Goal: Information Seeking & Learning: Learn about a topic

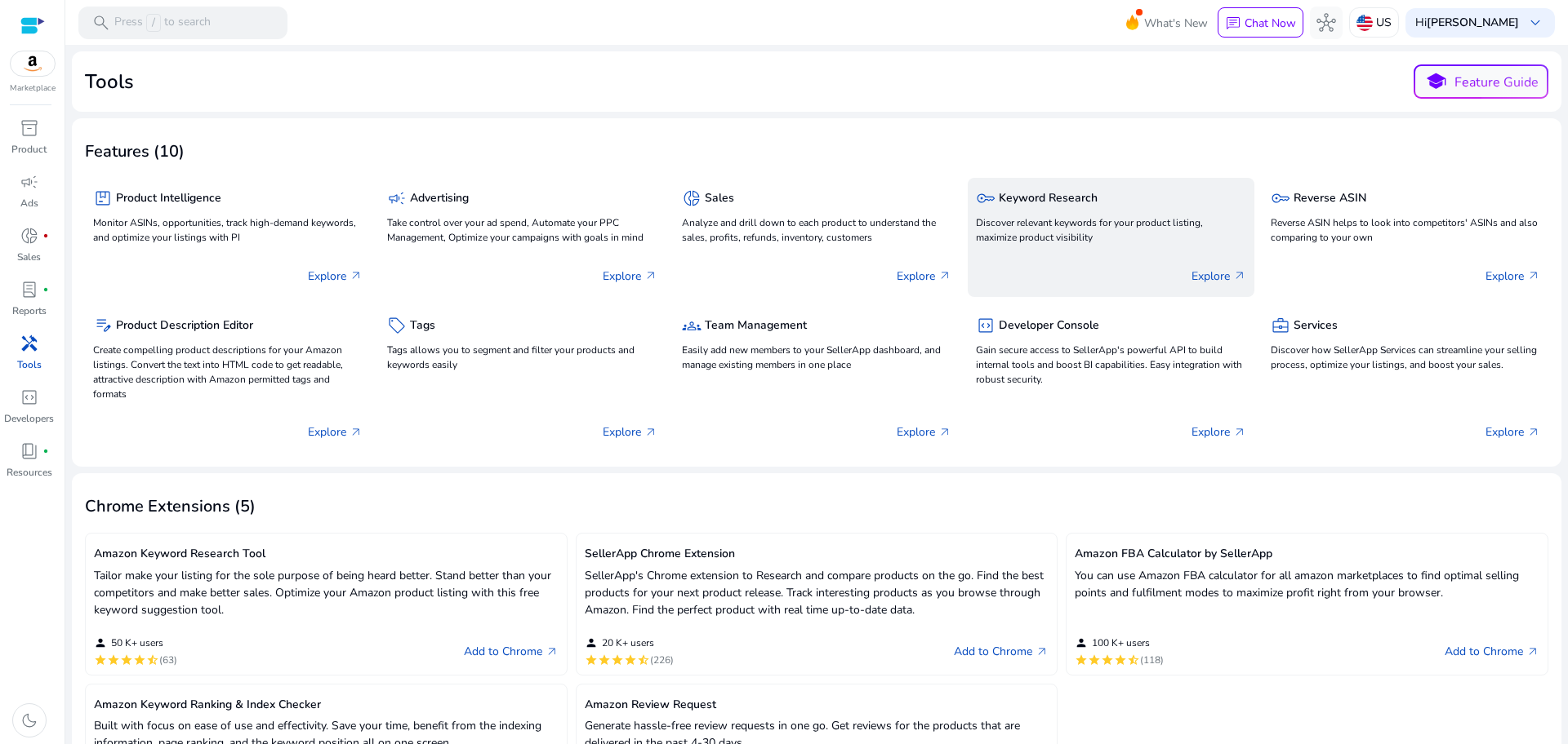
click at [1005, 195] on h5 "Keyword Research" at bounding box center [1048, 198] width 99 height 14
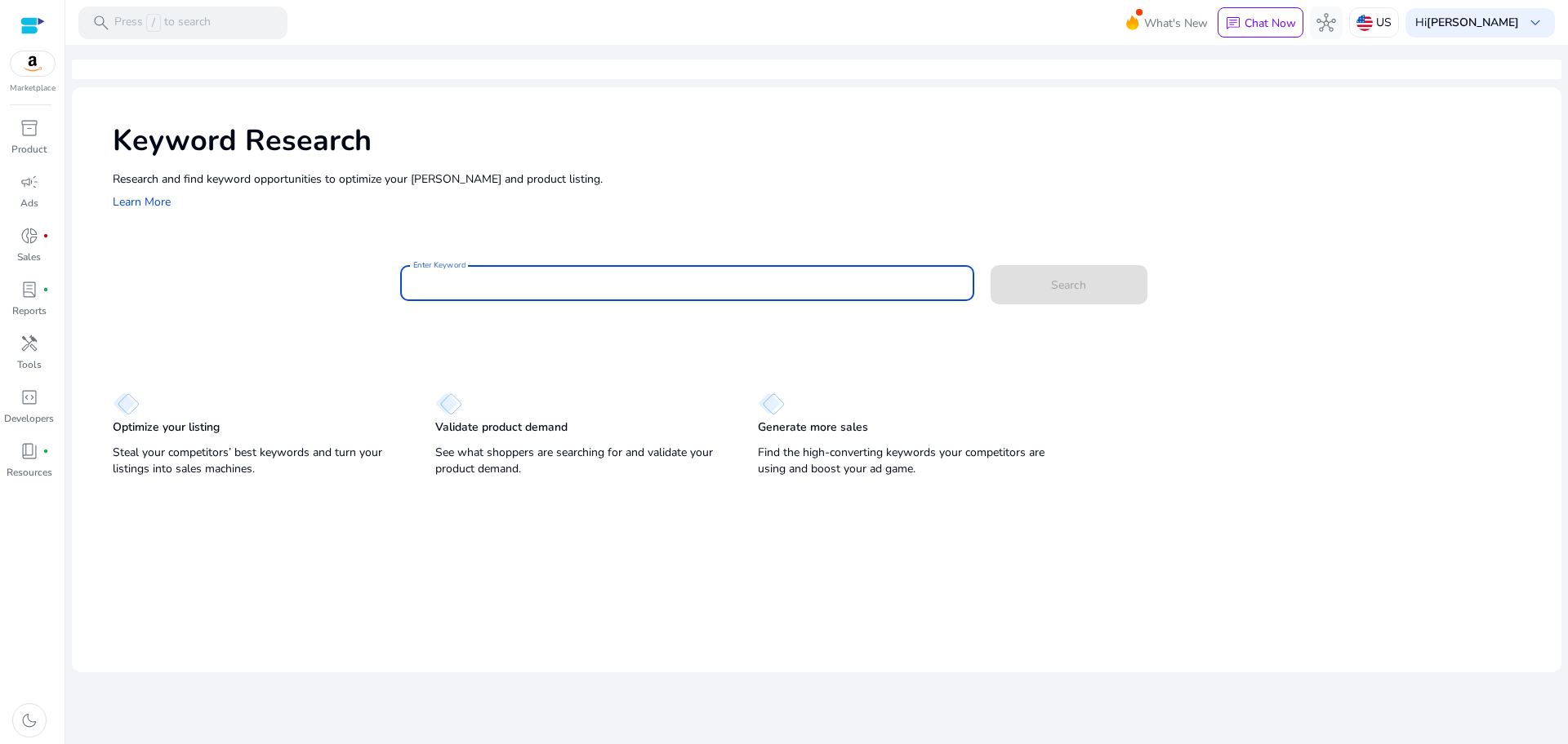
click at [799, 287] on input "Enter Keyword" at bounding box center [686, 283] width 548 height 18
type input "*"
type input "**********"
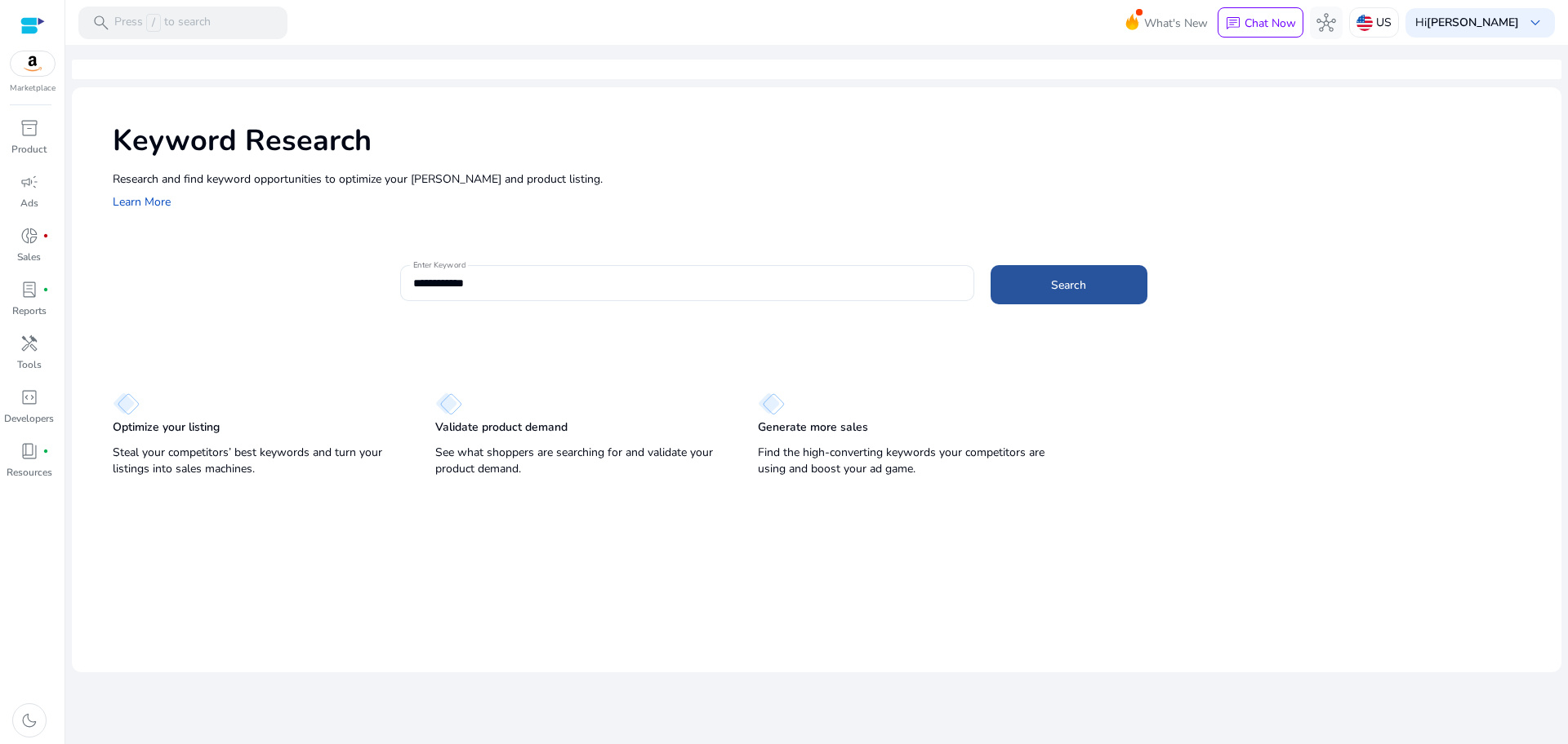
click at [1086, 285] on span "Search" at bounding box center [1068, 286] width 35 height 17
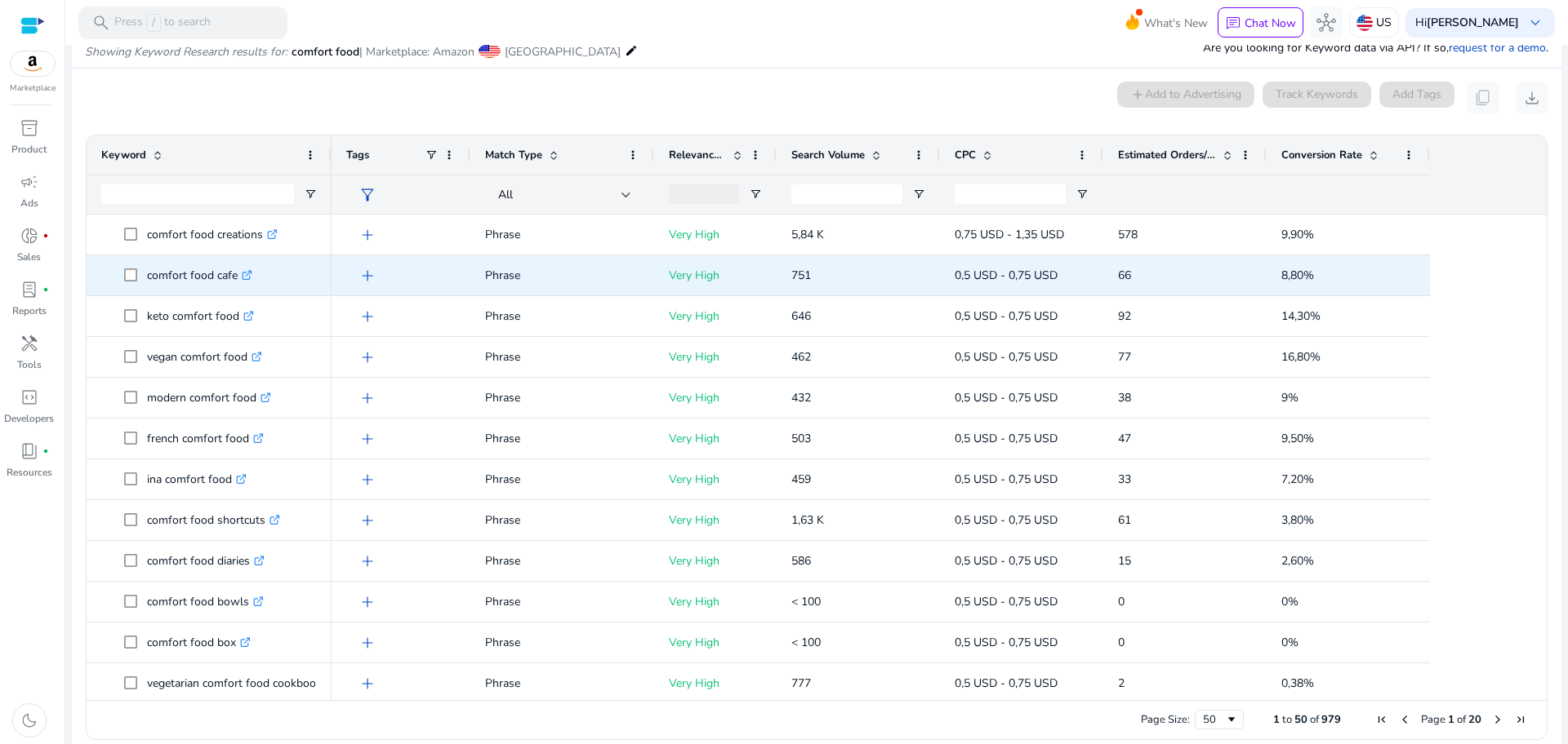
scroll to position [175, 0]
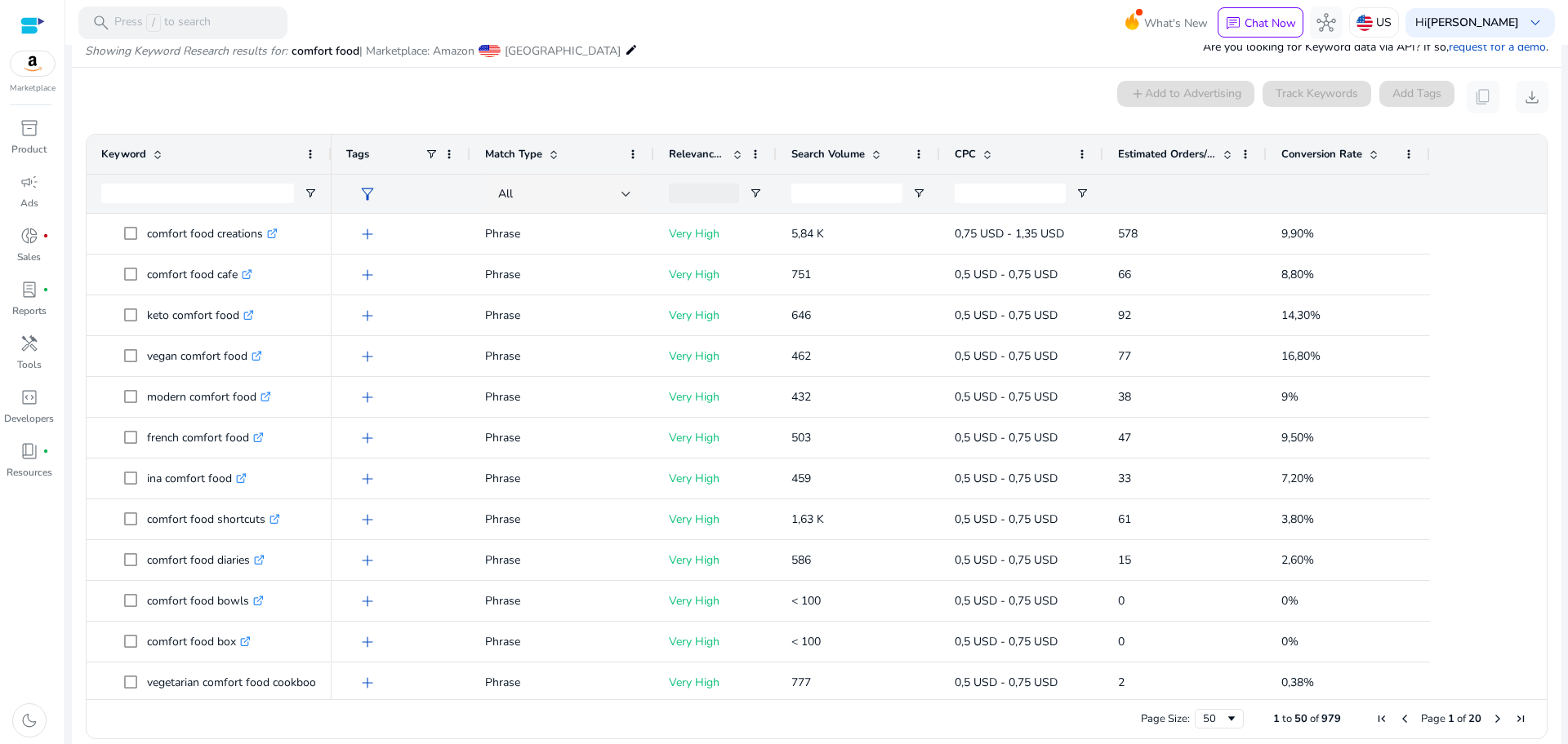
click at [1370, 152] on span at bounding box center [1373, 155] width 13 height 13
click at [1371, 154] on span at bounding box center [1373, 155] width 13 height 13
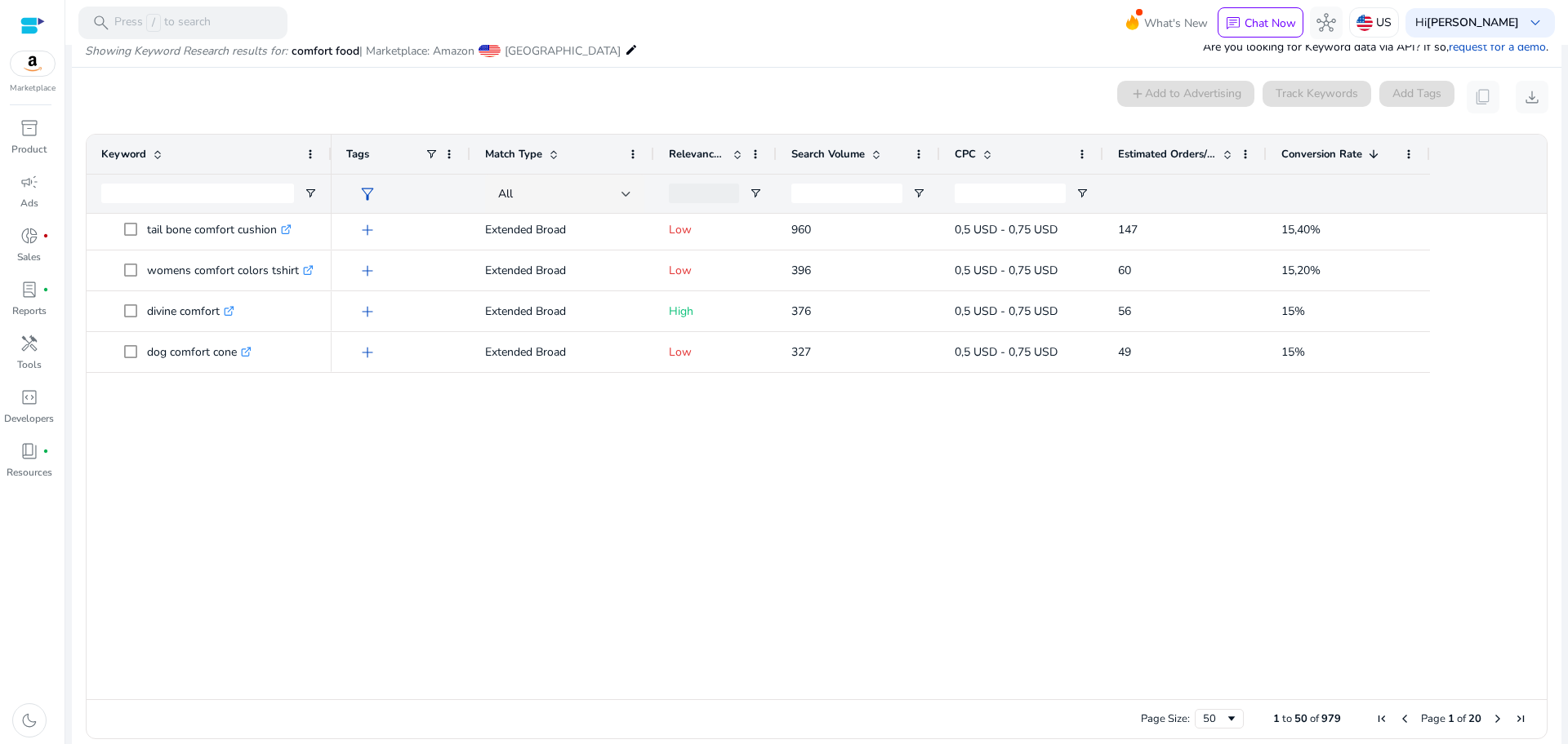
scroll to position [0, 0]
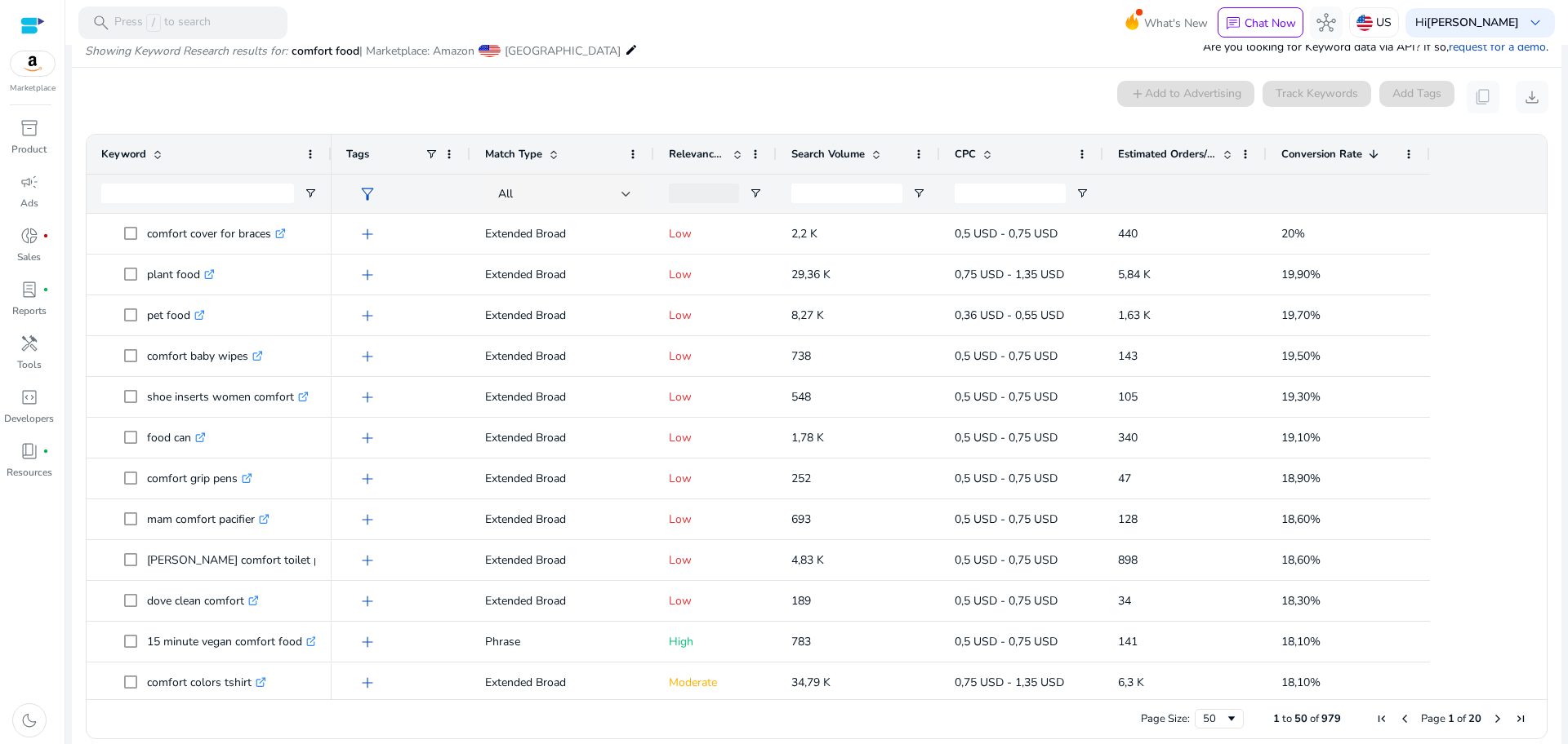
click at [1483, 722] on span "Page 1 of 20" at bounding box center [1450, 718] width 161 height 14
click at [1491, 719] on span "Next Page" at bounding box center [1498, 719] width 13 height 13
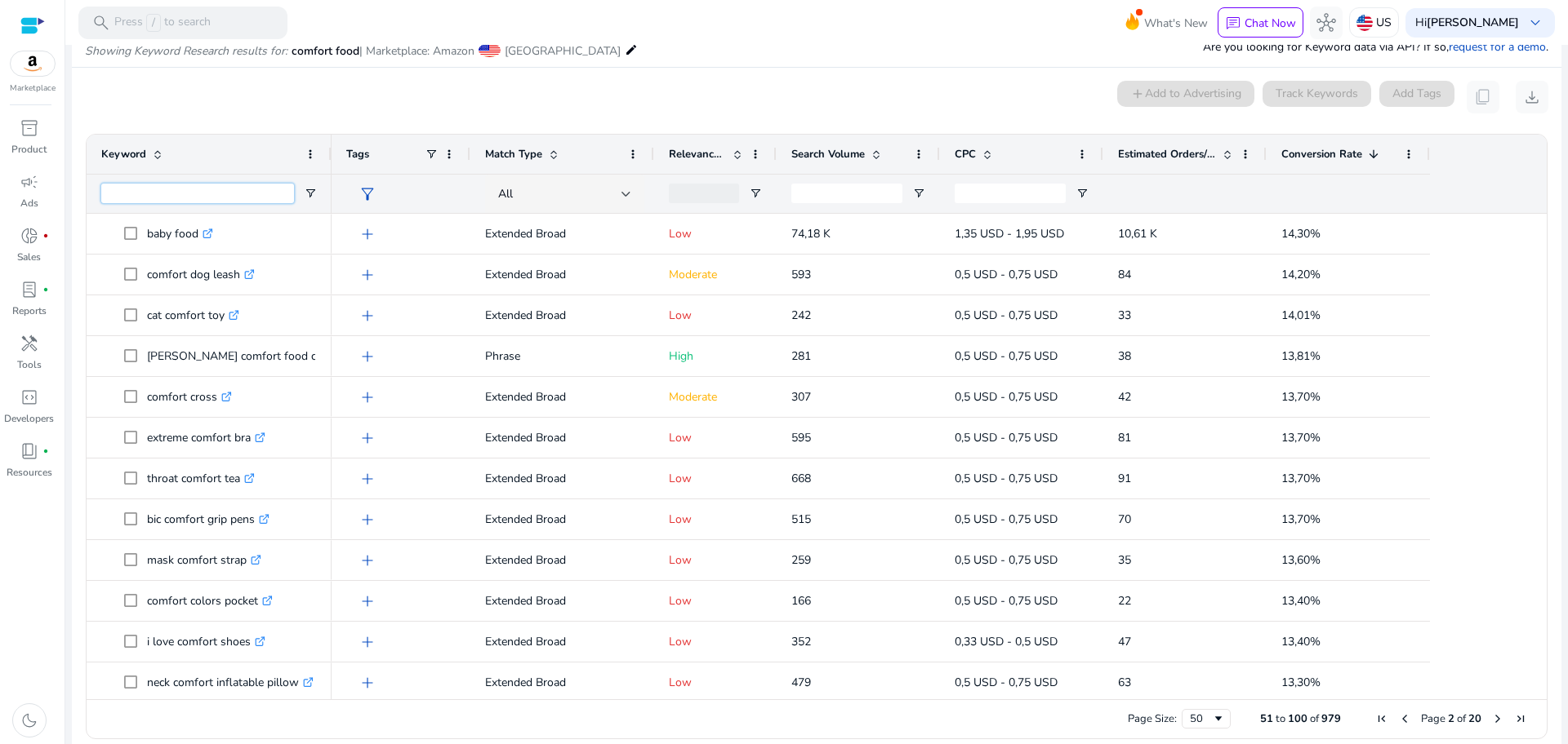
click at [182, 197] on input "Keyword Filter Input" at bounding box center [197, 194] width 193 height 20
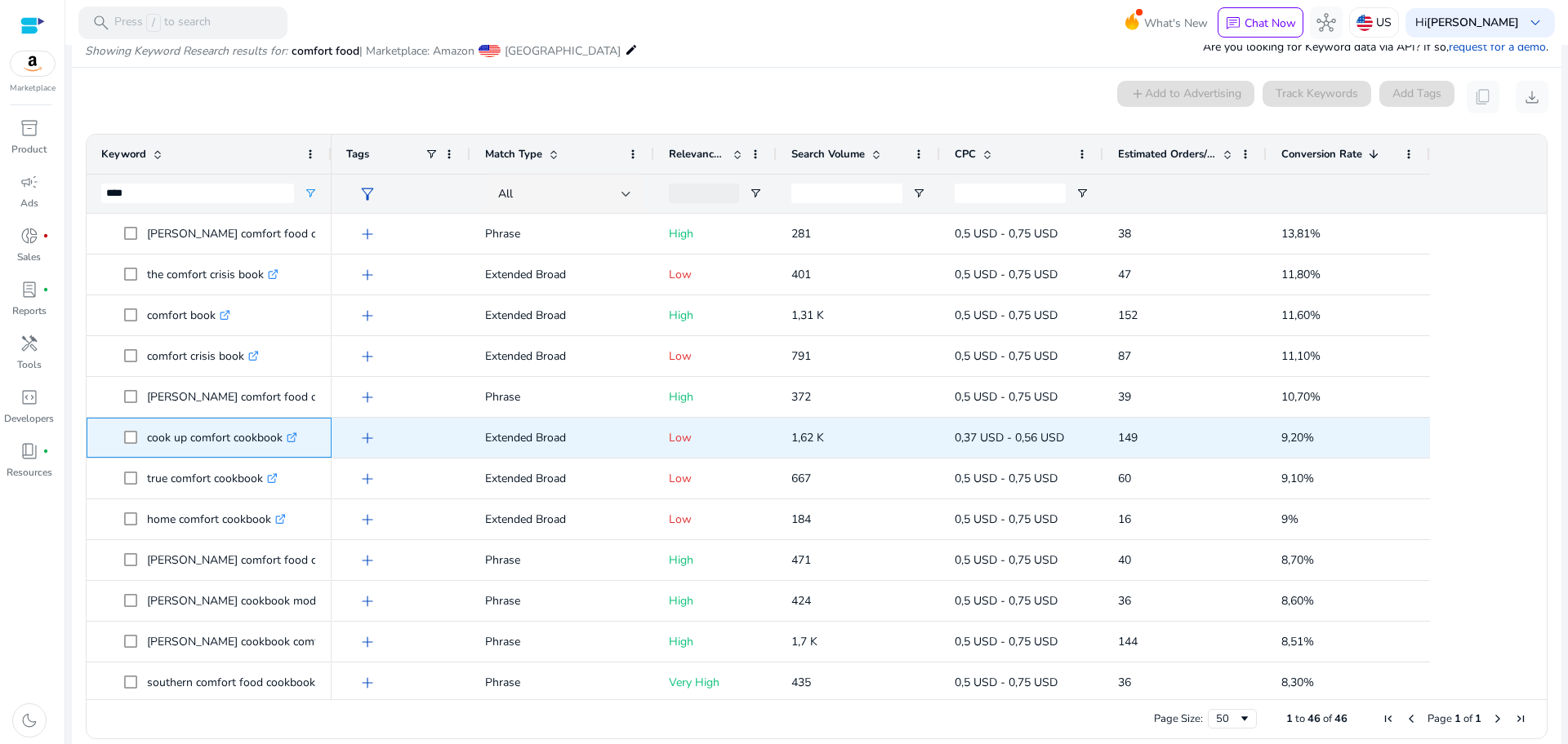
click at [121, 437] on span "cook up comfort cookbook .st0{fill:#2c8af8}" at bounding box center [209, 437] width 215 height 33
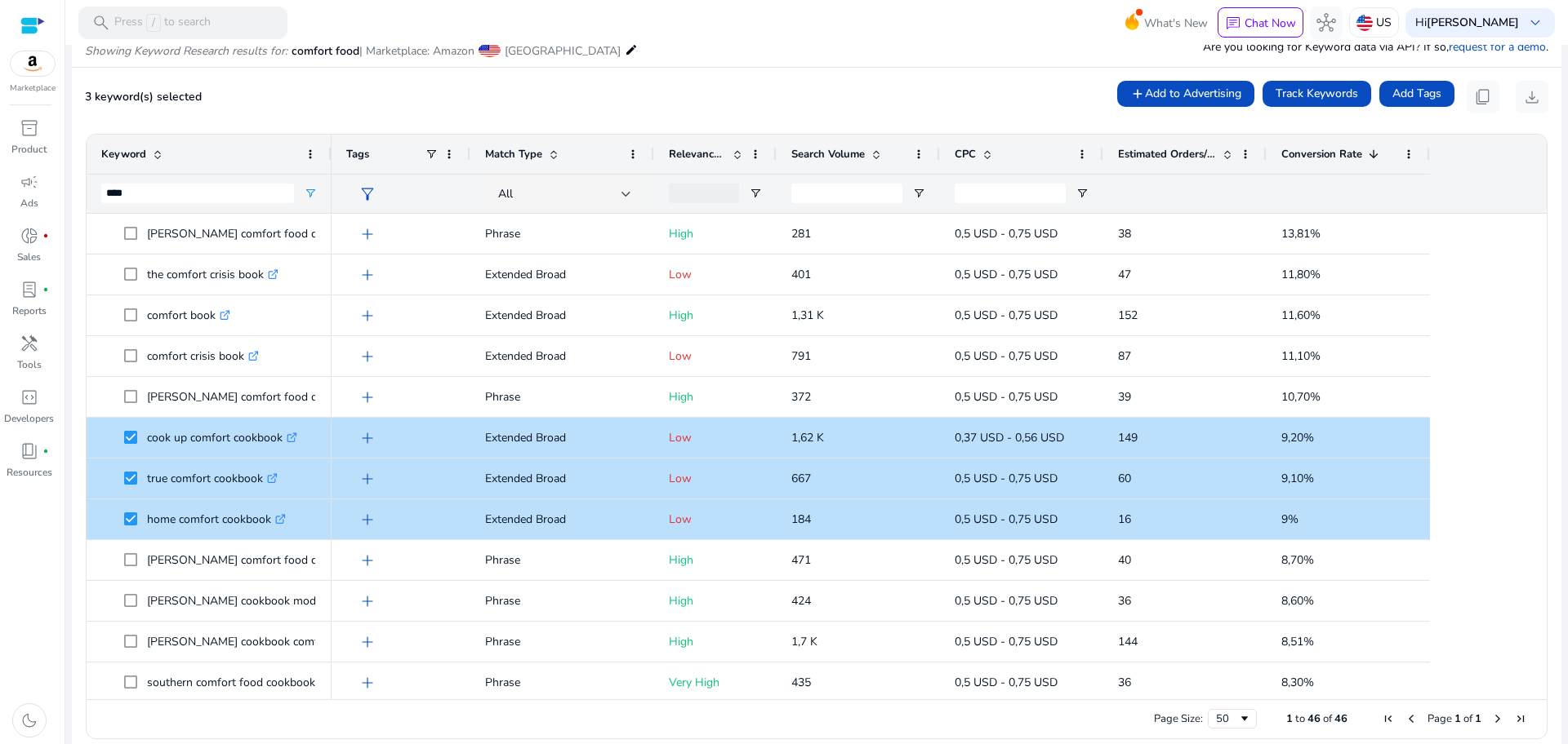
click at [1548, 335] on ag-grid-angular "Press SPACE to select this row. Drag here to set row groups Drag here to set co…" at bounding box center [816, 436] width 1487 height 622
drag, startPoint x: 1541, startPoint y: 320, endPoint x: 1537, endPoint y: 305, distance: 15.5
click at [1537, 305] on ag-grid-angular "Press SPACE to select this row. Drag here to set row groups Drag here to set co…" at bounding box center [816, 436] width 1487 height 622
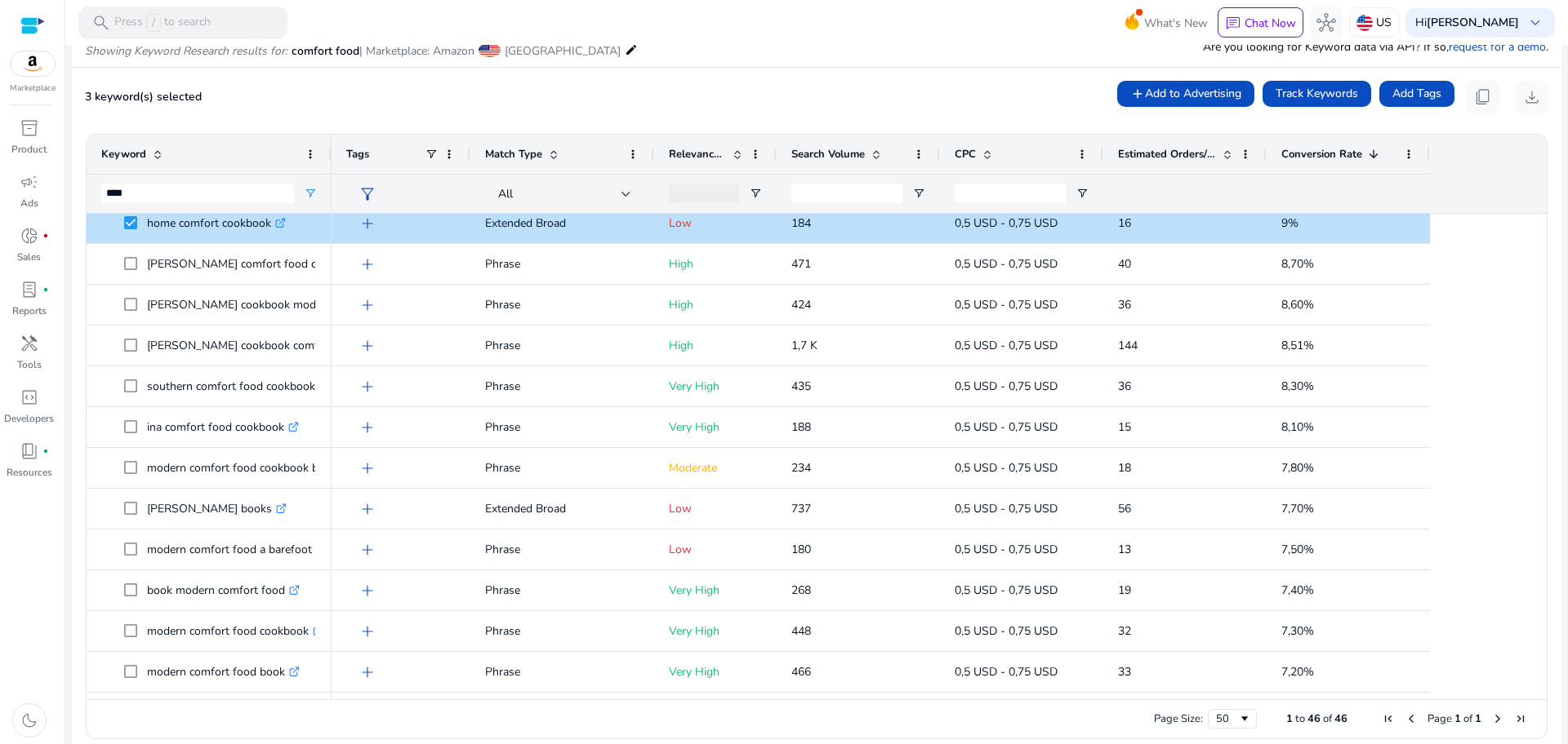
scroll to position [288, 0]
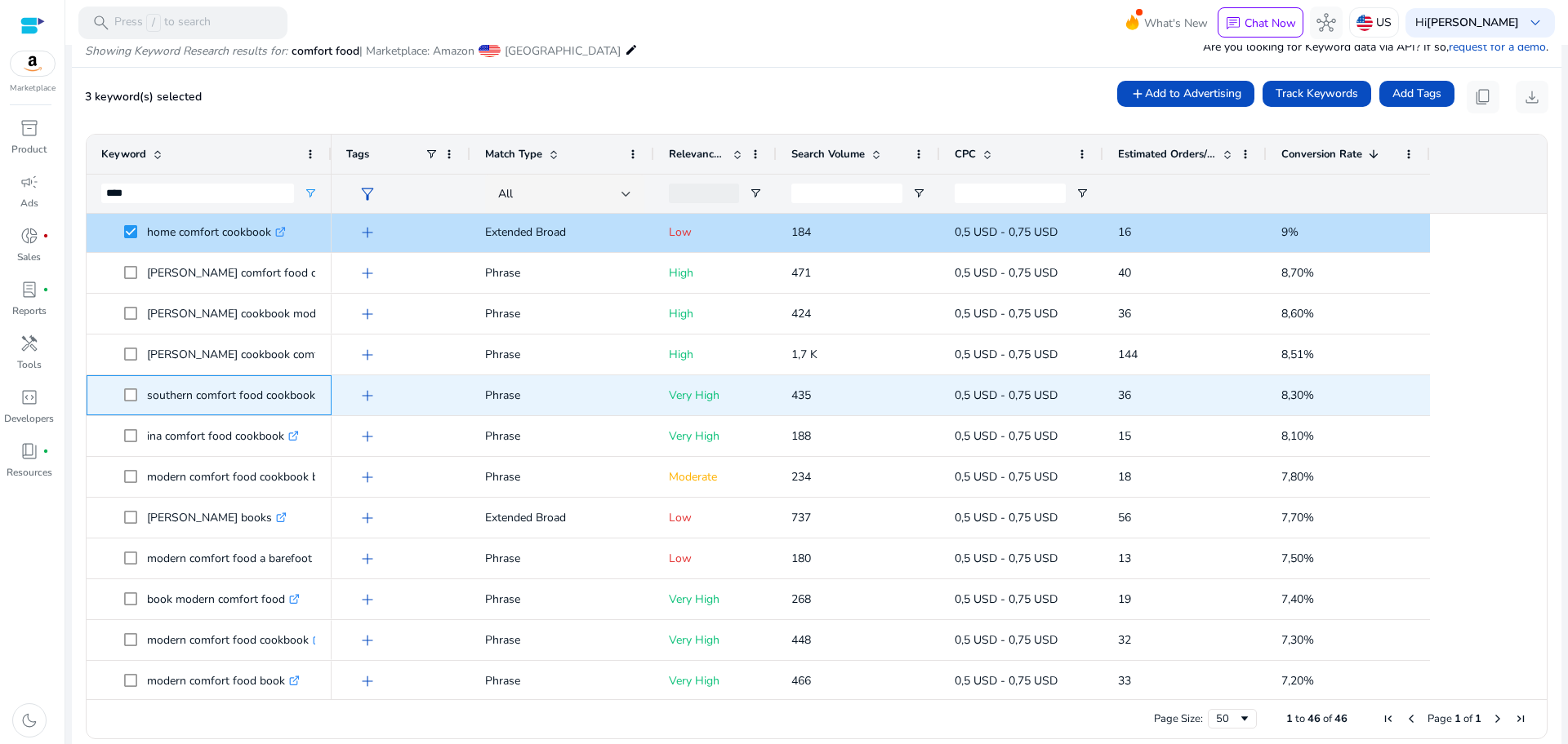
click at [166, 403] on p "southern comfort food cookbook .st0{fill:#2c8af8}" at bounding box center [238, 395] width 183 height 33
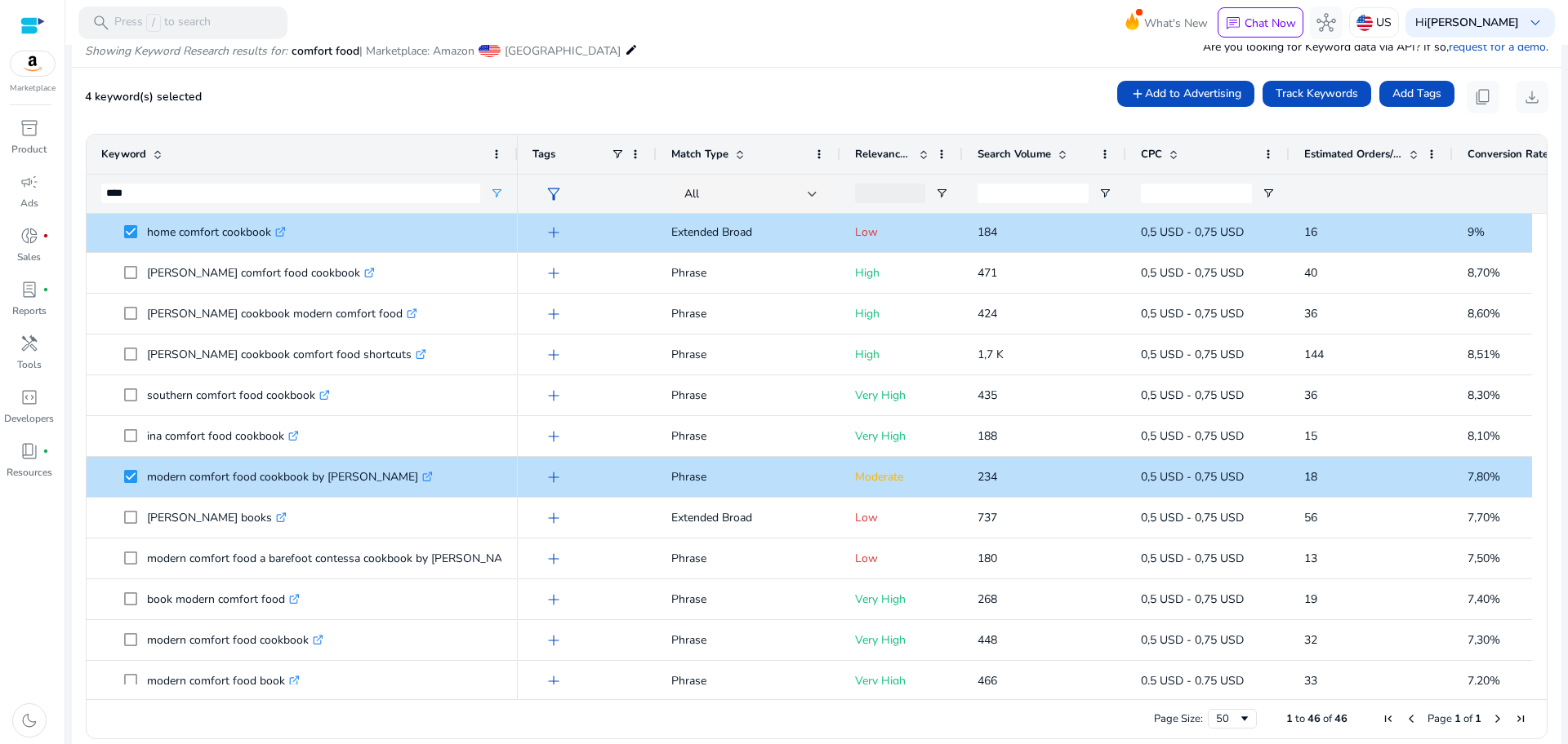
drag, startPoint x: 329, startPoint y: 159, endPoint x: 516, endPoint y: 154, distance: 187.1
click at [516, 154] on div at bounding box center [516, 154] width 7 height 39
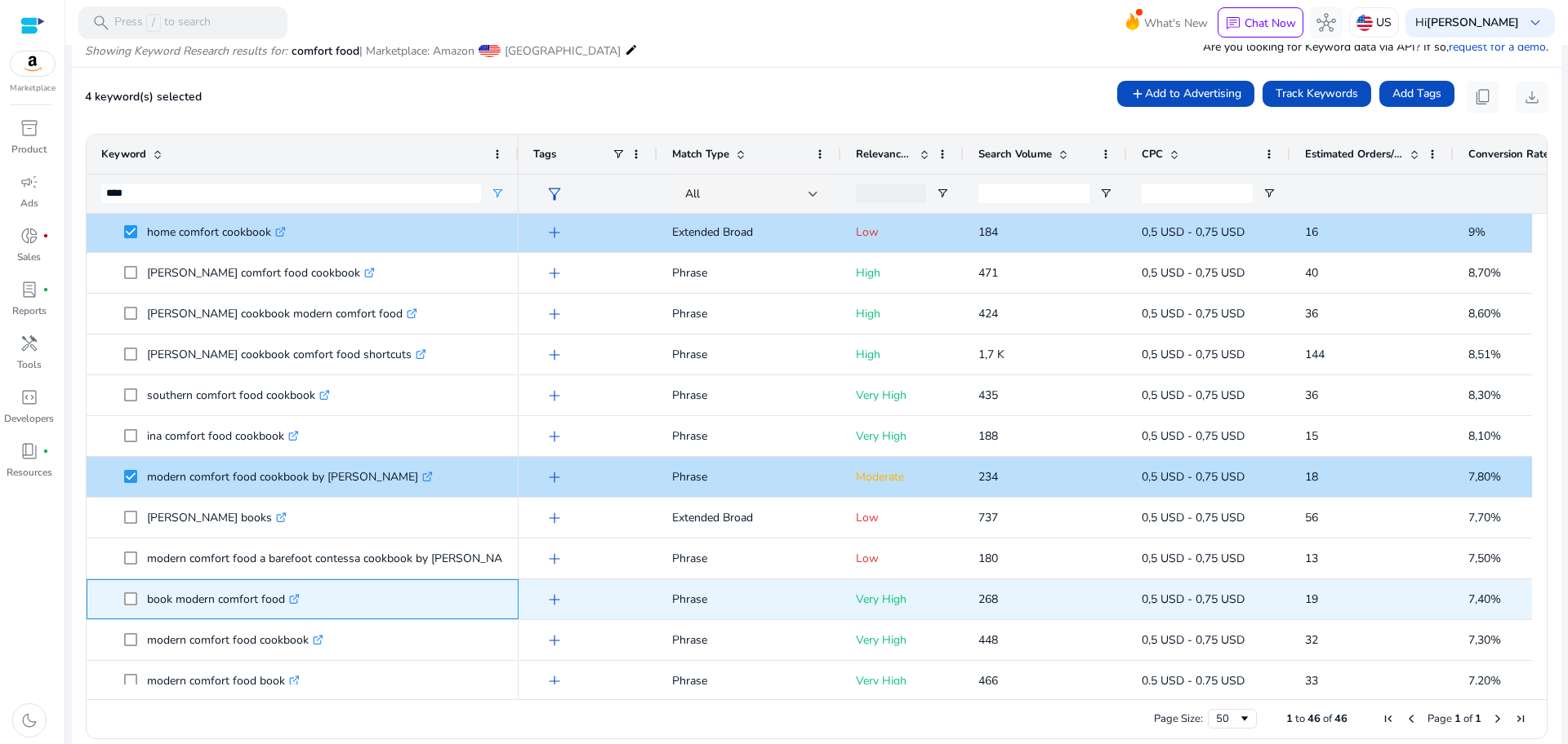
click at [128, 606] on span at bounding box center [136, 599] width 23 height 33
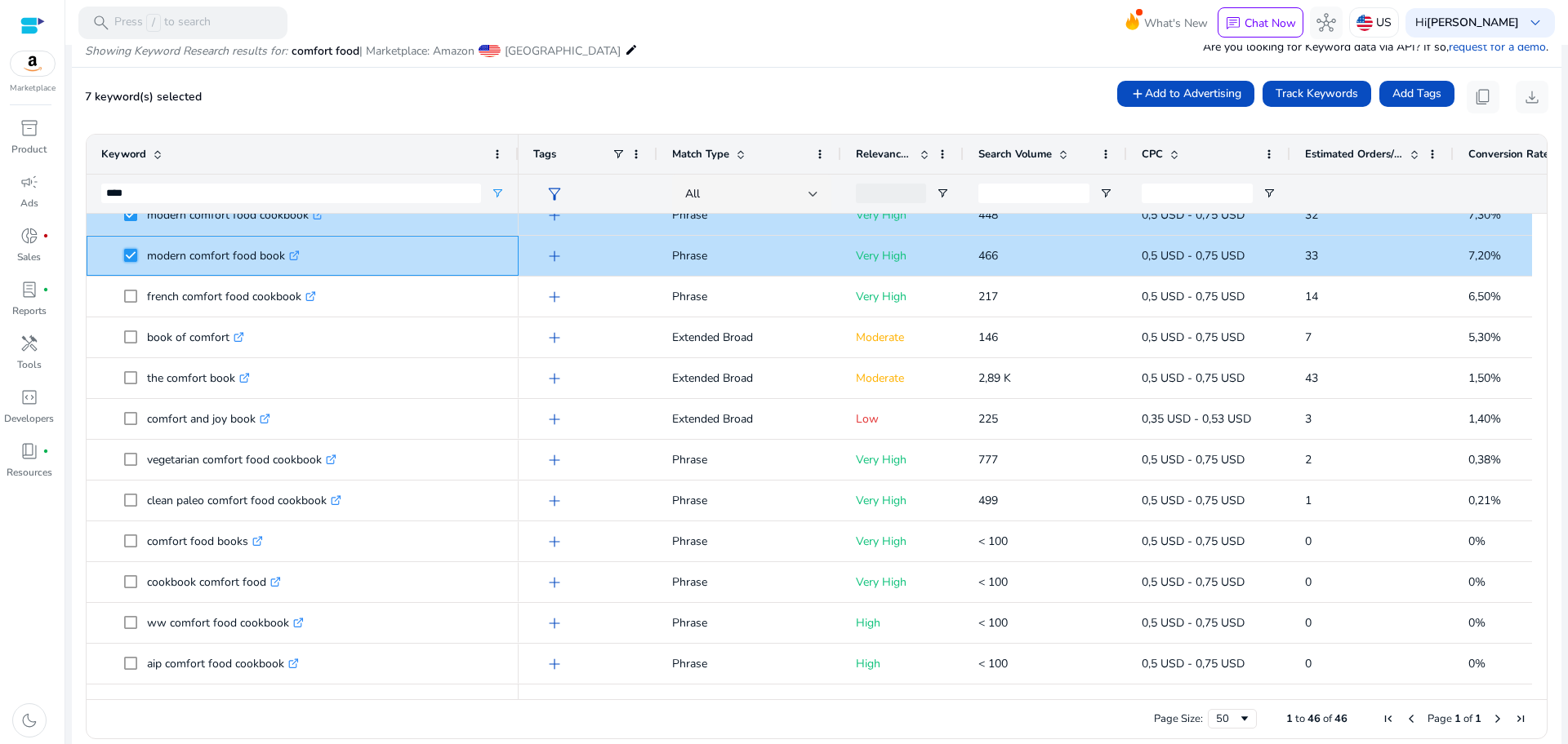
scroll to position [707, 0]
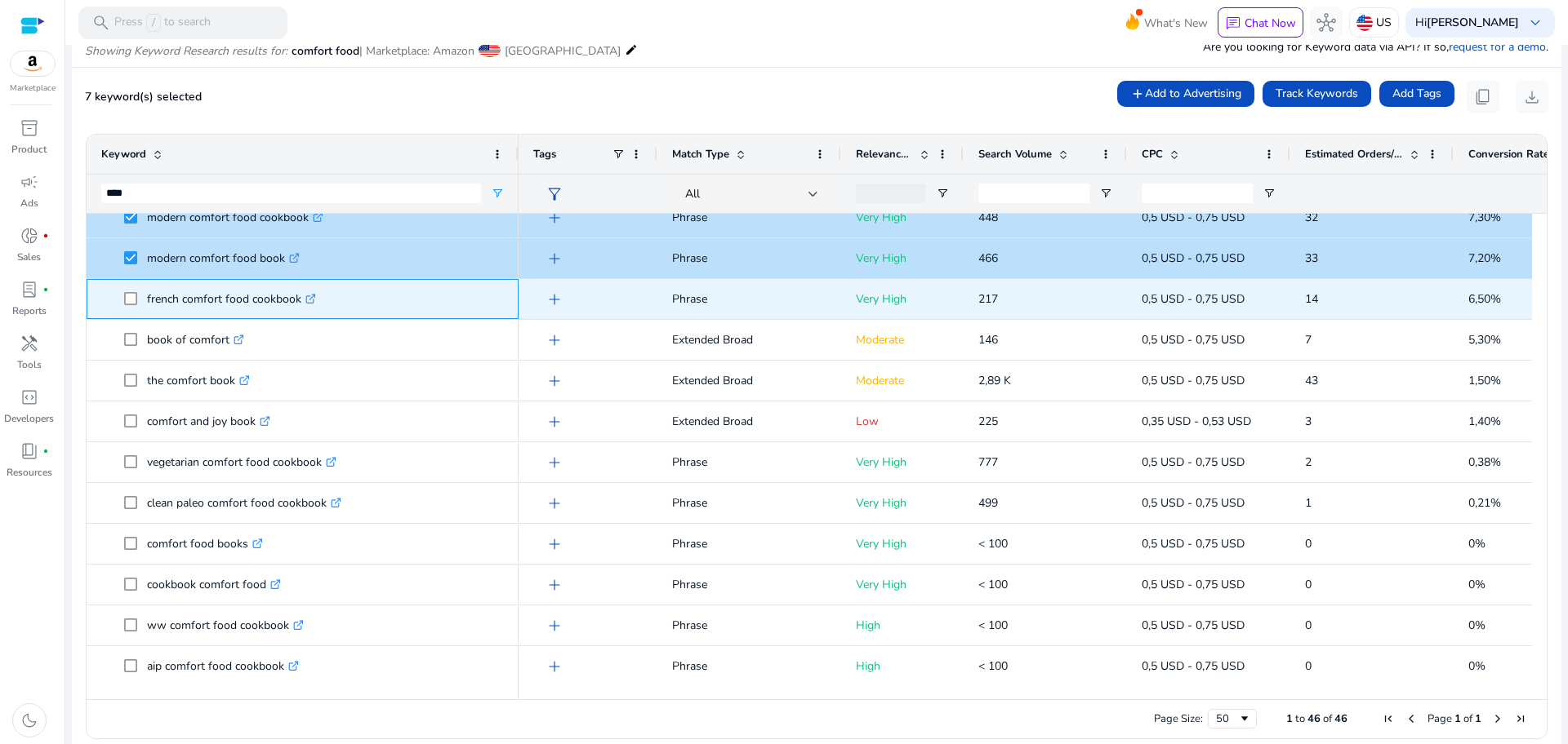
click at [252, 298] on p "french comfort food cookbook .st0{fill:#2c8af8}" at bounding box center [232, 299] width 169 height 33
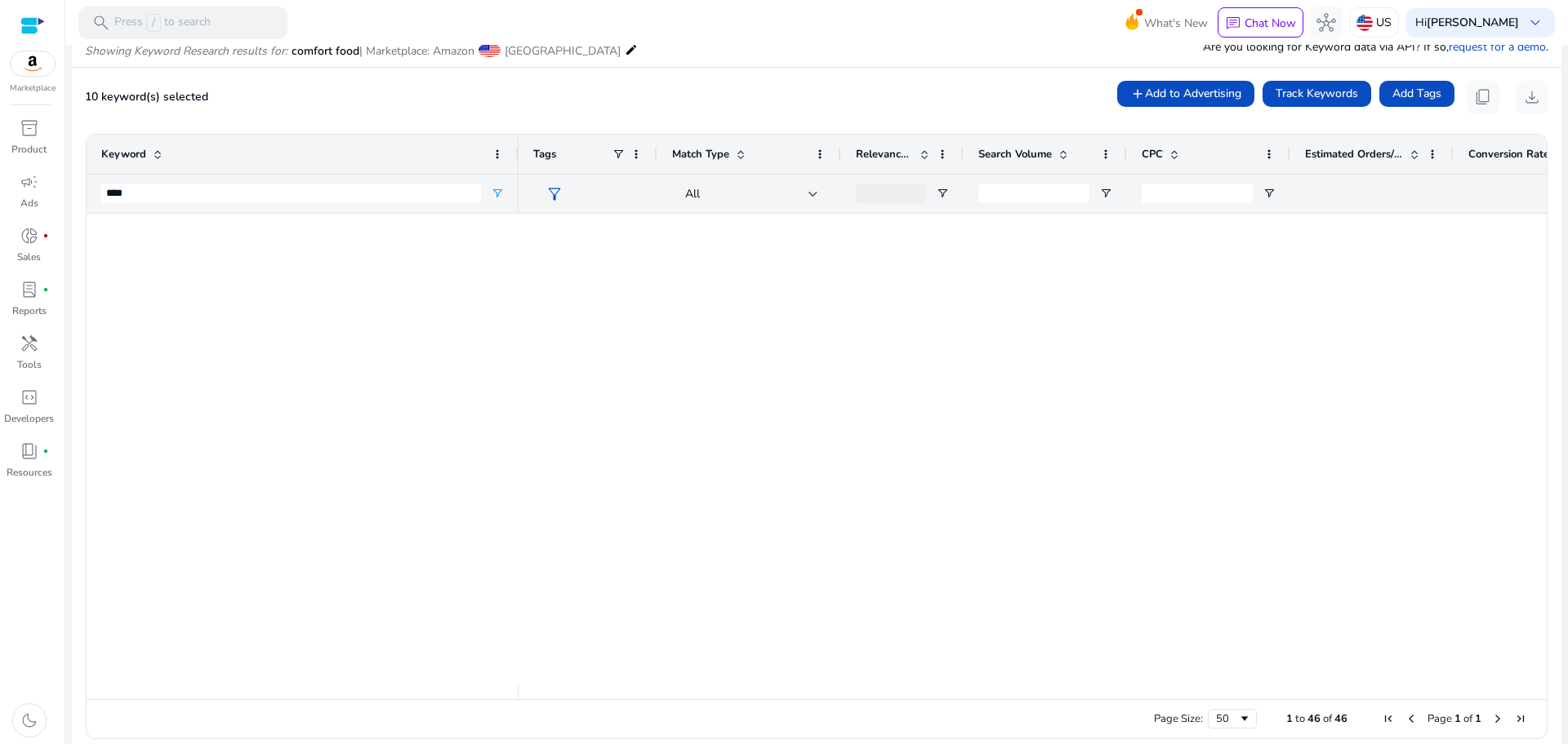
scroll to position [0, 0]
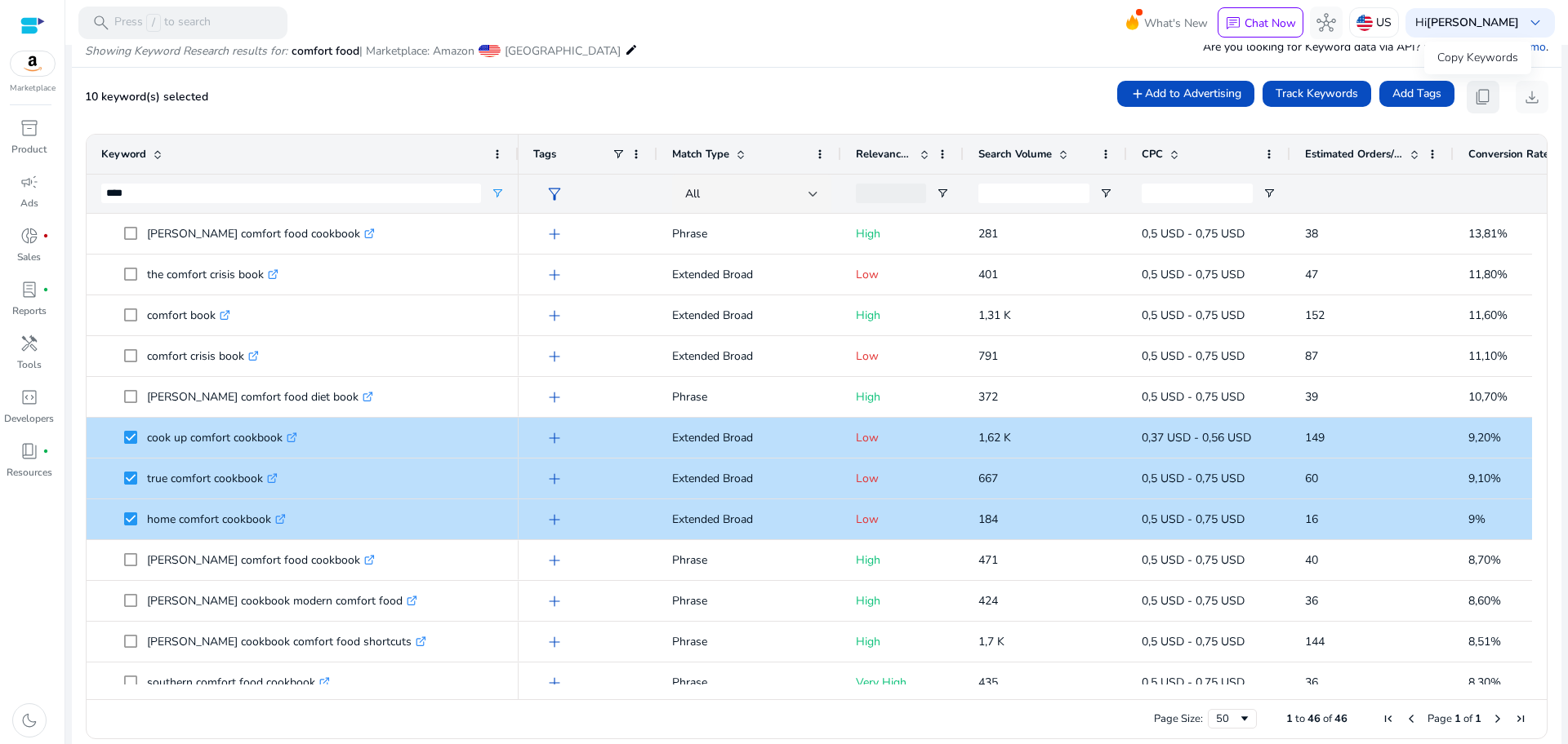
click at [1480, 87] on span "content_copy" at bounding box center [1483, 97] width 20 height 20
click at [1482, 101] on span "content_copy" at bounding box center [1483, 97] width 20 height 20
click at [173, 195] on input "****" at bounding box center [291, 194] width 380 height 20
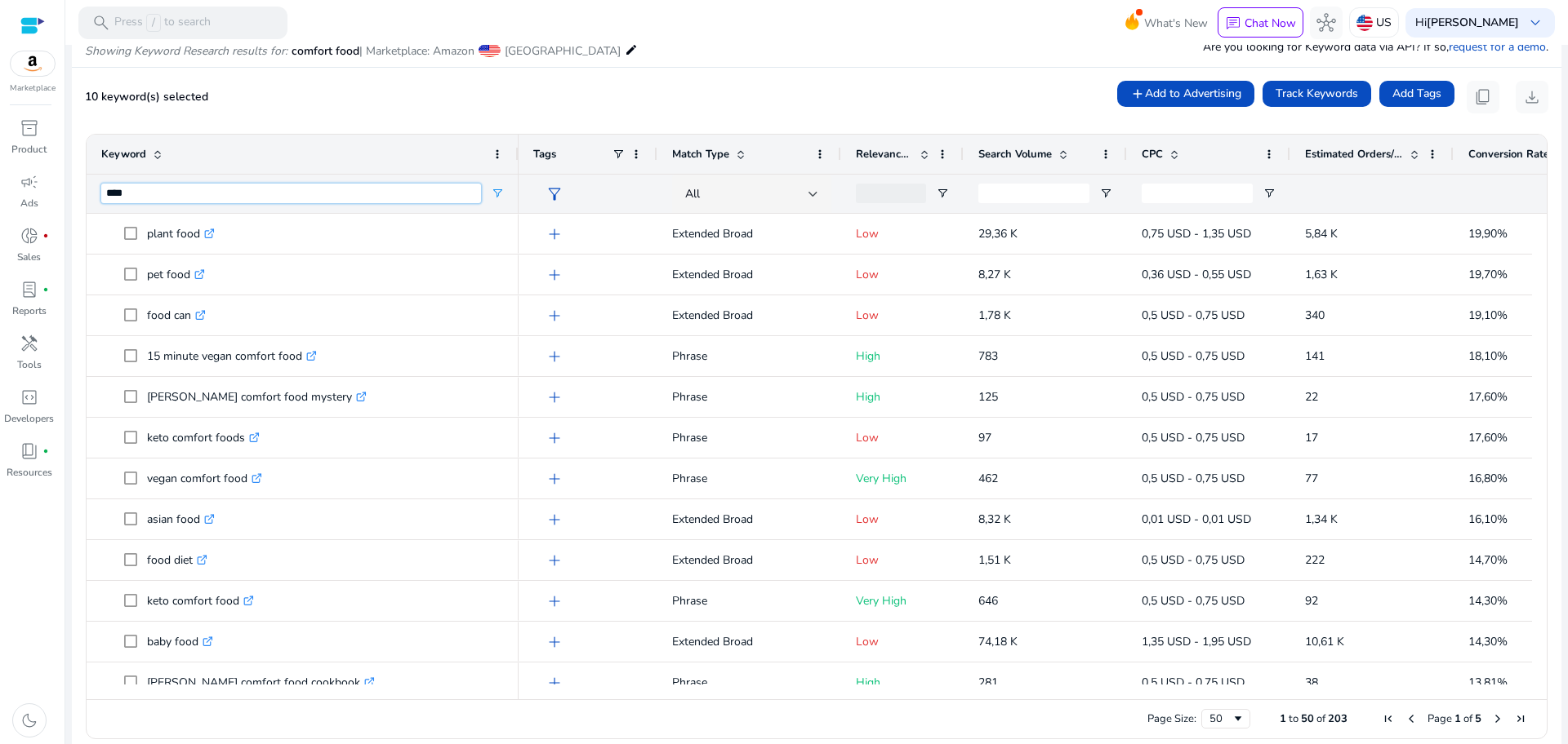
type input "****"
drag, startPoint x: 137, startPoint y: 196, endPoint x: 0, endPoint y: 178, distance: 138.2
click at [0, 178] on mat-sidenav-container "**********" at bounding box center [784, 372] width 1568 height 744
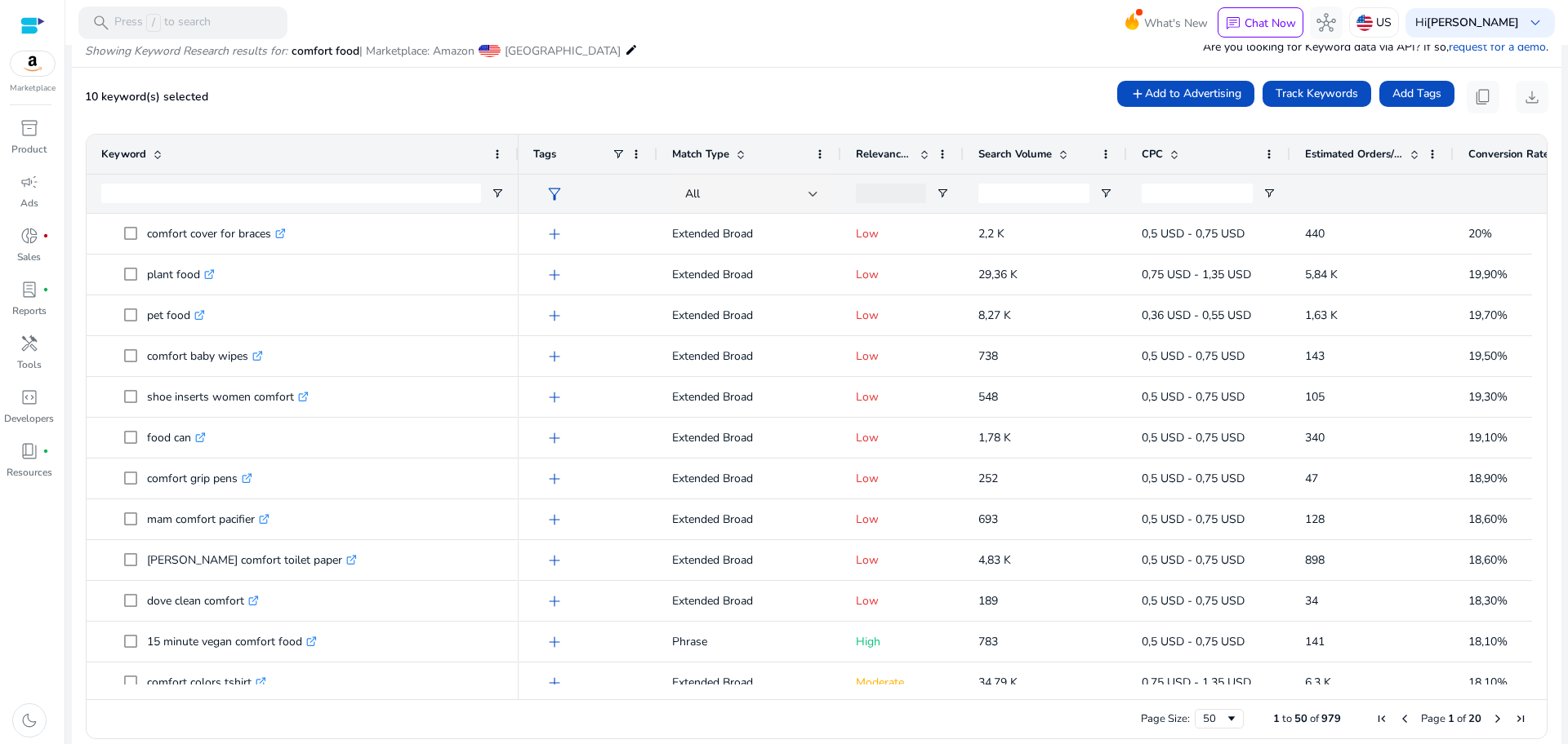
click at [903, 187] on div at bounding box center [890, 194] width 70 height 20
type input "**********"
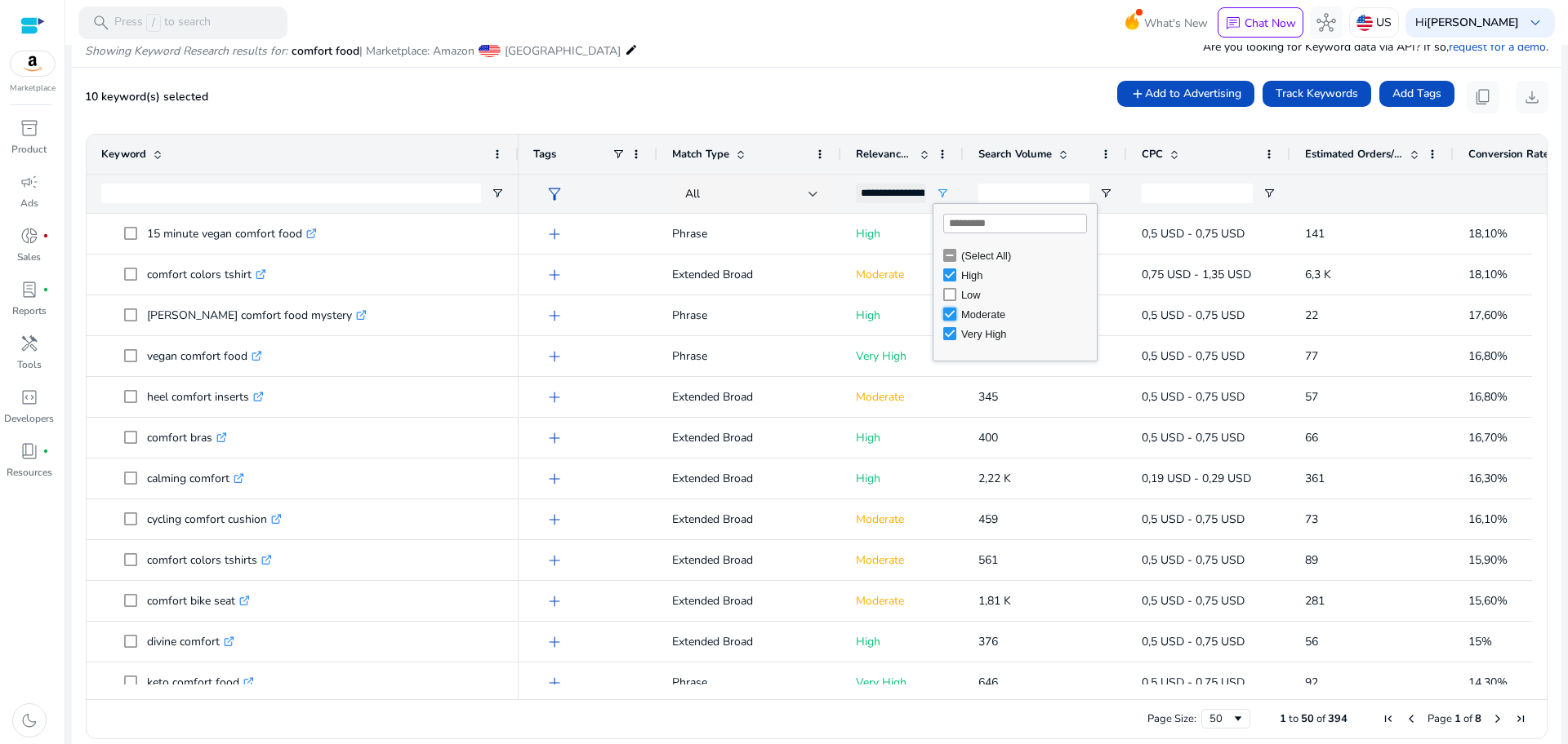
type input "**********"
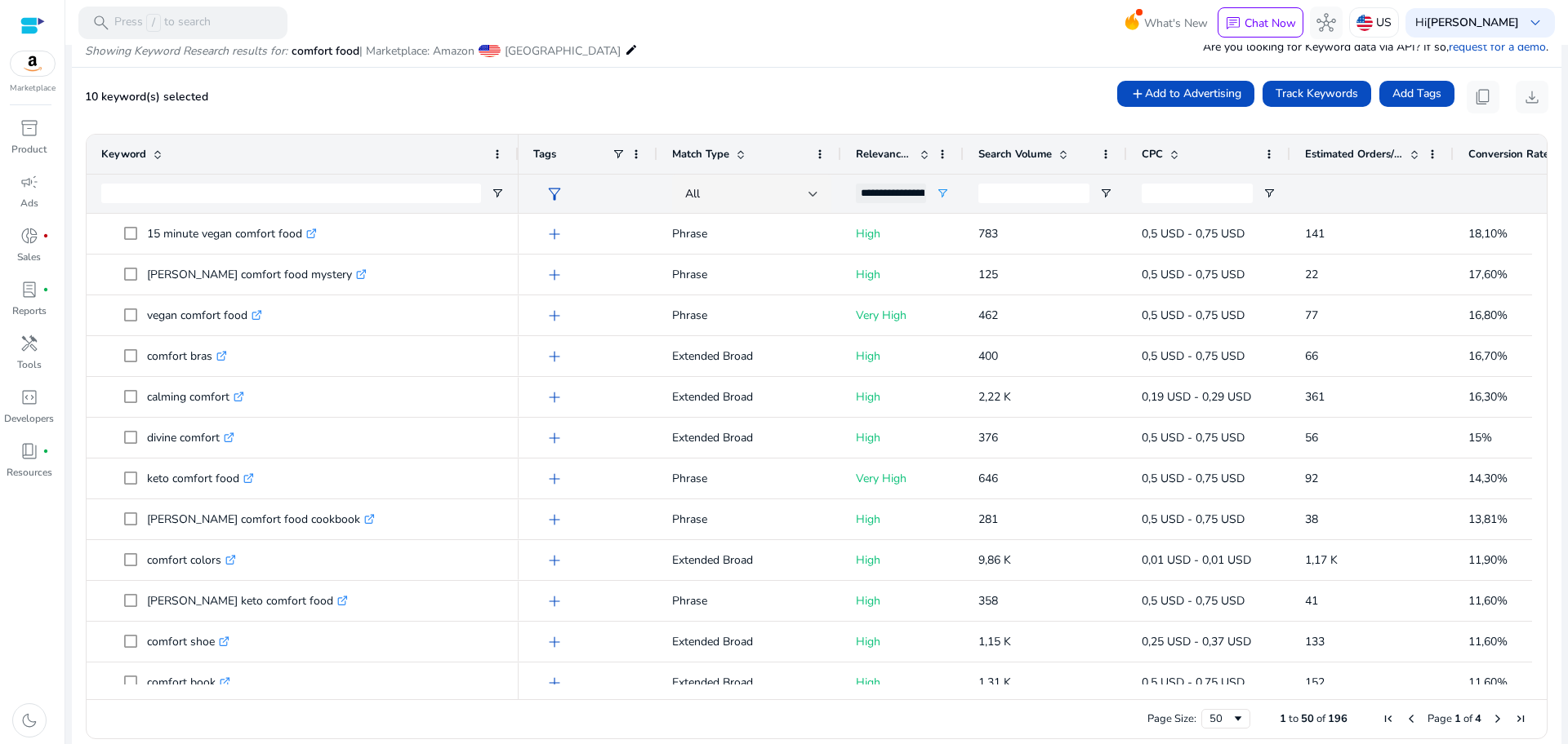
click at [455, 116] on mat-card "10 keyword(s) selected add Add to Advertising Track Keywords Add Tags content_c…" at bounding box center [816, 414] width 1489 height 693
click at [1493, 716] on span "Next Page" at bounding box center [1498, 719] width 13 height 13
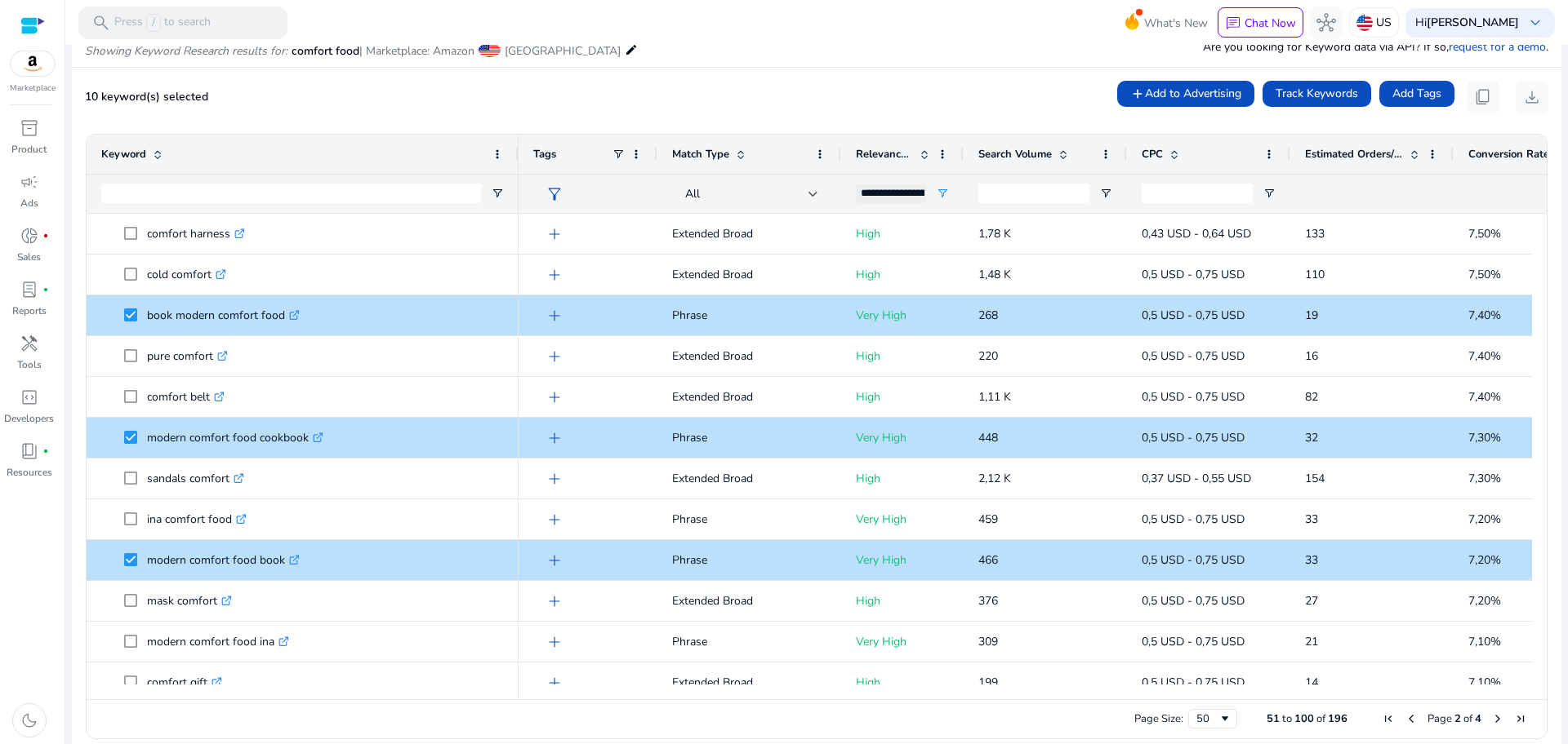
click at [1493, 716] on span "Next Page" at bounding box center [1498, 719] width 13 height 13
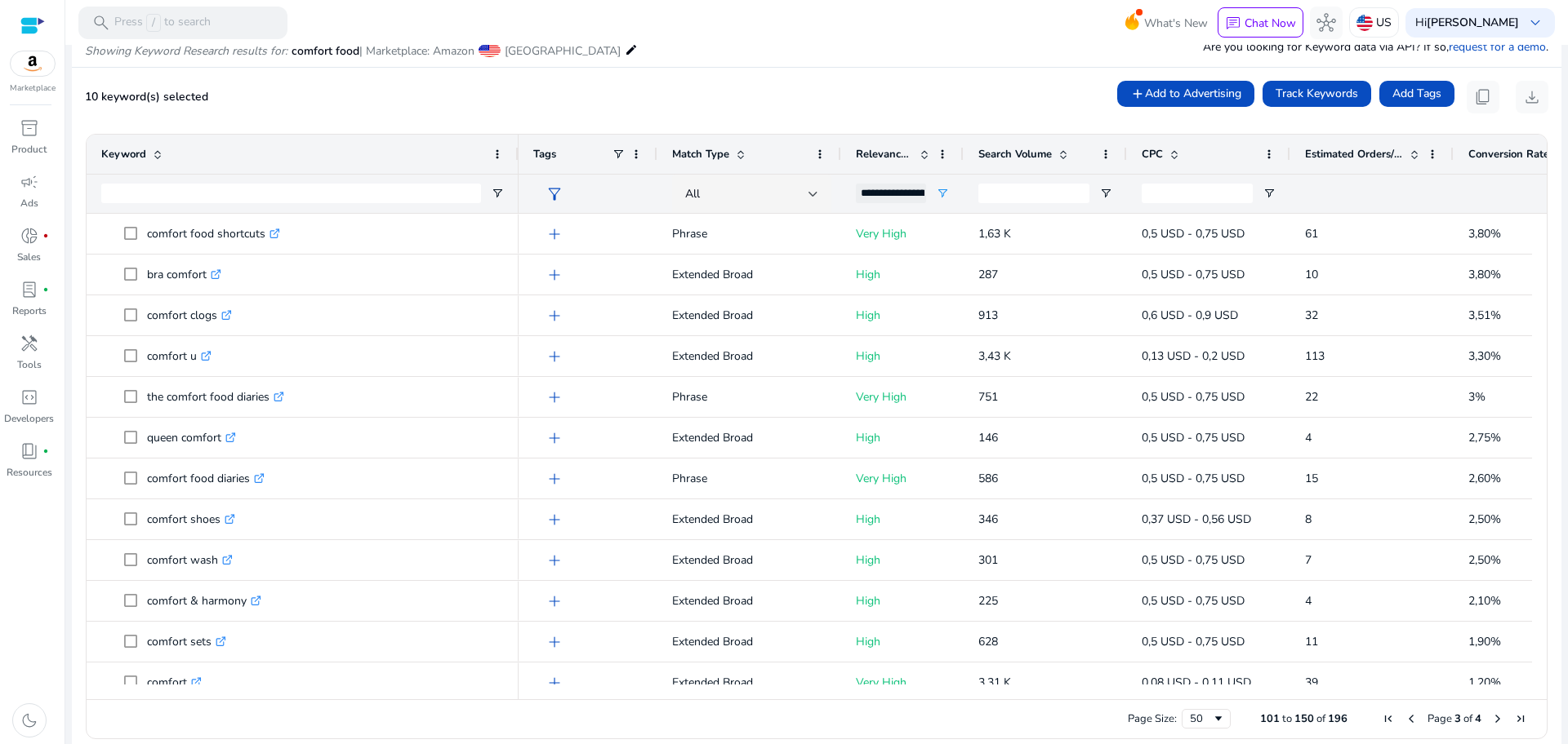
click at [1493, 716] on span "Next Page" at bounding box center [1498, 719] width 13 height 13
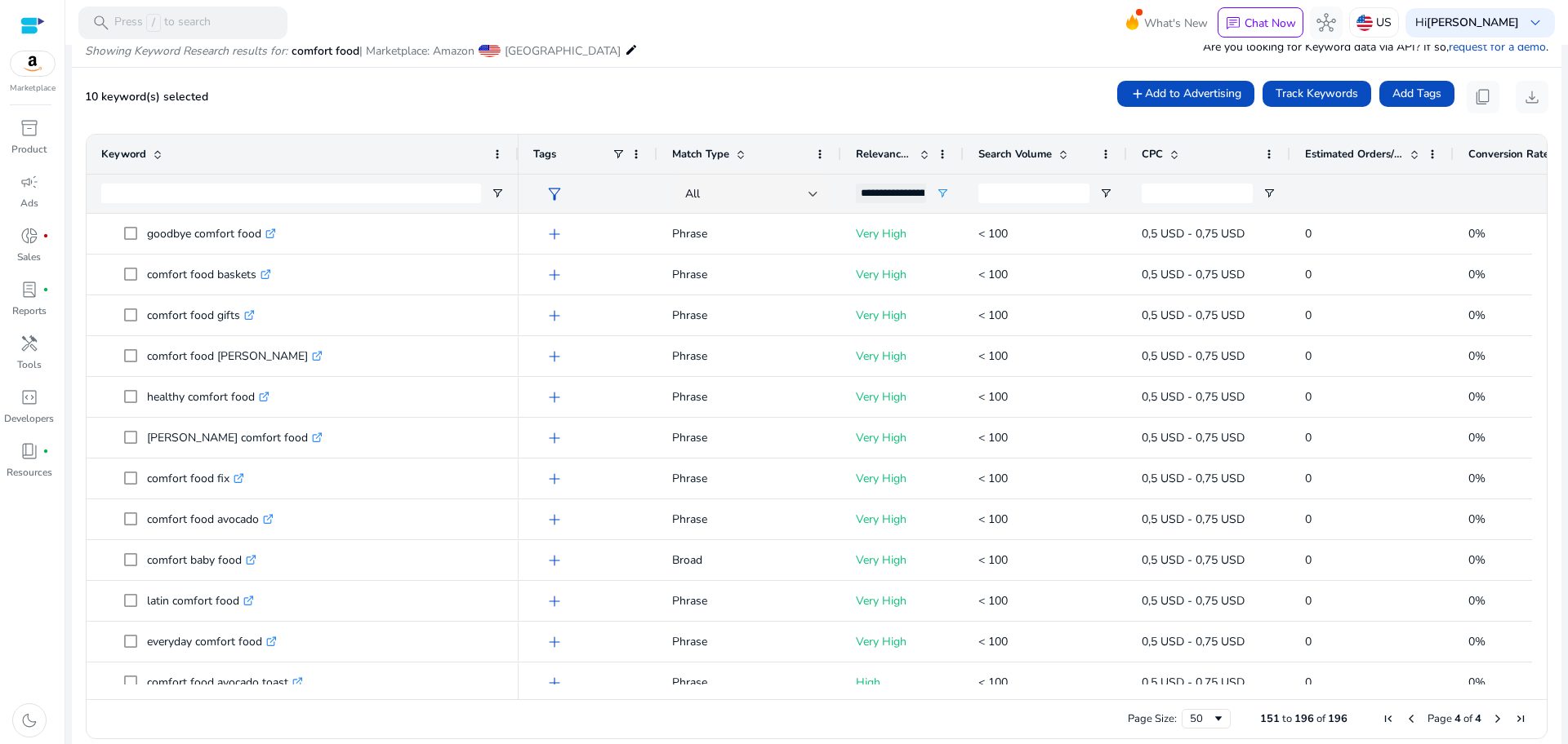
click at [1409, 721] on span "Previous Page" at bounding box center [1411, 719] width 13 height 13
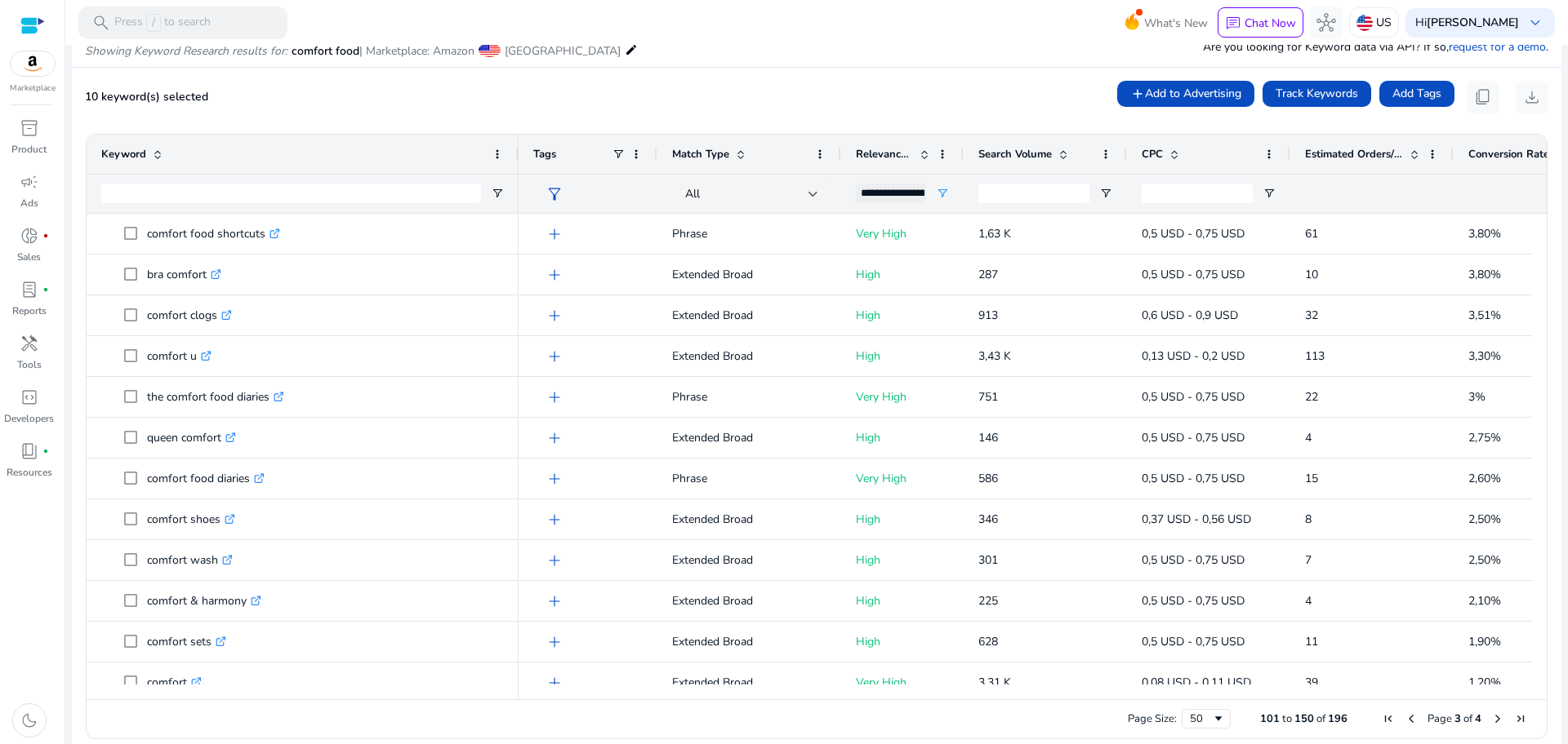
click at [1409, 721] on span "Previous Page" at bounding box center [1411, 719] width 13 height 13
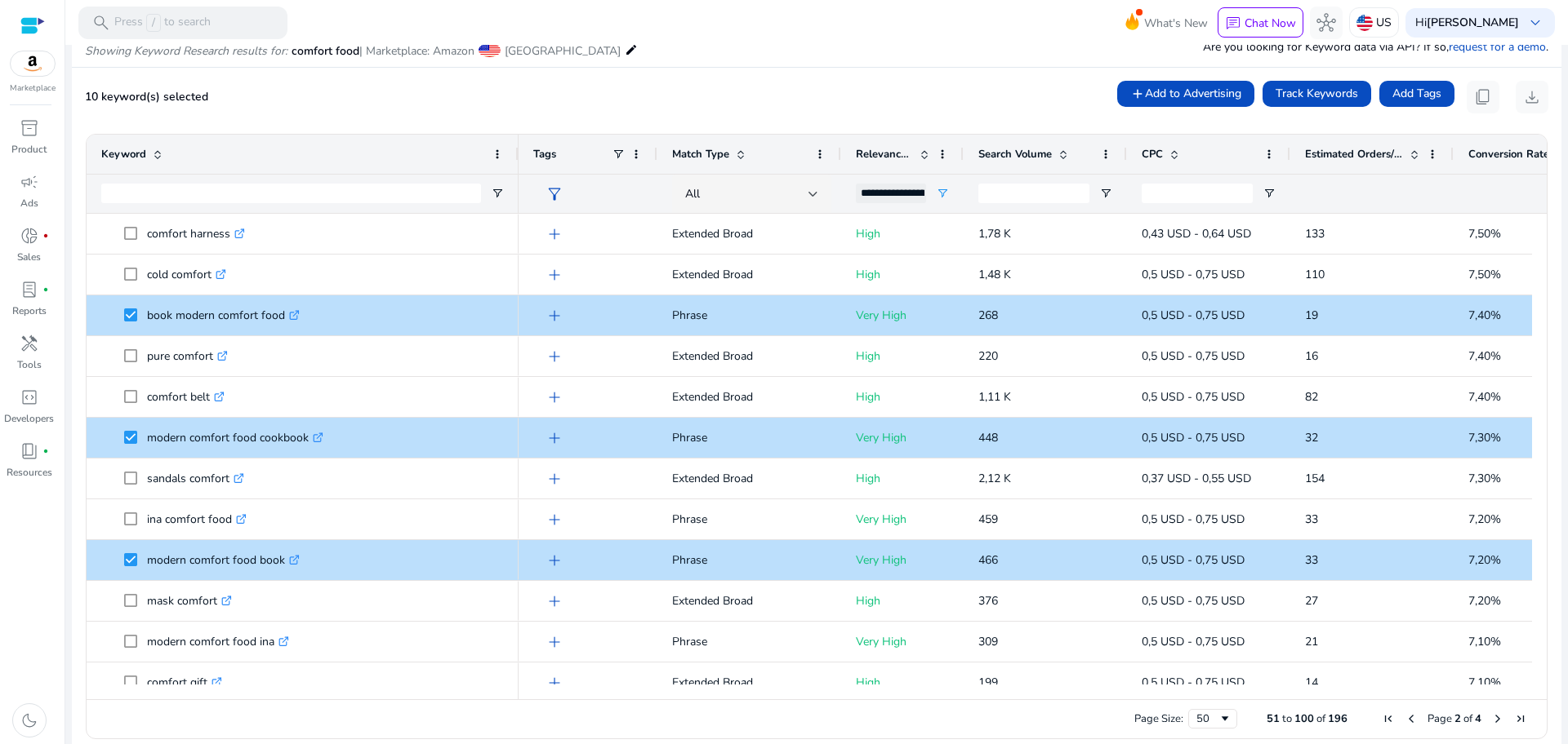
click at [1409, 721] on span "Previous Page" at bounding box center [1411, 719] width 13 height 13
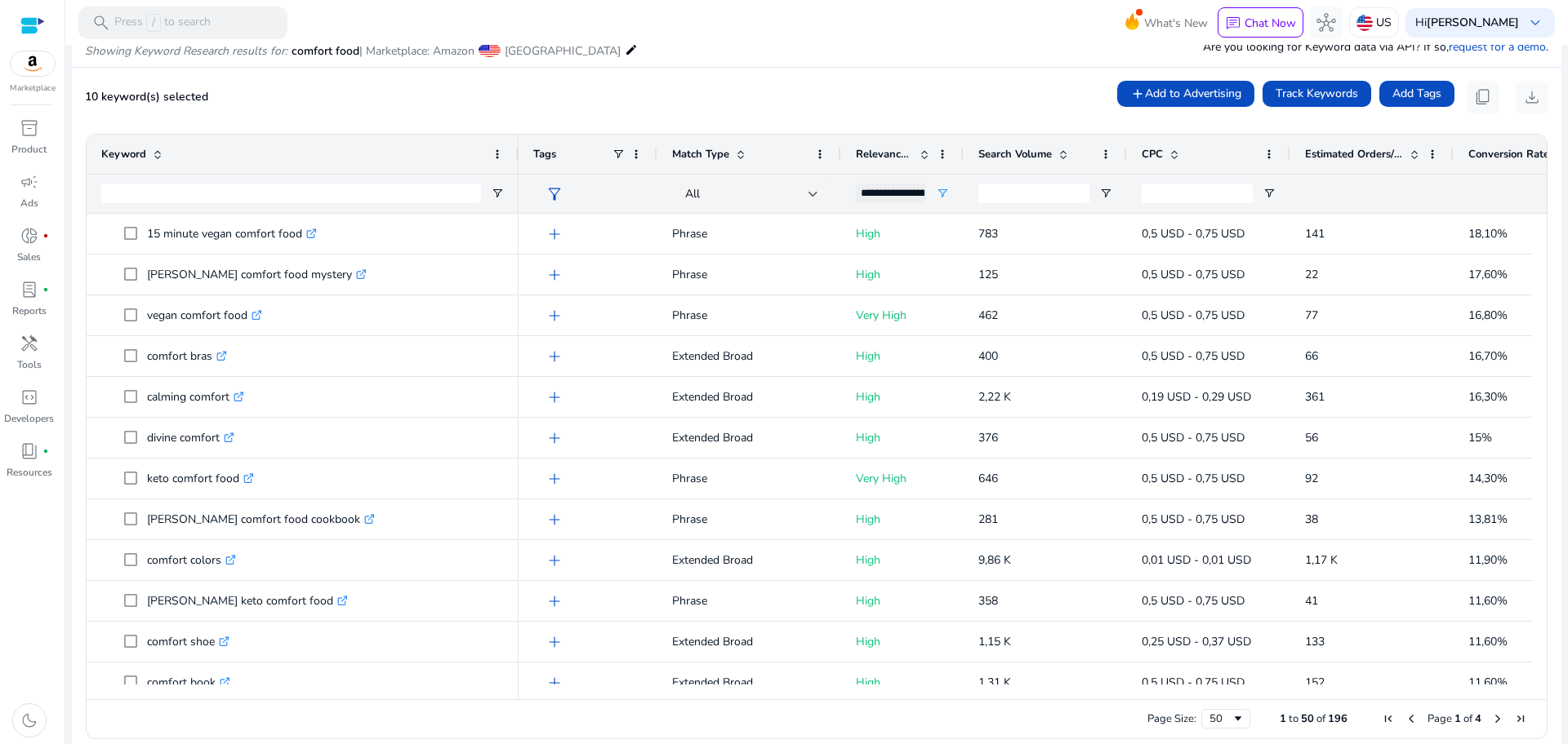
click at [1409, 721] on span "Previous Page" at bounding box center [1411, 719] width 13 height 13
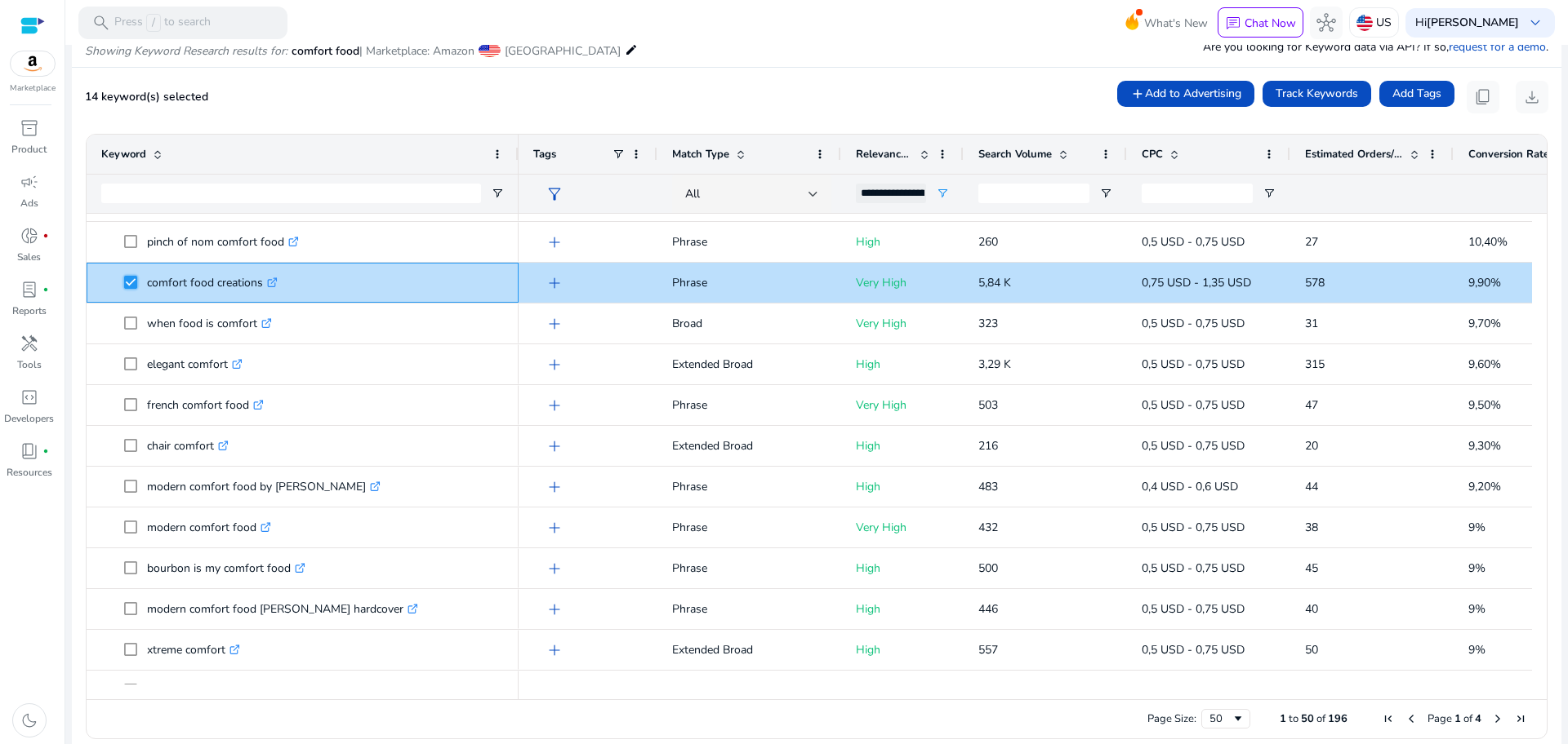
scroll to position [690, 0]
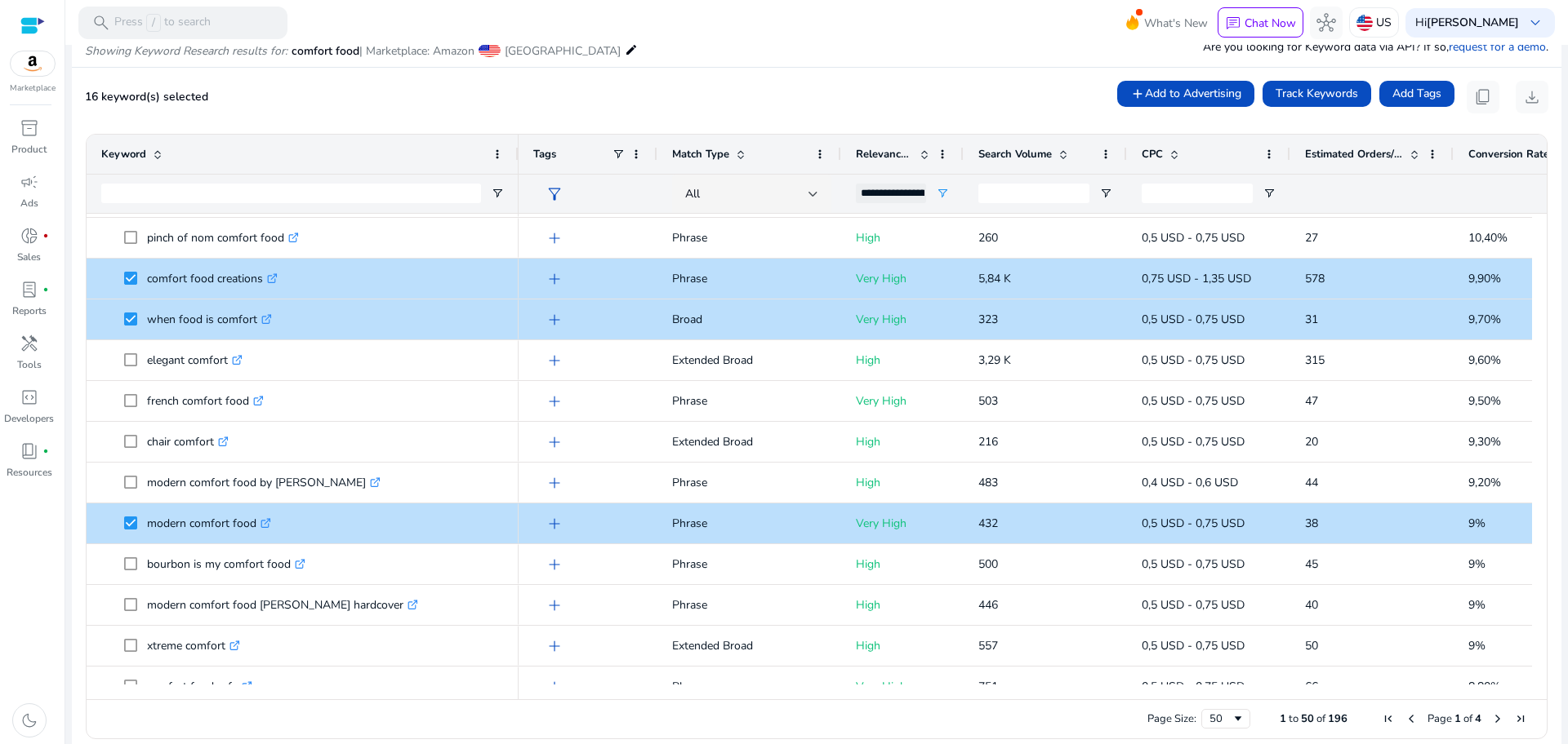
drag, startPoint x: 1540, startPoint y: 395, endPoint x: 1534, endPoint y: 419, distance: 24.7
click at [1534, 419] on div "Drag here to set row groups Drag here to set column labels Keyword Tags 1" at bounding box center [816, 437] width 1462 height 605
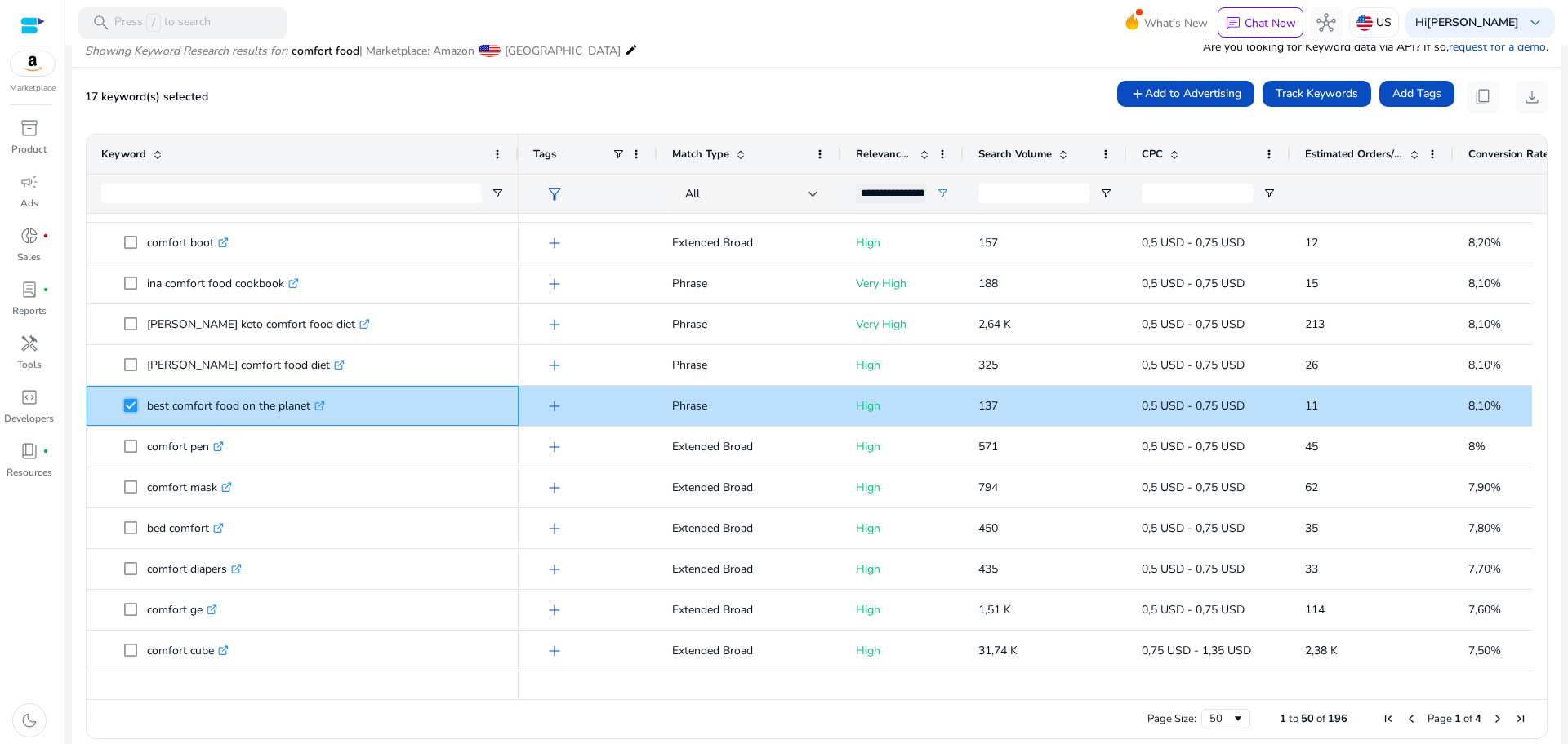
scroll to position [1570, 0]
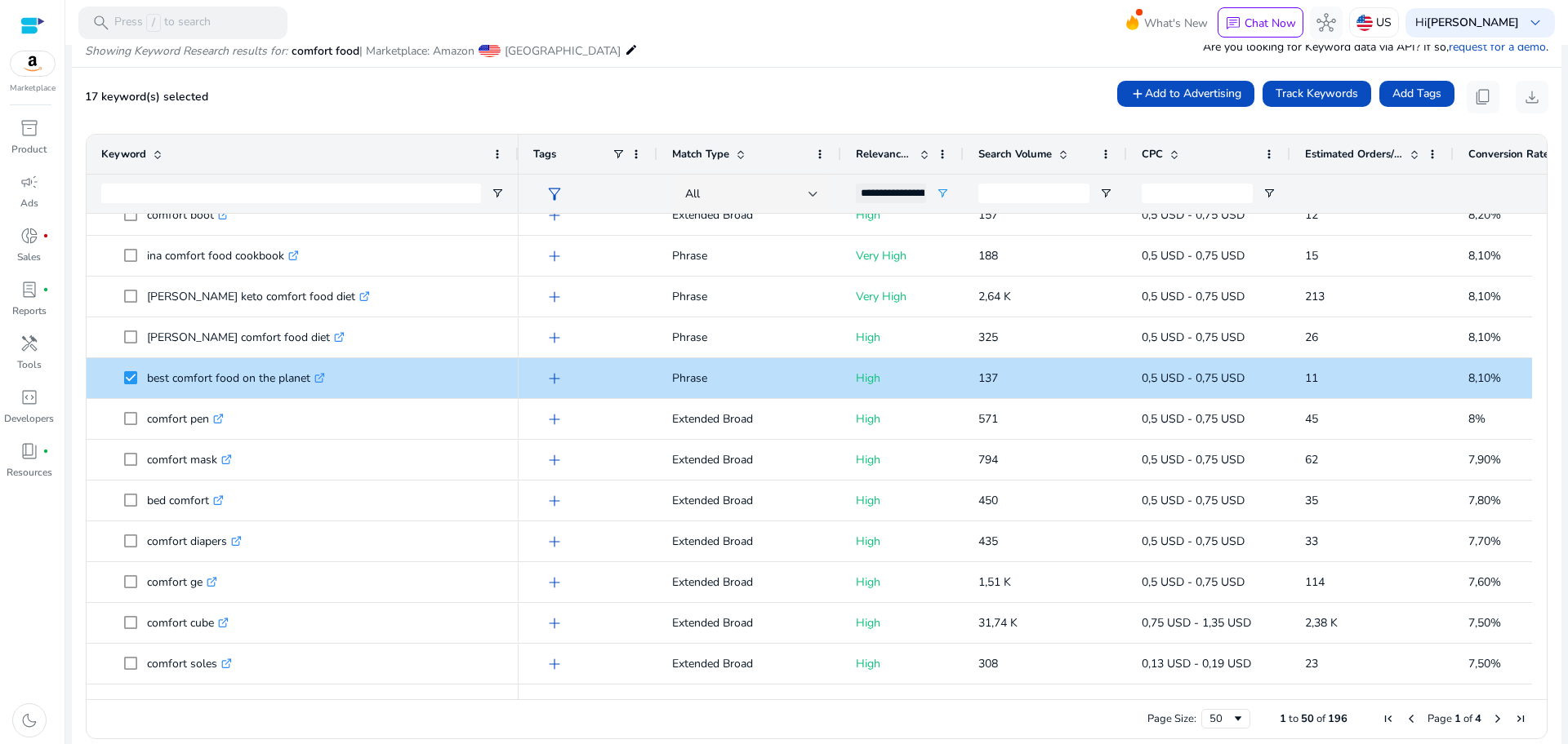
click at [1492, 718] on span "Next Page" at bounding box center [1498, 719] width 13 height 13
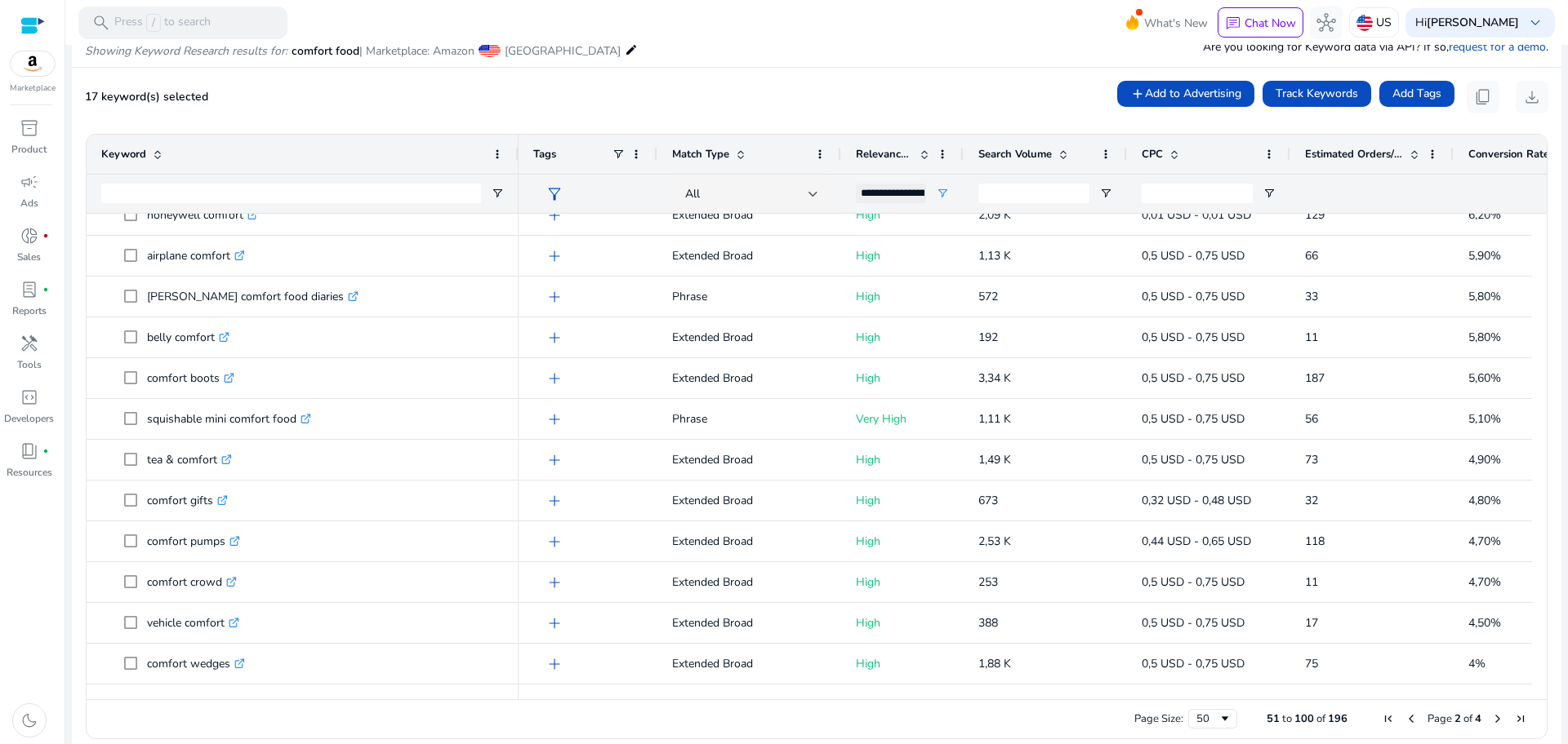
click at [1491, 719] on span "Next Page" at bounding box center [1498, 719] width 13 height 13
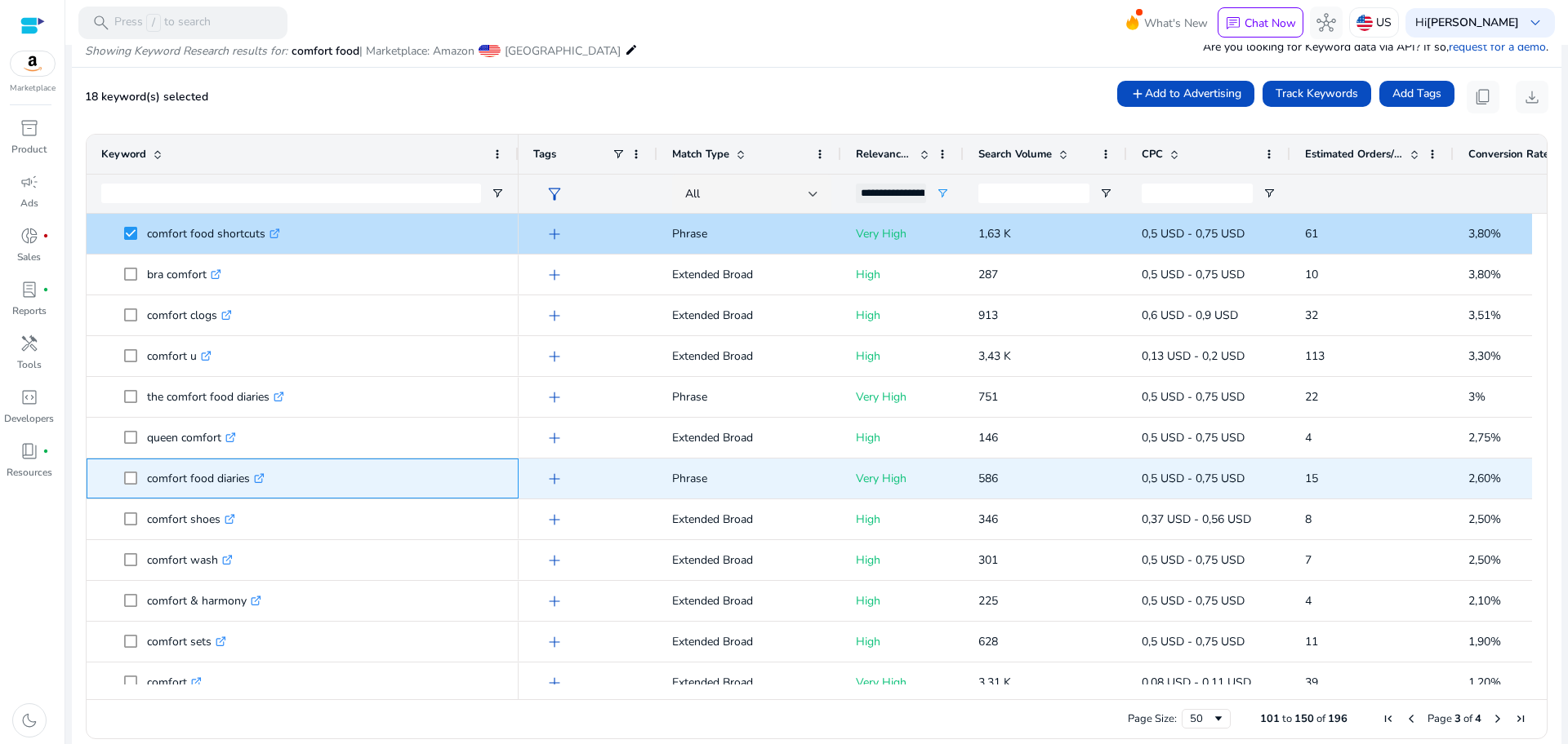
click at [132, 488] on span at bounding box center [136, 478] width 23 height 33
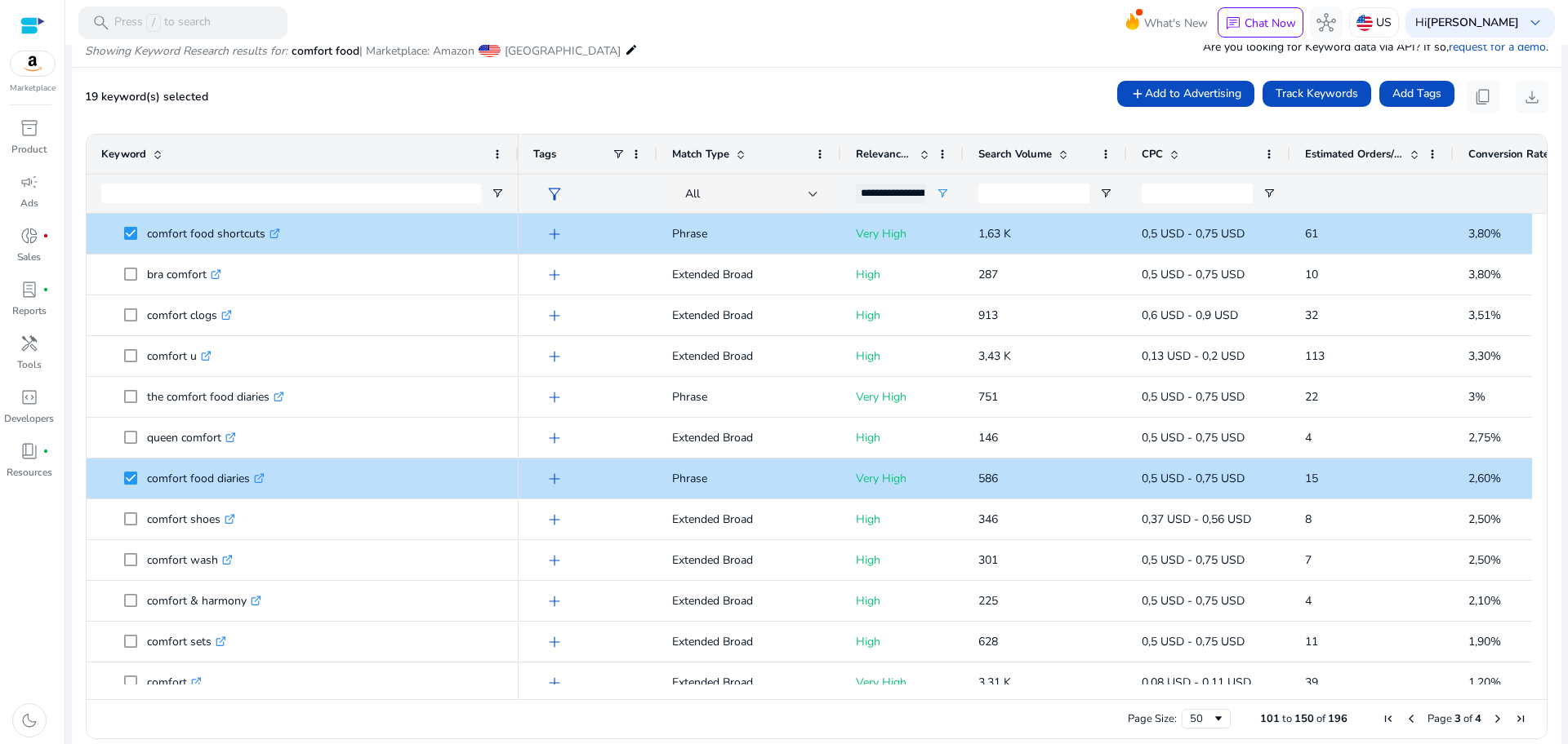
drag, startPoint x: 1540, startPoint y: 293, endPoint x: 1537, endPoint y: 306, distance: 13.3
click at [1537, 306] on ag-grid-angular "Press SPACE to select this row. Drag here to set row groups Drag here to set co…" at bounding box center [816, 436] width 1487 height 622
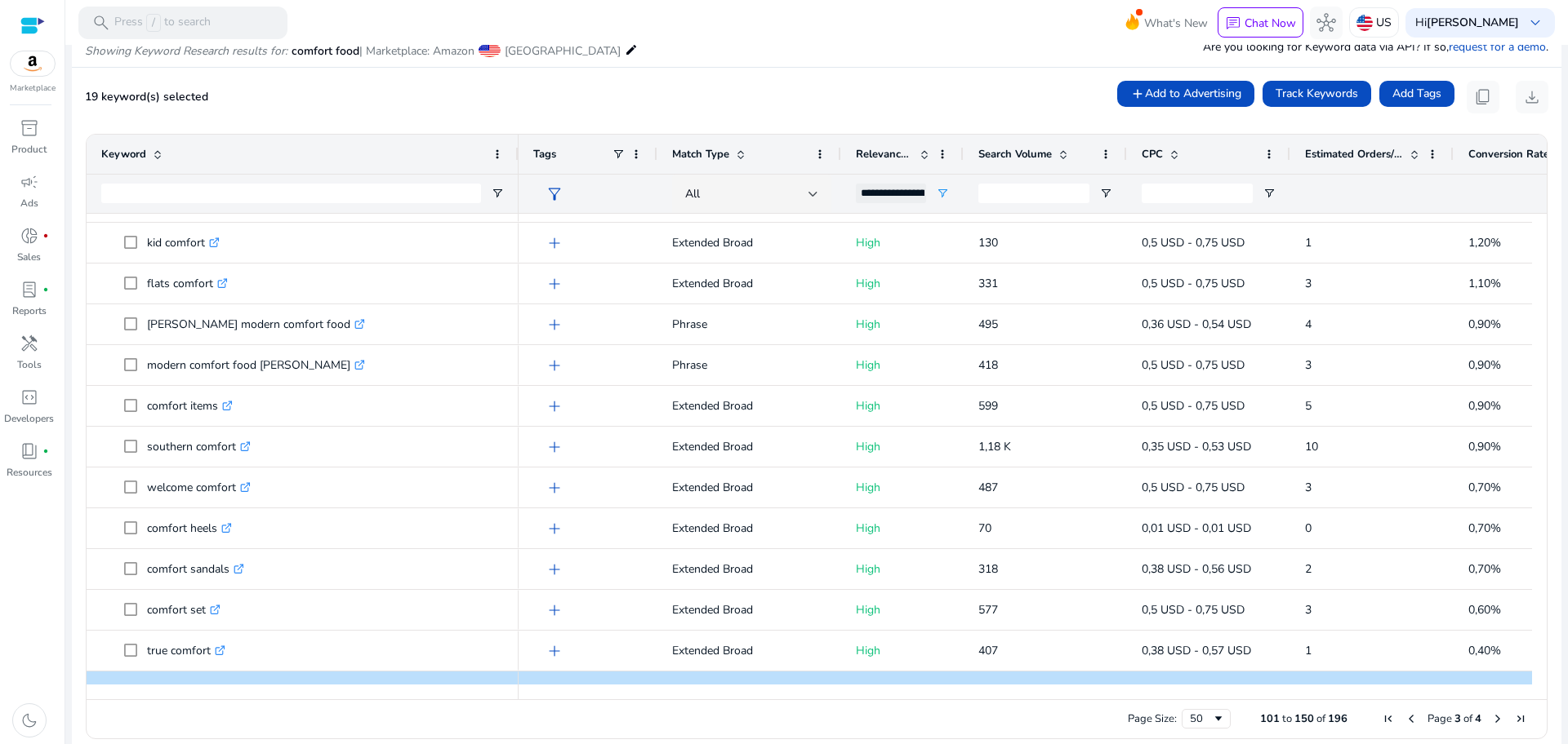
click at [1540, 402] on div "Drag here to set row groups Drag here to set column labels Keyword Tags 1" at bounding box center [816, 437] width 1462 height 605
drag, startPoint x: 1540, startPoint y: 402, endPoint x: 1539, endPoint y: 412, distance: 10.0
click at [1539, 412] on div "Drag here to set row groups Drag here to set column labels Keyword Tags 1" at bounding box center [816, 437] width 1462 height 605
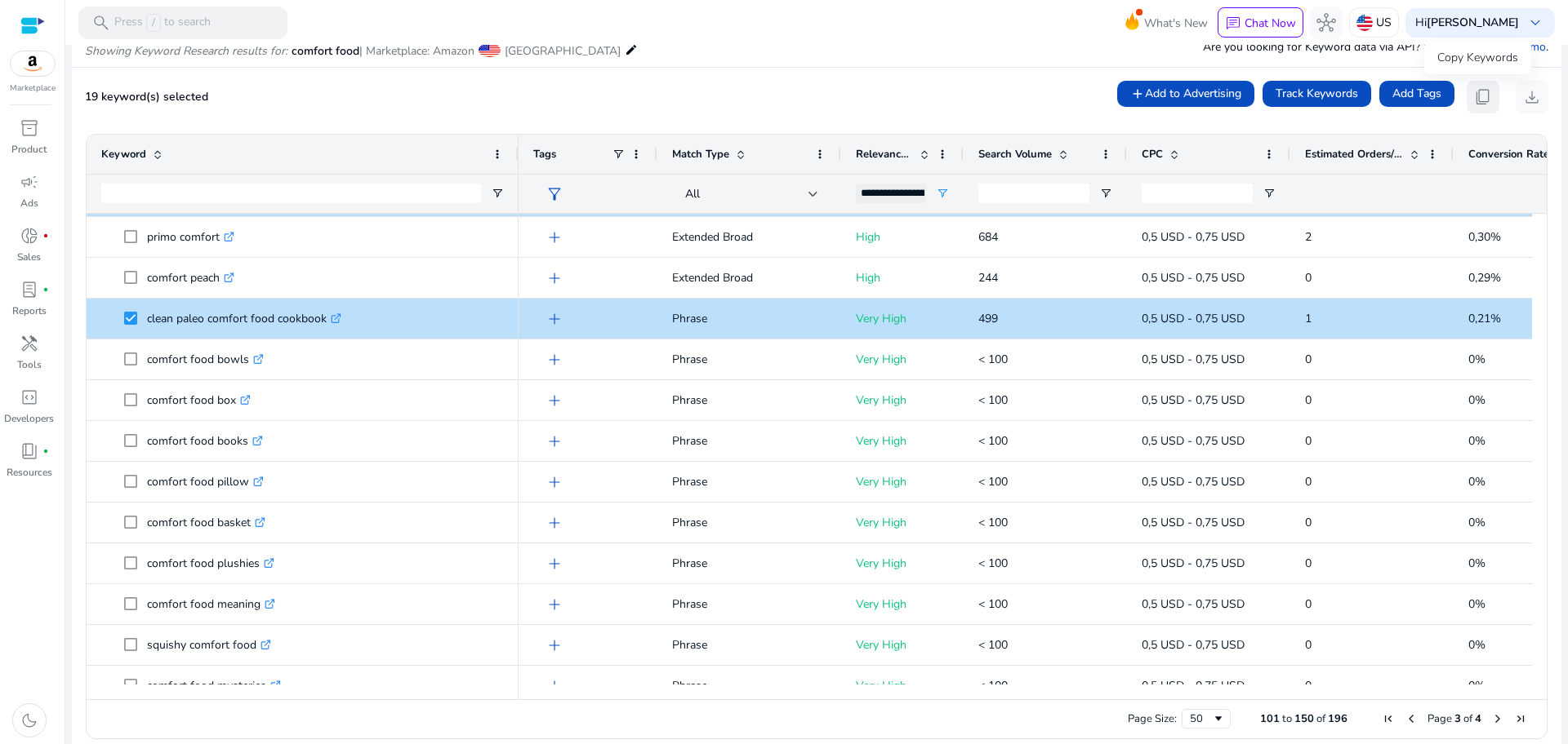
click at [1480, 84] on button "content_copy" at bounding box center [1483, 97] width 32 height 32
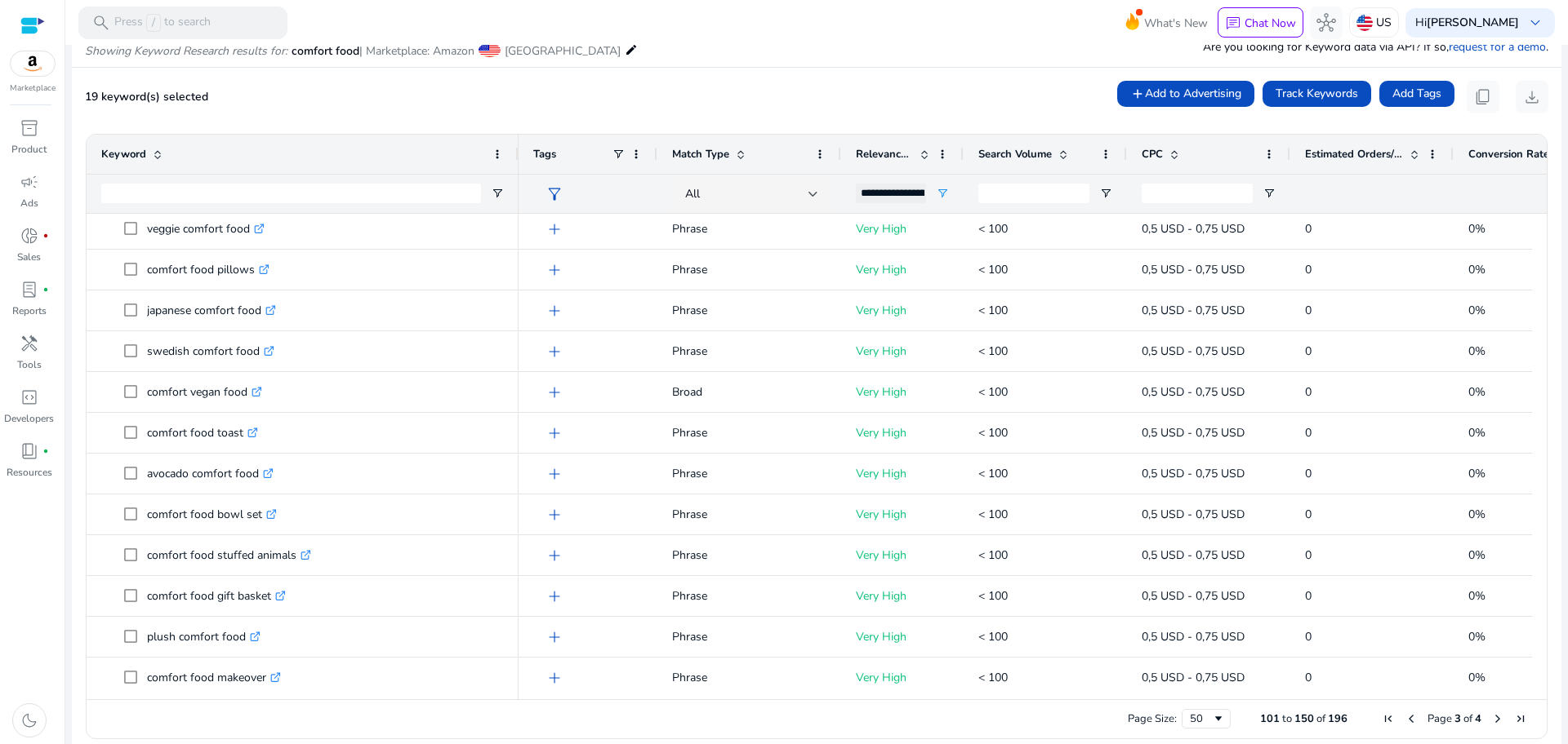
scroll to position [1570, 0]
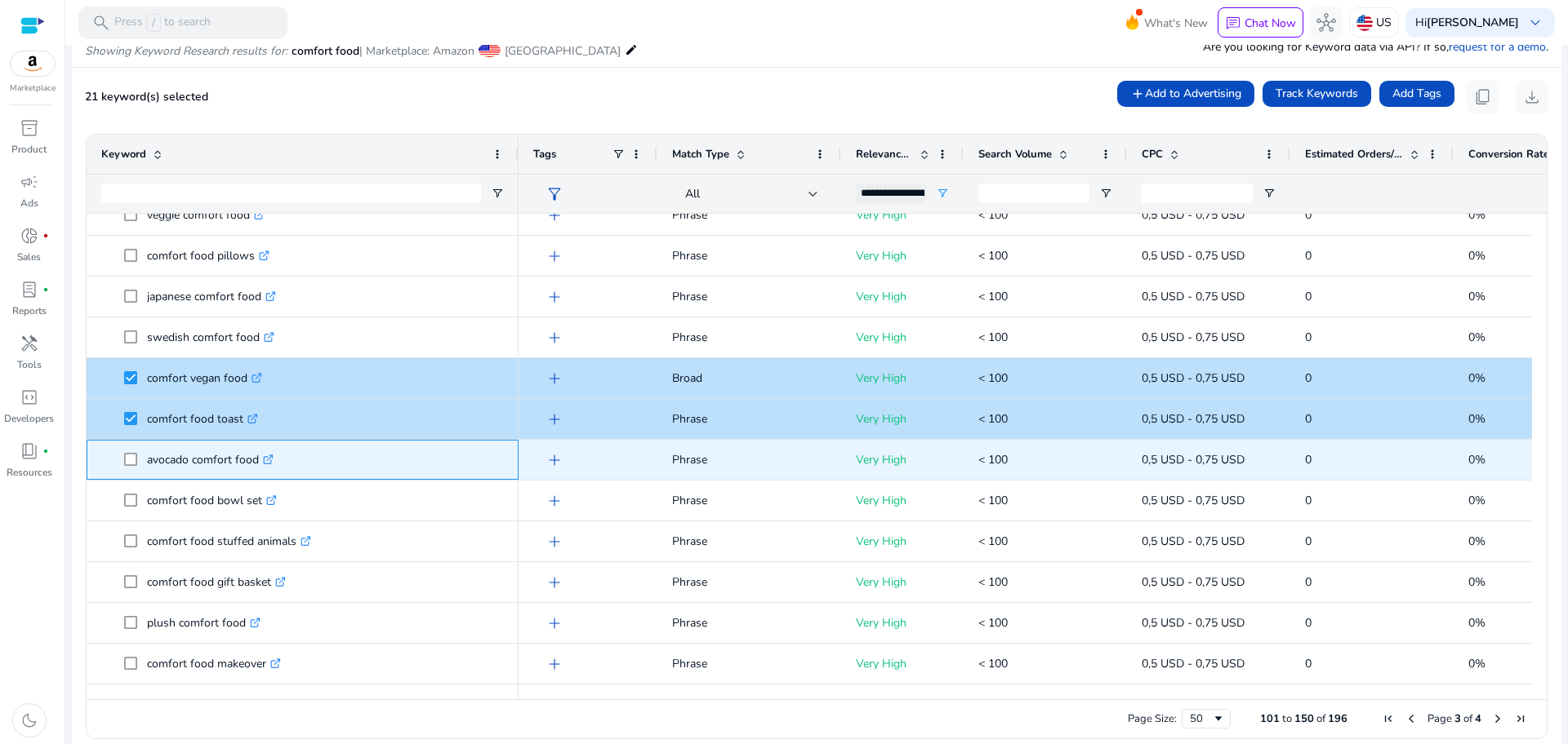
click at [120, 453] on span "avocado comfort food .st0{fill:#2c8af8}" at bounding box center [303, 459] width 402 height 33
click at [122, 455] on span "avocado comfort food .st0{fill:#2c8af8}" at bounding box center [303, 459] width 402 height 33
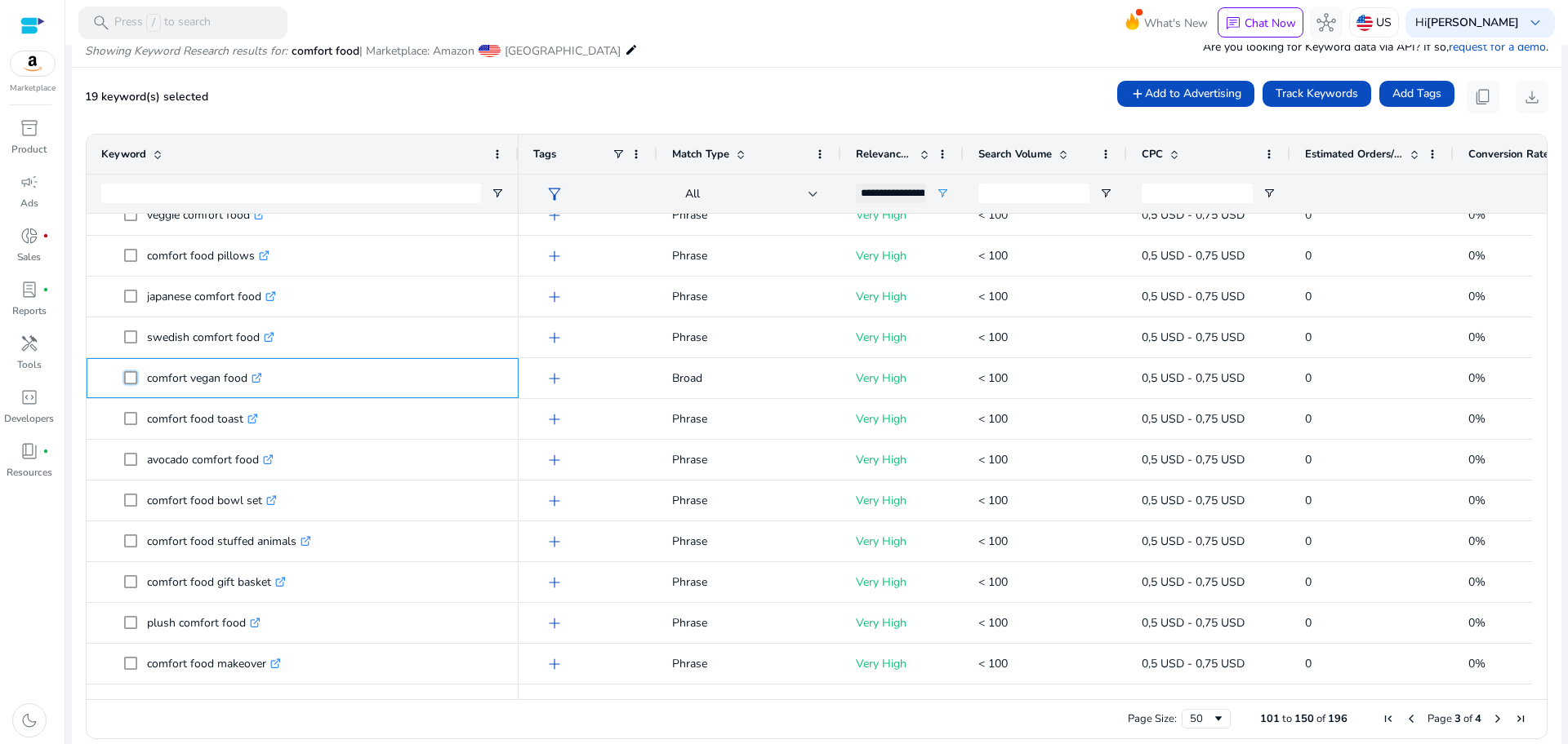
scroll to position [0, 0]
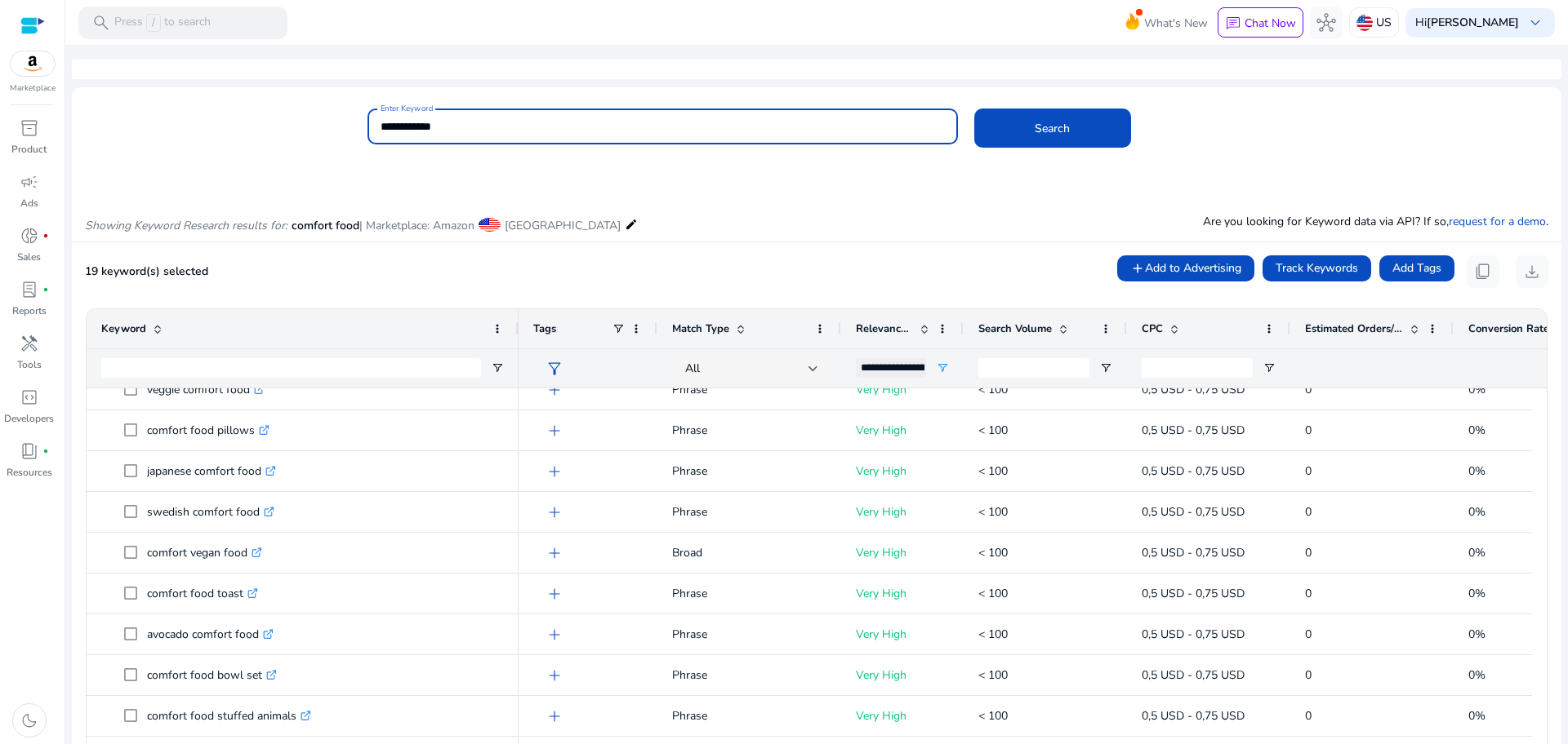
click at [466, 131] on input "**********" at bounding box center [663, 126] width 564 height 18
type input "********"
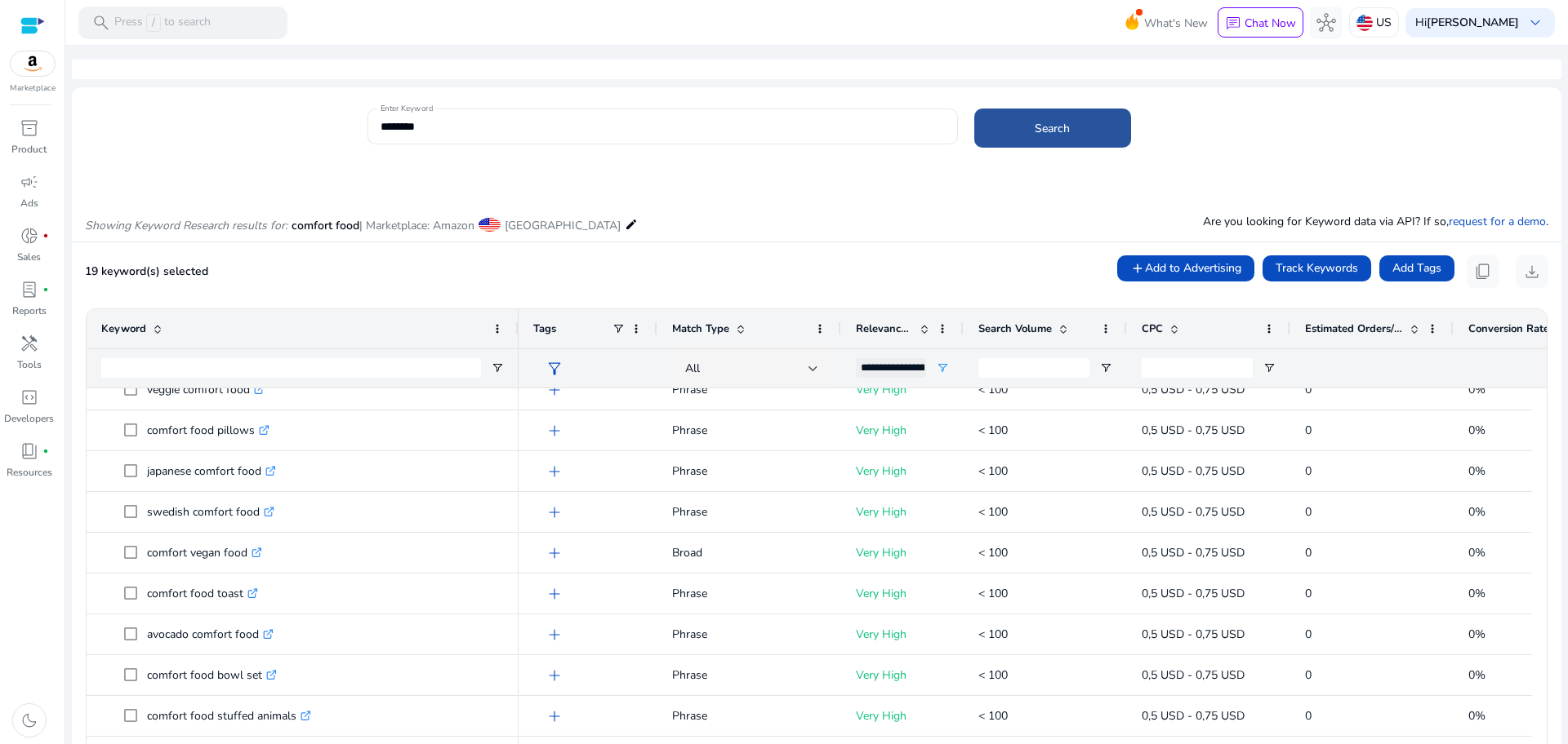
click at [1052, 120] on span "Search" at bounding box center [1052, 128] width 35 height 17
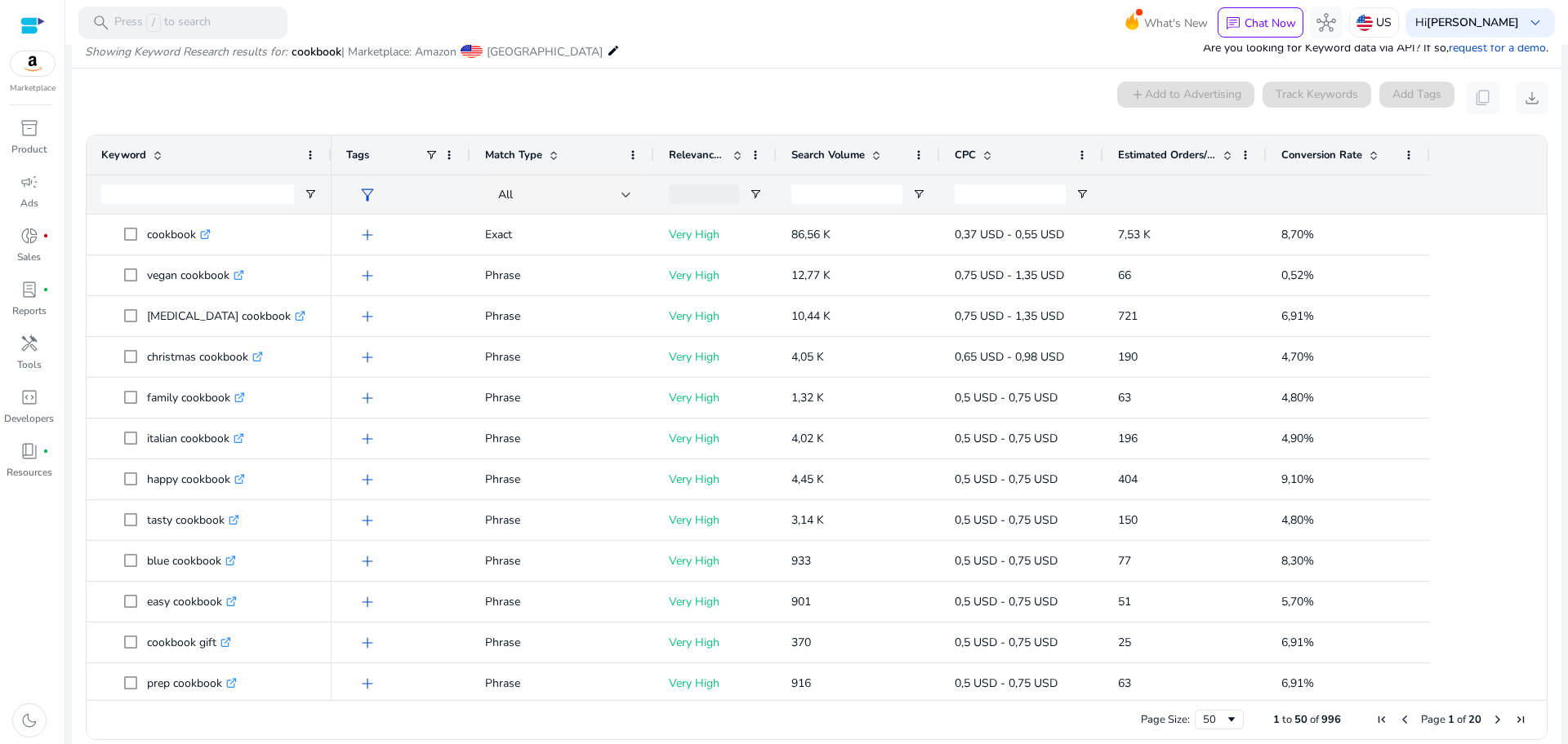
scroll to position [175, 0]
click at [1372, 151] on span at bounding box center [1373, 155] width 13 height 13
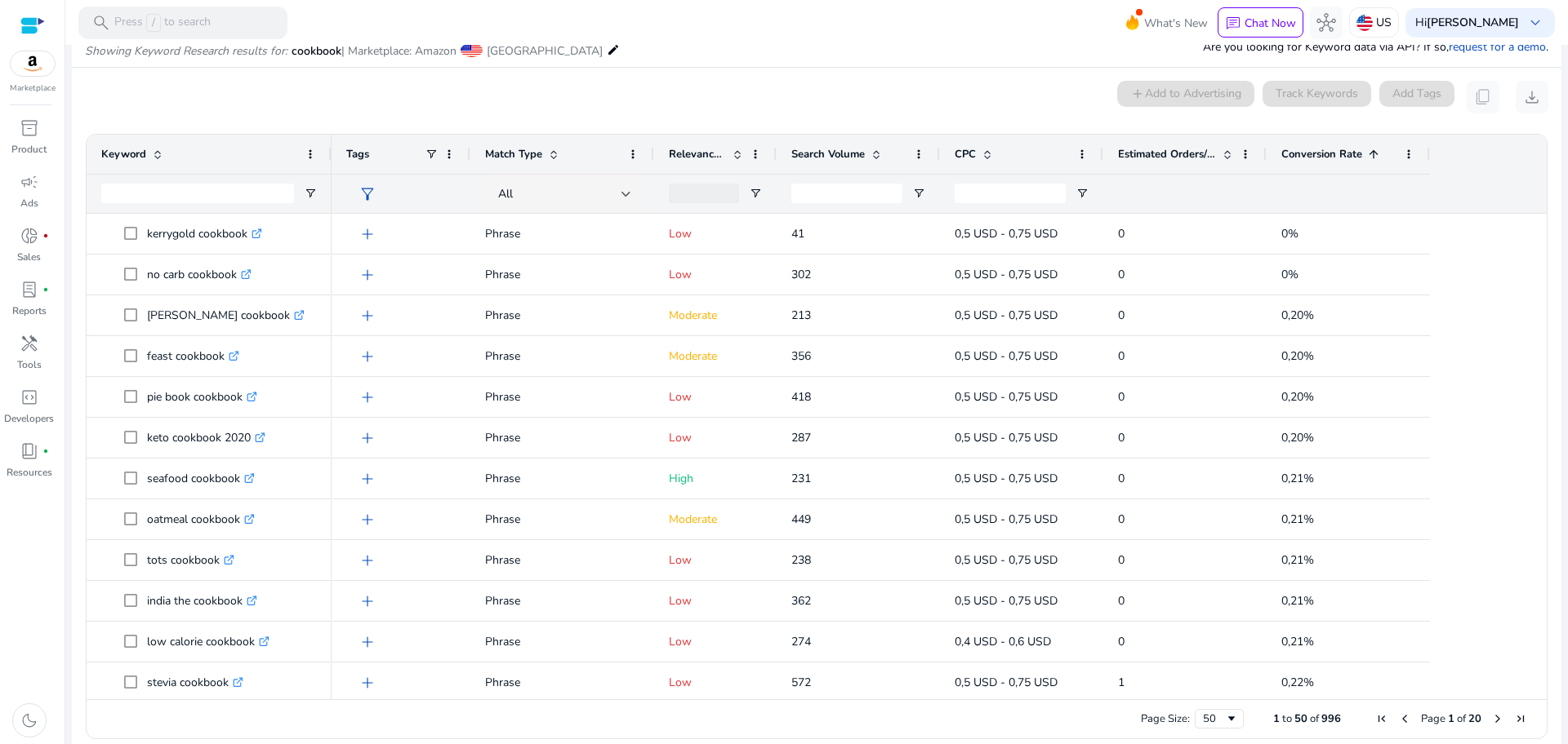
click at [1372, 151] on span at bounding box center [1373, 155] width 13 height 13
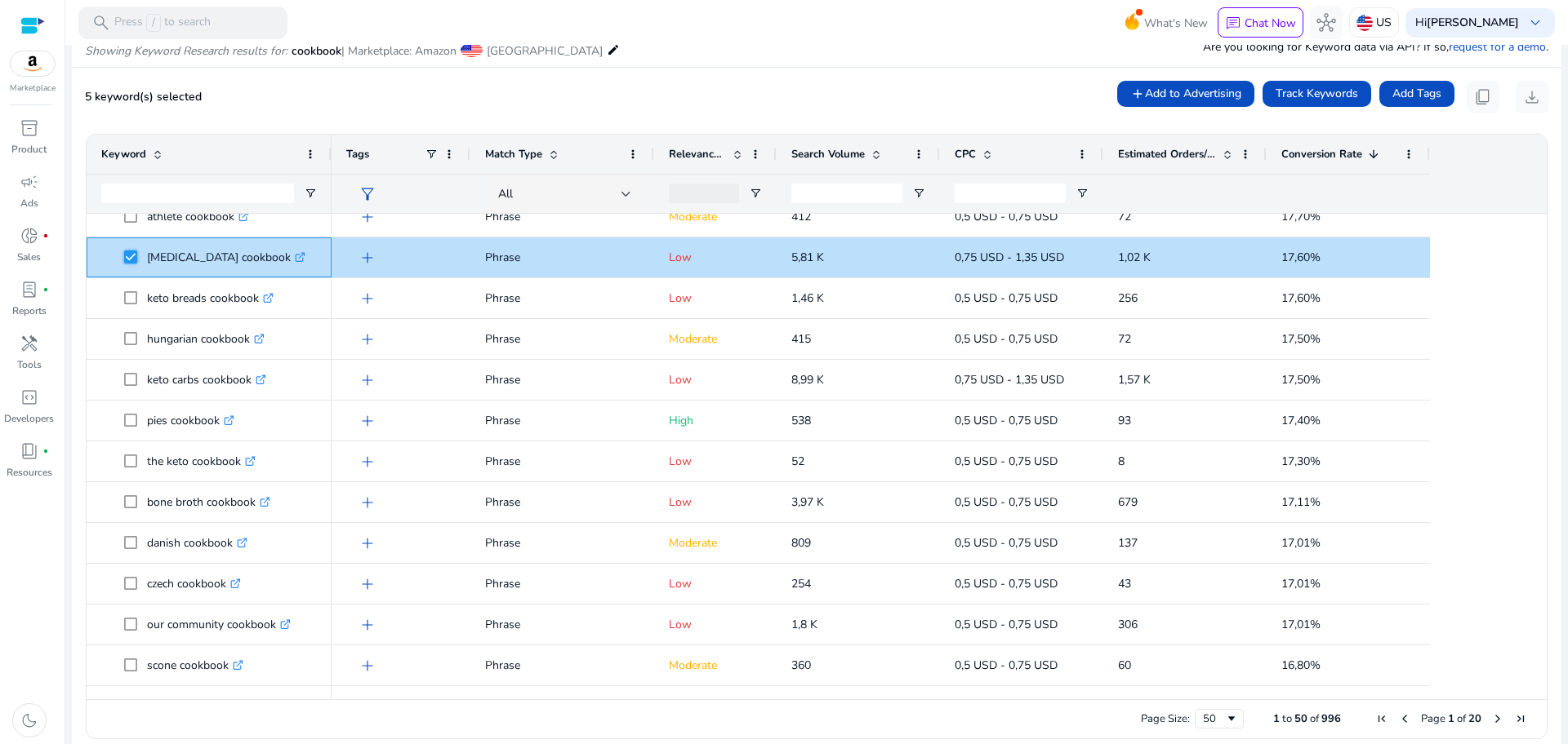
scroll to position [728, 0]
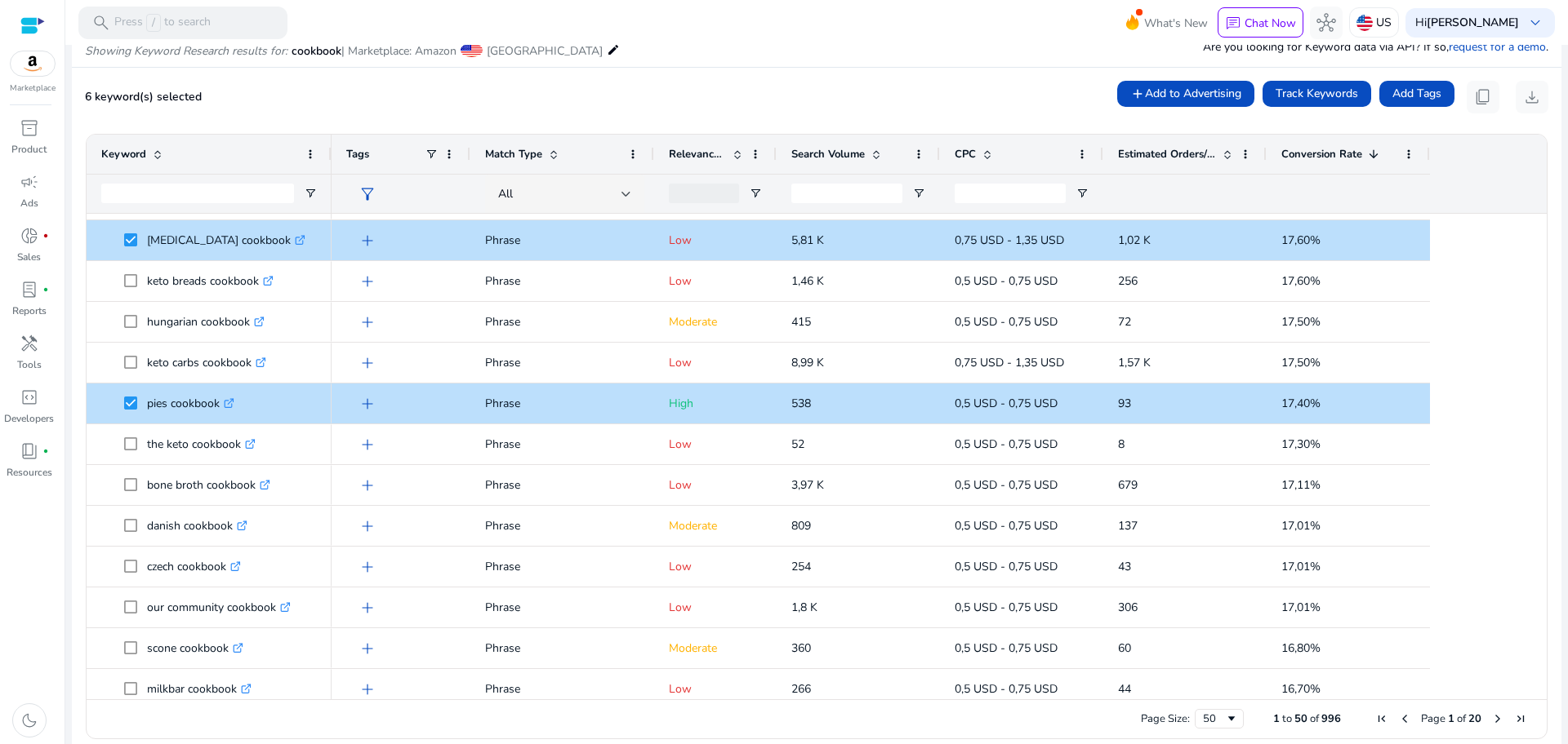
drag, startPoint x: 1532, startPoint y: 442, endPoint x: 1547, endPoint y: 447, distance: 15.8
click at [1547, 447] on ag-grid-angular "Press SPACE to select this row. Drag here to set row groups Drag here to set co…" at bounding box center [816, 436] width 1487 height 622
drag, startPoint x: 1547, startPoint y: 447, endPoint x: 1540, endPoint y: 470, distance: 24.0
click at [1540, 470] on ag-grid-angular "Press SPACE to select this row. Drag here to set row groups Drag here to set co…" at bounding box center [816, 436] width 1487 height 622
drag, startPoint x: 1540, startPoint y: 470, endPoint x: 1537, endPoint y: 498, distance: 28.2
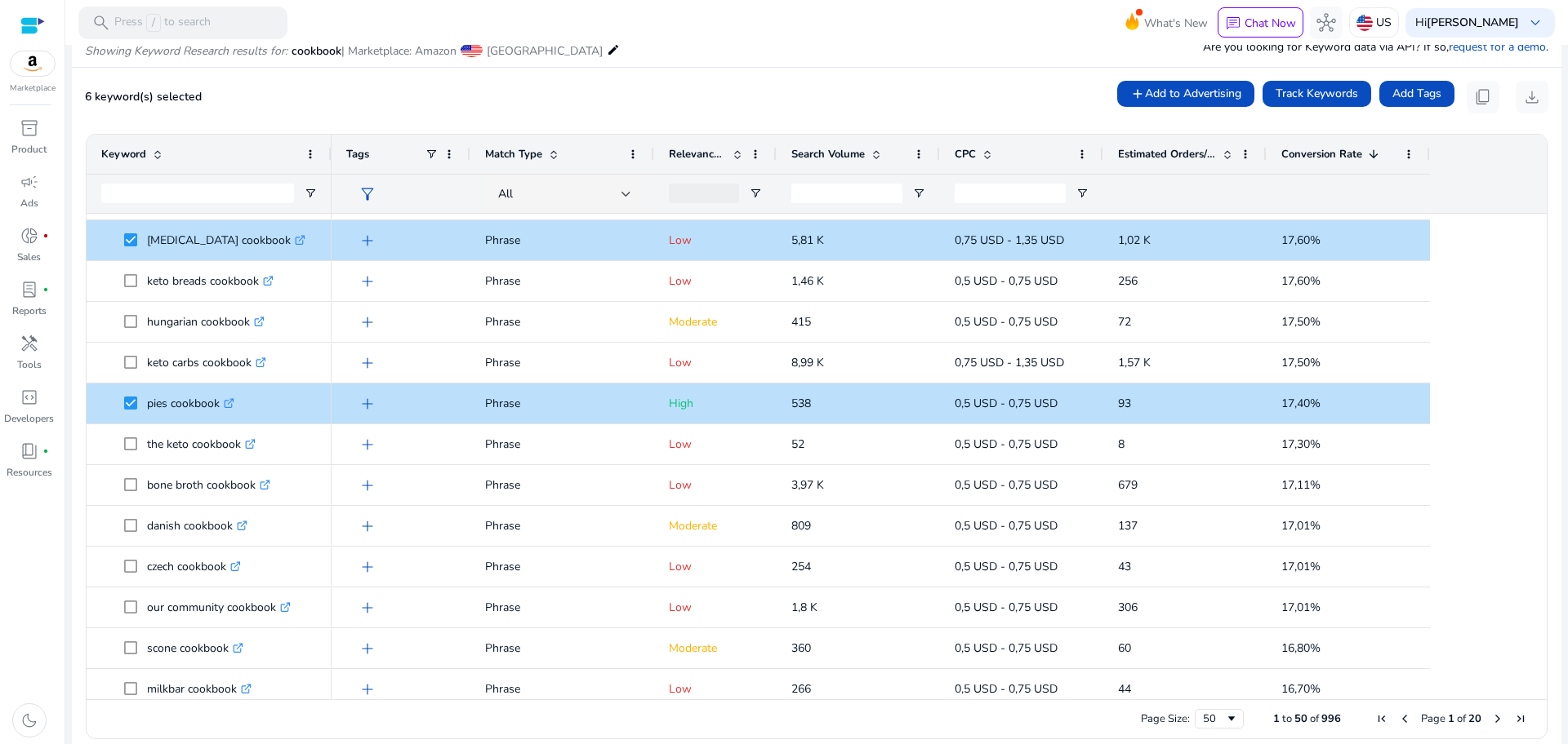
click at [1537, 498] on ag-grid-angular "Press SPACE to select this row. Drag here to set row groups Drag here to set co…" at bounding box center [816, 436] width 1487 height 622
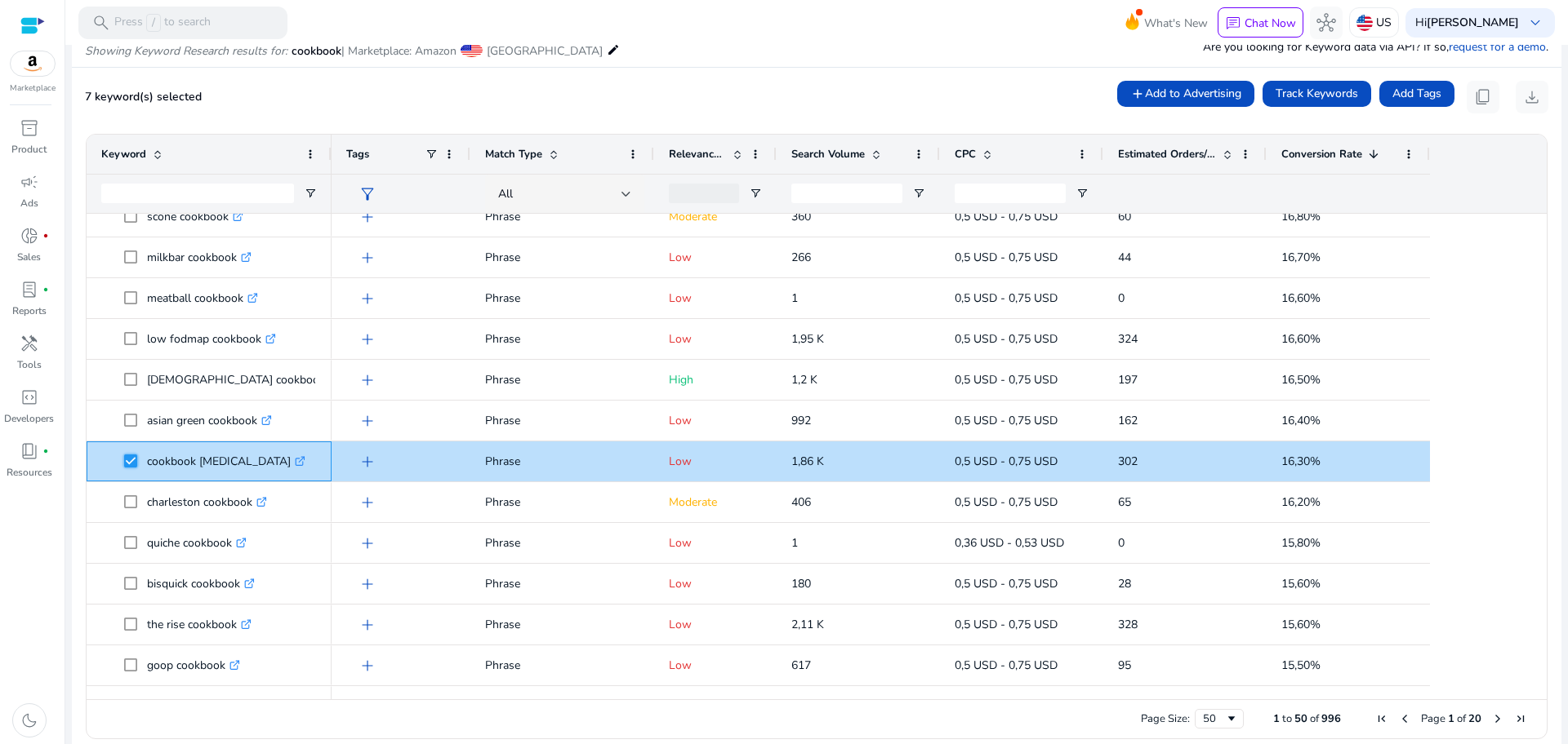
scroll to position [0, 0]
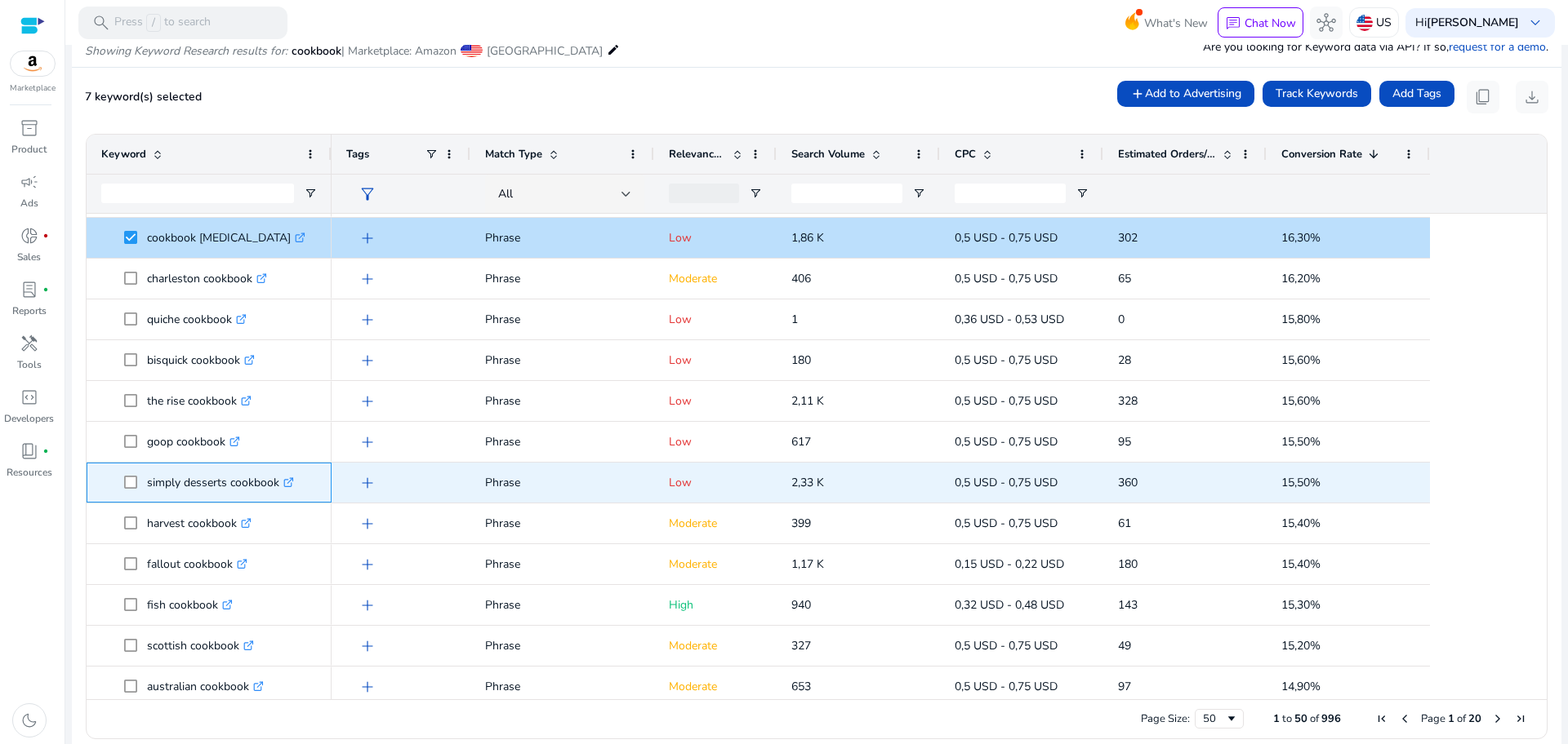
click at [139, 483] on span at bounding box center [136, 482] width 23 height 33
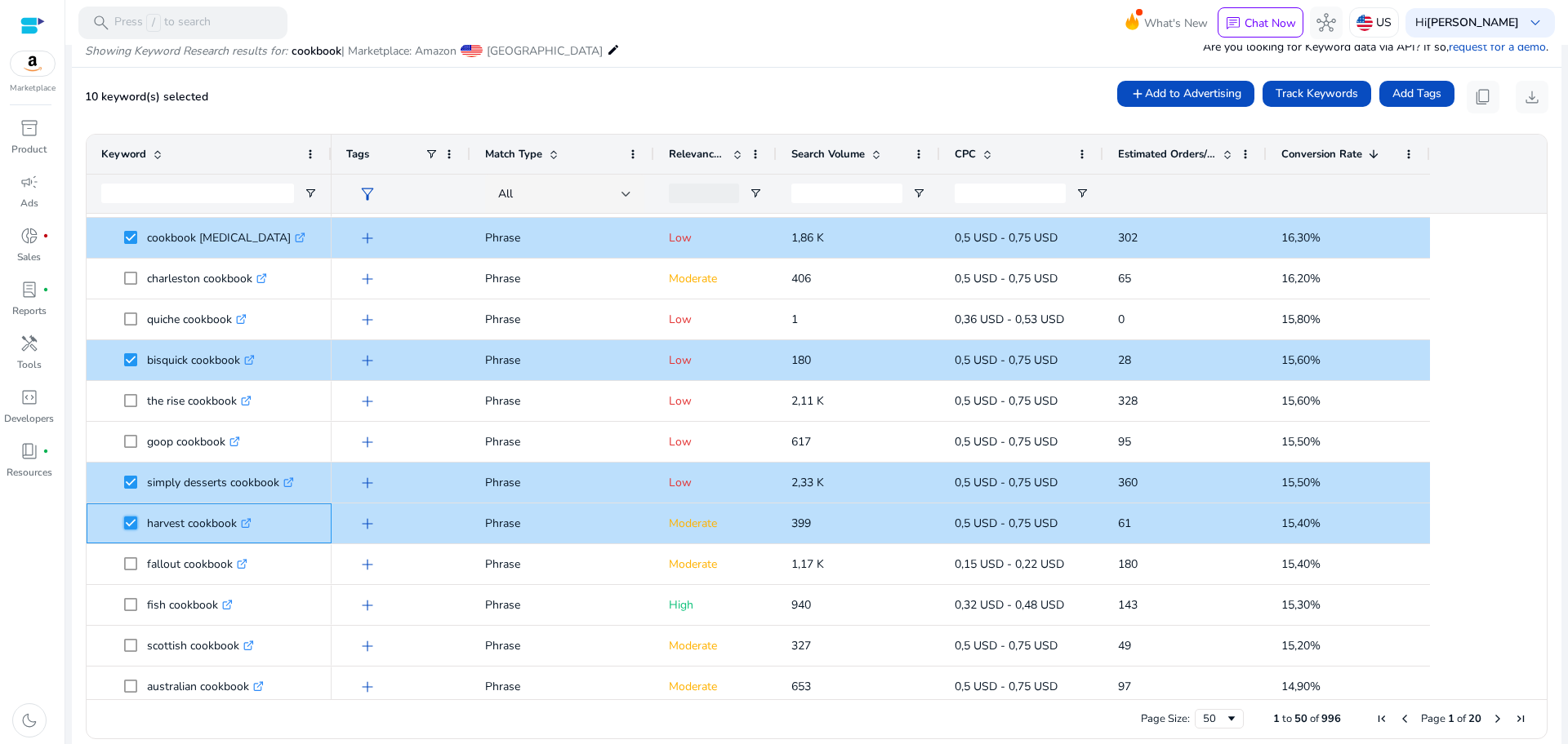
scroll to position [1434, 0]
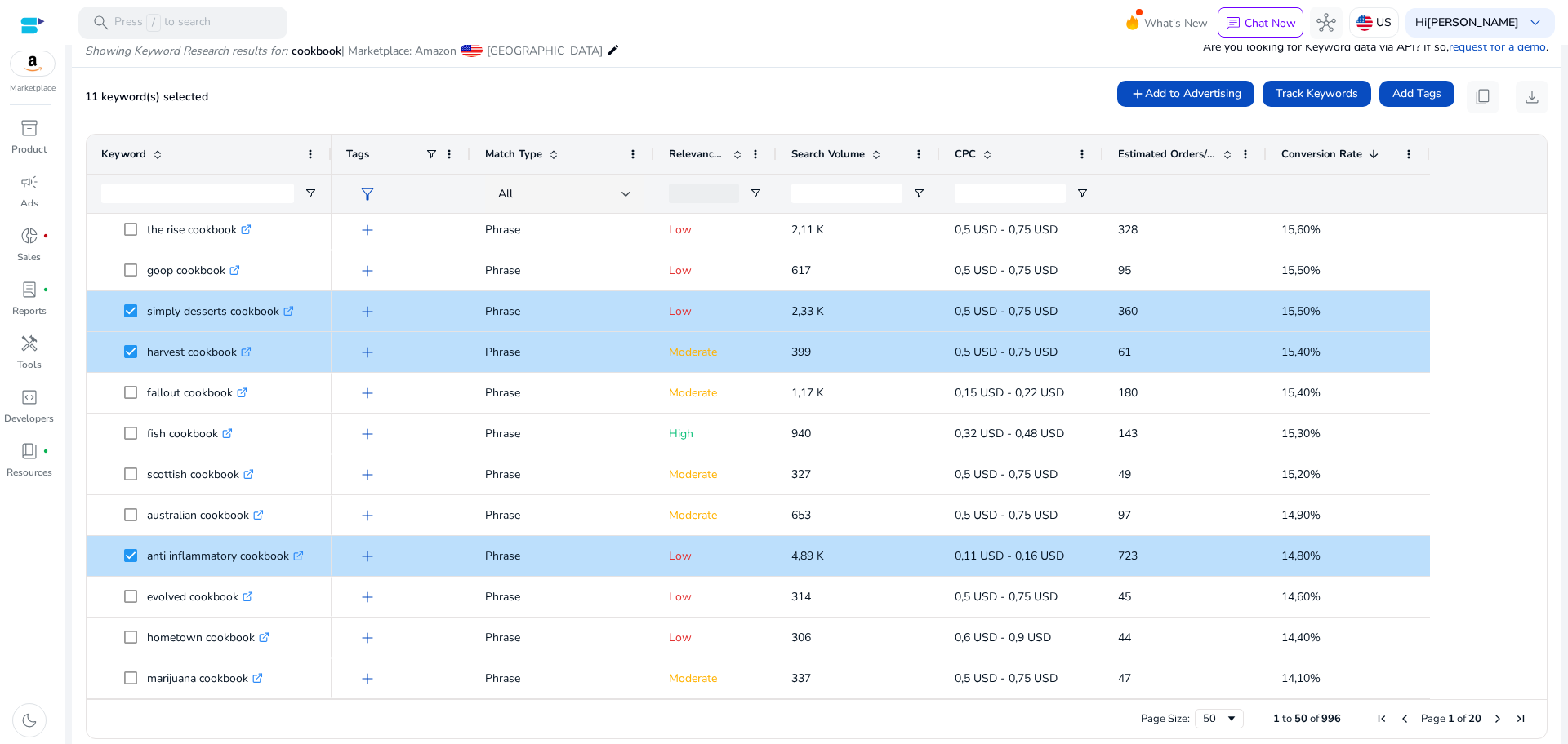
click at [1492, 721] on span "Next Page" at bounding box center [1498, 719] width 13 height 13
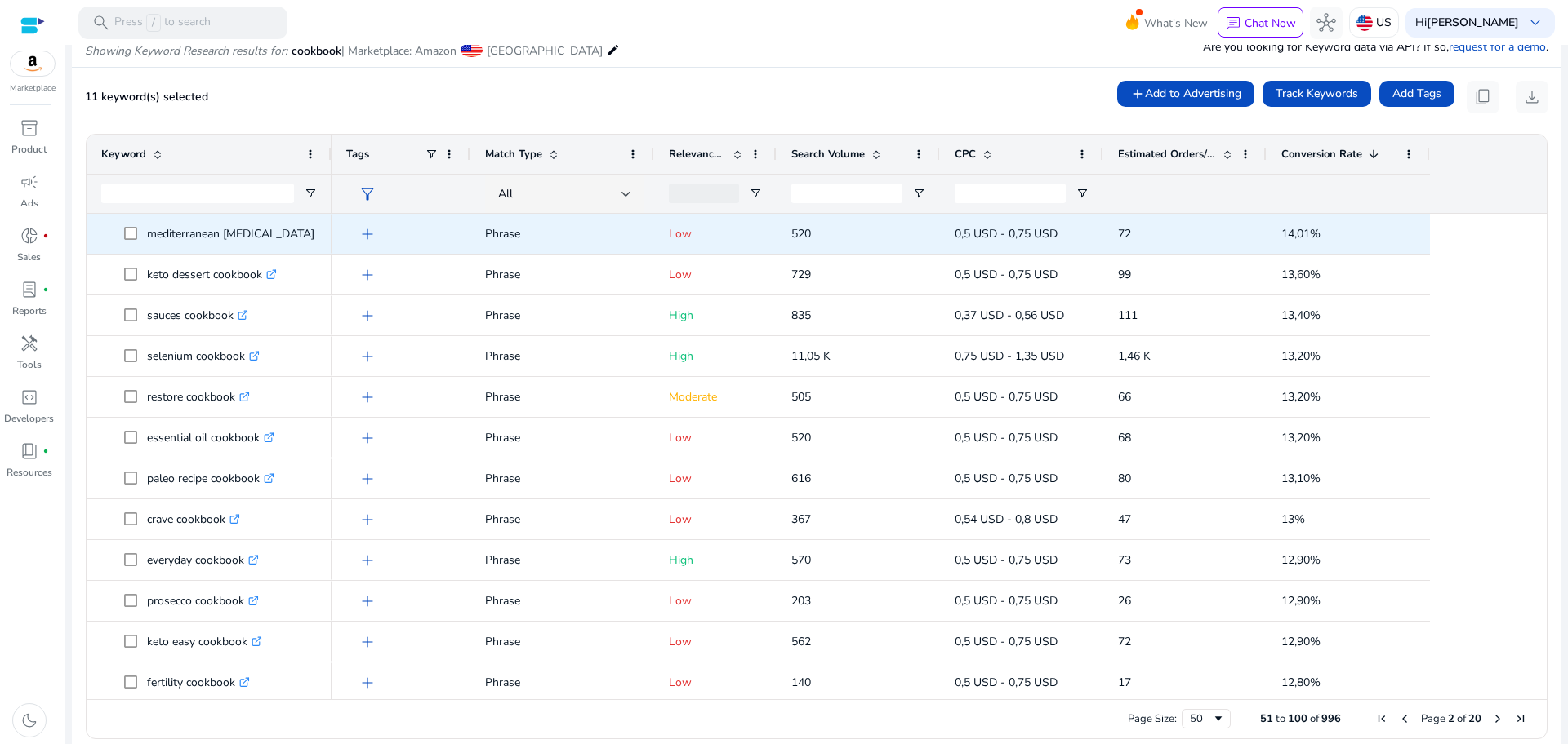
click at [140, 232] on span at bounding box center [136, 233] width 23 height 33
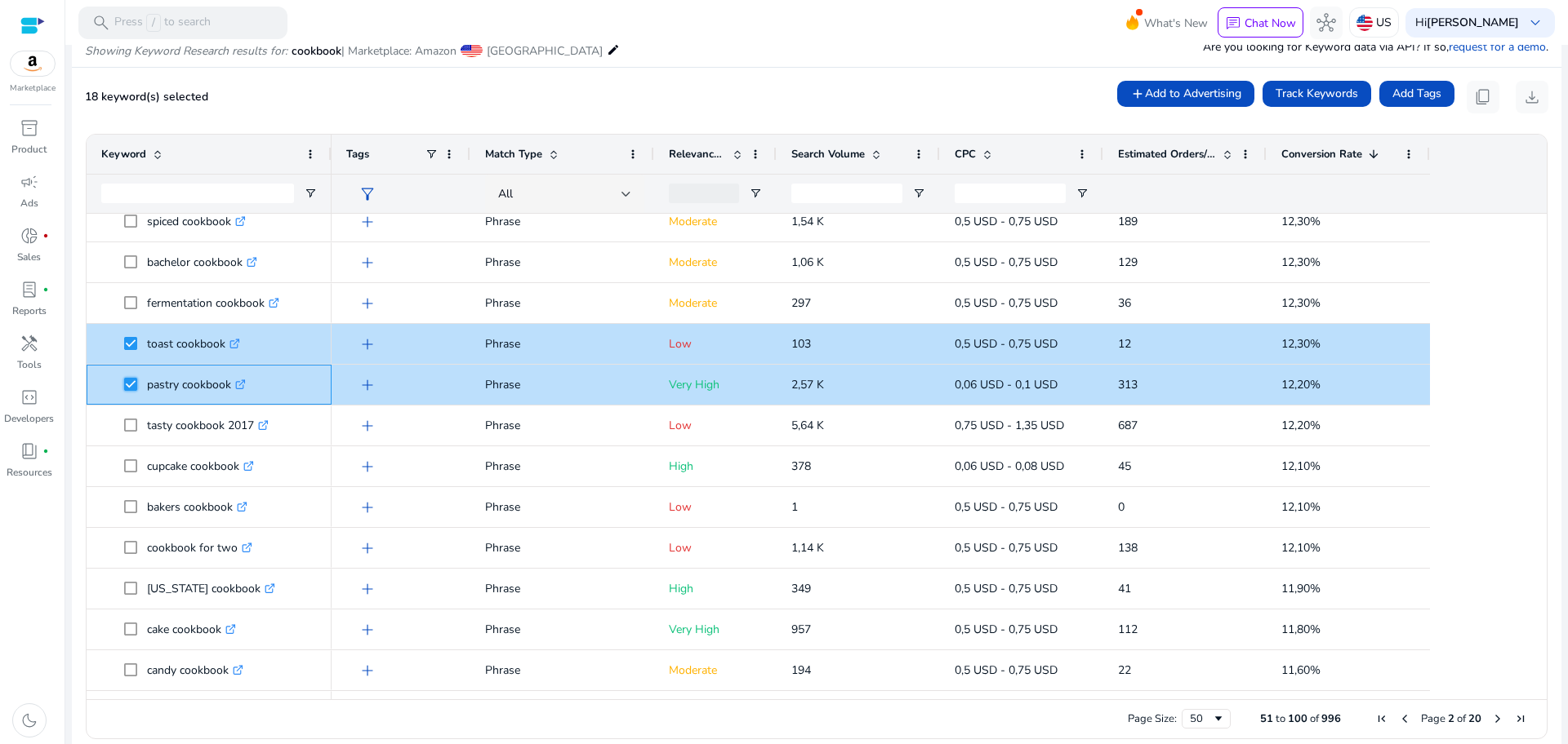
scroll to position [622, 0]
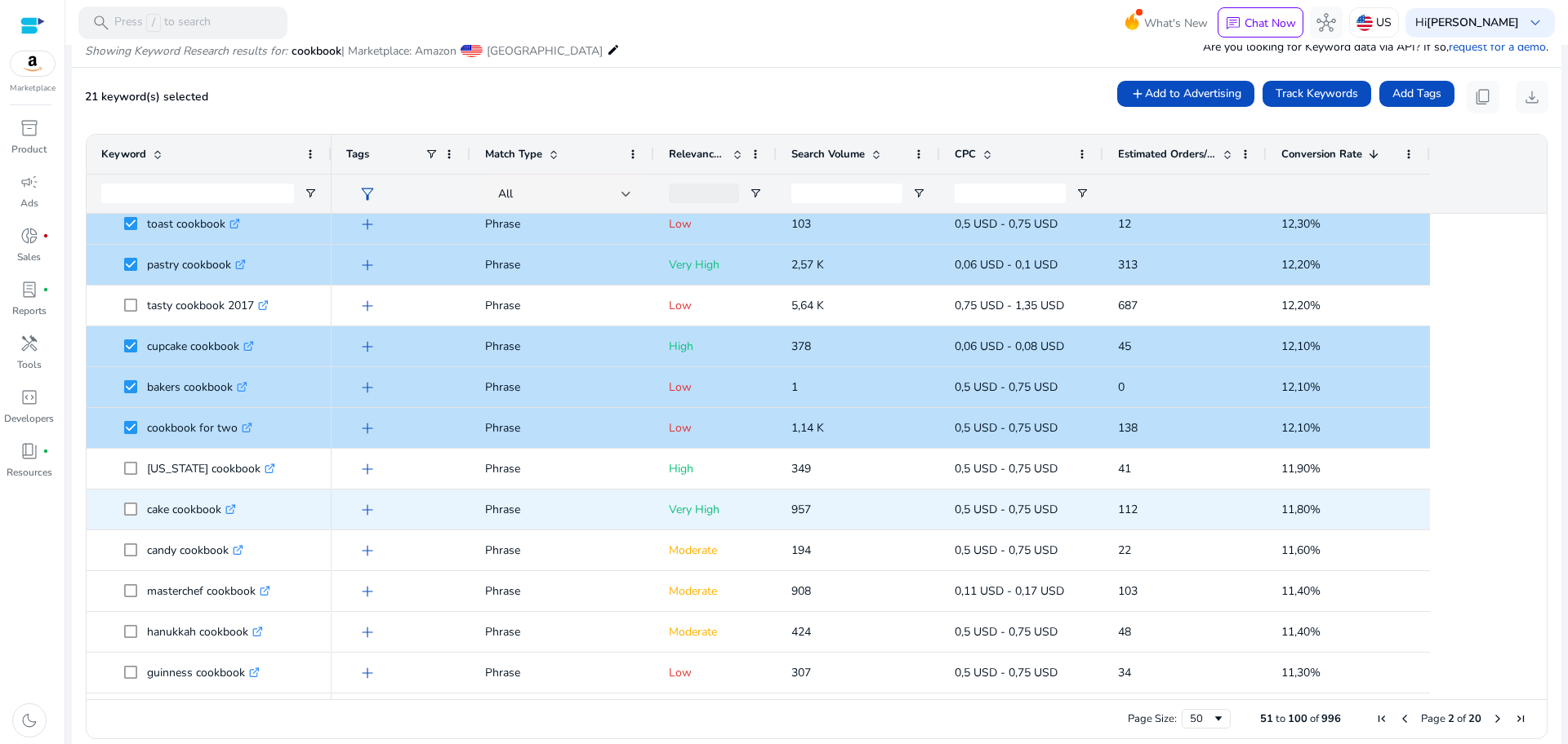
click at [131, 500] on span at bounding box center [136, 510] width 23 height 33
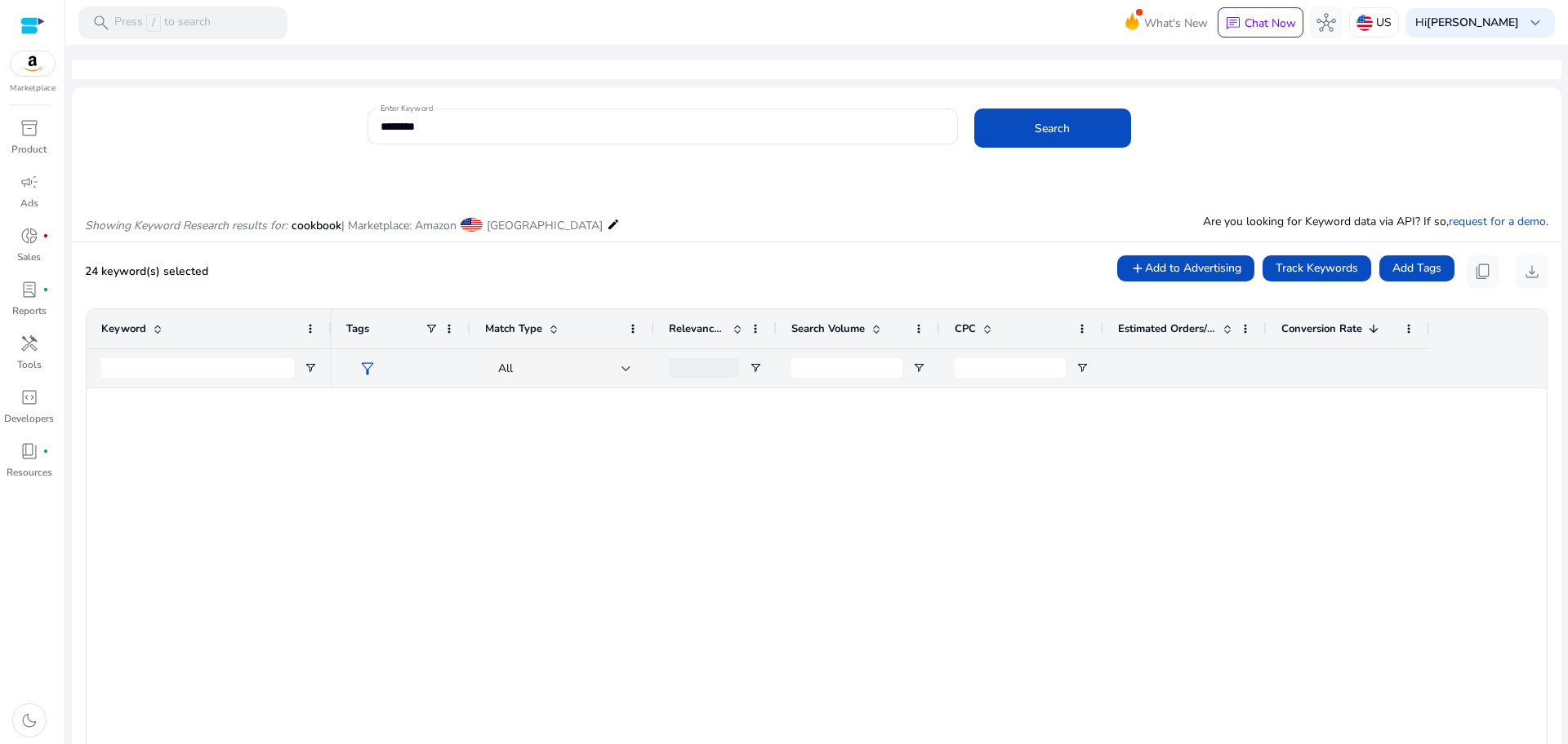
scroll to position [1555, 0]
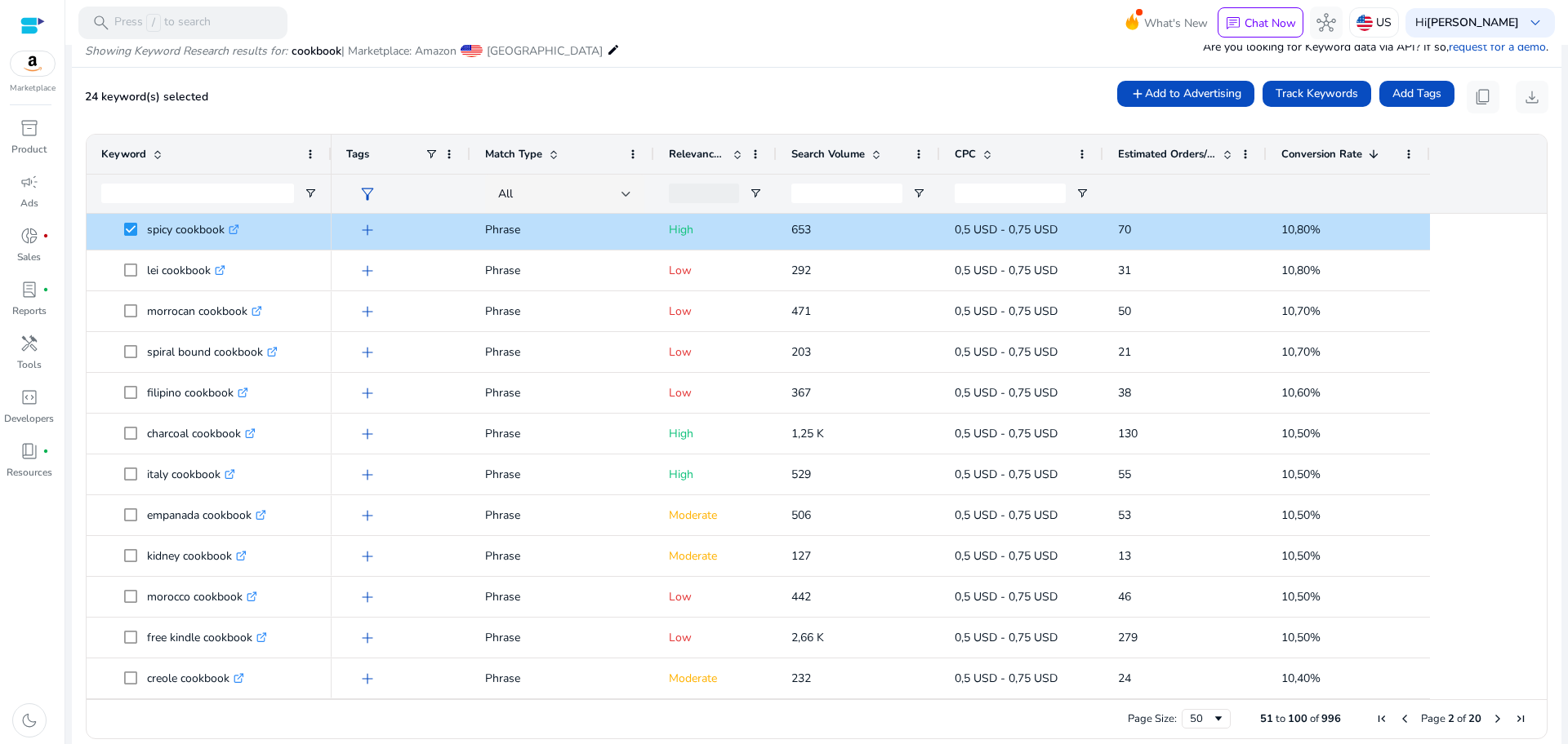
click at [1491, 716] on span "Next Page" at bounding box center [1498, 719] width 13 height 13
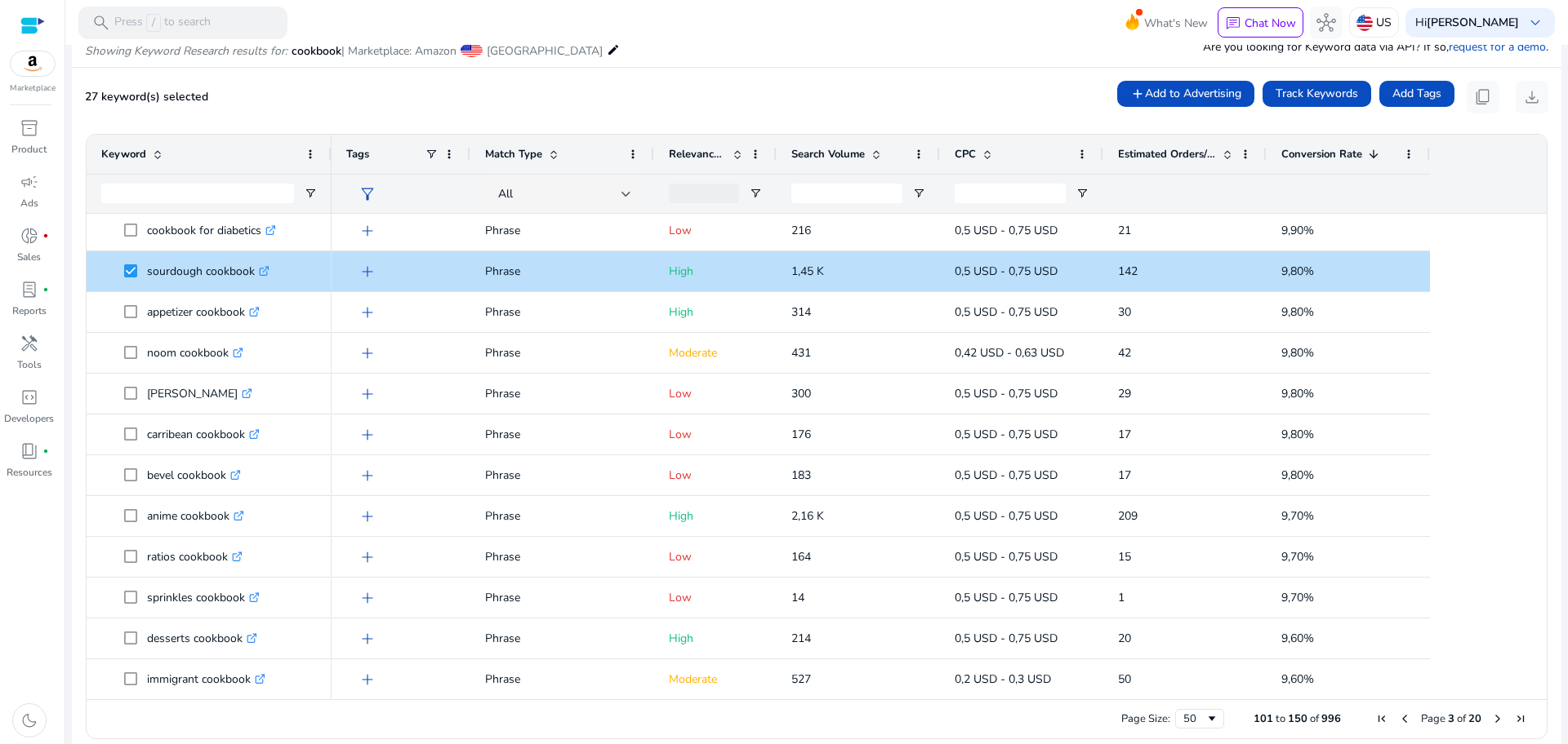
scroll to position [450, 0]
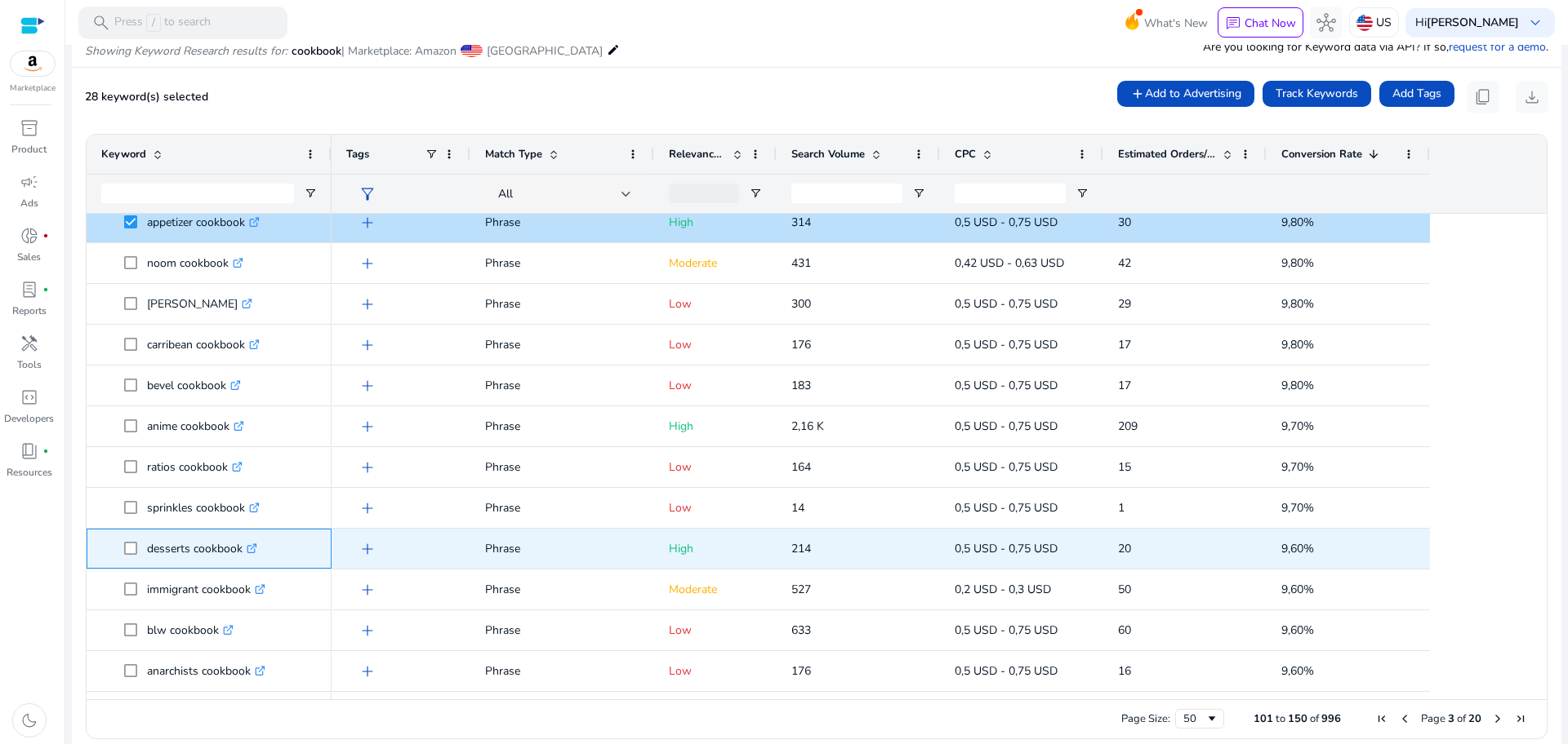
click at [121, 549] on span "desserts cookbook .st0{fill:#2c8af8}" at bounding box center [209, 549] width 215 height 33
click at [138, 552] on span at bounding box center [136, 549] width 23 height 33
click at [131, 556] on span at bounding box center [136, 549] width 23 height 33
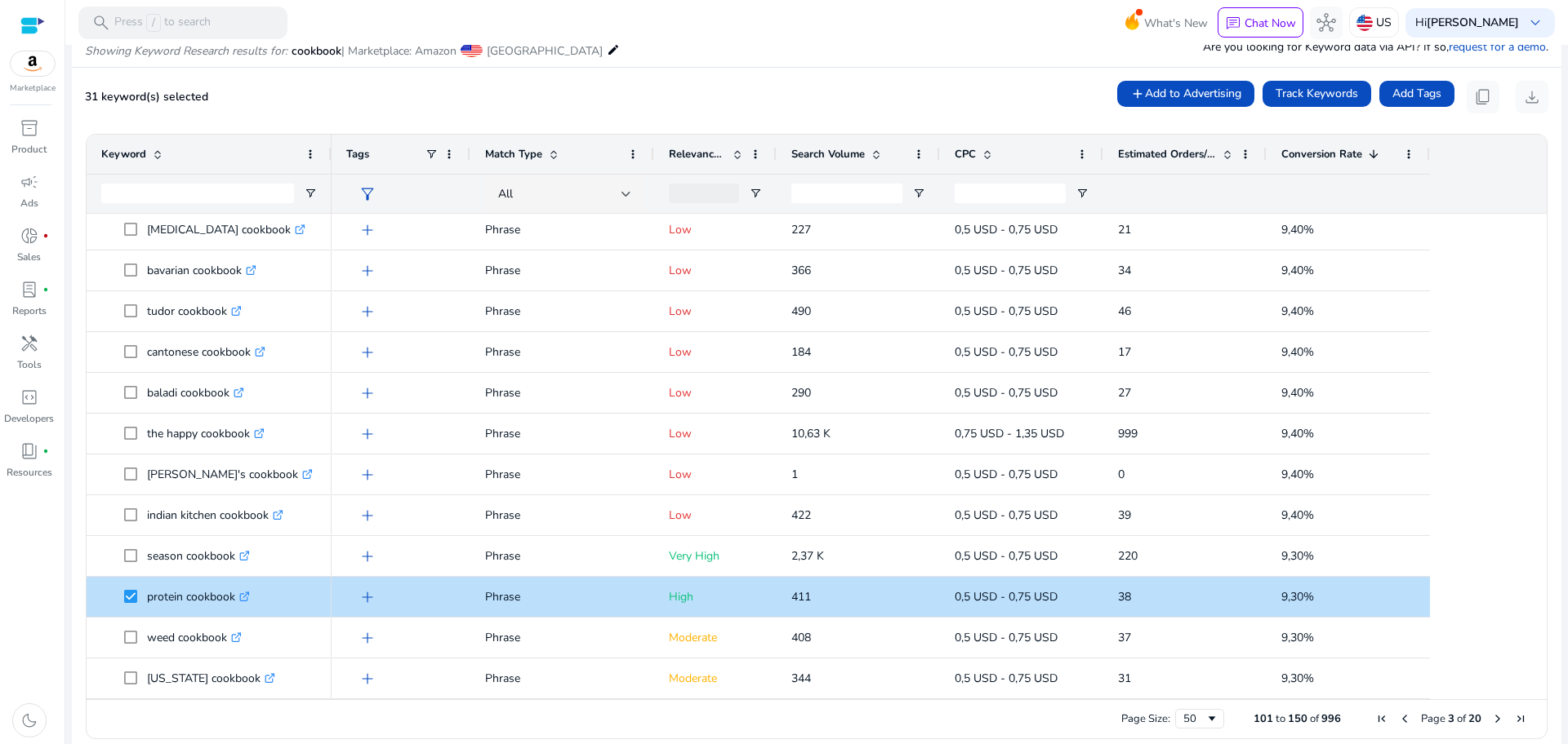
click at [1496, 721] on span "Next Page" at bounding box center [1498, 719] width 13 height 13
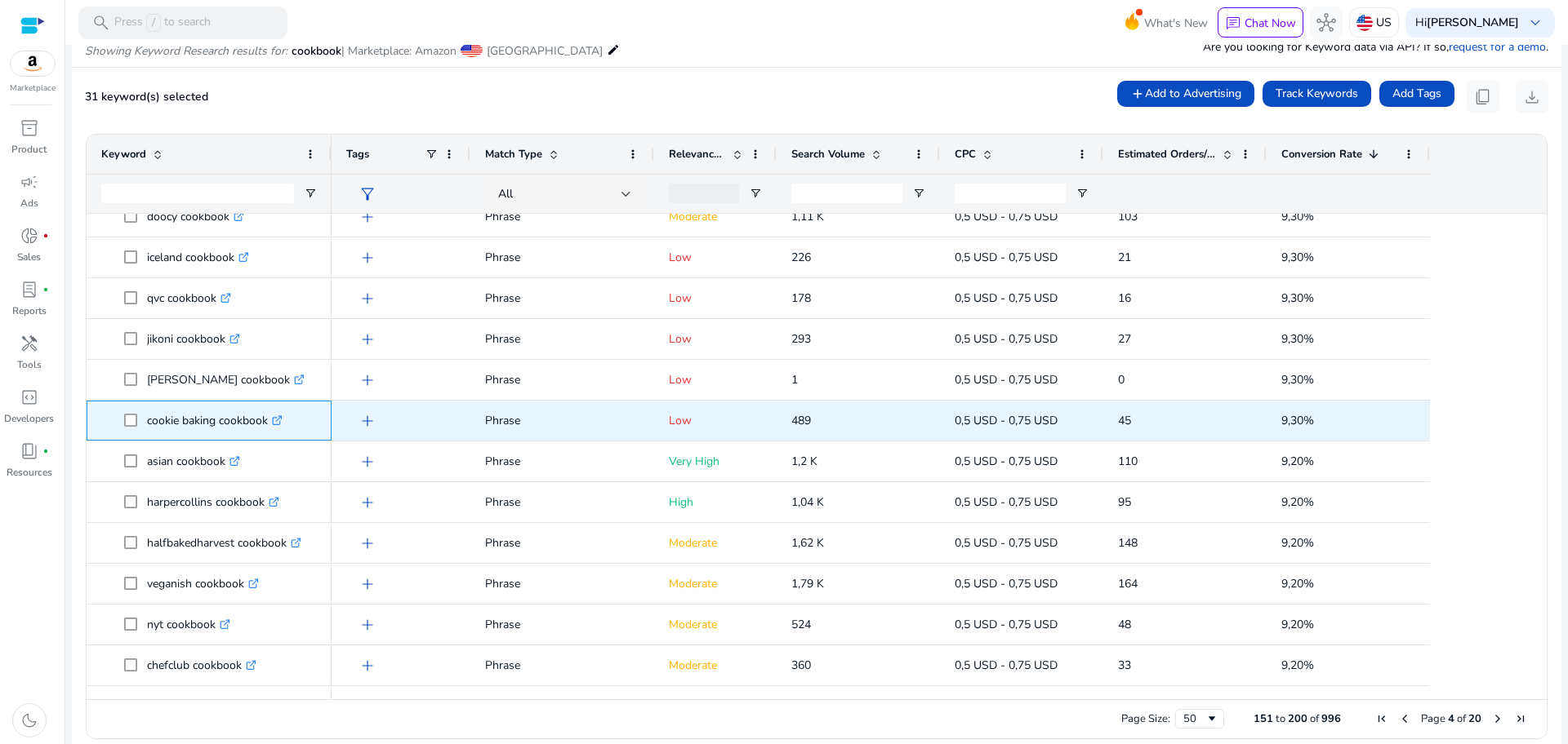
click at [119, 422] on span "cookie baking cookbook .st0{fill:#2c8af8}" at bounding box center [209, 420] width 215 height 33
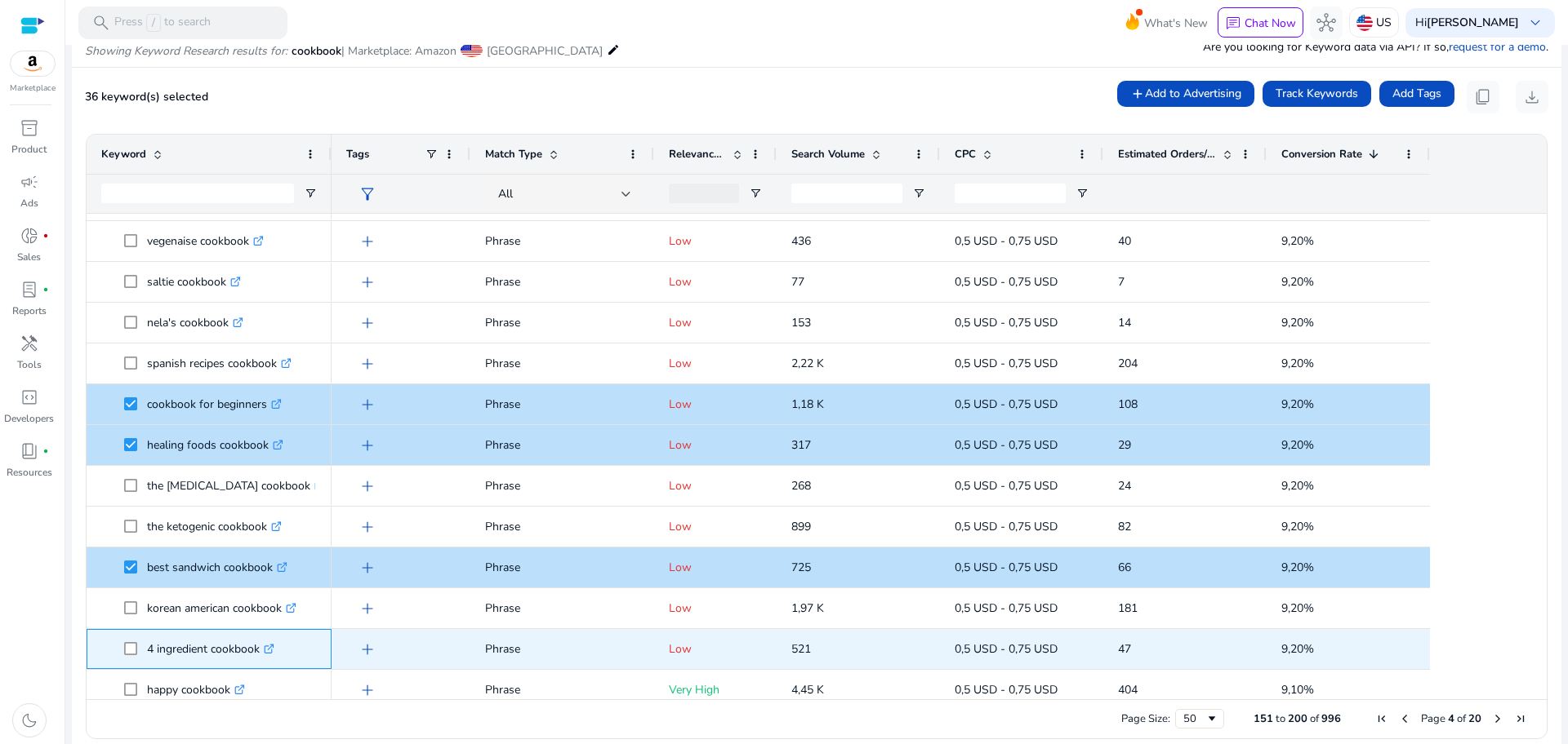
click at [122, 643] on span "4 ingredient cookbook .st0{fill:#2c8af8}" at bounding box center [209, 649] width 215 height 33
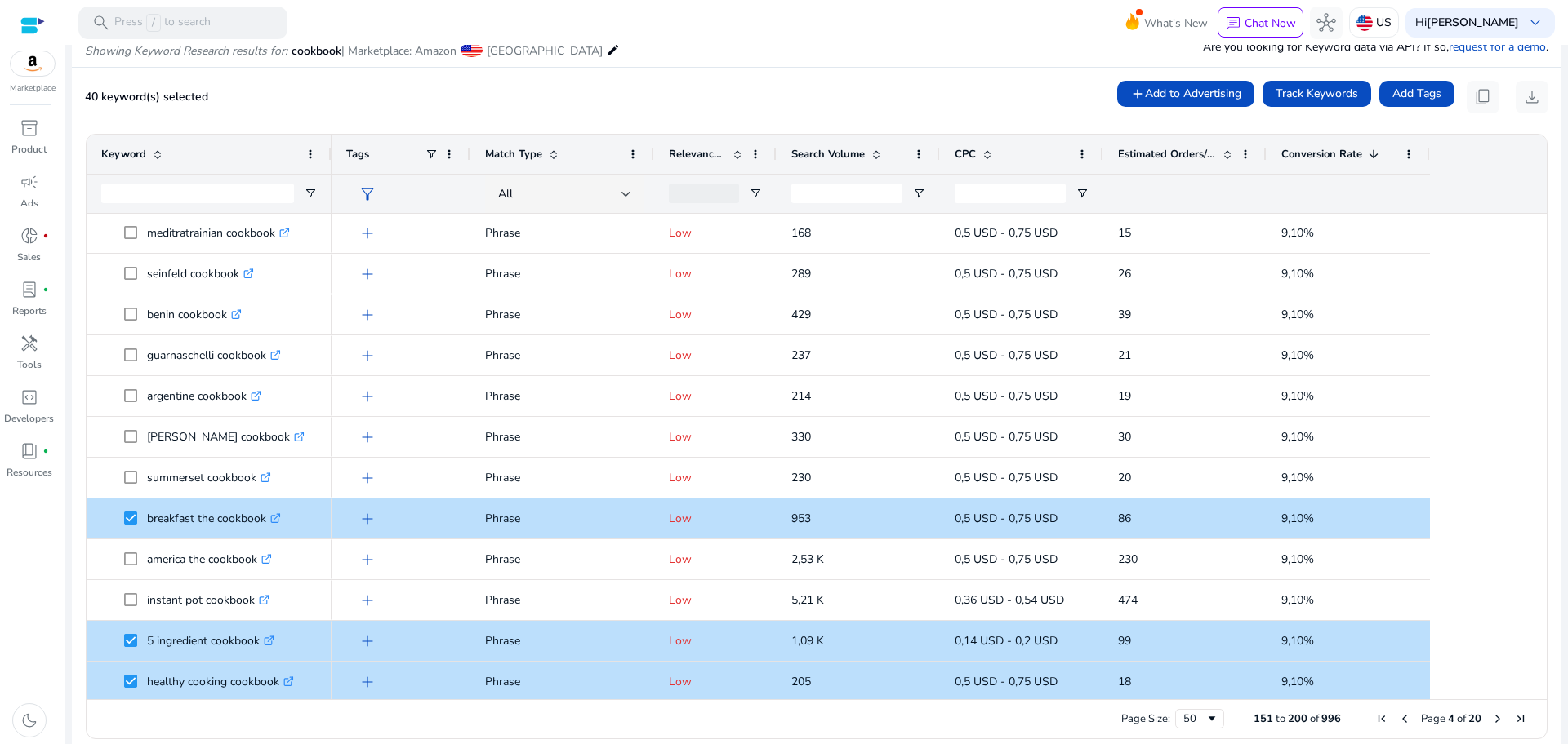
click at [1492, 716] on span "Next Page" at bounding box center [1498, 719] width 13 height 13
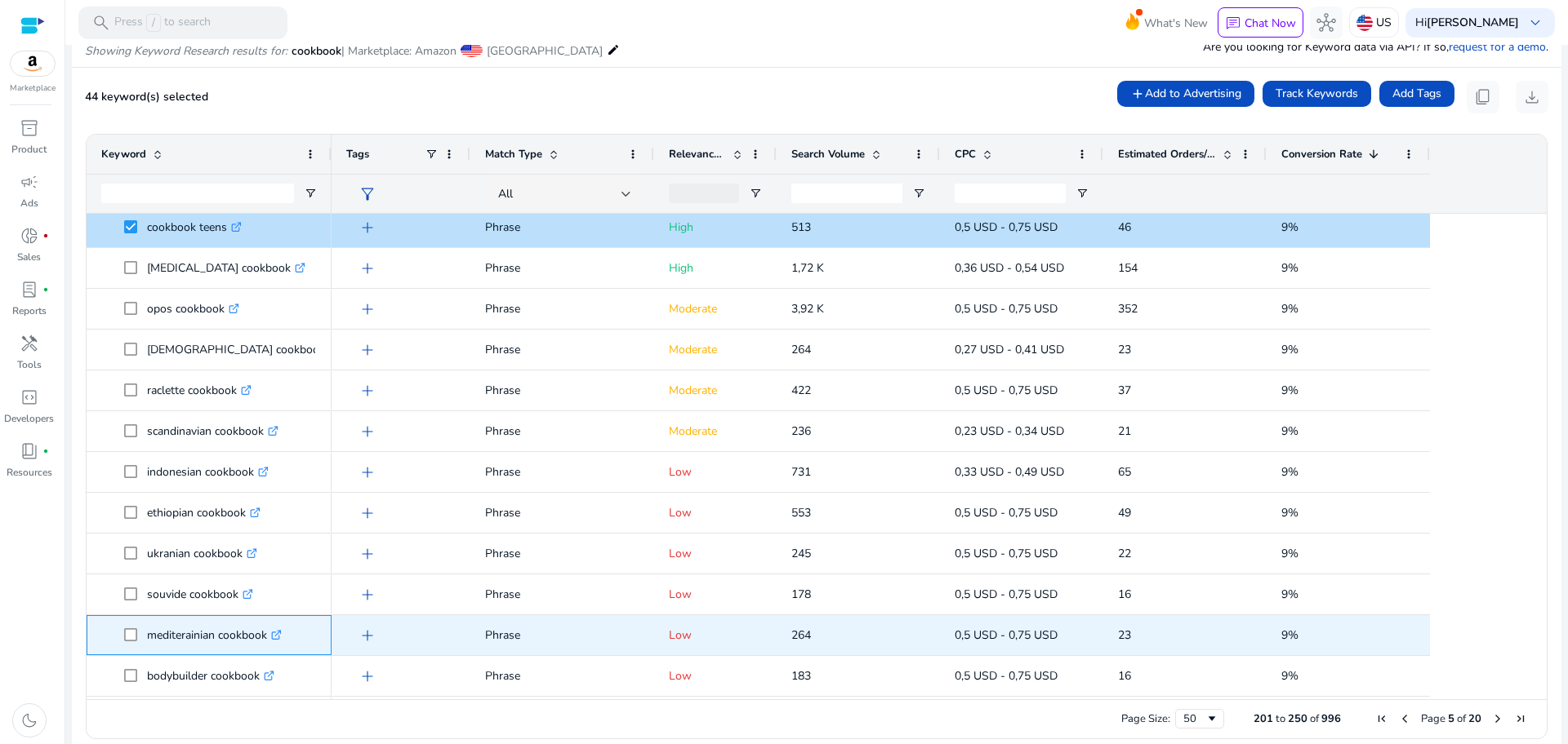
click at [138, 633] on span at bounding box center [136, 635] width 23 height 33
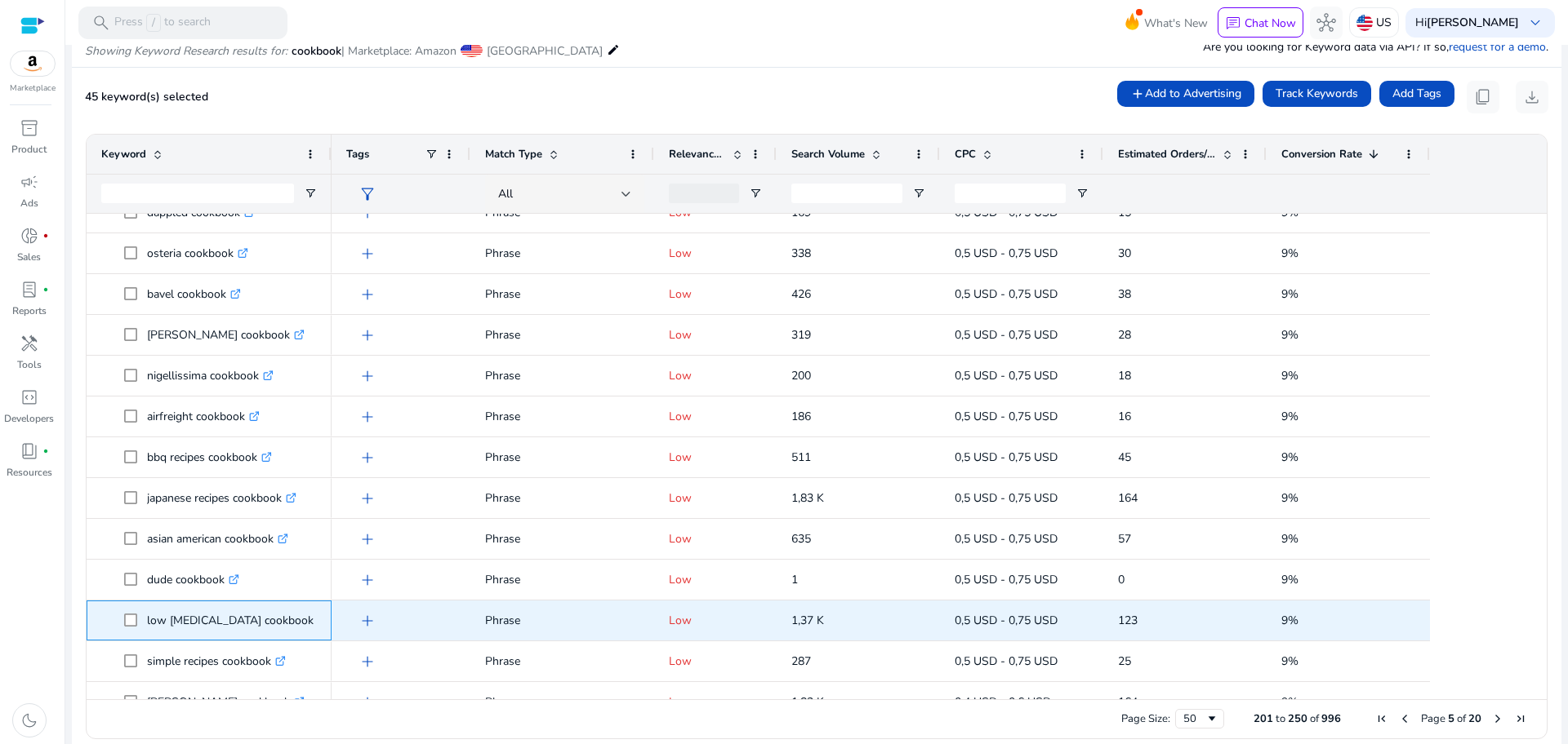
click at [270, 634] on p "low cholesterol cookbook .st0{fill:#2c8af8}" at bounding box center [237, 621] width 181 height 33
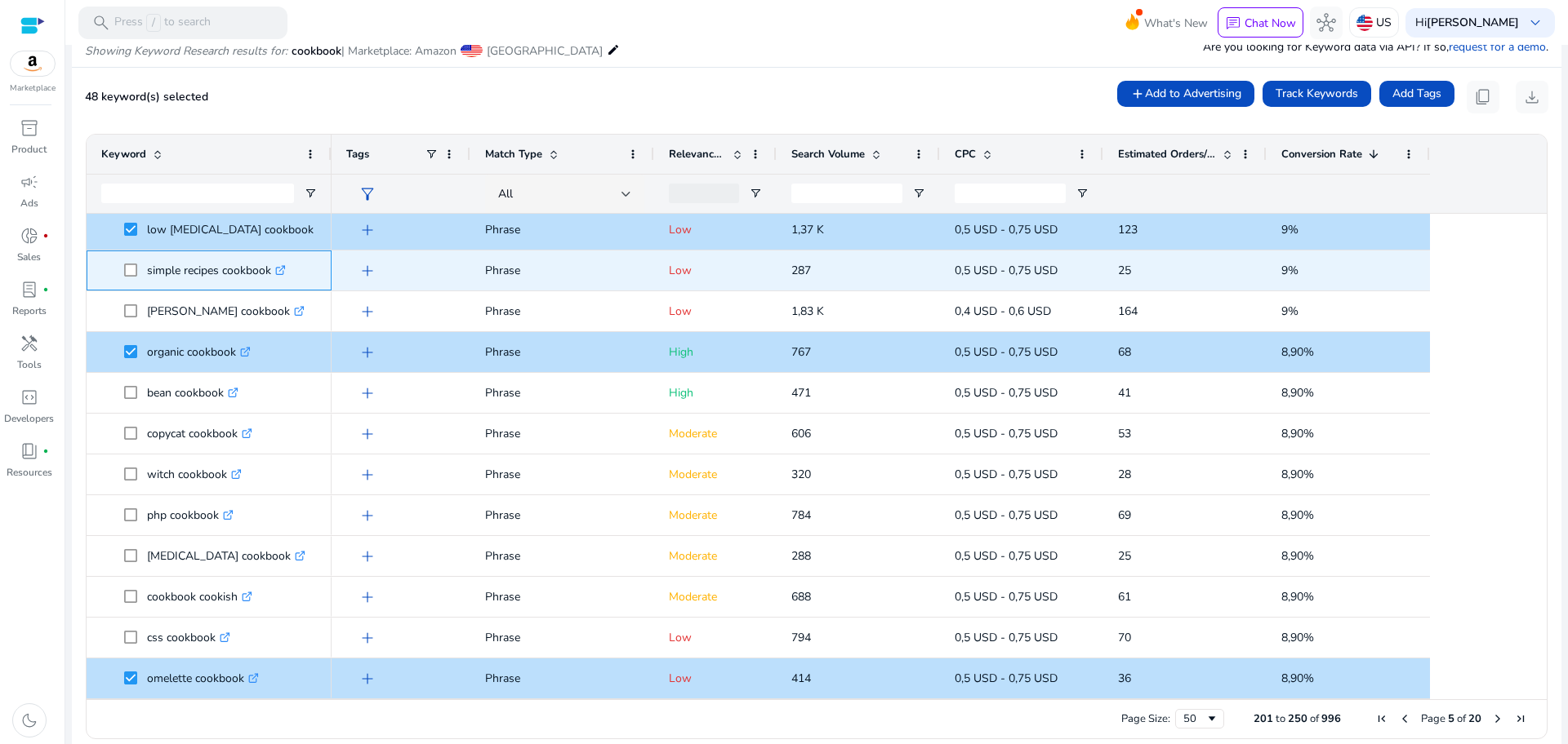
click at [122, 267] on span "simple recipes cookbook .st0{fill:#2c8af8}" at bounding box center [209, 270] width 215 height 33
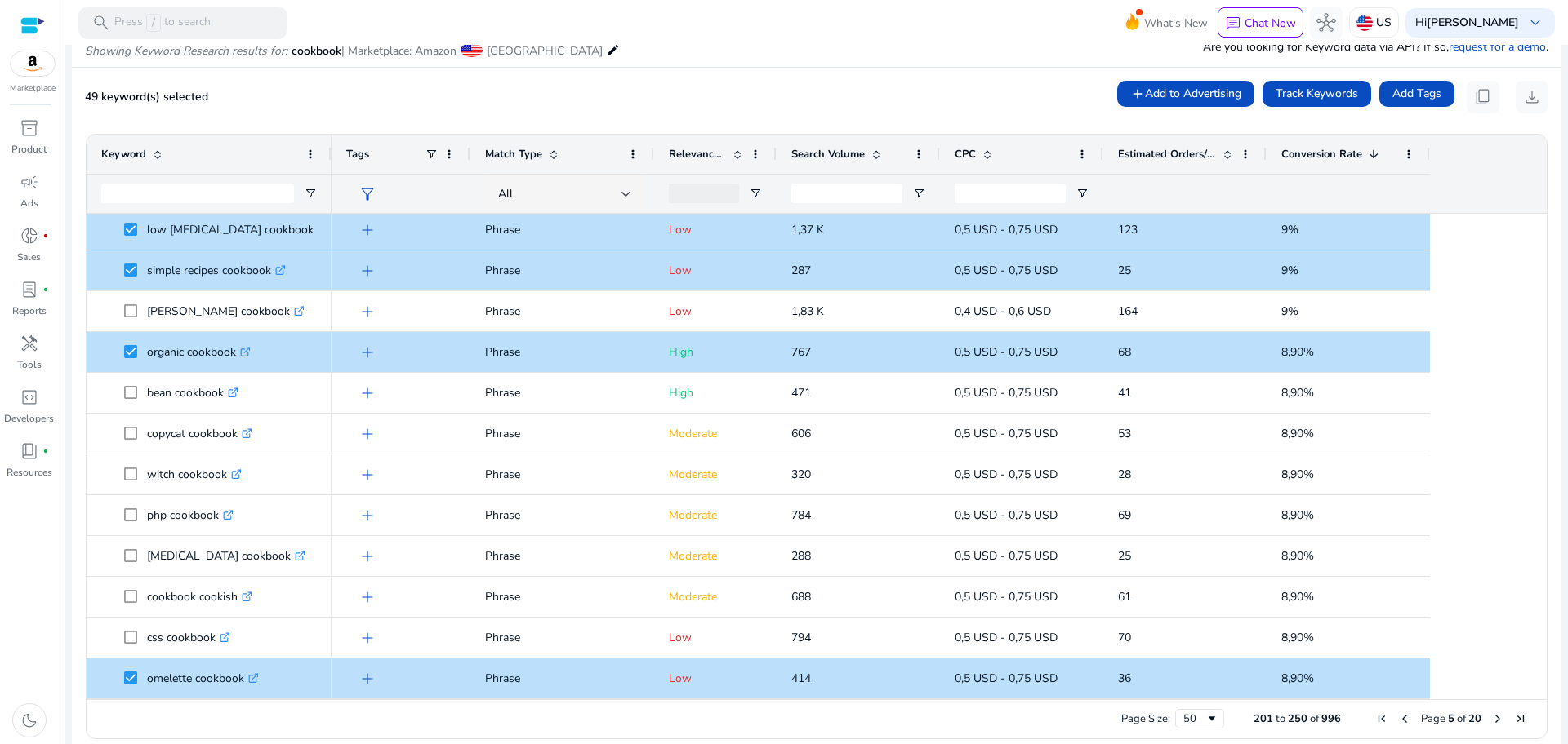
click at [1491, 722] on span "Next Page" at bounding box center [1498, 719] width 13 height 13
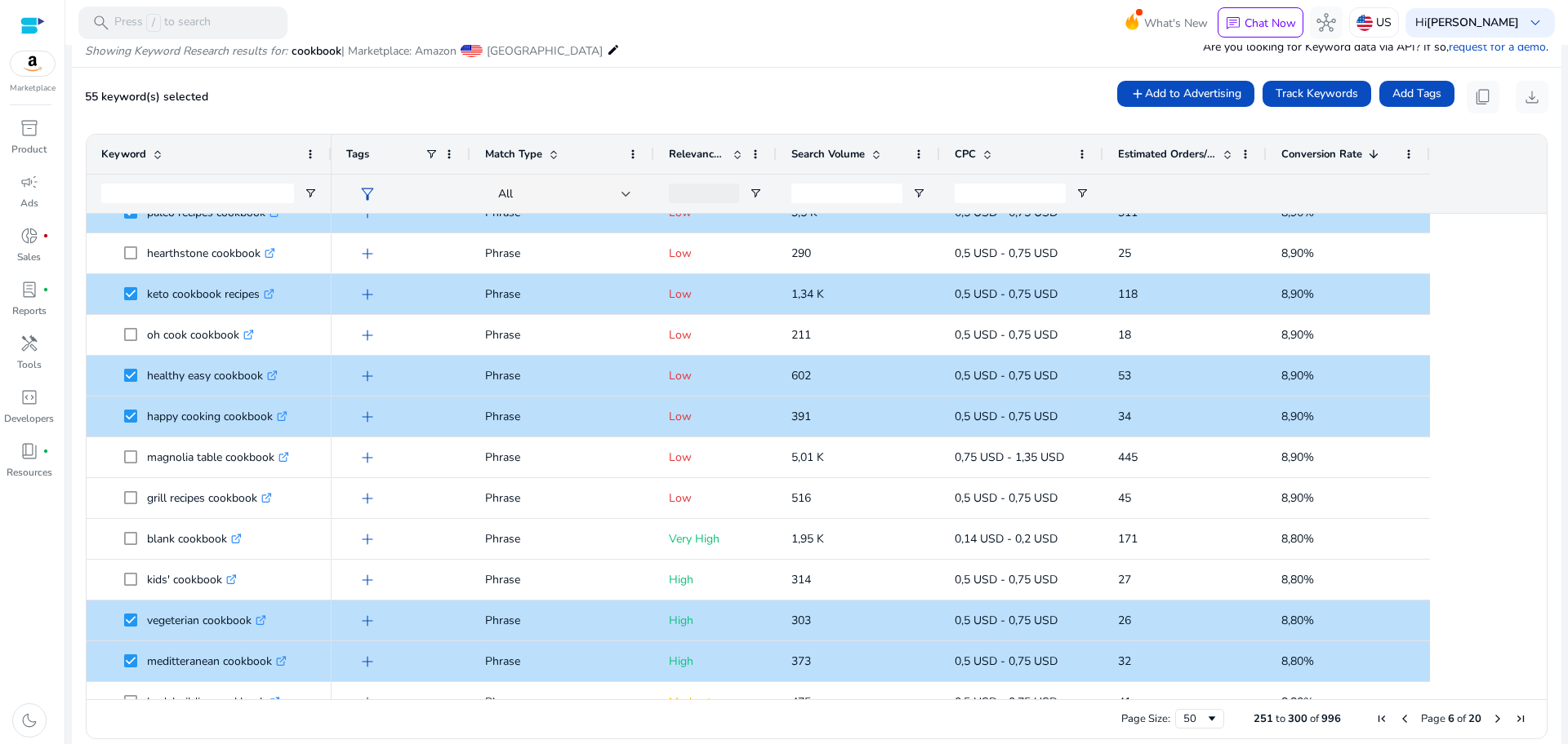
click at [1538, 394] on div "Drag here to set row groups Drag here to set column labels Keyword Tags 1" at bounding box center [816, 437] width 1462 height 605
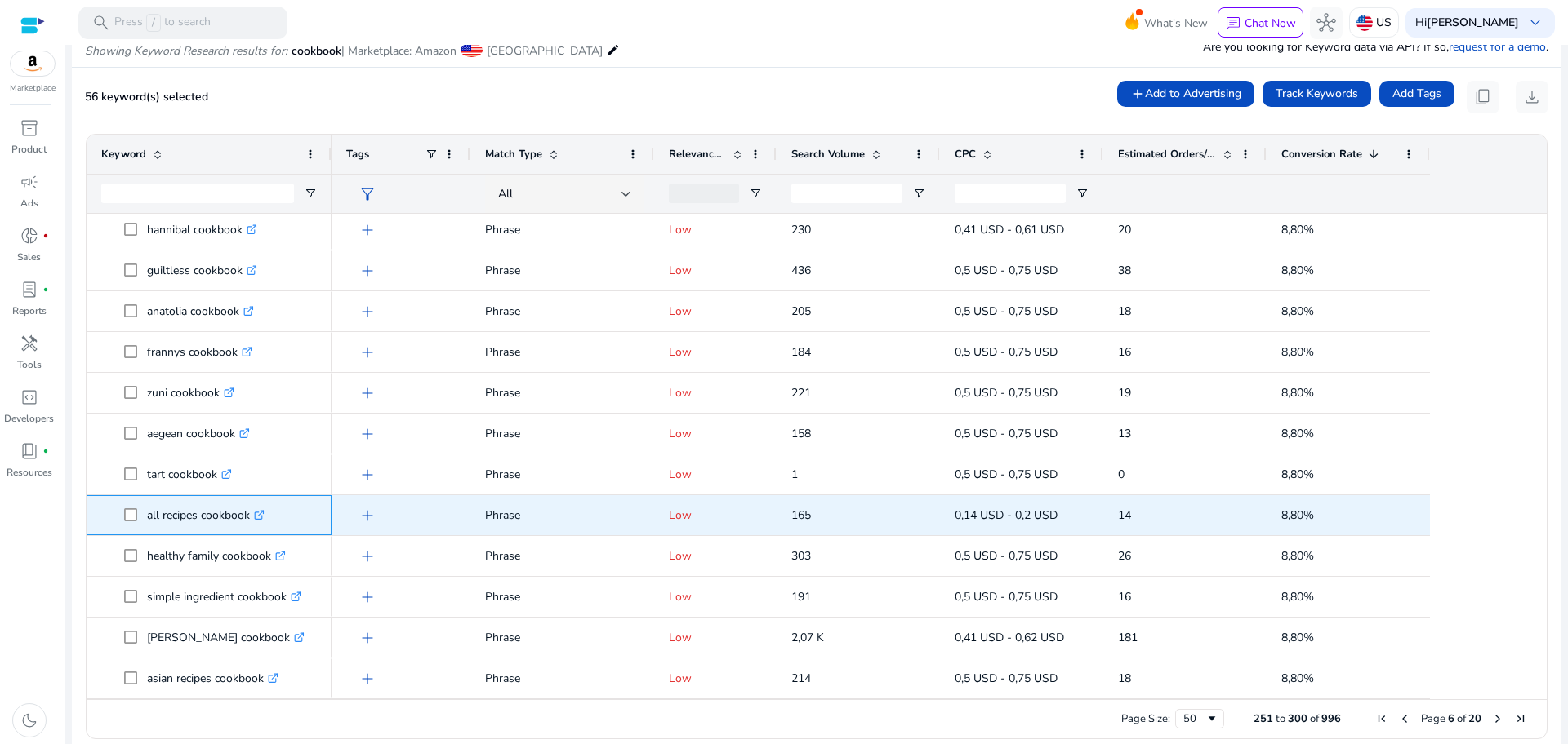
click at [138, 520] on span at bounding box center [136, 515] width 23 height 33
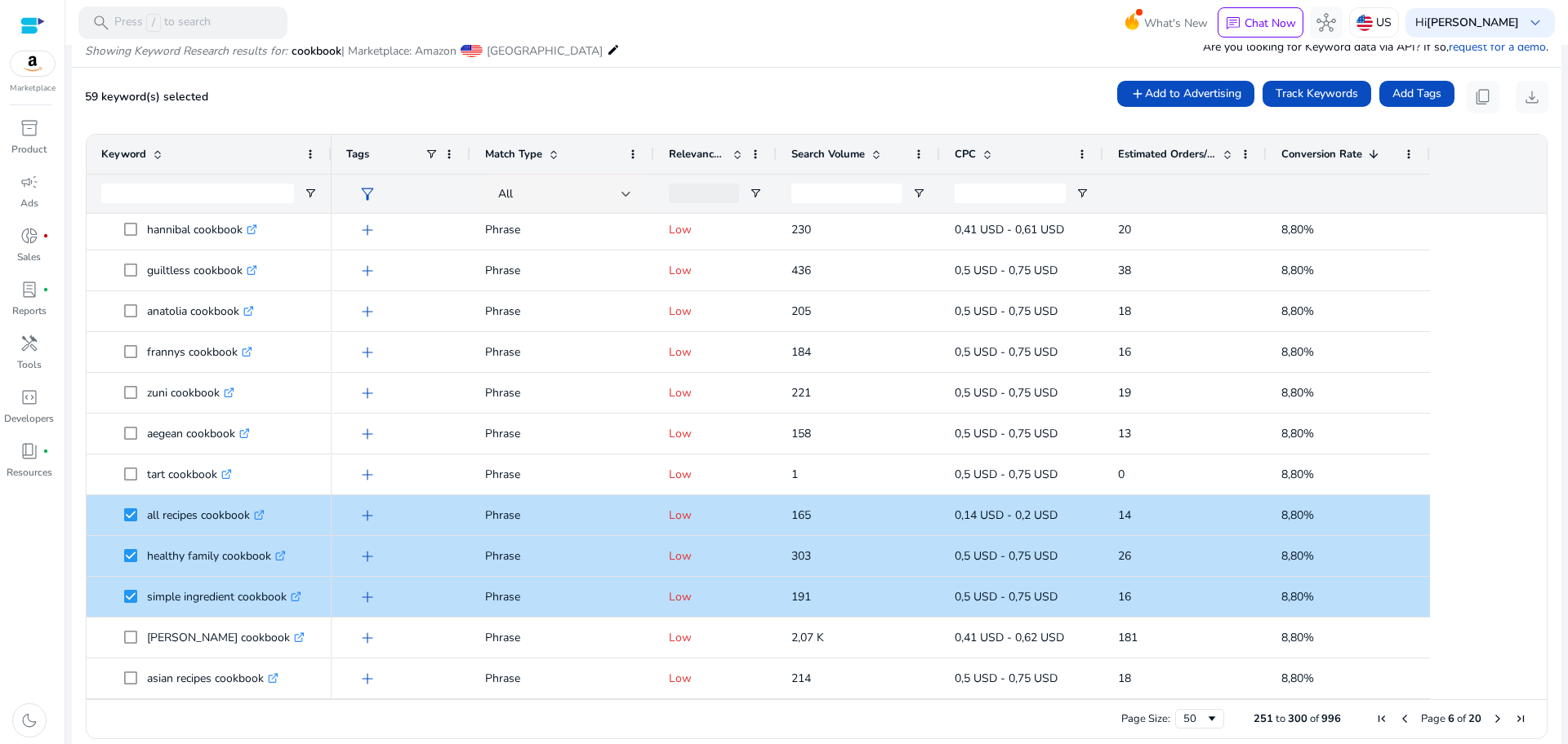
click at [1491, 716] on span "Next Page" at bounding box center [1498, 719] width 13 height 13
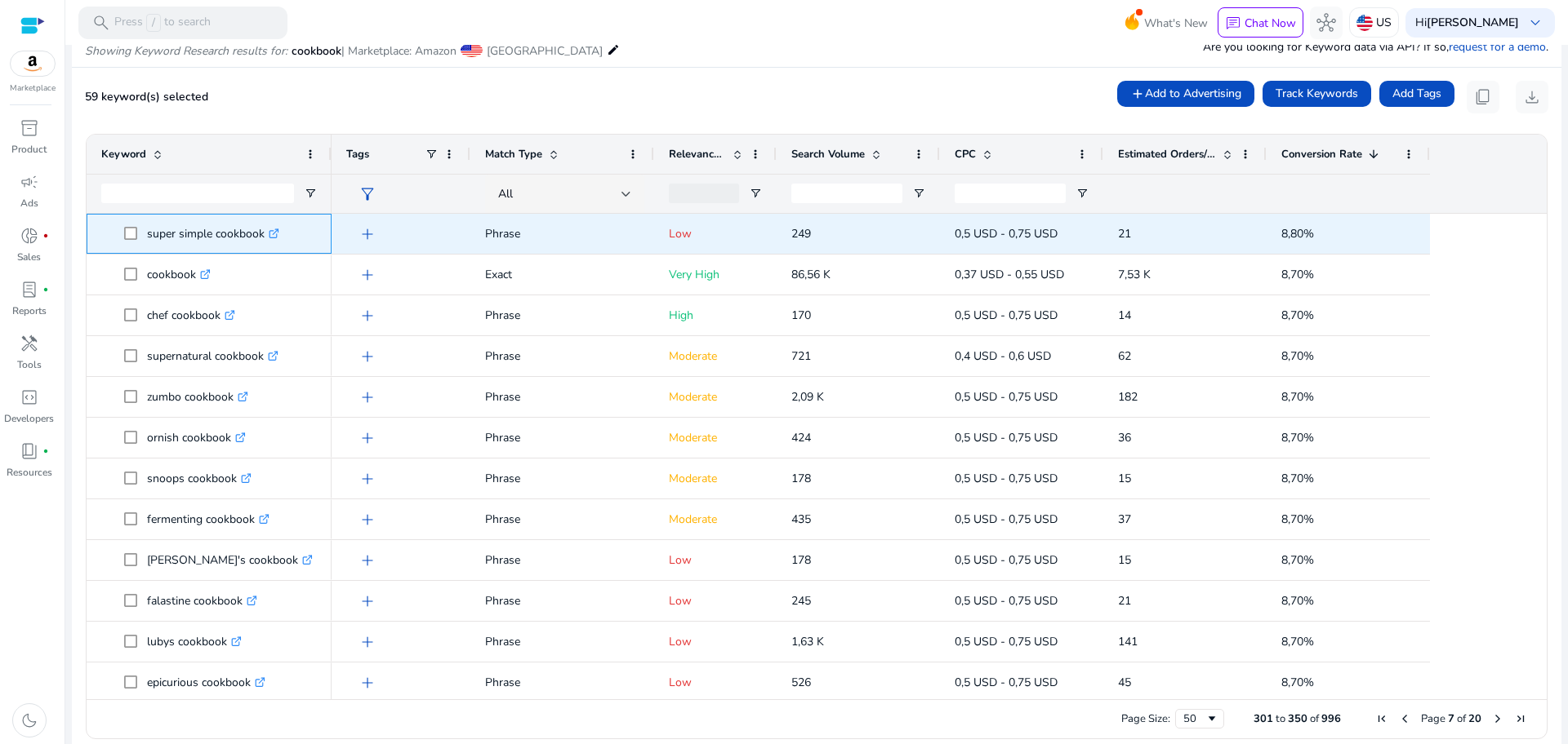
click at [140, 232] on span at bounding box center [136, 233] width 23 height 33
click at [139, 232] on span at bounding box center [136, 233] width 23 height 33
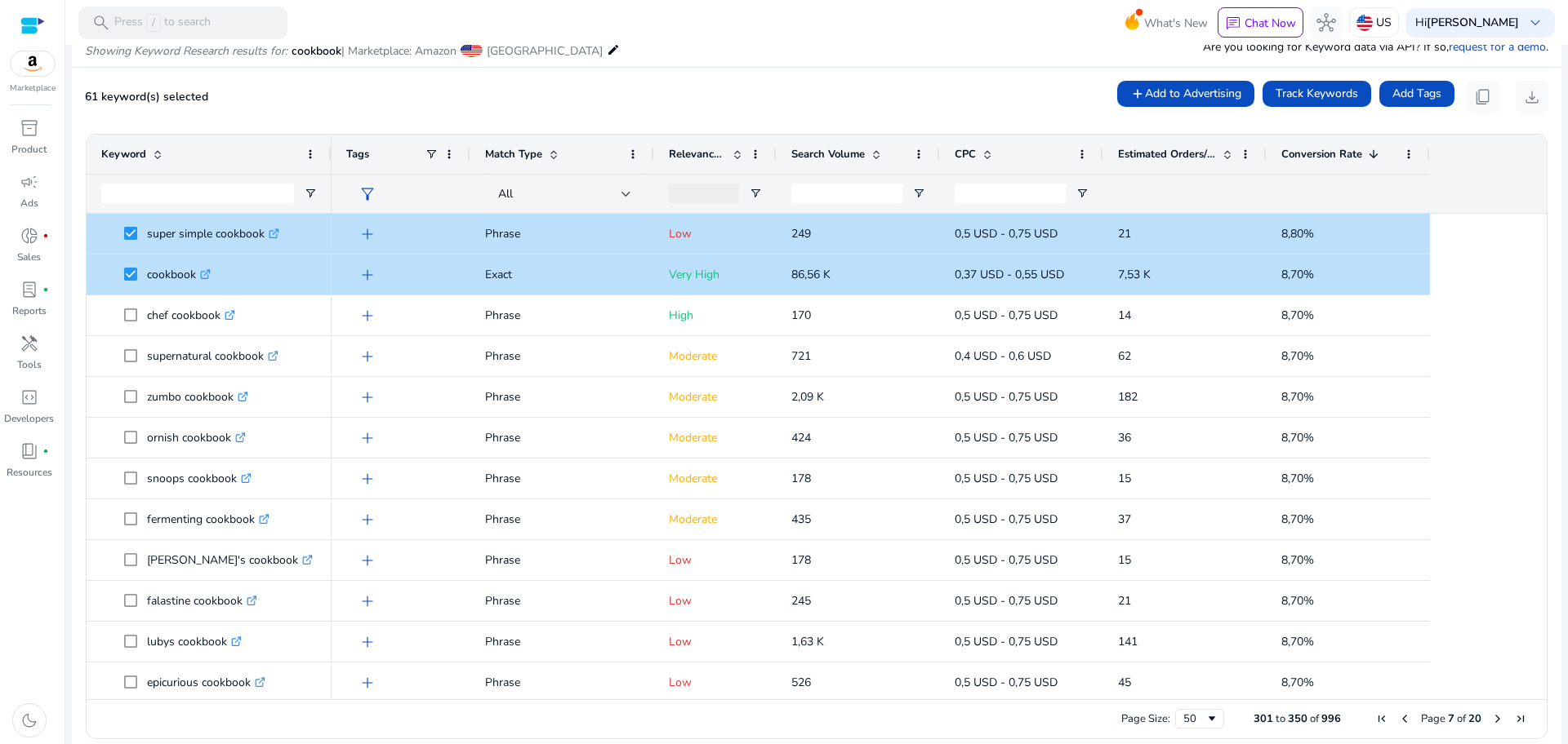
drag, startPoint x: 1540, startPoint y: 311, endPoint x: 1531, endPoint y: 324, distance: 15.8
click at [1531, 324] on ag-grid-angular "Press SPACE to select this row. Drag here to set row groups Drag here to set co…" at bounding box center [816, 436] width 1487 height 622
drag, startPoint x: 1531, startPoint y: 324, endPoint x: 1539, endPoint y: 247, distance: 77.4
click at [1539, 247] on div at bounding box center [1539, 456] width 14 height 486
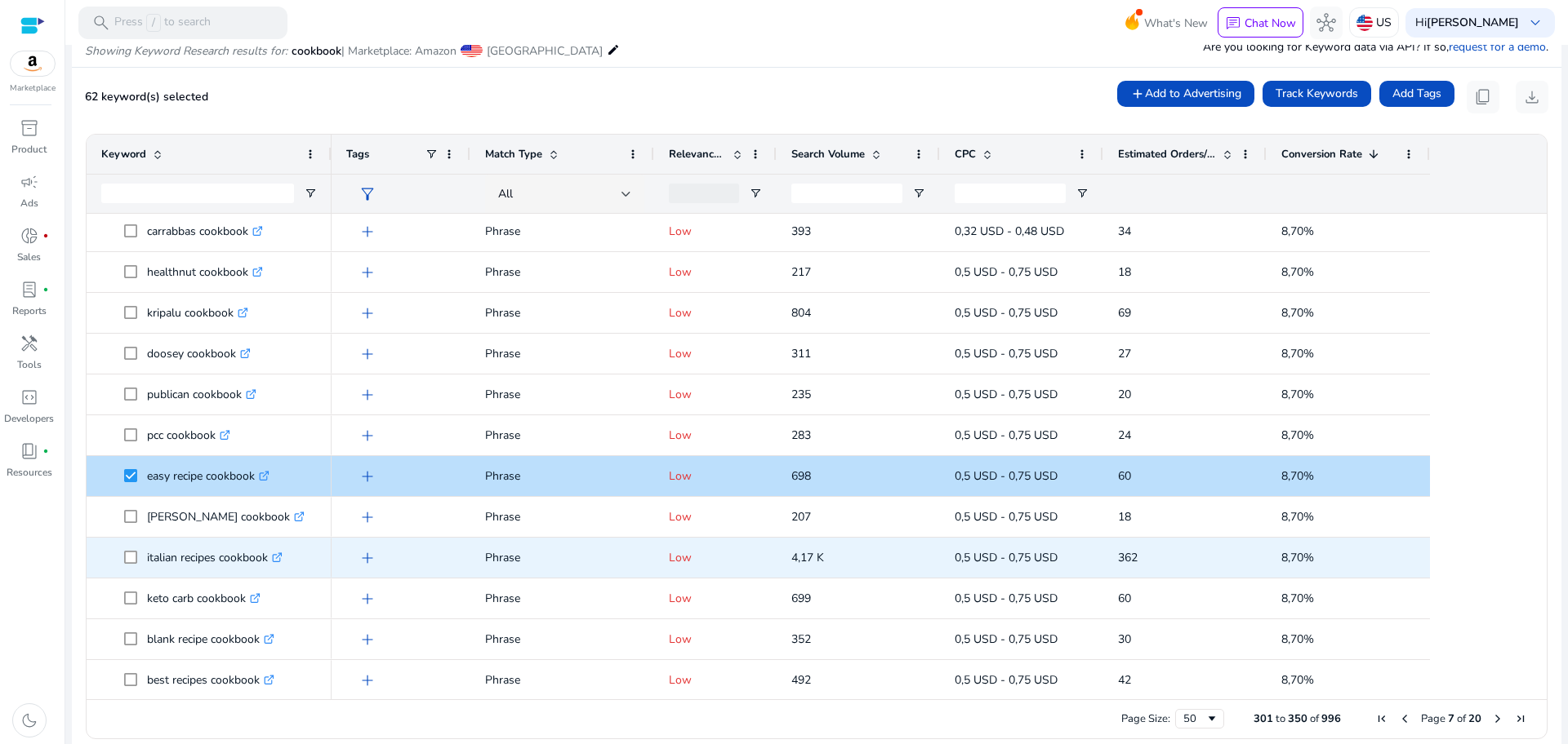
click at [120, 556] on span "italian recipes cookbook .st0{fill:#2c8af8}" at bounding box center [209, 557] width 215 height 33
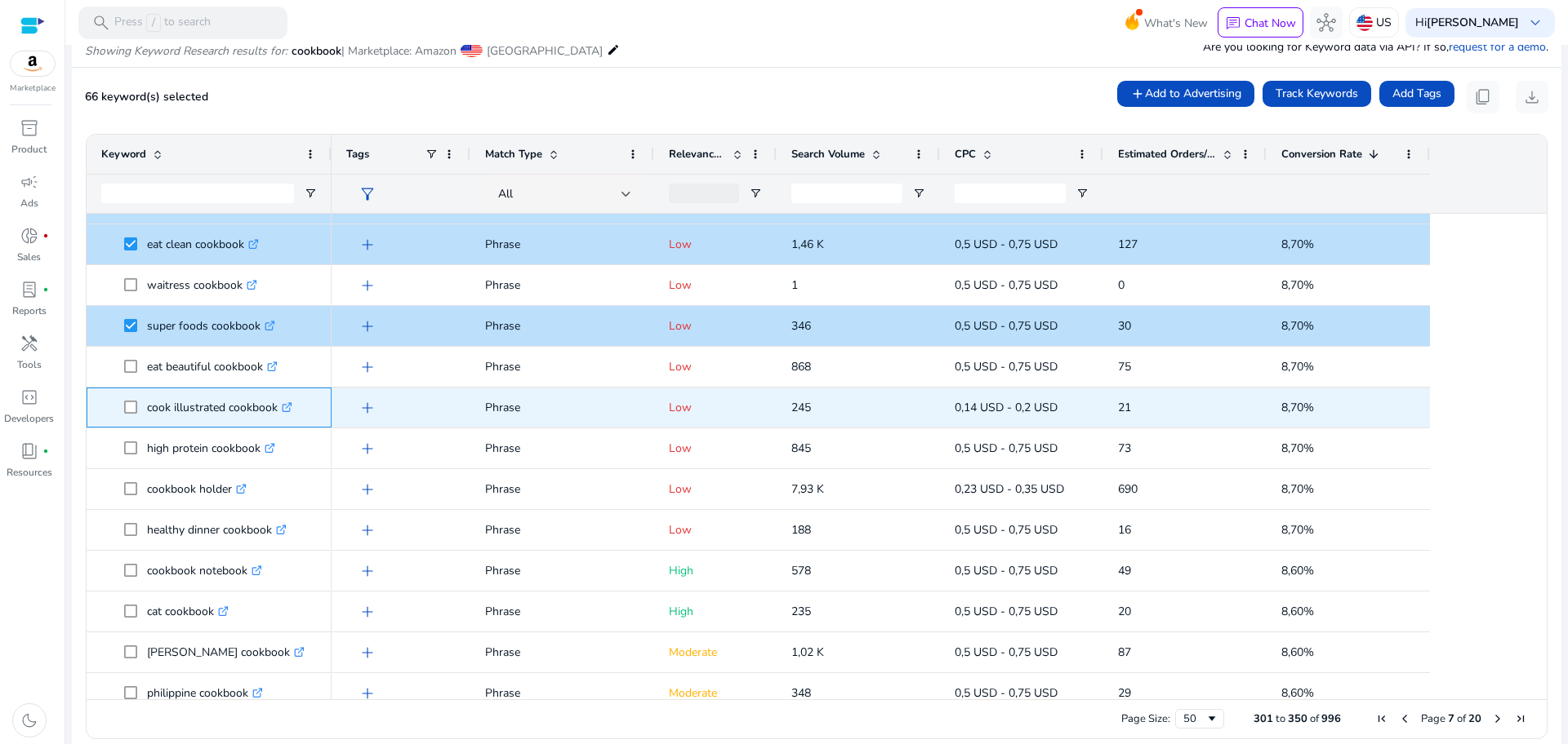
click at [130, 414] on span at bounding box center [136, 407] width 23 height 33
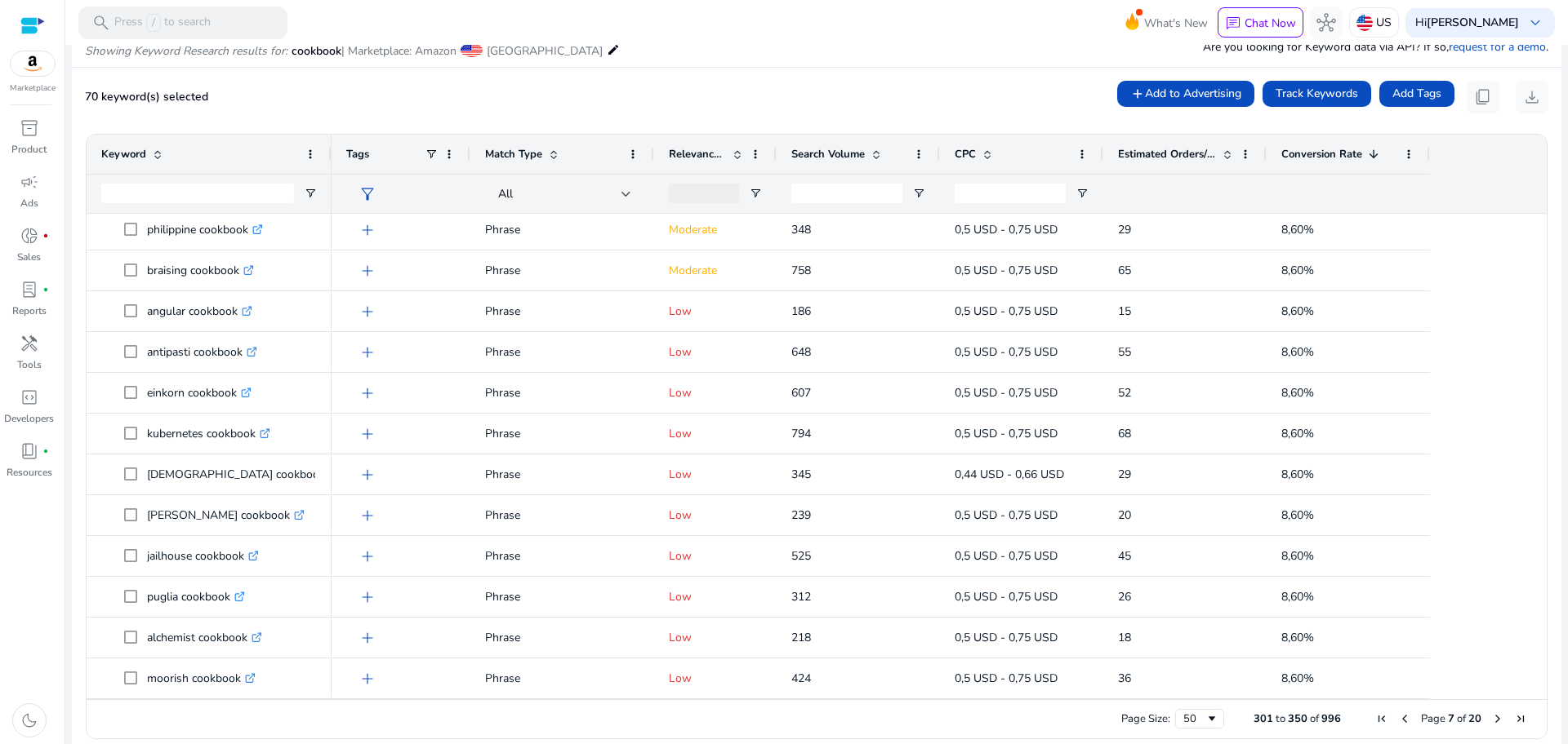
click at [1491, 719] on span "Next Page" at bounding box center [1498, 719] width 13 height 13
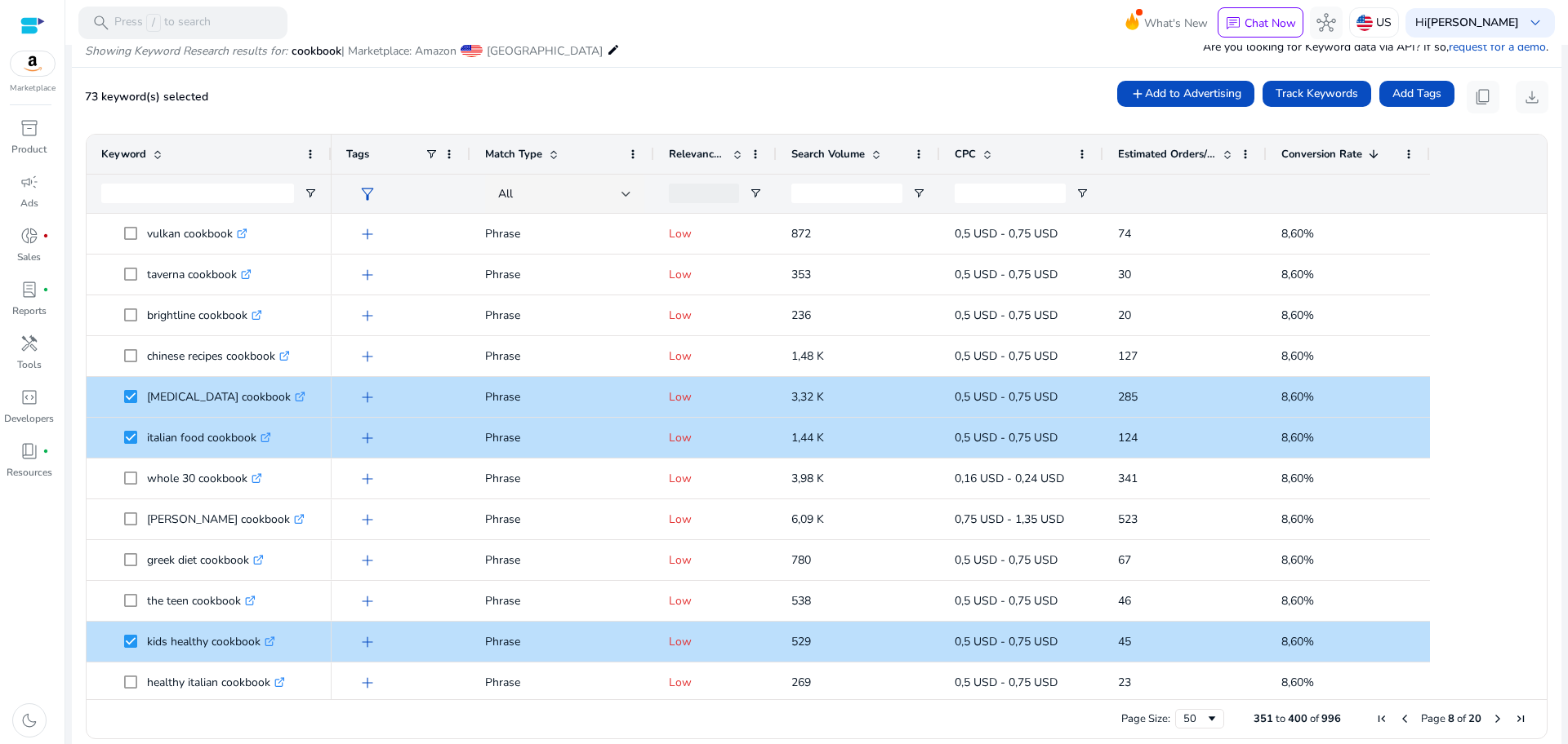
drag, startPoint x: 1540, startPoint y: 286, endPoint x: 1538, endPoint y: 310, distance: 24.1
click at [1538, 310] on ag-grid-angular "Press SPACE to select this row. Drag here to set row groups Drag here to set co…" at bounding box center [816, 436] width 1487 height 622
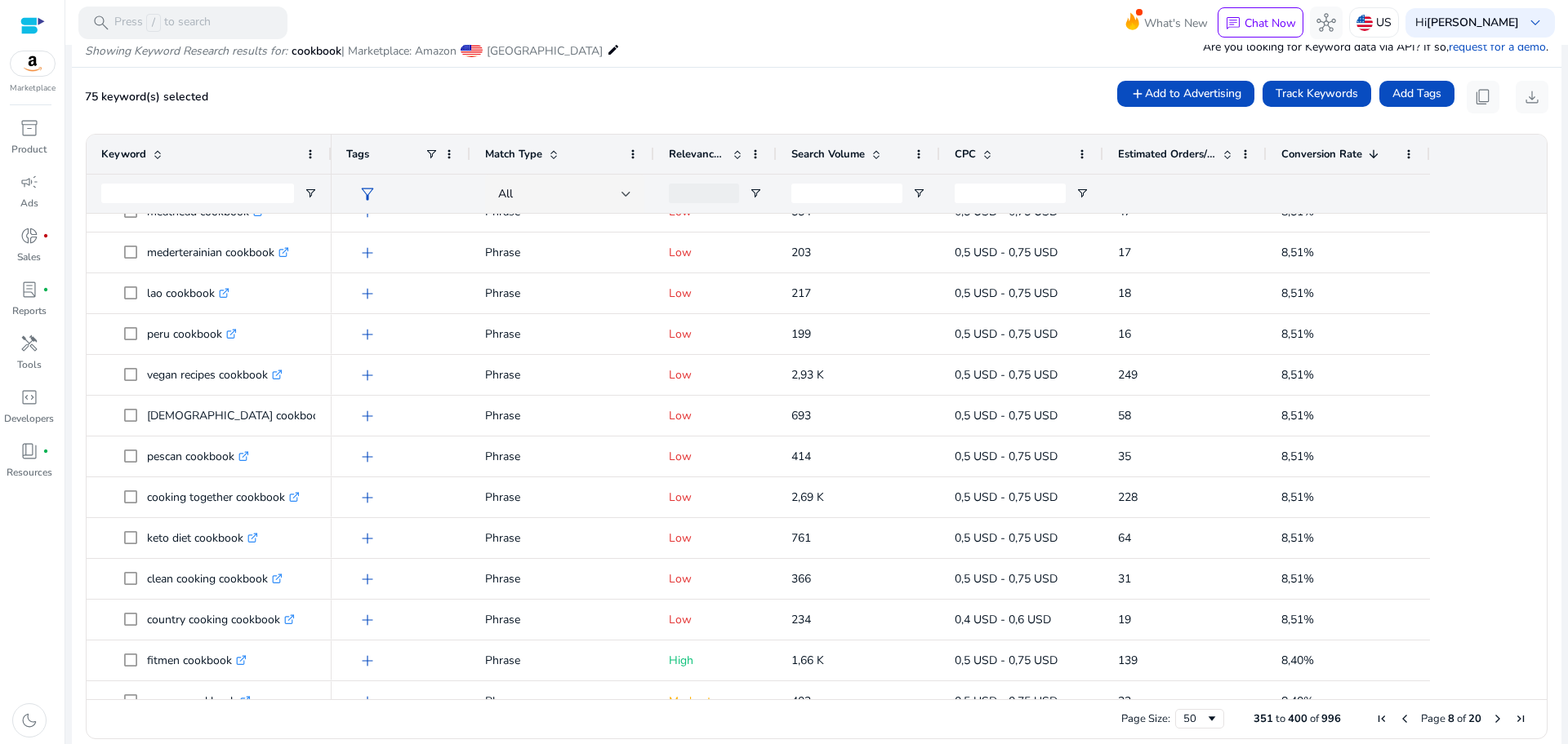
scroll to position [883, 0]
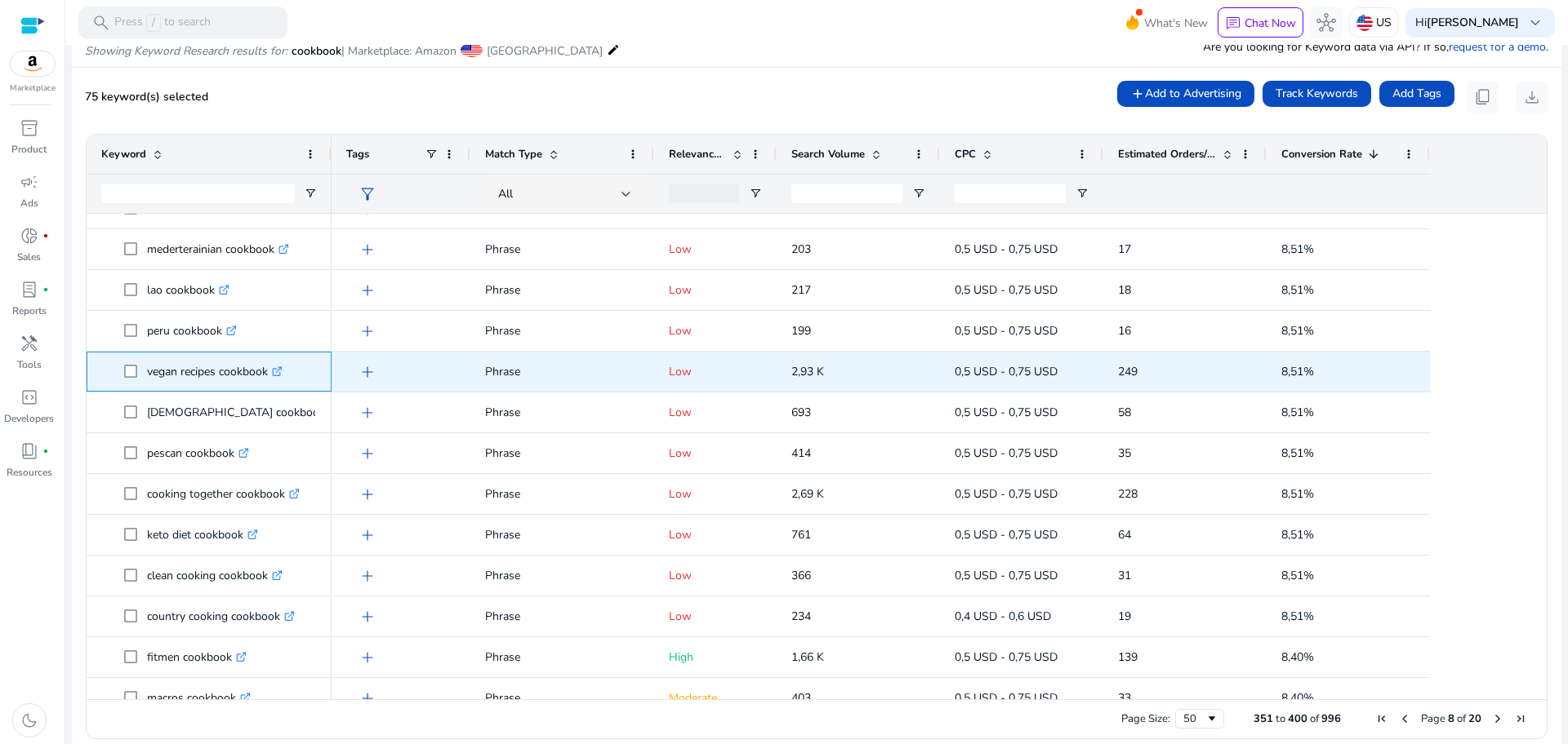
click at [130, 360] on span at bounding box center [136, 371] width 23 height 33
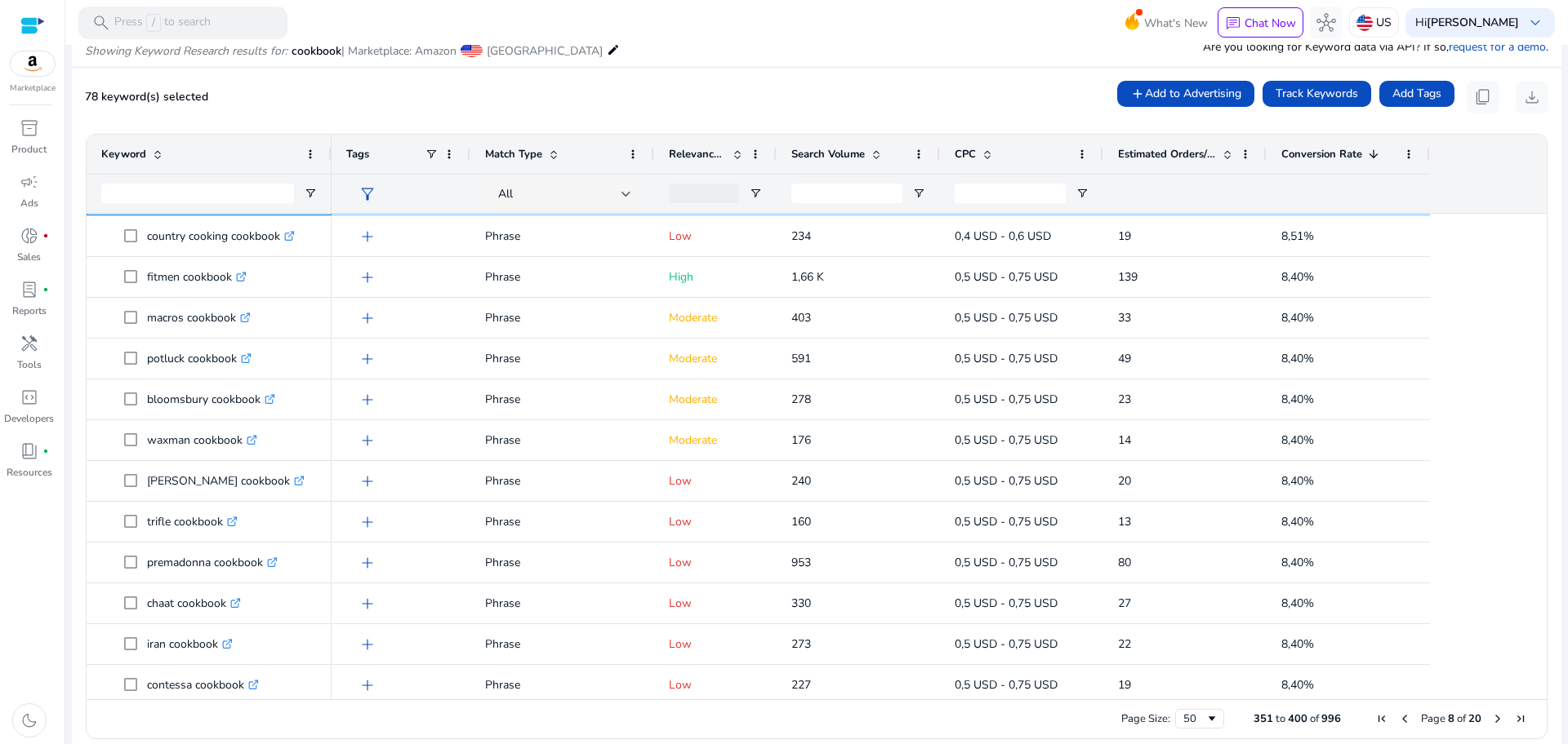
scroll to position [1287, 0]
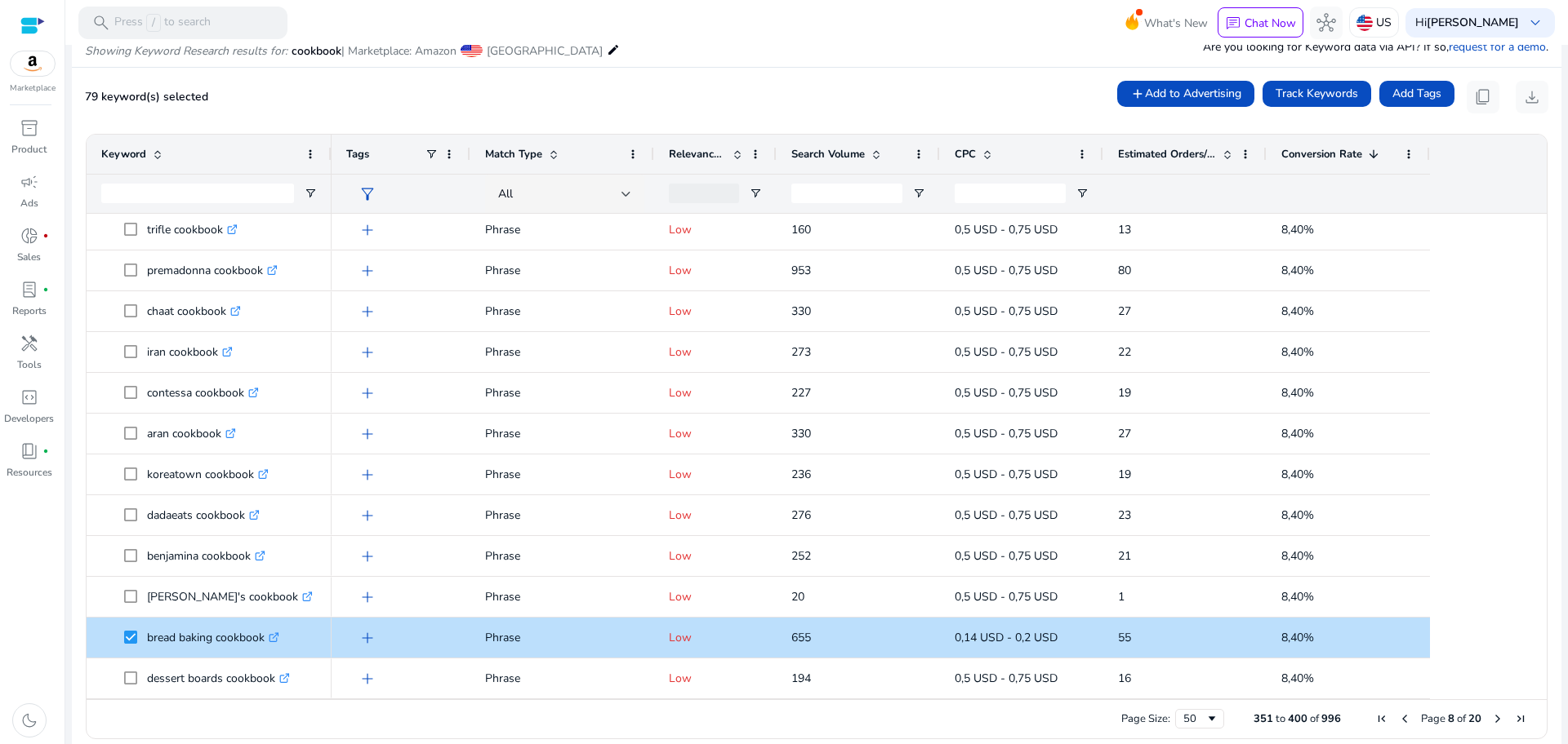
click at [1491, 718] on span "Next Page" at bounding box center [1498, 719] width 13 height 13
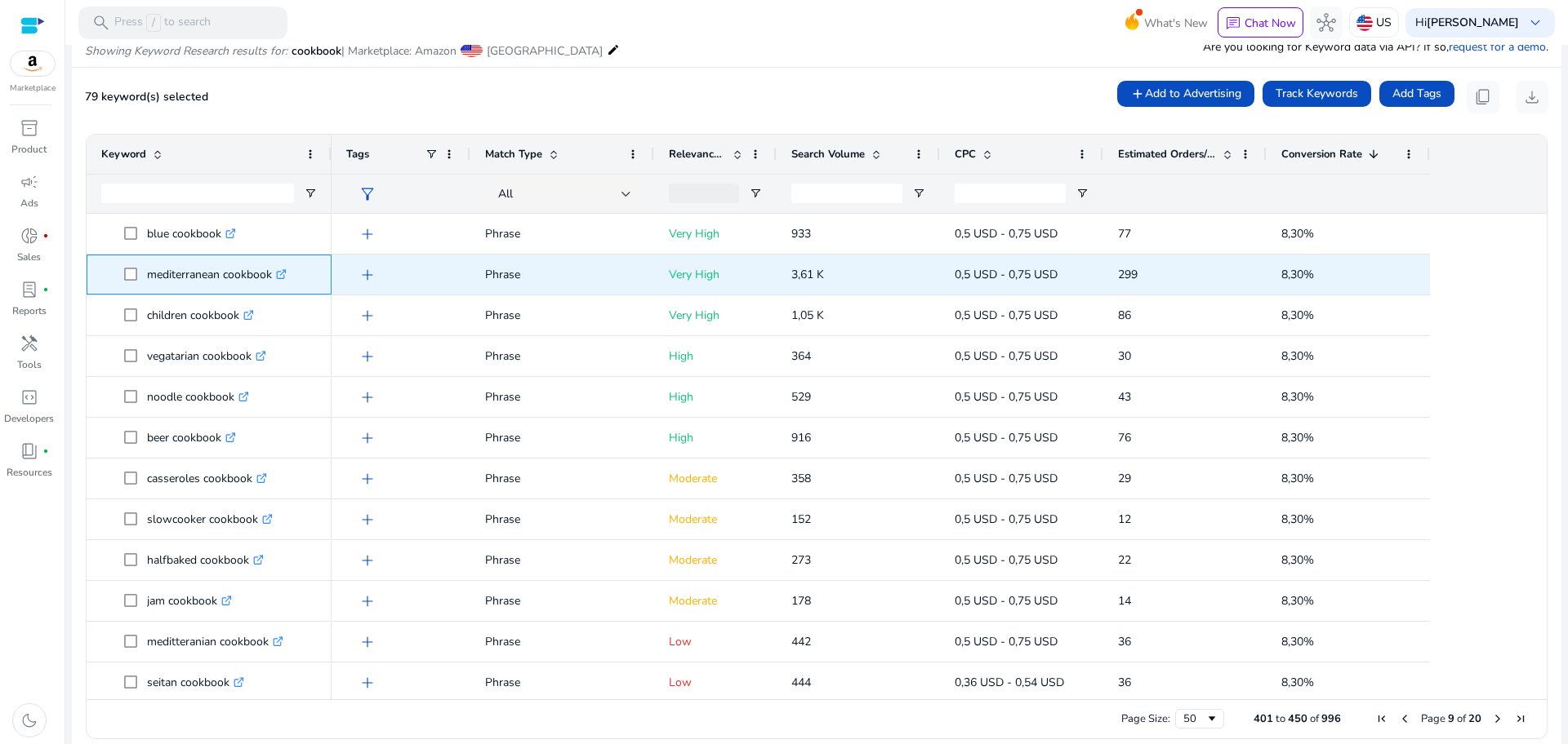
click at [222, 265] on p "mediterranean cookbook .st0{fill:#2c8af8}" at bounding box center [216, 274] width 140 height 33
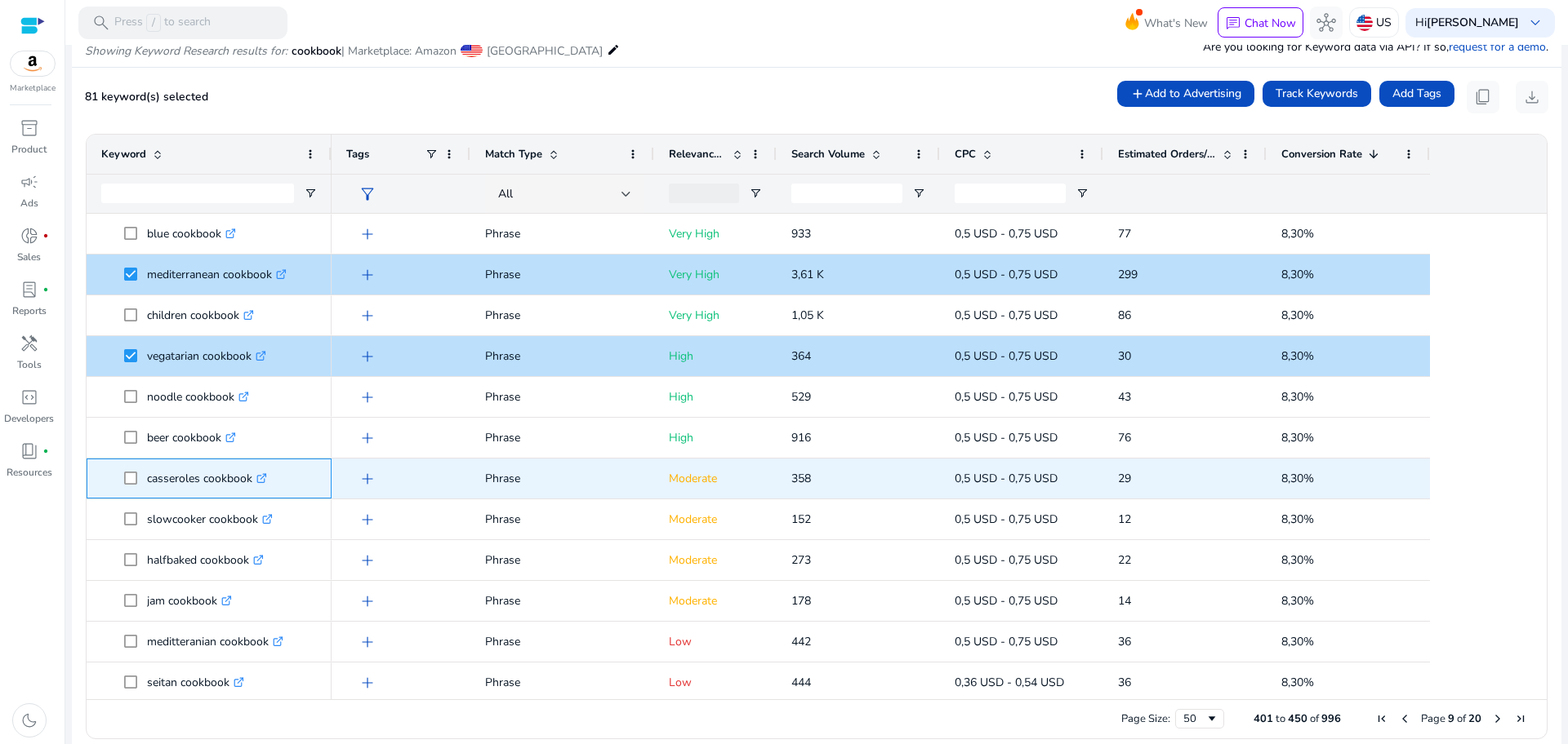
click at [122, 478] on span "casseroles cookbook .st0{fill:#2c8af8}" at bounding box center [209, 478] width 215 height 33
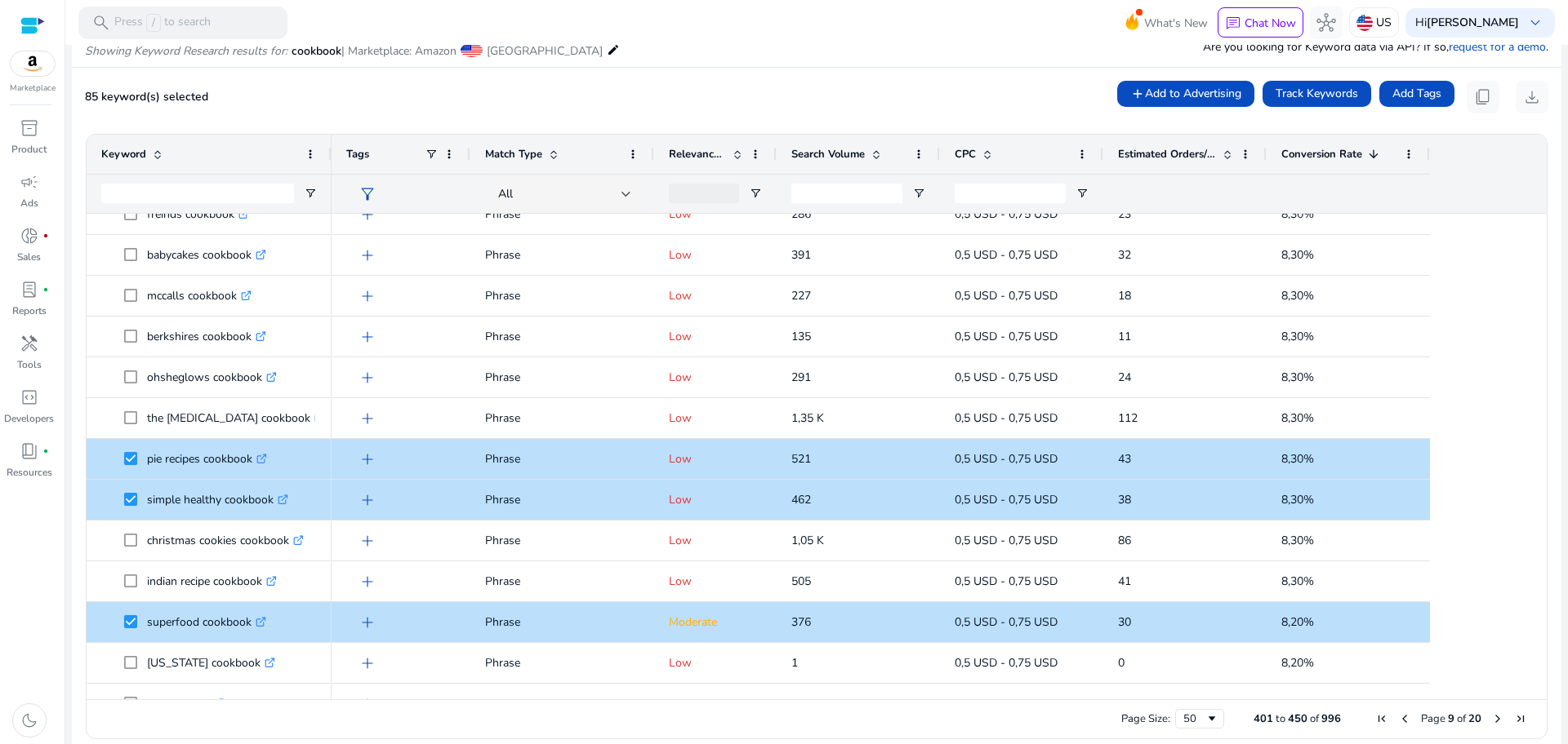
click at [1541, 451] on ag-grid-angular "Press SPACE to select this row. Drag here to set row groups Drag here to set co…" at bounding box center [816, 436] width 1487 height 622
click at [1540, 456] on ag-grid-angular "Press SPACE to select this row. Drag here to set row groups Drag here to set co…" at bounding box center [816, 436] width 1487 height 622
drag, startPoint x: 1540, startPoint y: 456, endPoint x: 1530, endPoint y: 397, distance: 59.8
click at [1530, 397] on ag-grid-angular "Press SPACE to select this row. Drag here to set row groups Drag here to set co…" at bounding box center [816, 436] width 1487 height 622
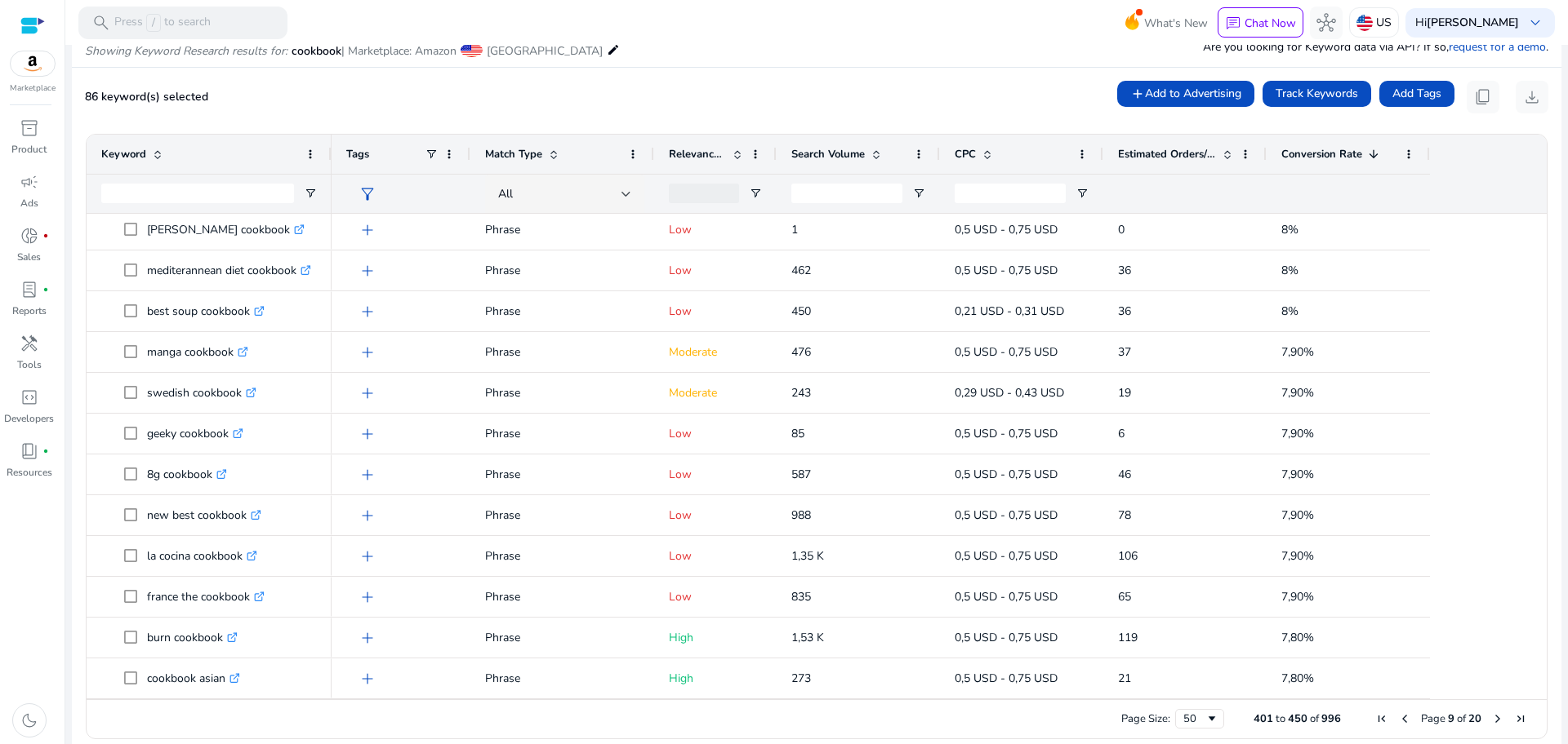
click at [1491, 719] on span "Next Page" at bounding box center [1498, 719] width 13 height 13
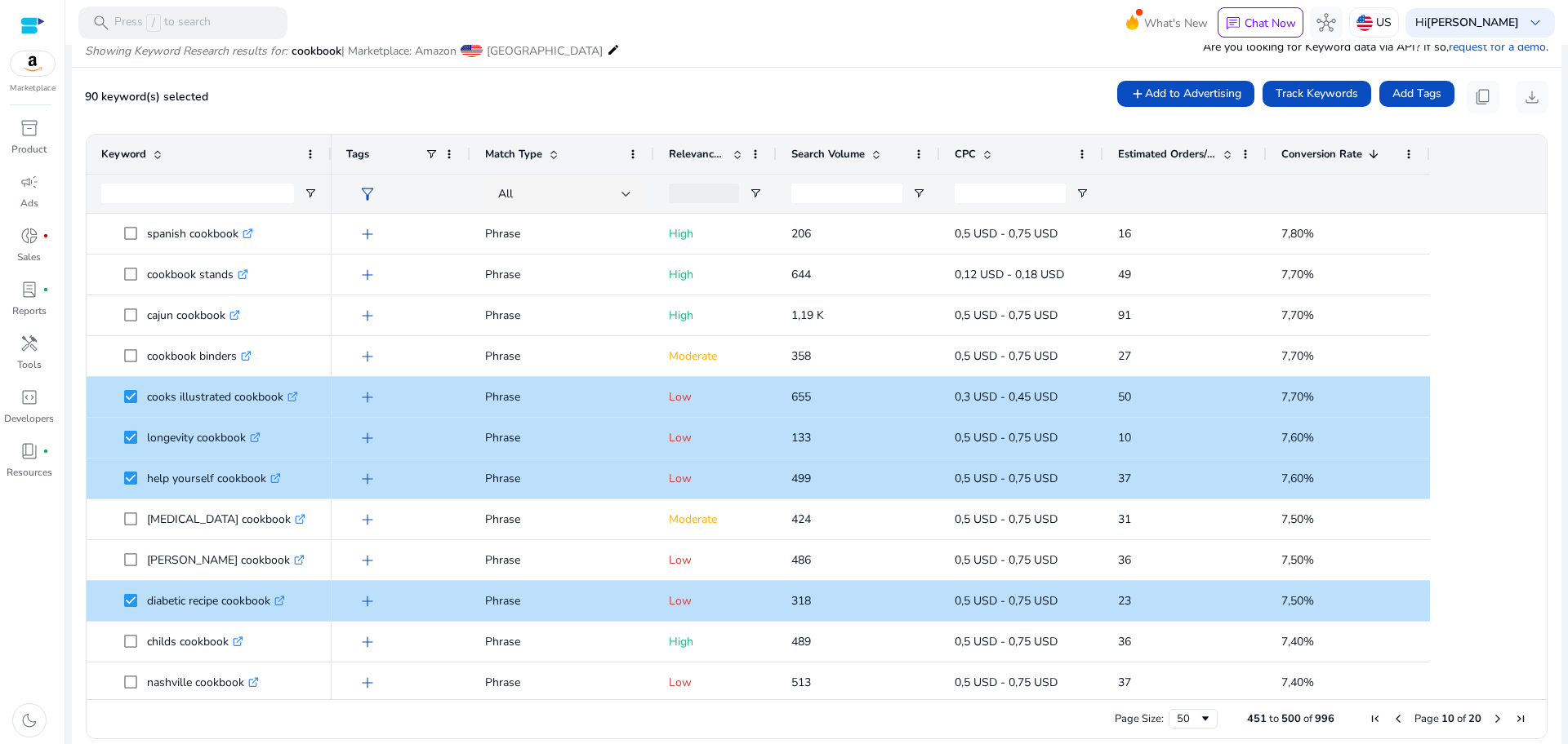
click at [1541, 314] on ag-grid-angular "Press SPACE to select this row. Drag here to set row groups Drag here to set co…" at bounding box center [816, 436] width 1487 height 622
drag, startPoint x: 1541, startPoint y: 314, endPoint x: 1534, endPoint y: 324, distance: 12.2
click at [1534, 324] on ag-grid-angular "Press SPACE to select this row. Drag here to set row groups Drag here to set co…" at bounding box center [816, 436] width 1487 height 622
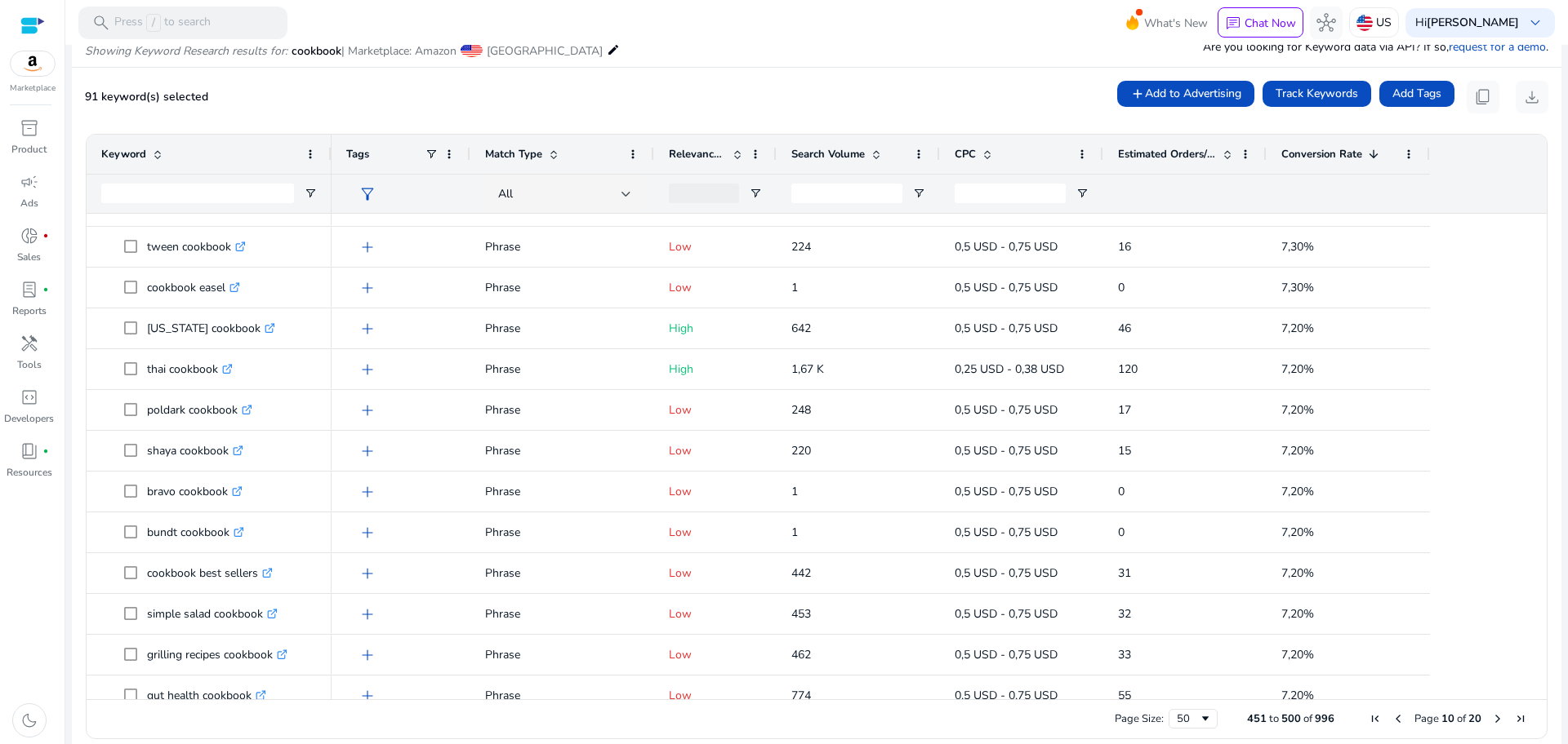
scroll to position [769, 0]
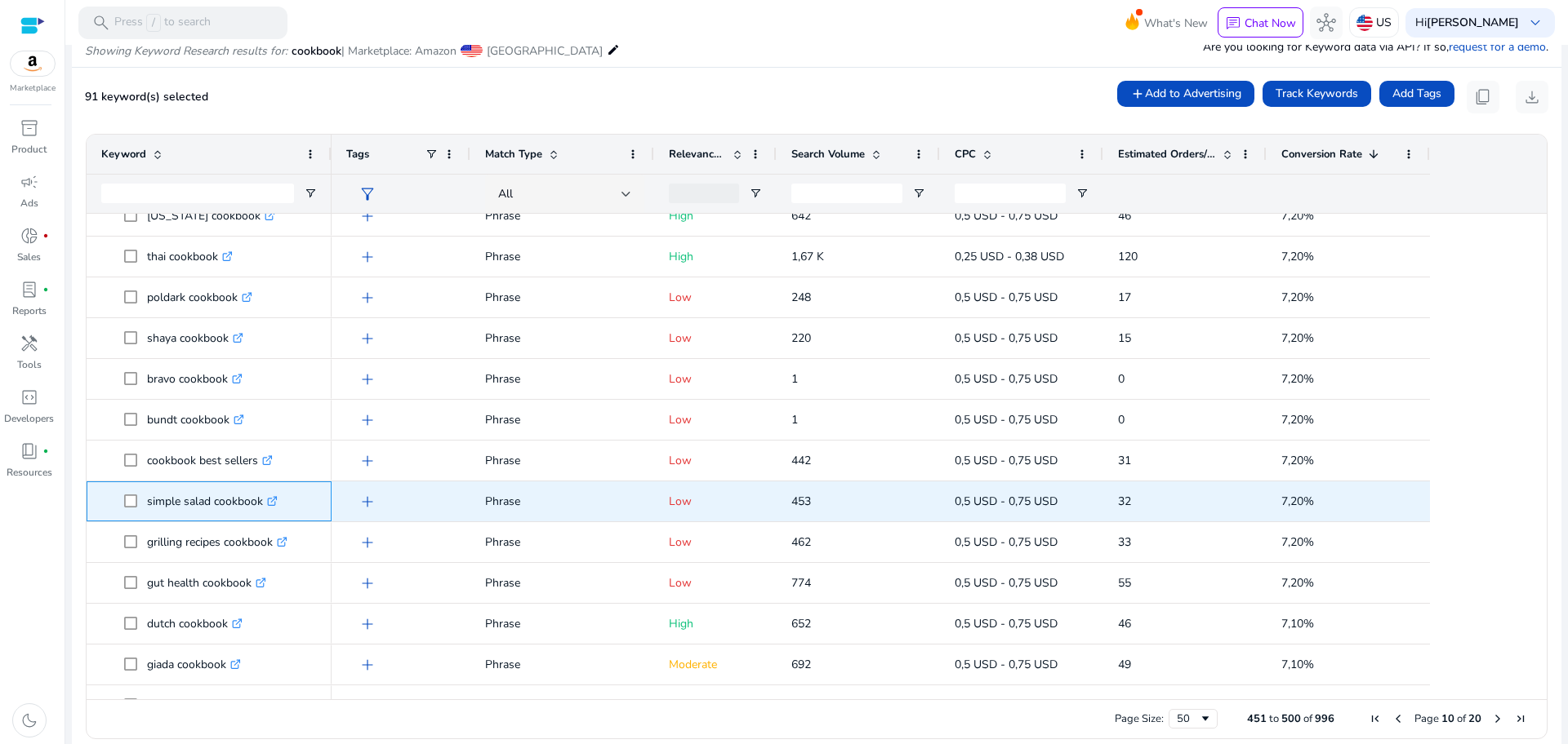
click at [128, 493] on span at bounding box center [136, 501] width 23 height 33
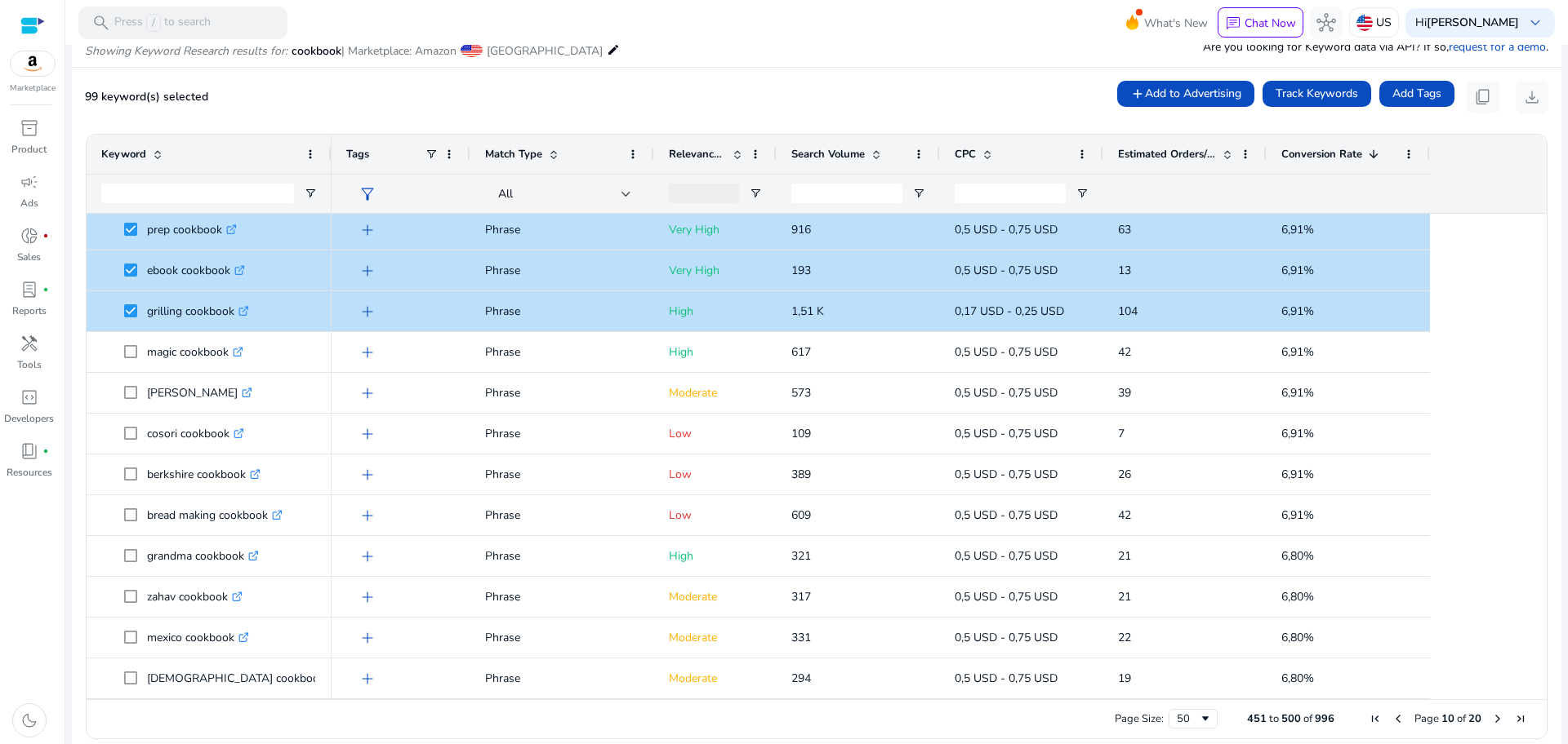
click at [1491, 716] on span "Next Page" at bounding box center [1498, 719] width 13 height 13
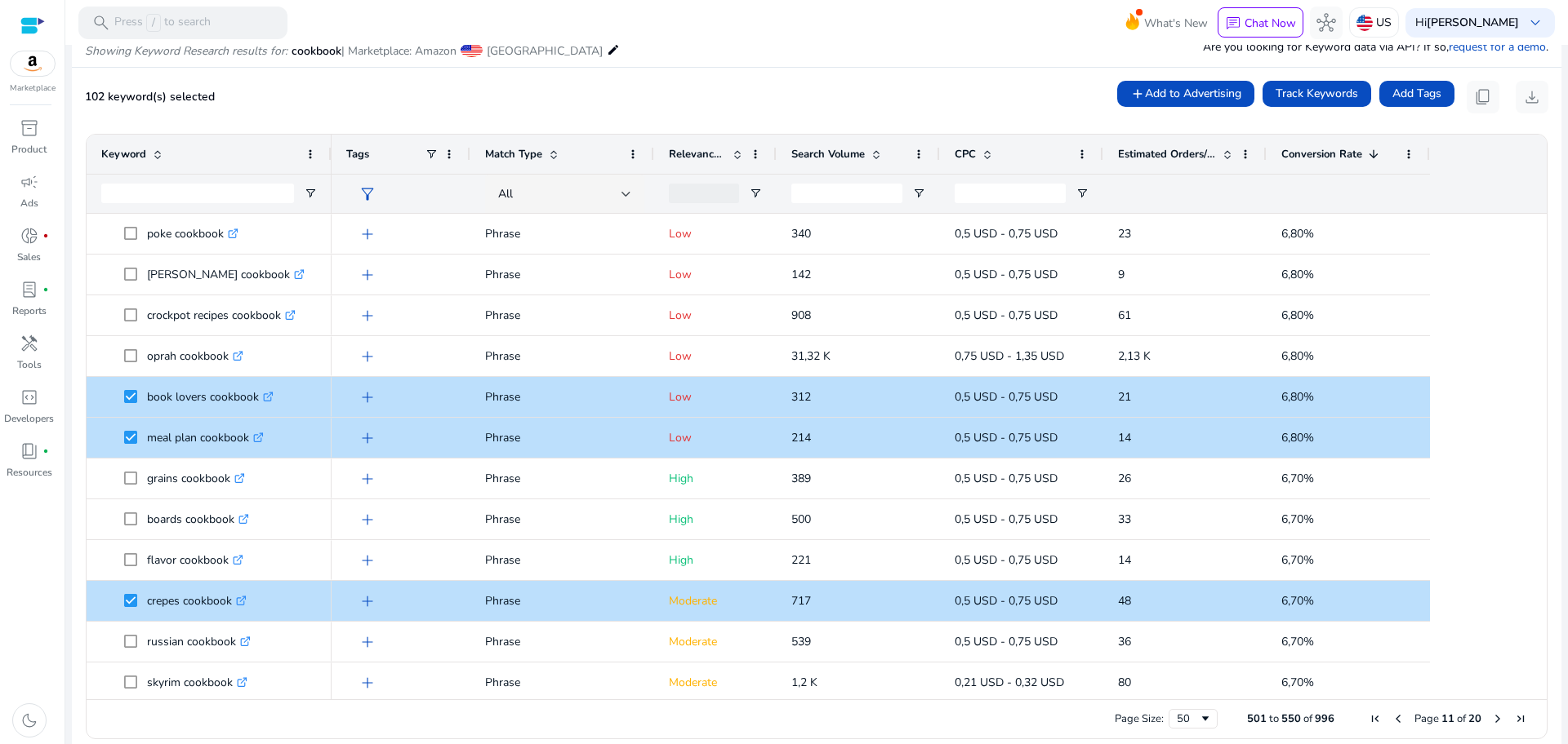
drag, startPoint x: 1540, startPoint y: 301, endPoint x: 1535, endPoint y: 310, distance: 10.3
click at [1535, 310] on ag-grid-angular "Press SPACE to select this row. Drag here to set row groups Drag here to set co…" at bounding box center [816, 436] width 1487 height 622
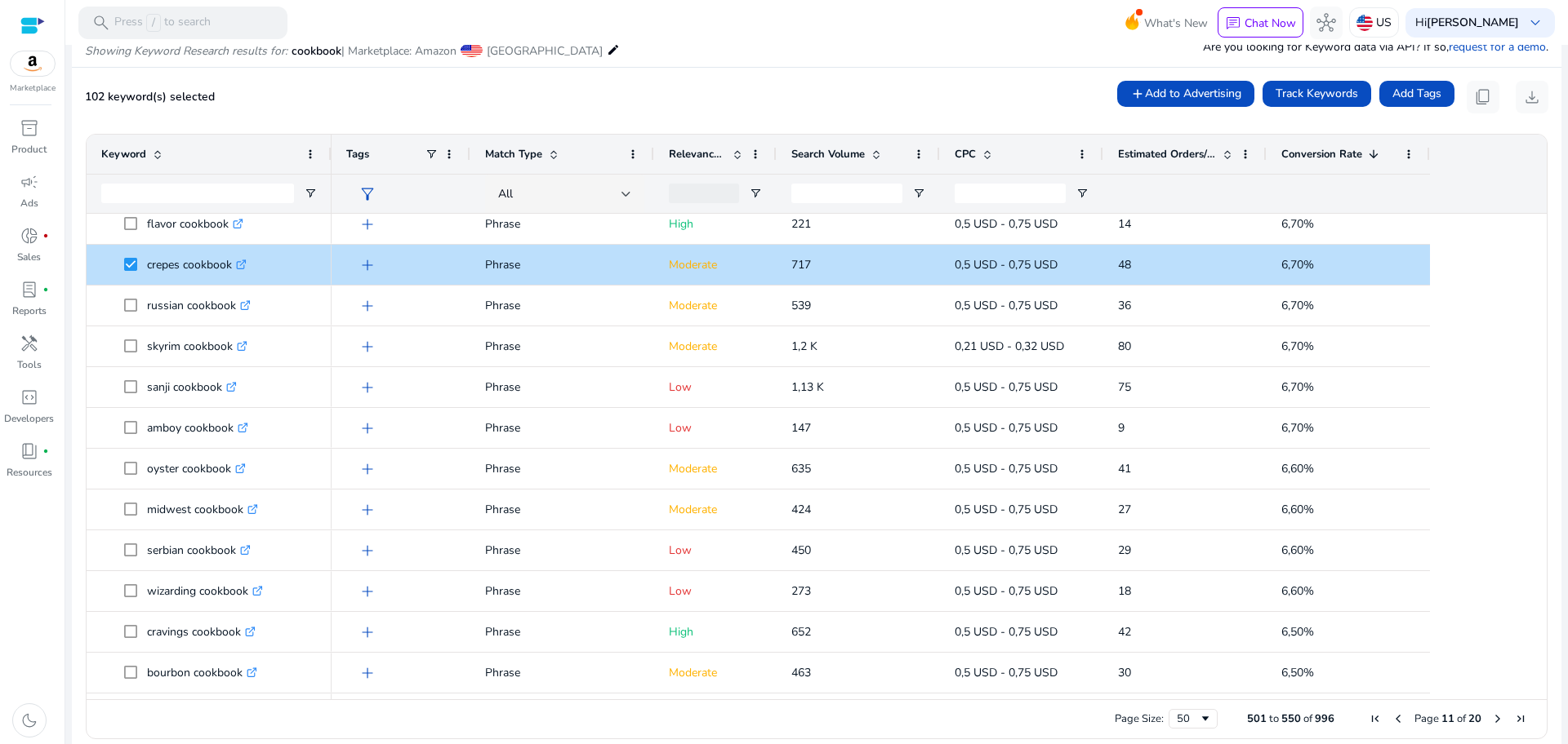
drag, startPoint x: 1533, startPoint y: 388, endPoint x: 1534, endPoint y: 406, distance: 18.0
click at [1534, 406] on div at bounding box center [1539, 456] width 14 height 486
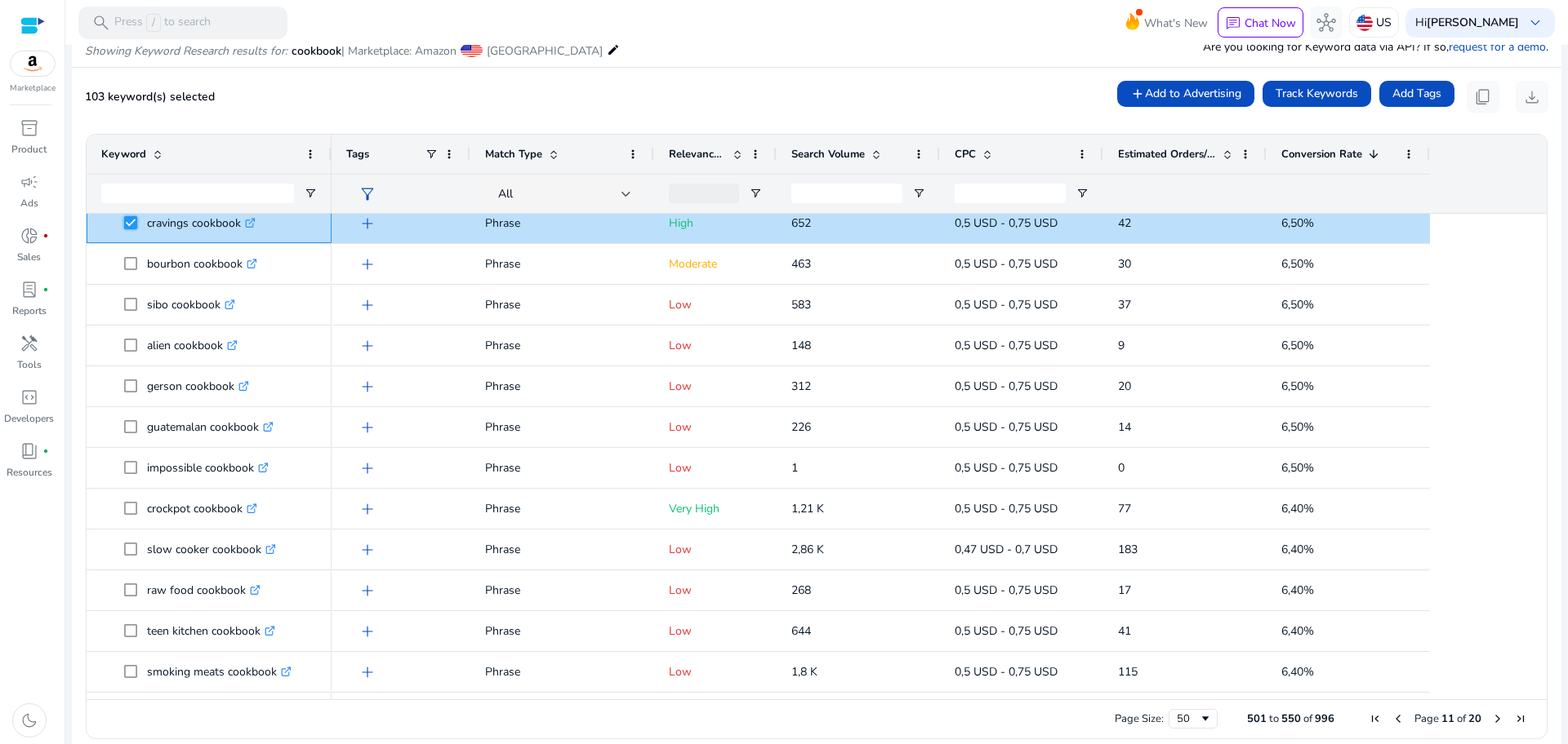
scroll to position [772, 0]
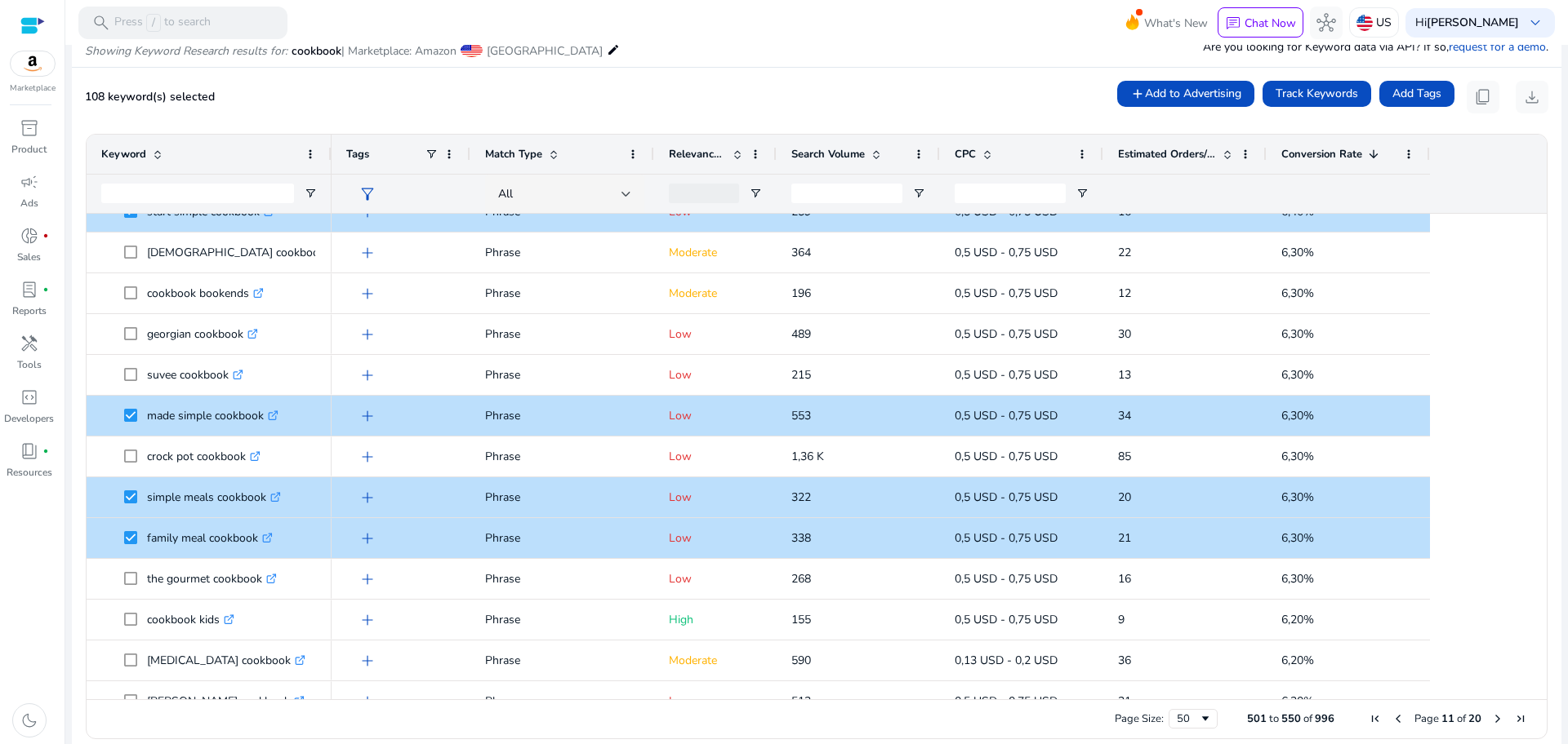
drag, startPoint x: 1540, startPoint y: 548, endPoint x: 1543, endPoint y: 575, distance: 27.2
click at [1543, 575] on ag-grid-angular "Press SPACE to select this row. Drag here to set row groups Drag here to set co…" at bounding box center [816, 436] width 1487 height 622
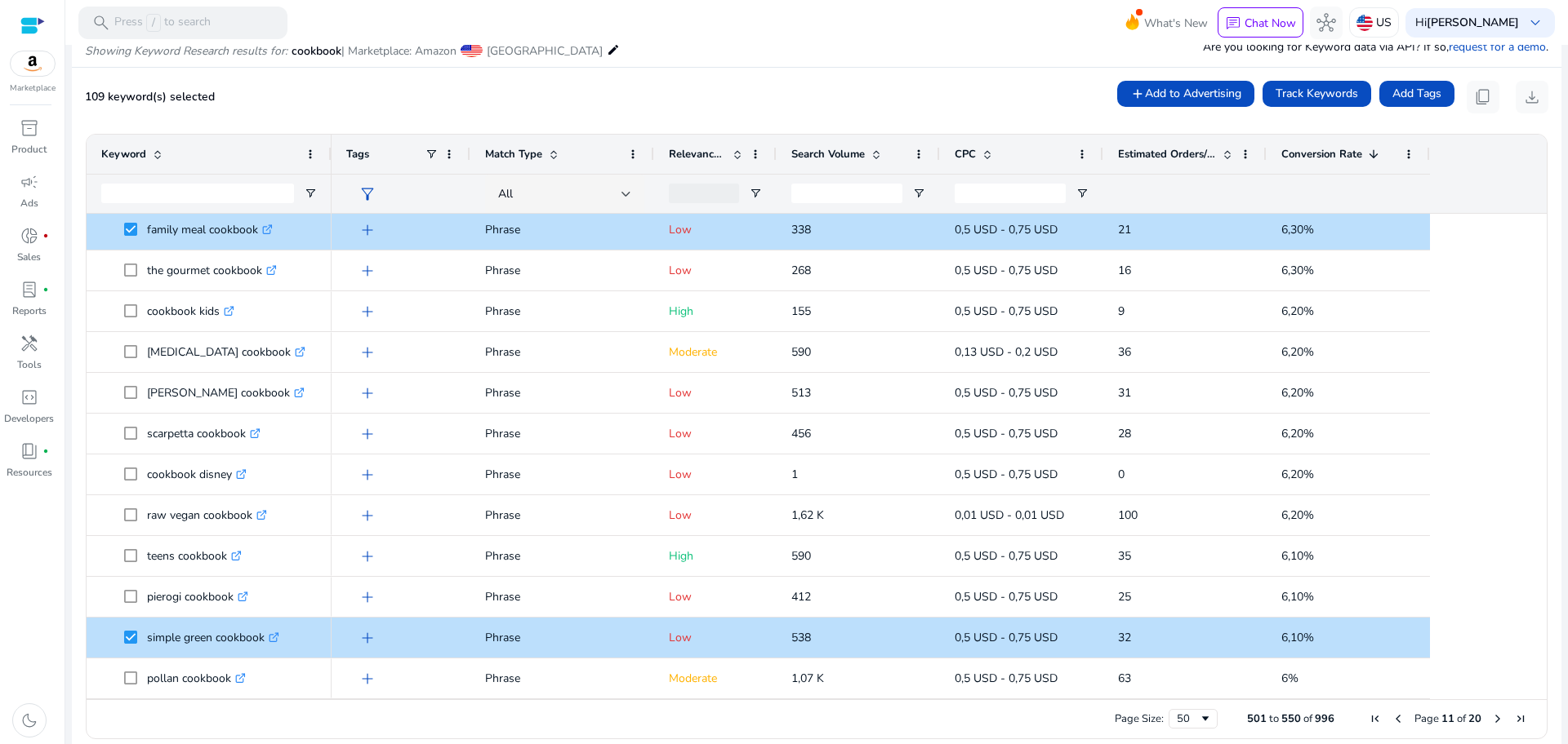
click at [1491, 713] on span "Next Page" at bounding box center [1498, 719] width 13 height 13
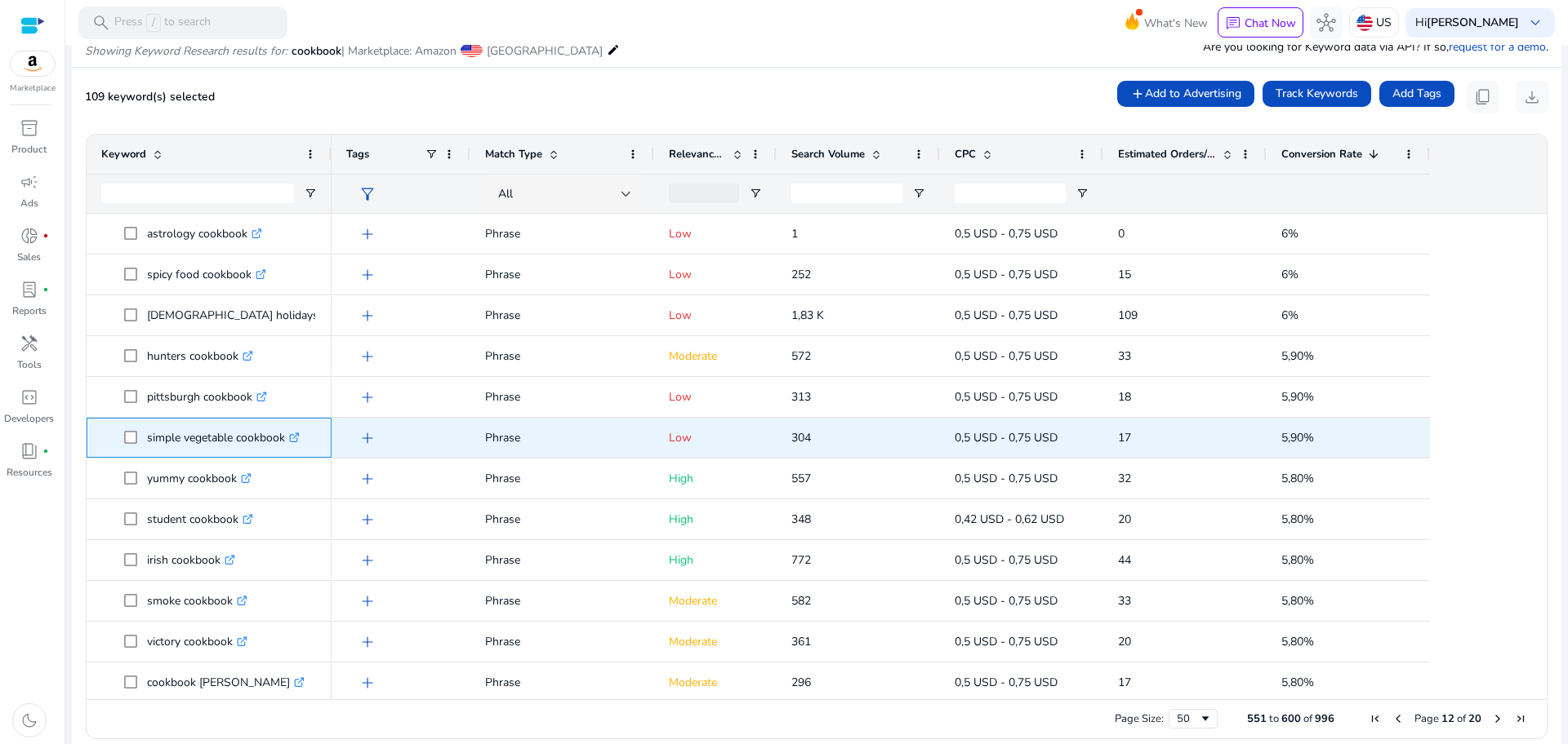
click at [129, 429] on span at bounding box center [136, 437] width 23 height 33
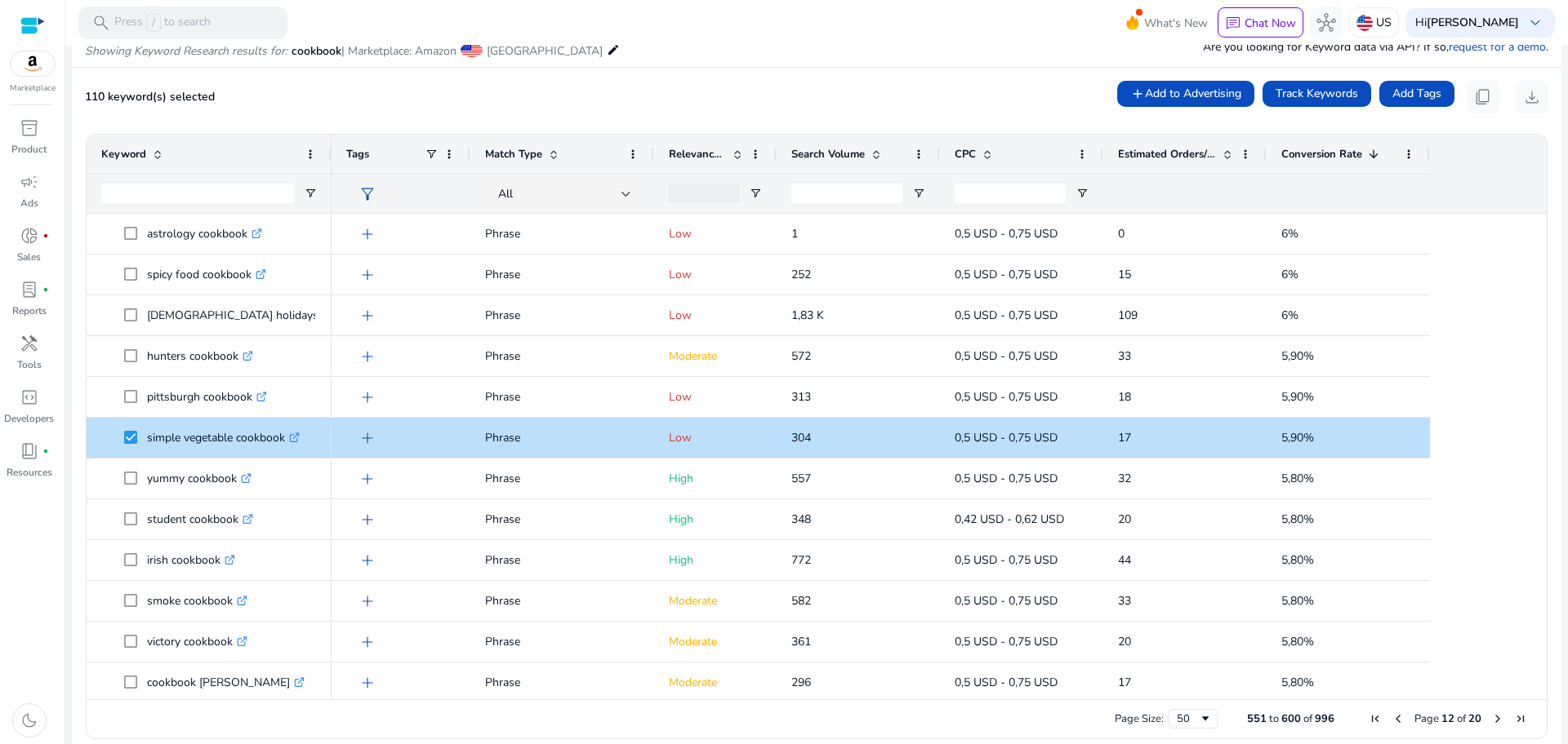
drag, startPoint x: 1540, startPoint y: 277, endPoint x: 1534, endPoint y: 309, distance: 32.6
click at [1534, 309] on div "Drag here to set row groups Drag here to set column labels Keyword Tags 1" at bounding box center [816, 437] width 1462 height 605
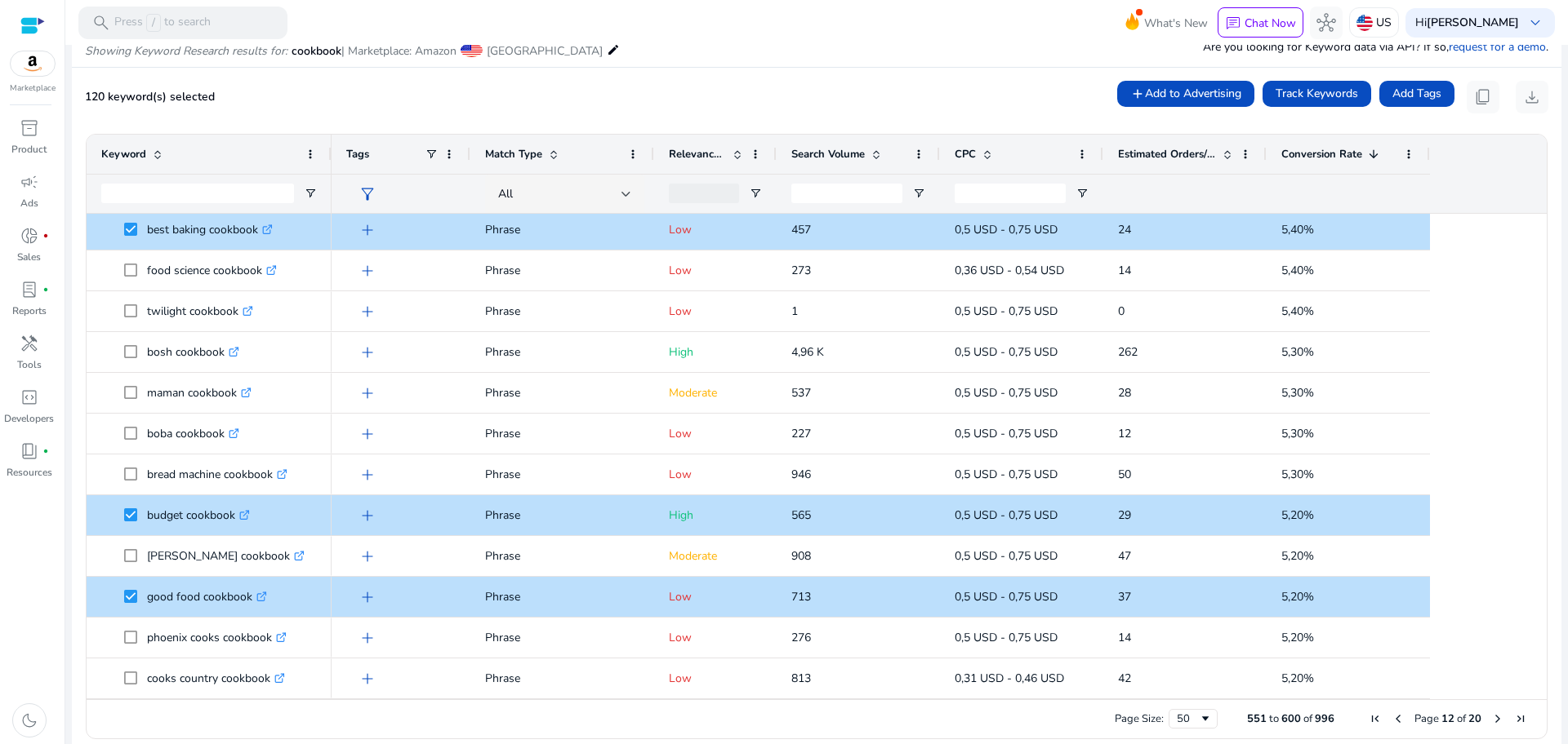
click at [1491, 721] on span "Next Page" at bounding box center [1498, 719] width 13 height 13
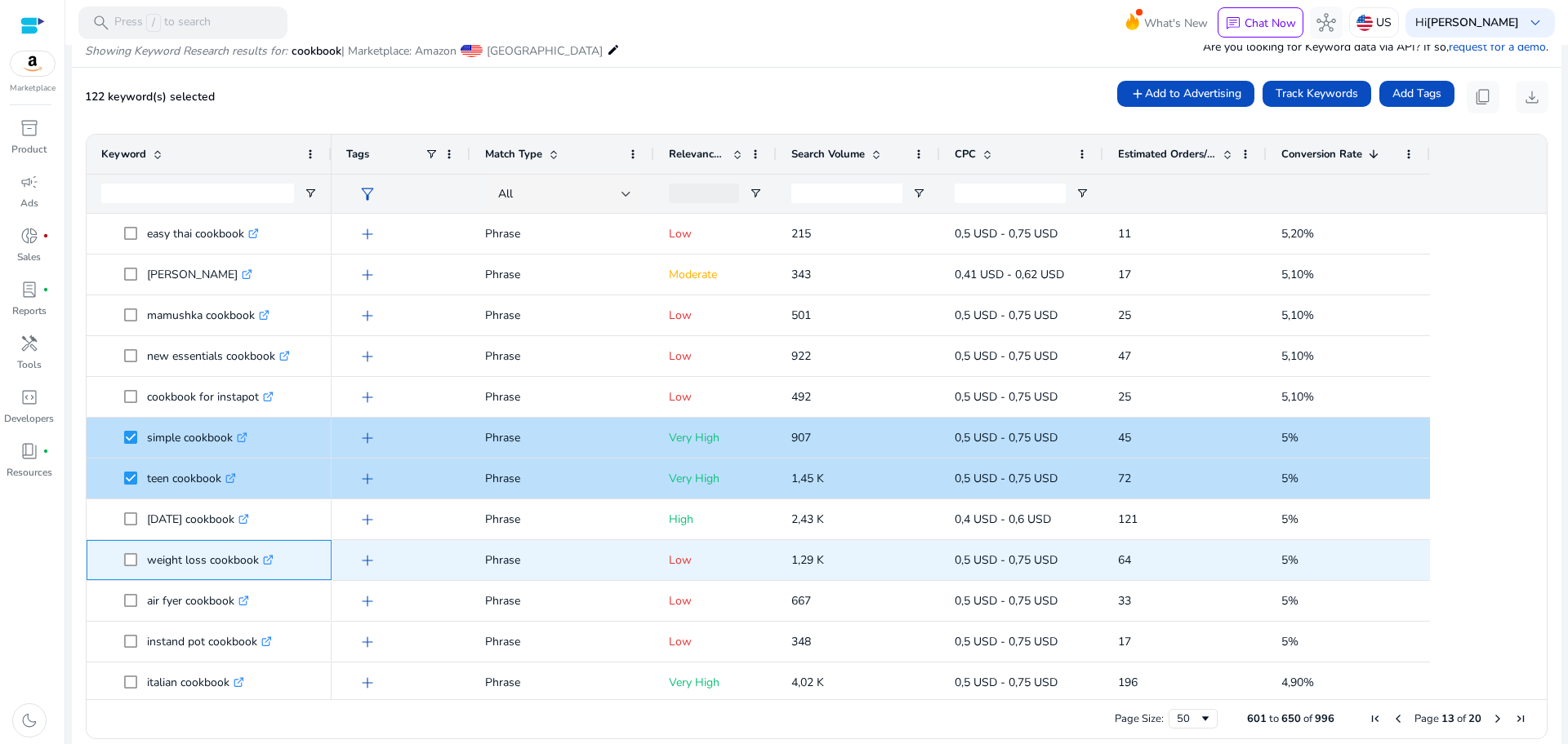
click at [128, 551] on span at bounding box center [136, 560] width 23 height 33
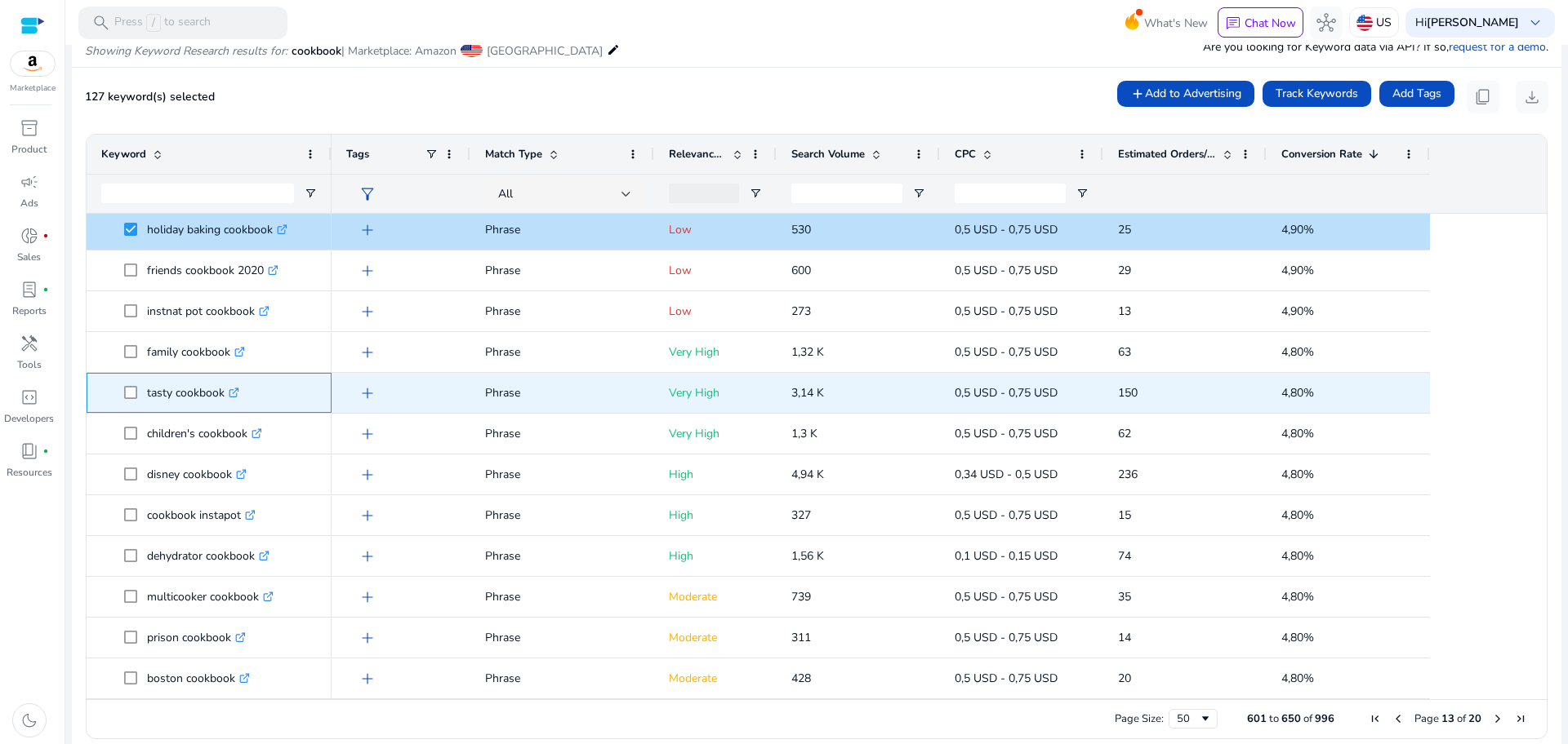
click at [208, 398] on p "tasty cookbook .st0{fill:#2c8af8}" at bounding box center [193, 393] width 92 height 33
click at [123, 389] on span "tasty cookbook .st0{fill:#2c8af8}" at bounding box center [209, 393] width 215 height 33
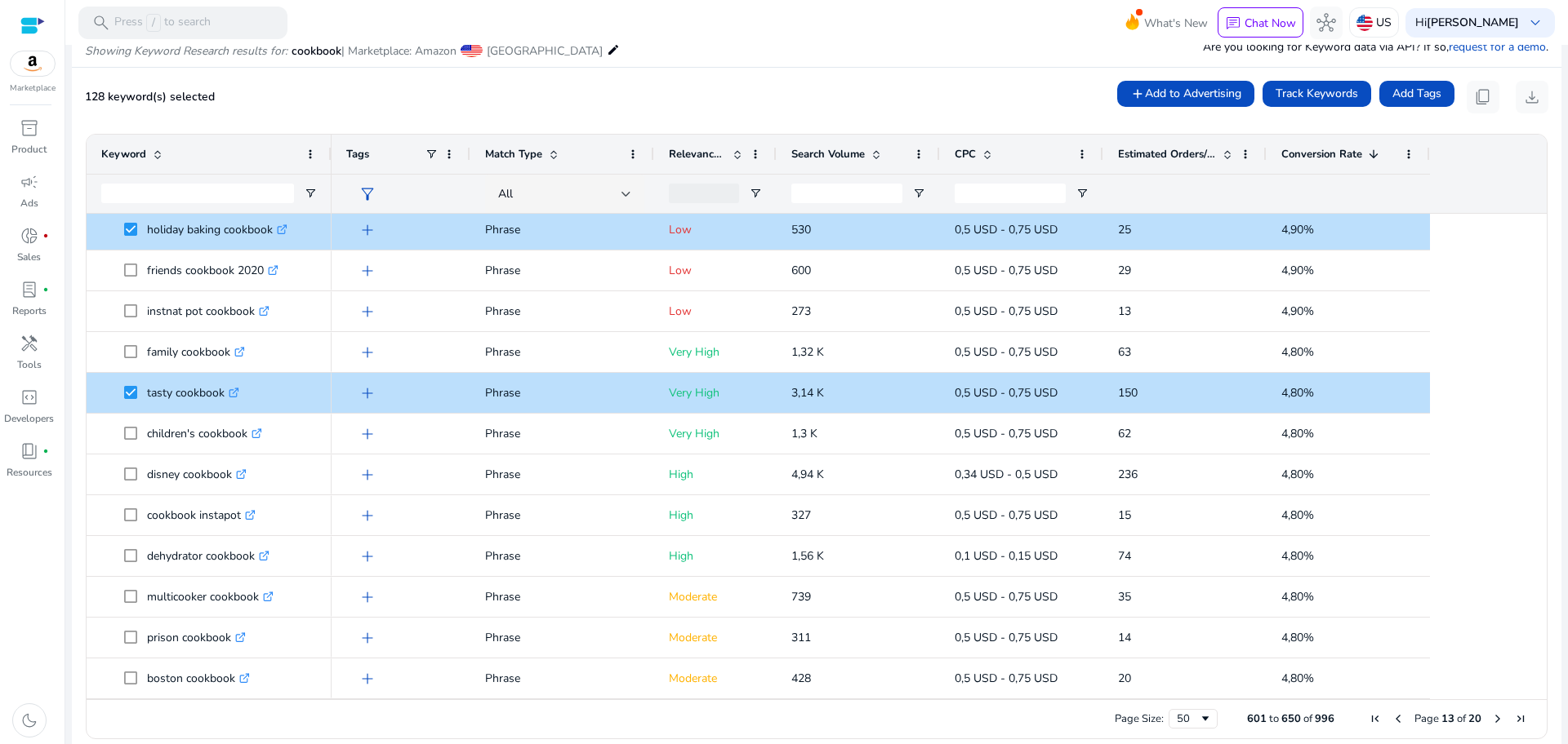
click at [1491, 720] on span "Next Page" at bounding box center [1498, 719] width 13 height 13
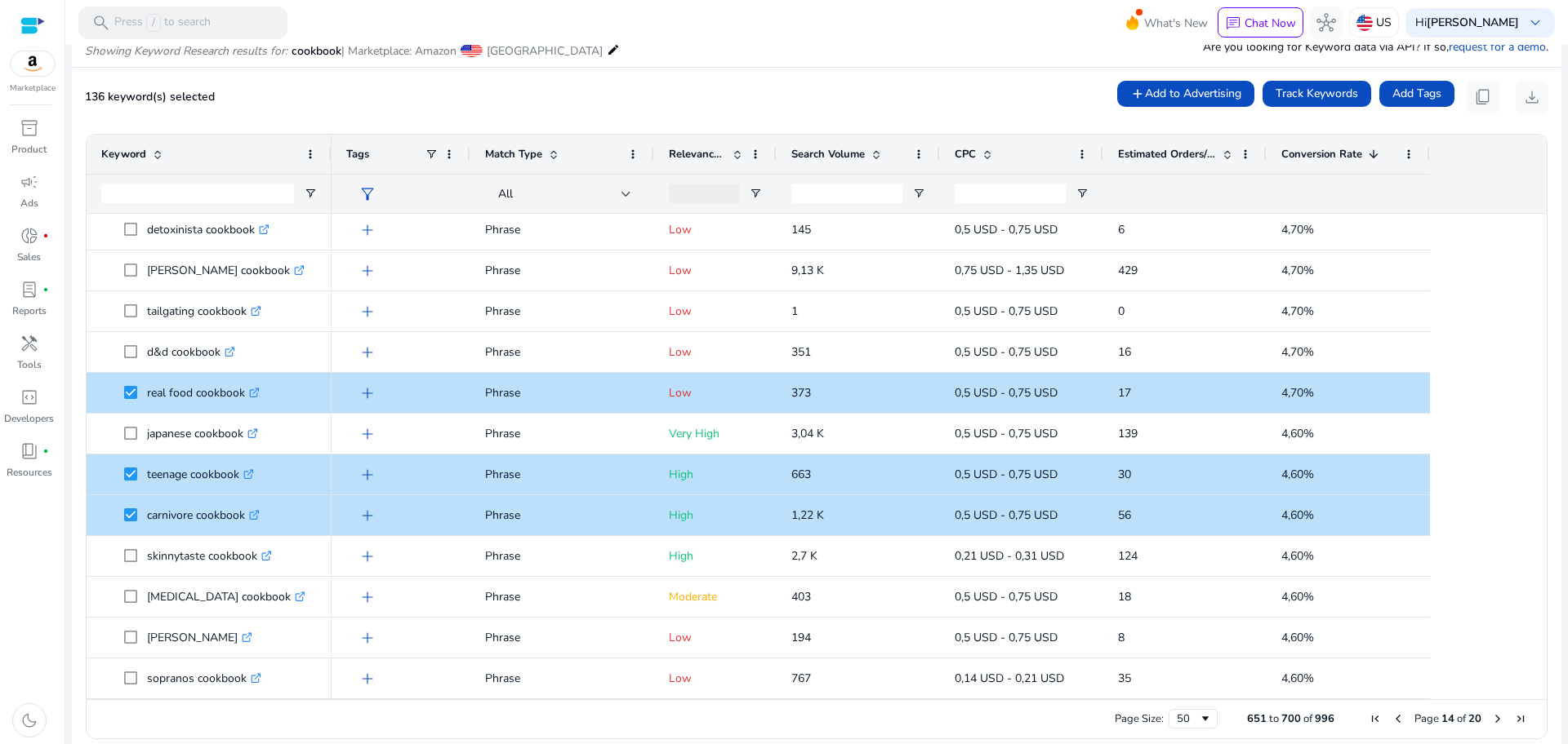
click at [1491, 719] on span "Next Page" at bounding box center [1498, 719] width 13 height 13
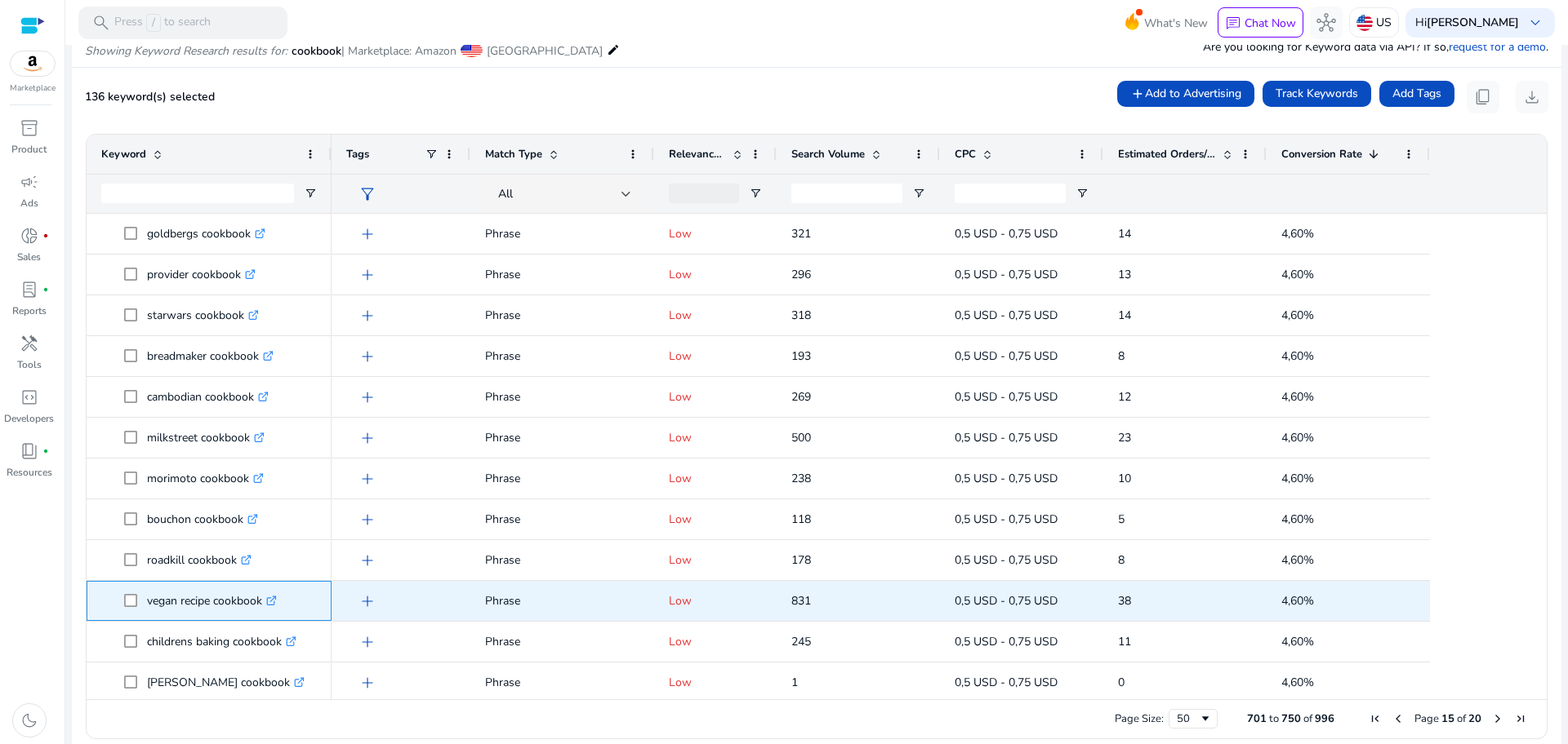
click at [138, 595] on span at bounding box center [136, 601] width 23 height 33
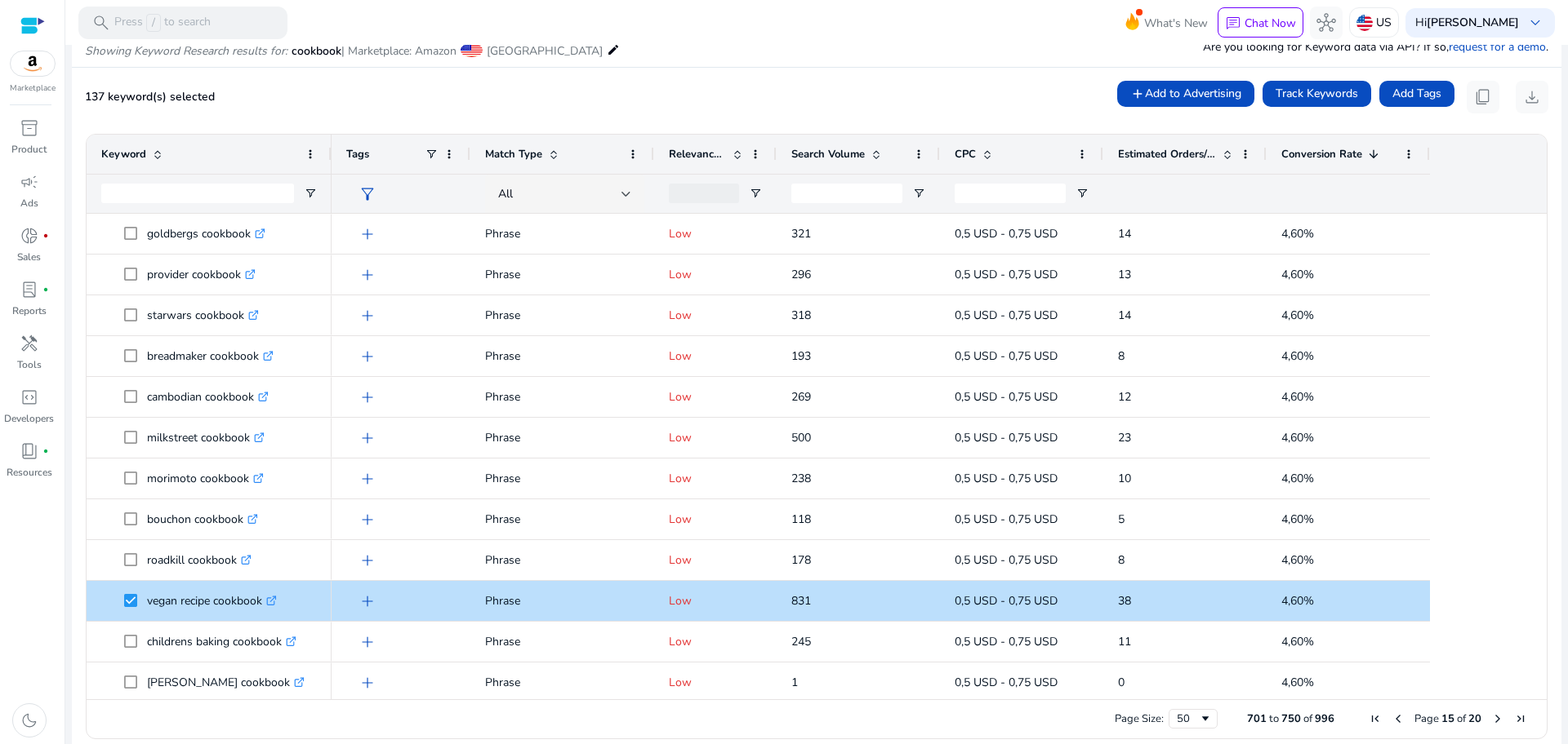
click at [1541, 289] on ag-grid-angular "Press SPACE to select this row. Drag here to set row groups Drag here to set co…" at bounding box center [816, 436] width 1487 height 622
drag, startPoint x: 1541, startPoint y: 289, endPoint x: 1533, endPoint y: 307, distance: 19.7
click at [1533, 307] on ag-grid-angular "Press SPACE to select this row. Drag here to set row groups Drag here to set co…" at bounding box center [816, 436] width 1487 height 622
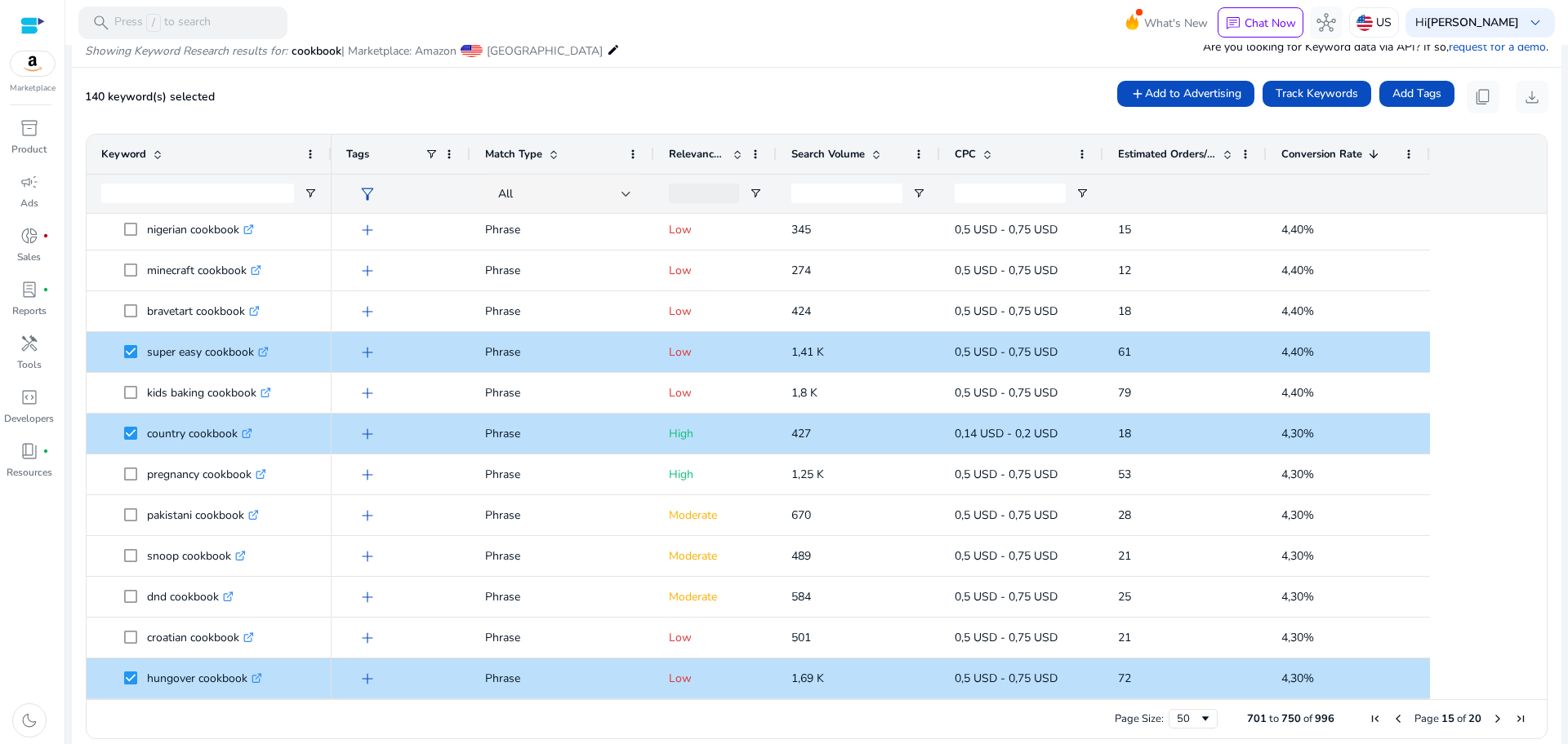
click at [1491, 719] on span "Next Page" at bounding box center [1498, 719] width 13 height 13
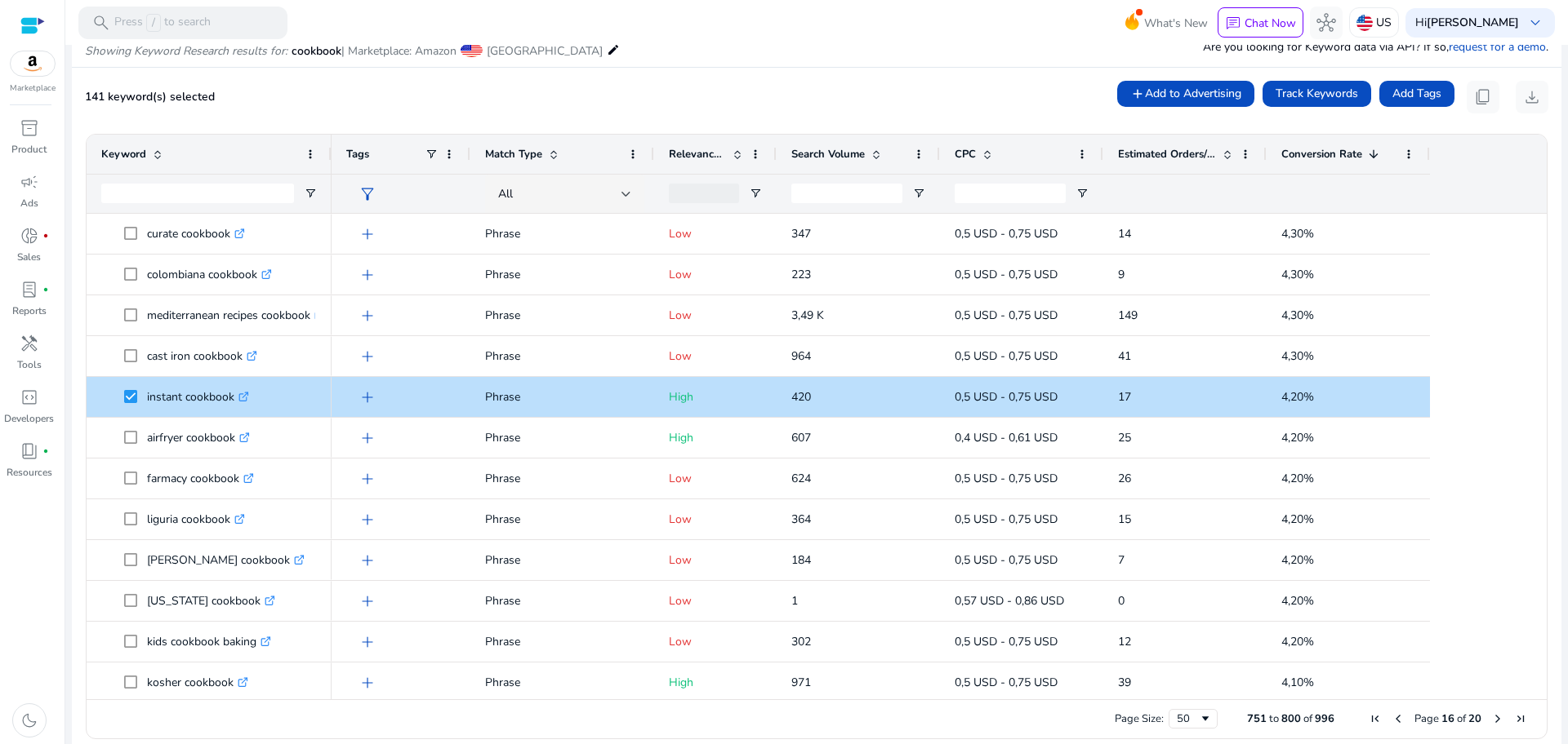
drag, startPoint x: 1532, startPoint y: 221, endPoint x: 1539, endPoint y: 230, distance: 11.4
click at [1539, 230] on div at bounding box center [1539, 456] width 14 height 486
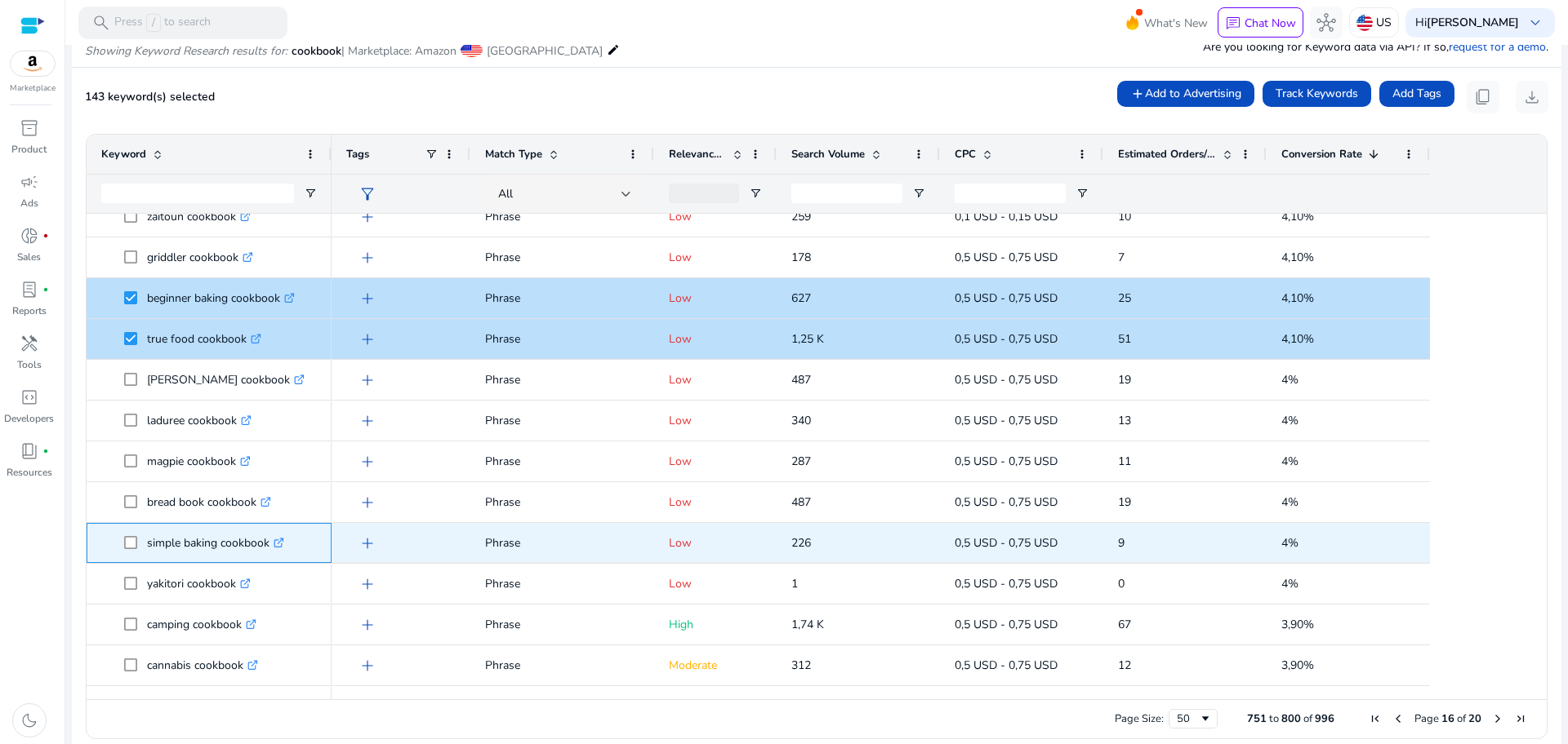
click at [129, 534] on span at bounding box center [136, 543] width 23 height 33
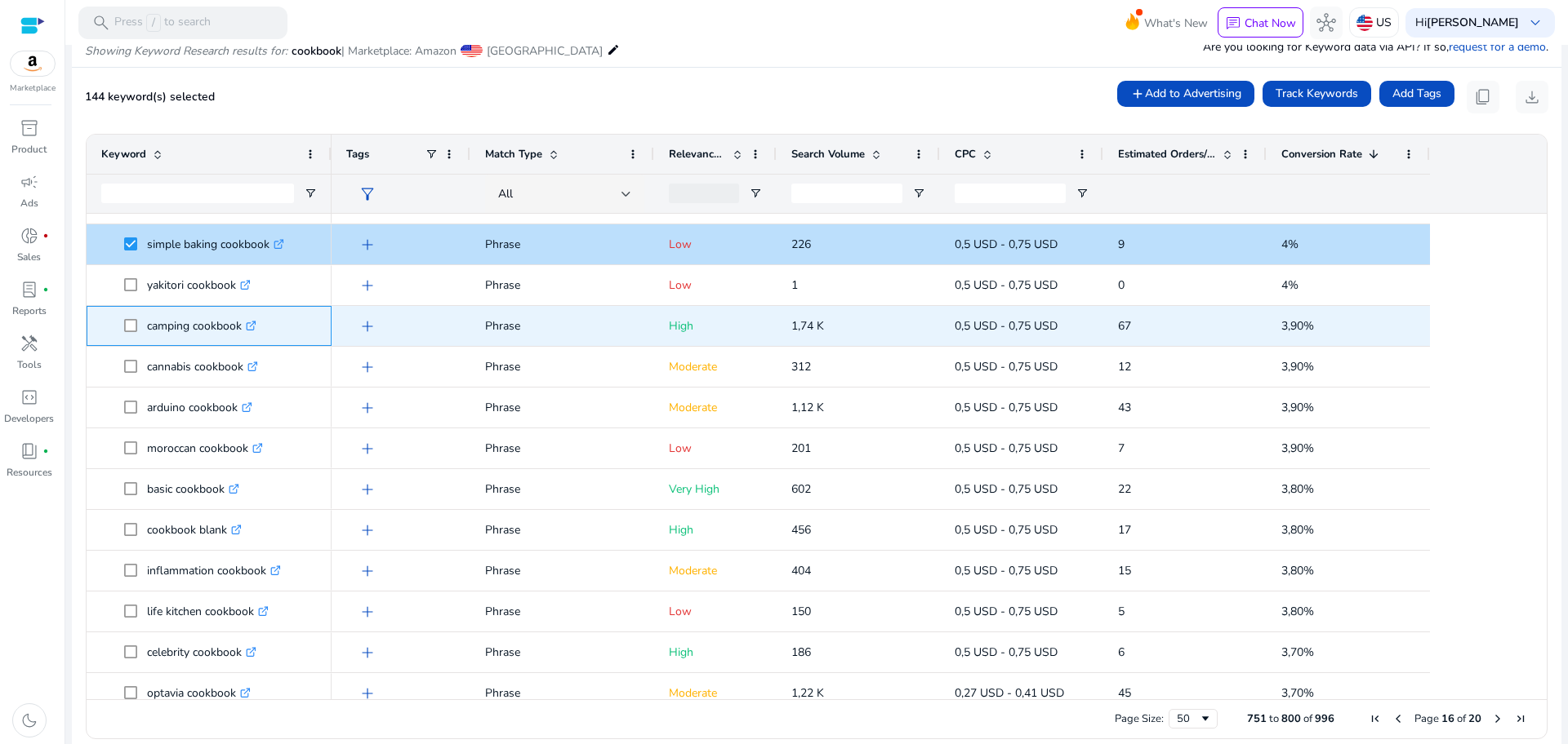
click at [122, 324] on span "camping cookbook .st0{fill:#2c8af8}" at bounding box center [209, 326] width 215 height 33
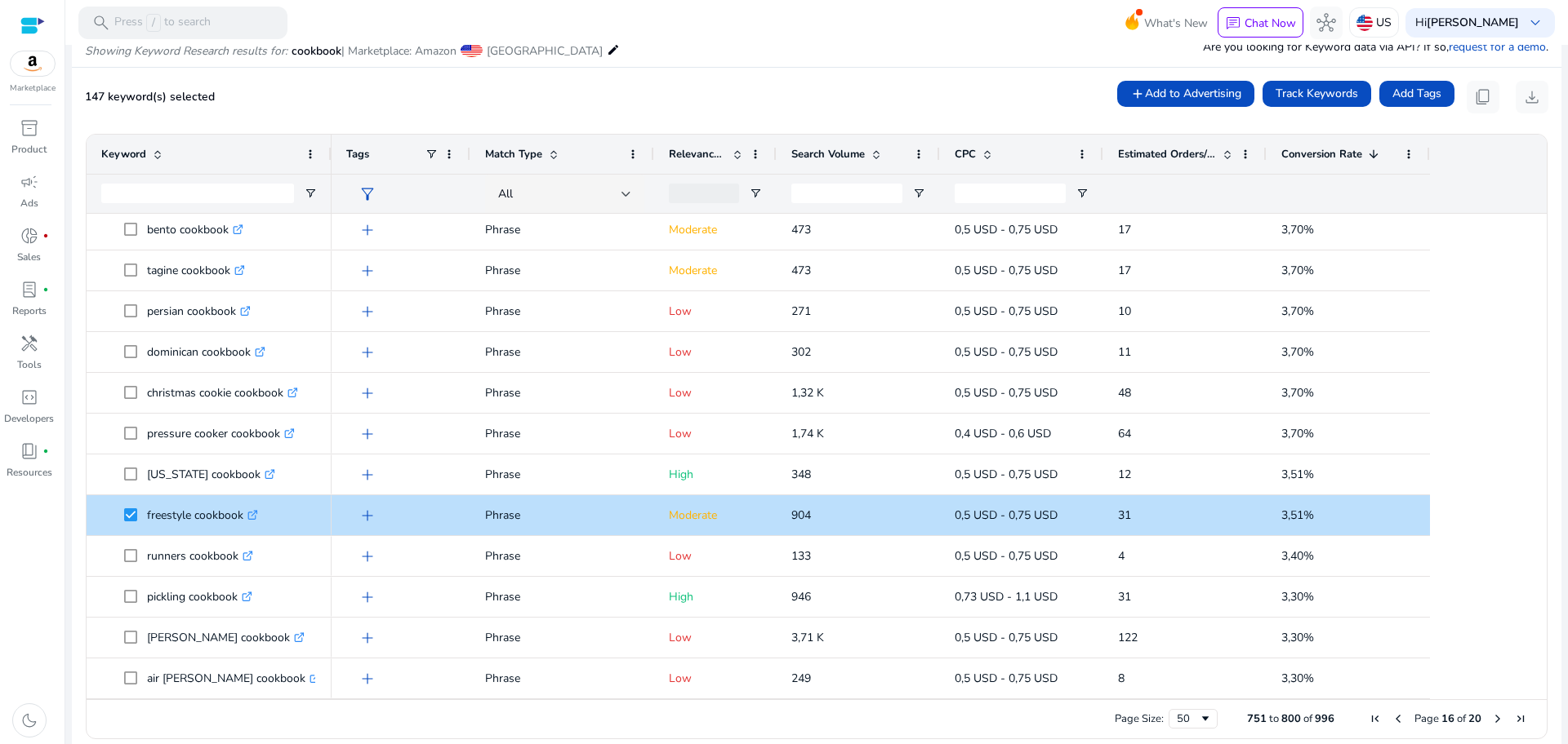
click at [1491, 724] on span "Next Page" at bounding box center [1498, 719] width 13 height 13
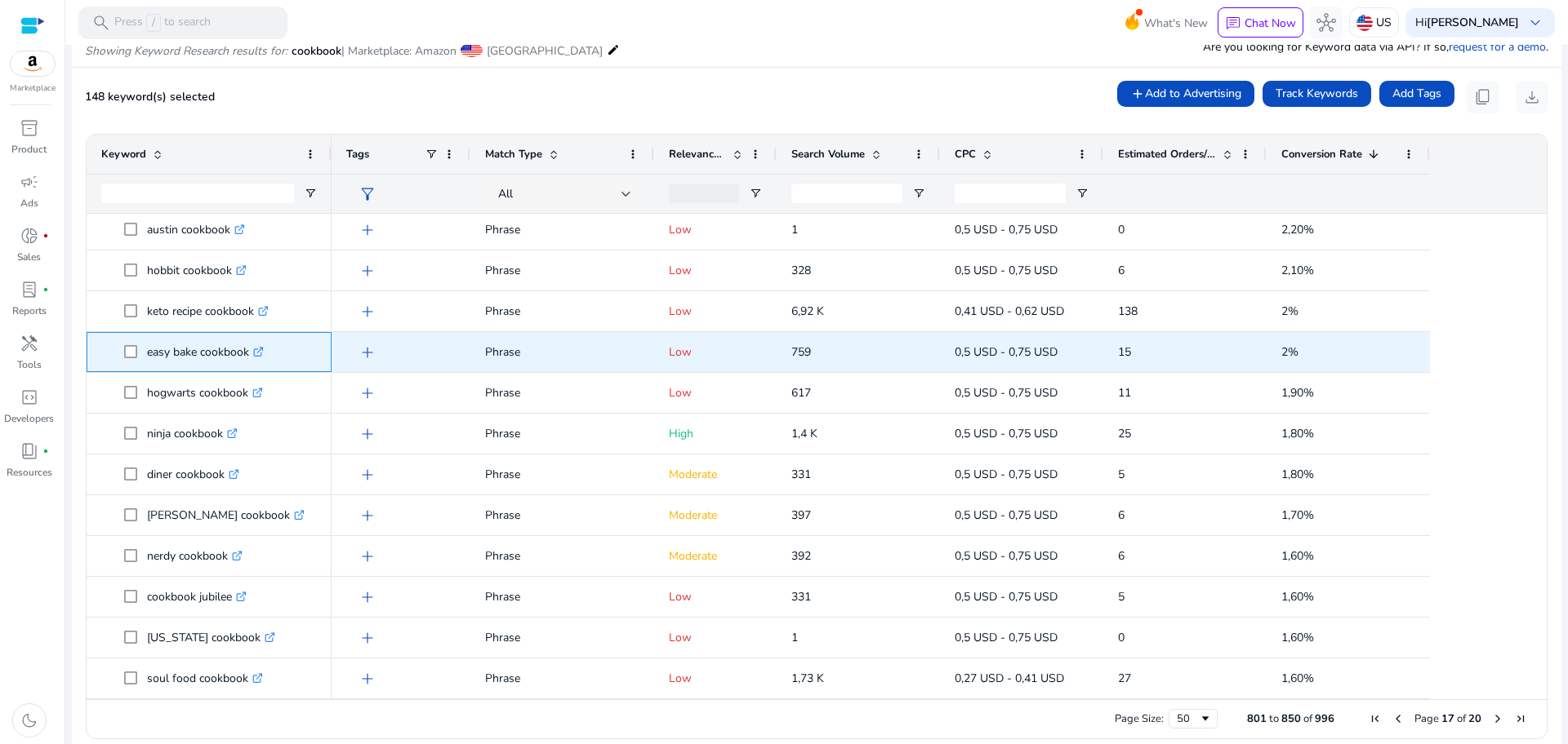
click at [162, 359] on p "easy bake cookbook .st0{fill:#2c8af8}" at bounding box center [205, 352] width 117 height 33
click at [118, 348] on span "easy bake cookbook .st0{fill:#2c8af8}" at bounding box center [209, 352] width 215 height 33
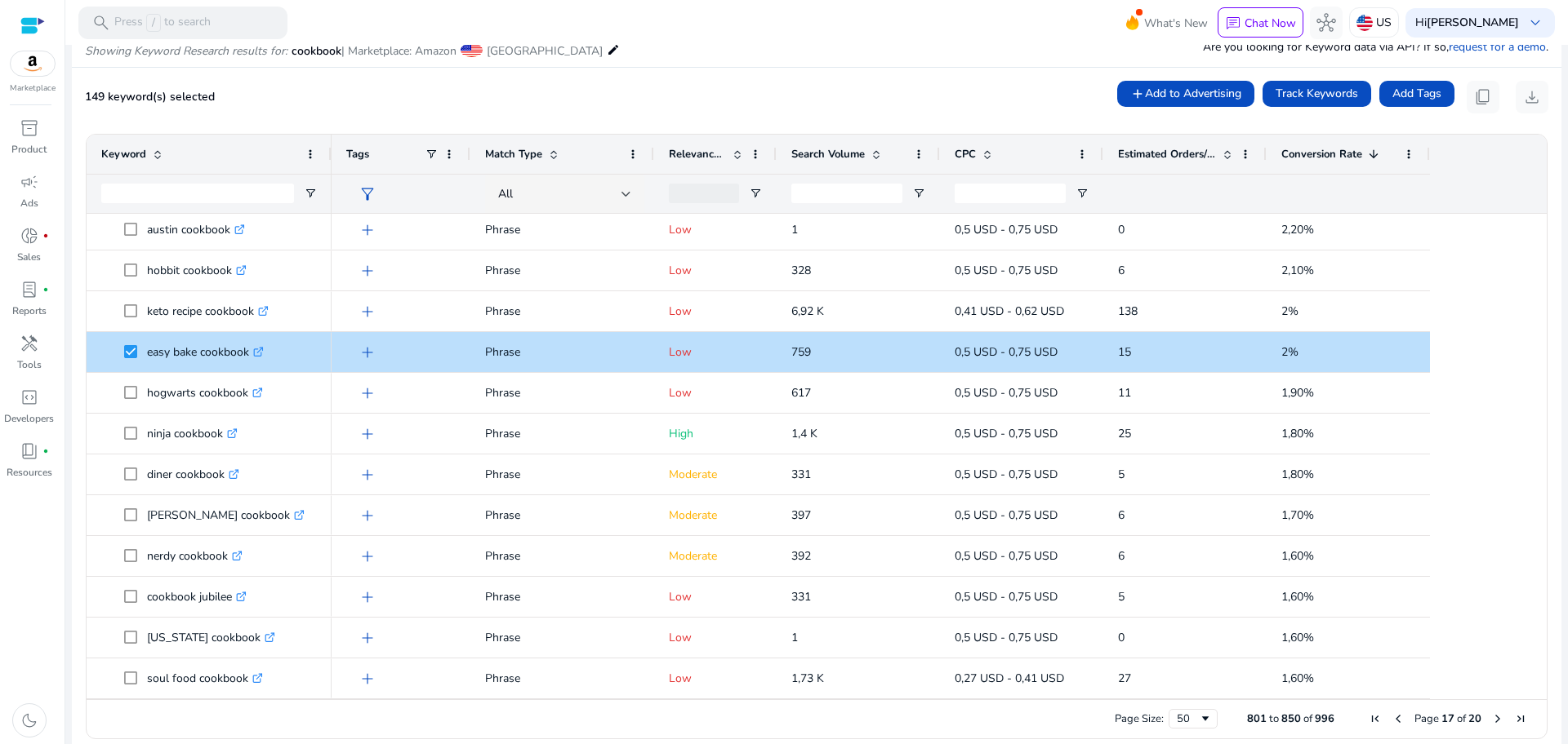
click at [1491, 716] on span "Next Page" at bounding box center [1498, 719] width 13 height 13
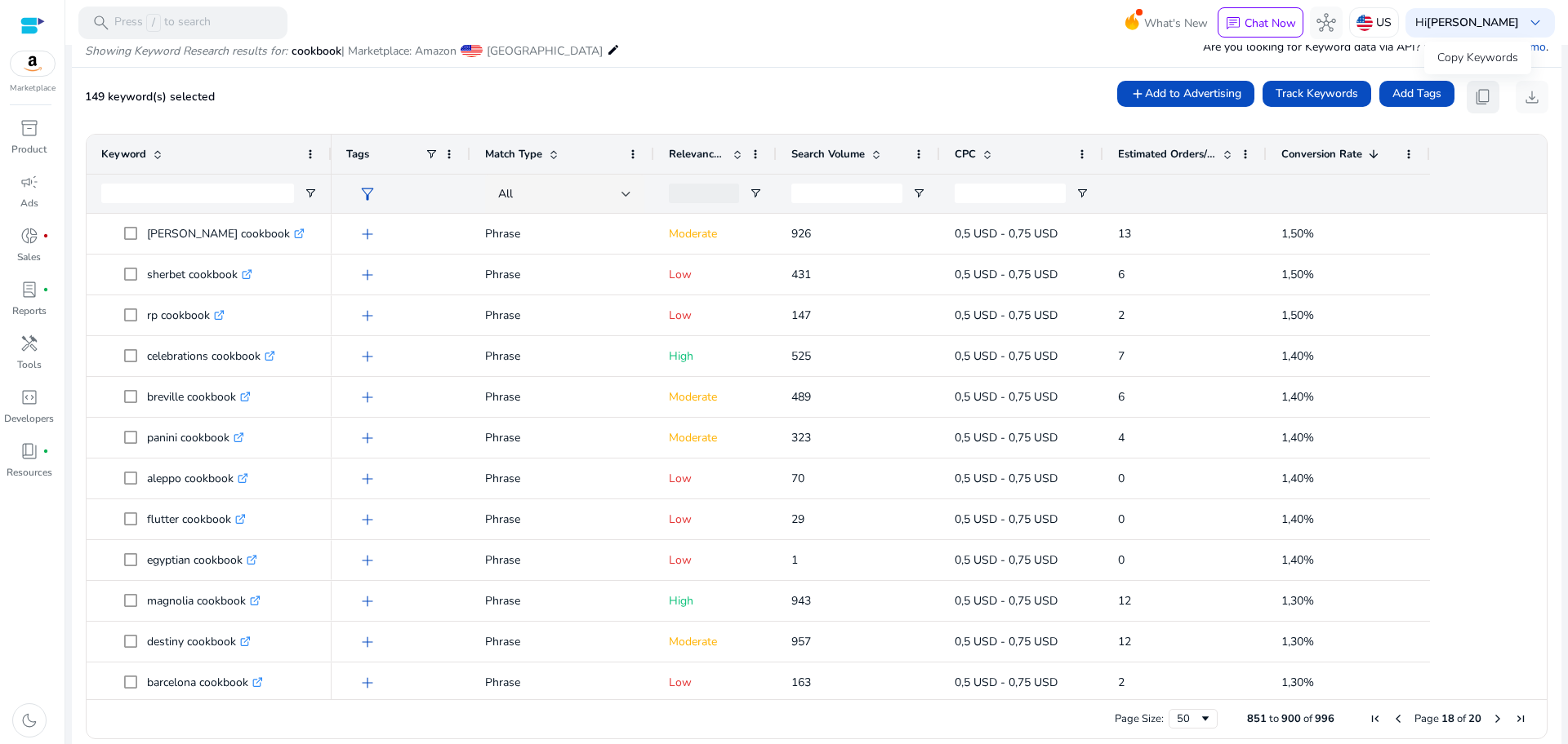
click at [1466, 101] on button "content_copy" at bounding box center [1483, 97] width 32 height 32
click at [167, 24] on p "Press / to search" at bounding box center [162, 23] width 97 height 18
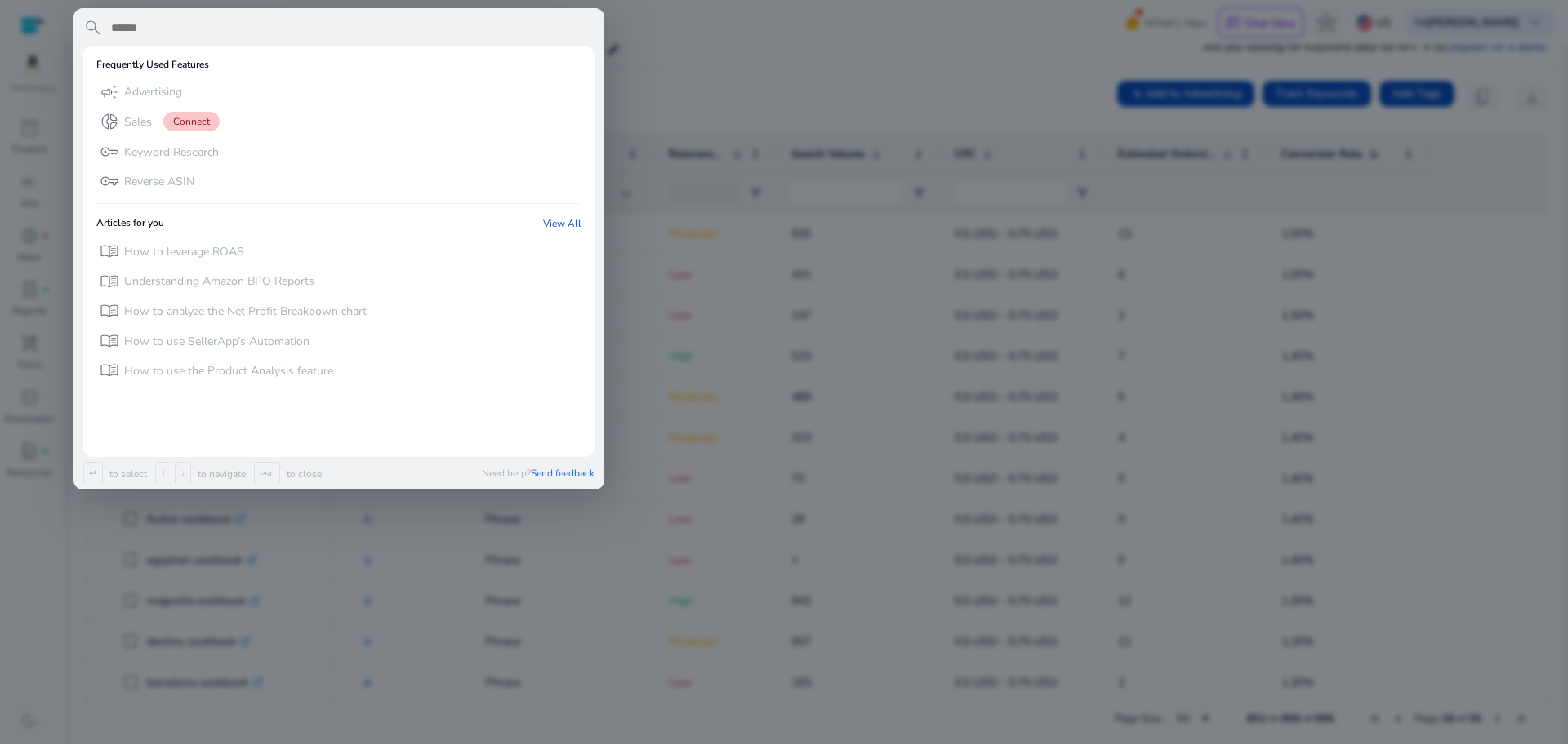
click at [774, 14] on div at bounding box center [784, 372] width 1568 height 744
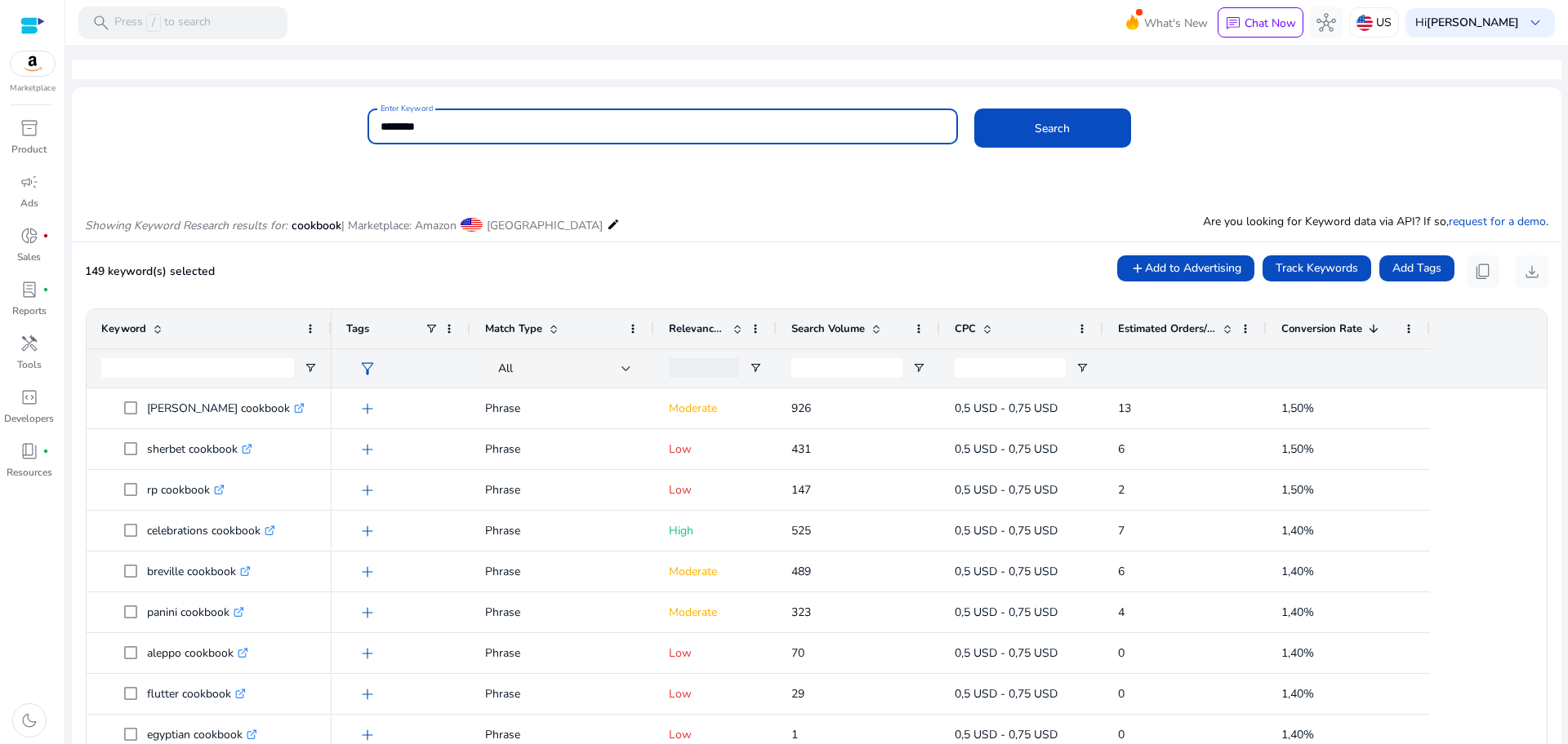
click at [603, 124] on input "********" at bounding box center [663, 126] width 564 height 18
type input "******"
click at [974, 108] on button "Search" at bounding box center [1052, 127] width 157 height 39
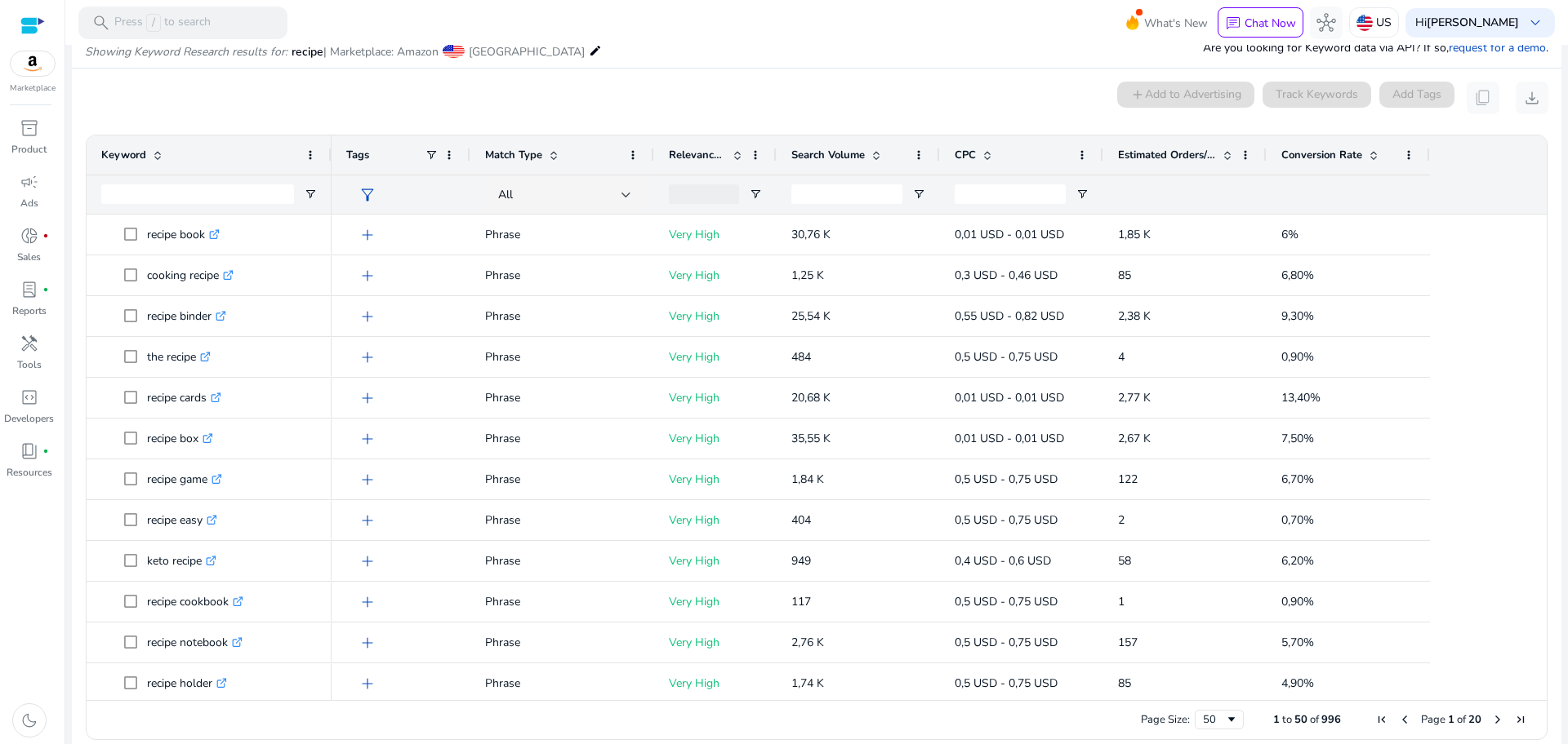
scroll to position [175, 0]
click at [1369, 155] on span at bounding box center [1373, 155] width 13 height 13
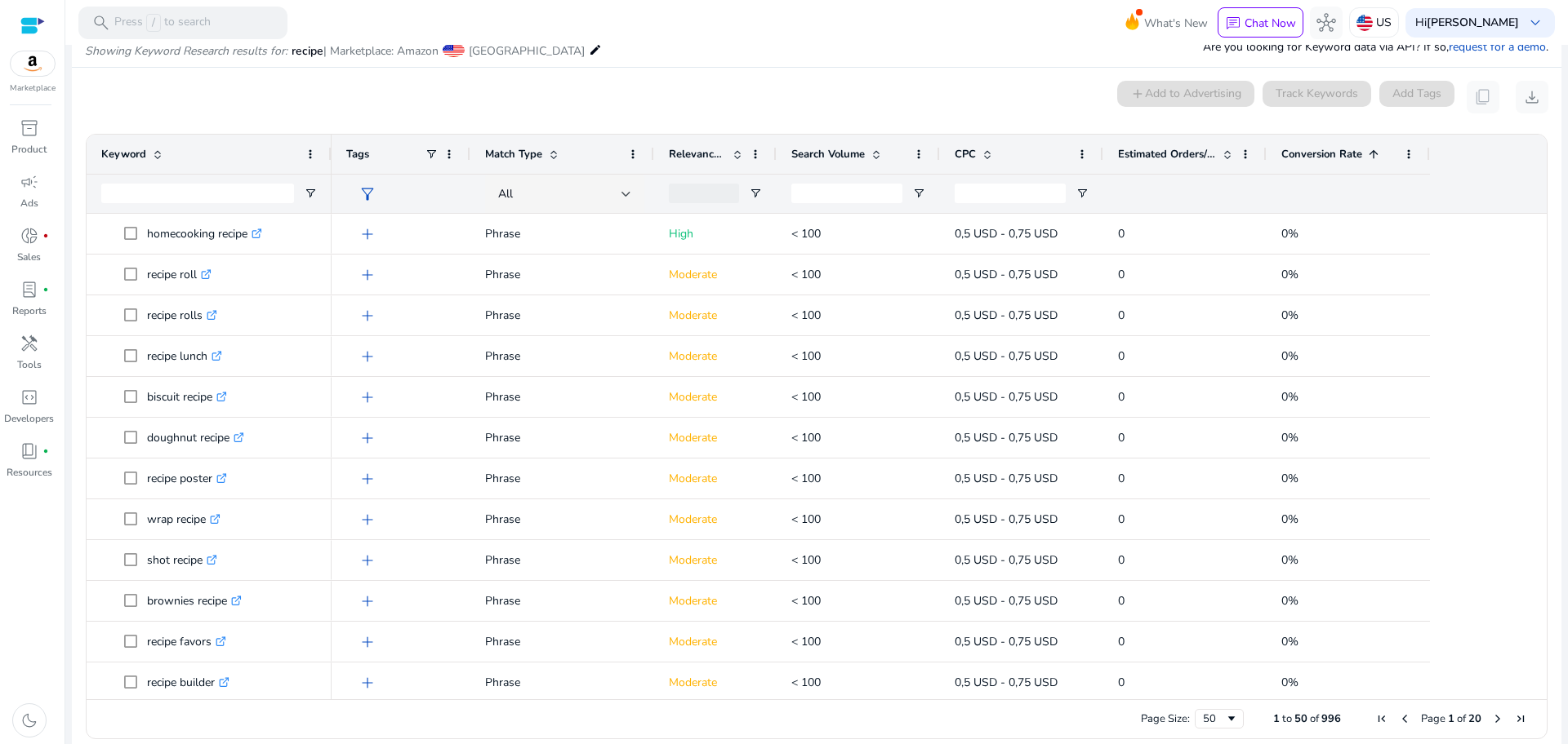
click at [1369, 155] on span at bounding box center [1373, 155] width 13 height 13
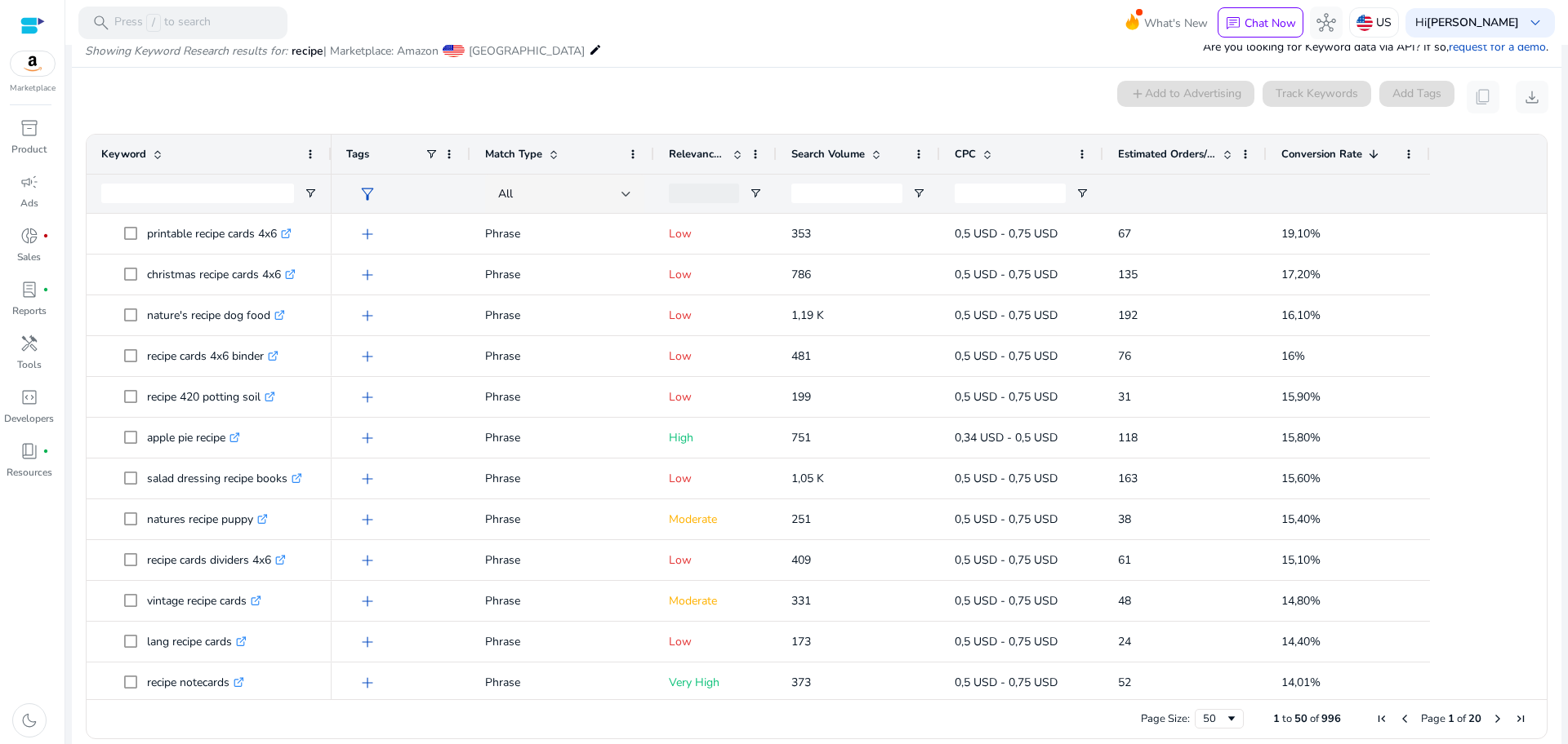
click at [1491, 717] on span "Next Page" at bounding box center [1498, 719] width 13 height 13
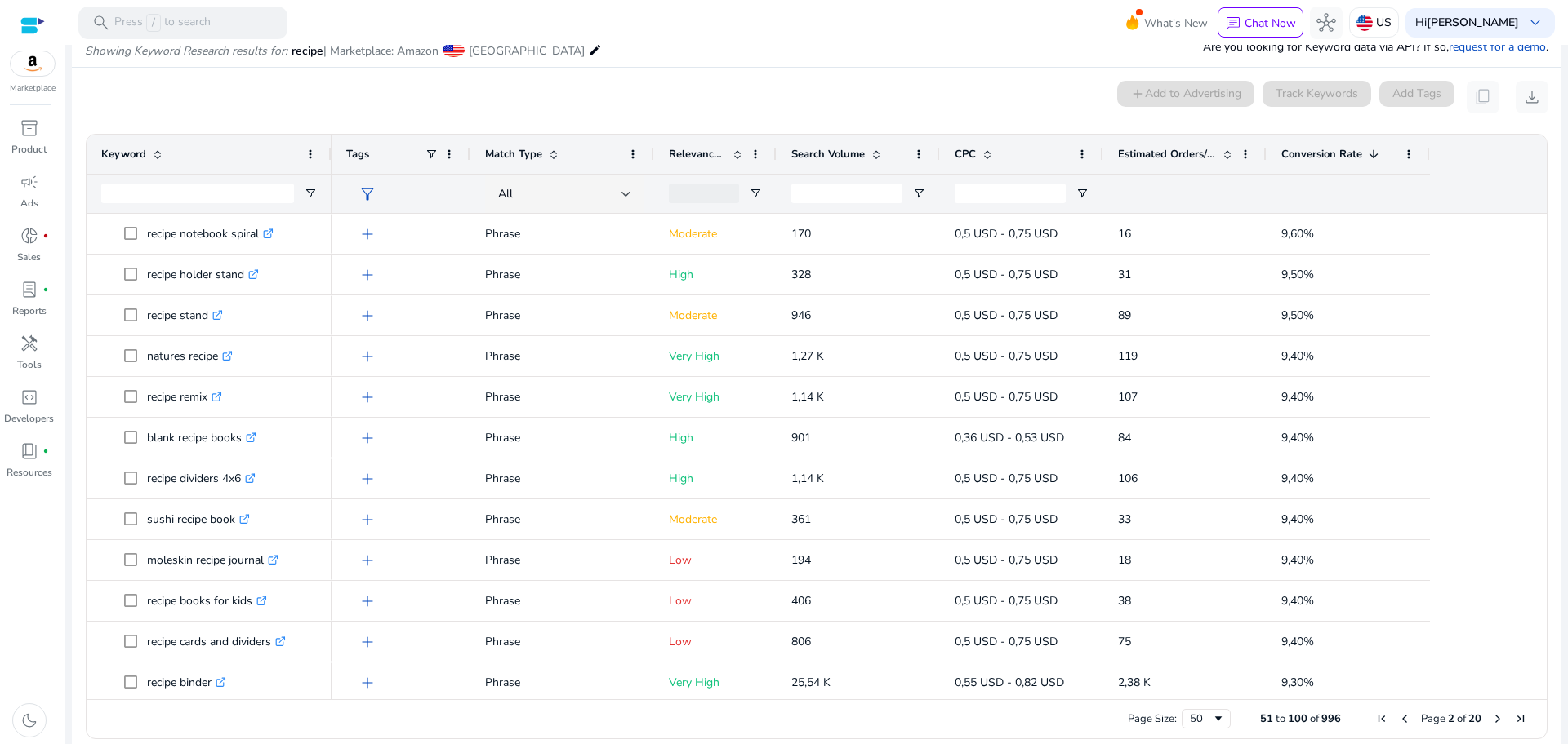
click at [1491, 717] on span "Next Page" at bounding box center [1498, 719] width 13 height 13
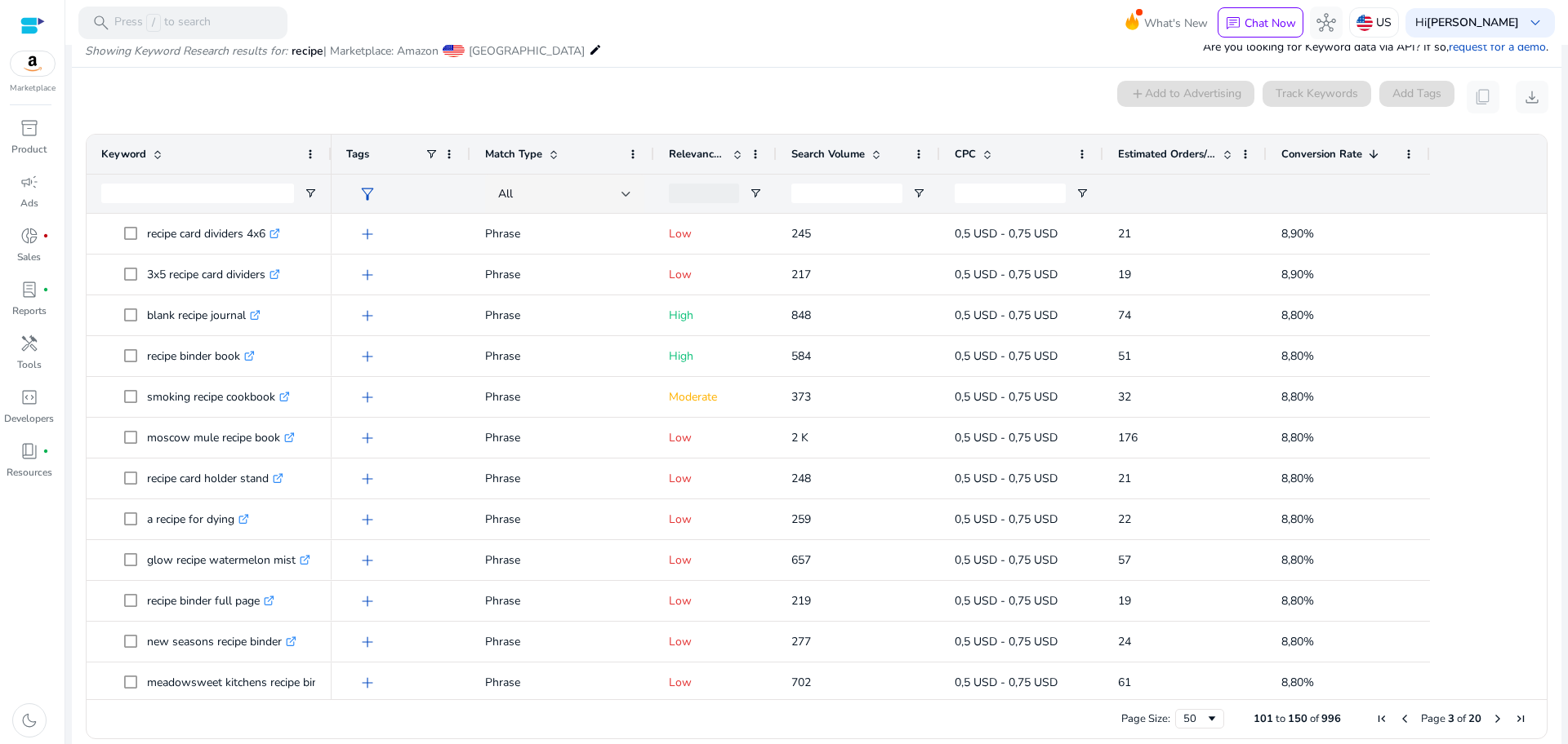
click at [1491, 717] on span "Next Page" at bounding box center [1498, 719] width 13 height 13
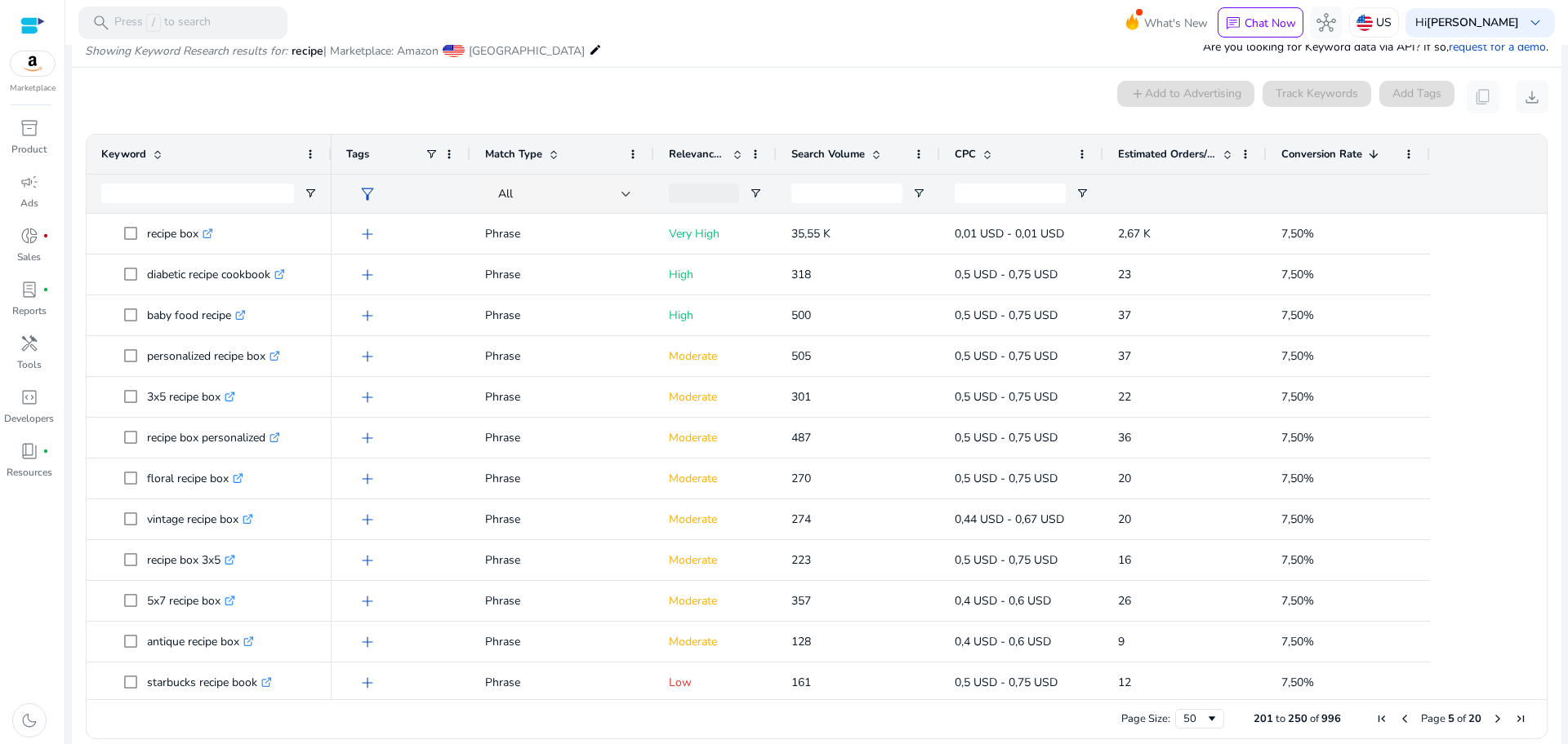
click at [1491, 717] on span "Next Page" at bounding box center [1498, 719] width 13 height 13
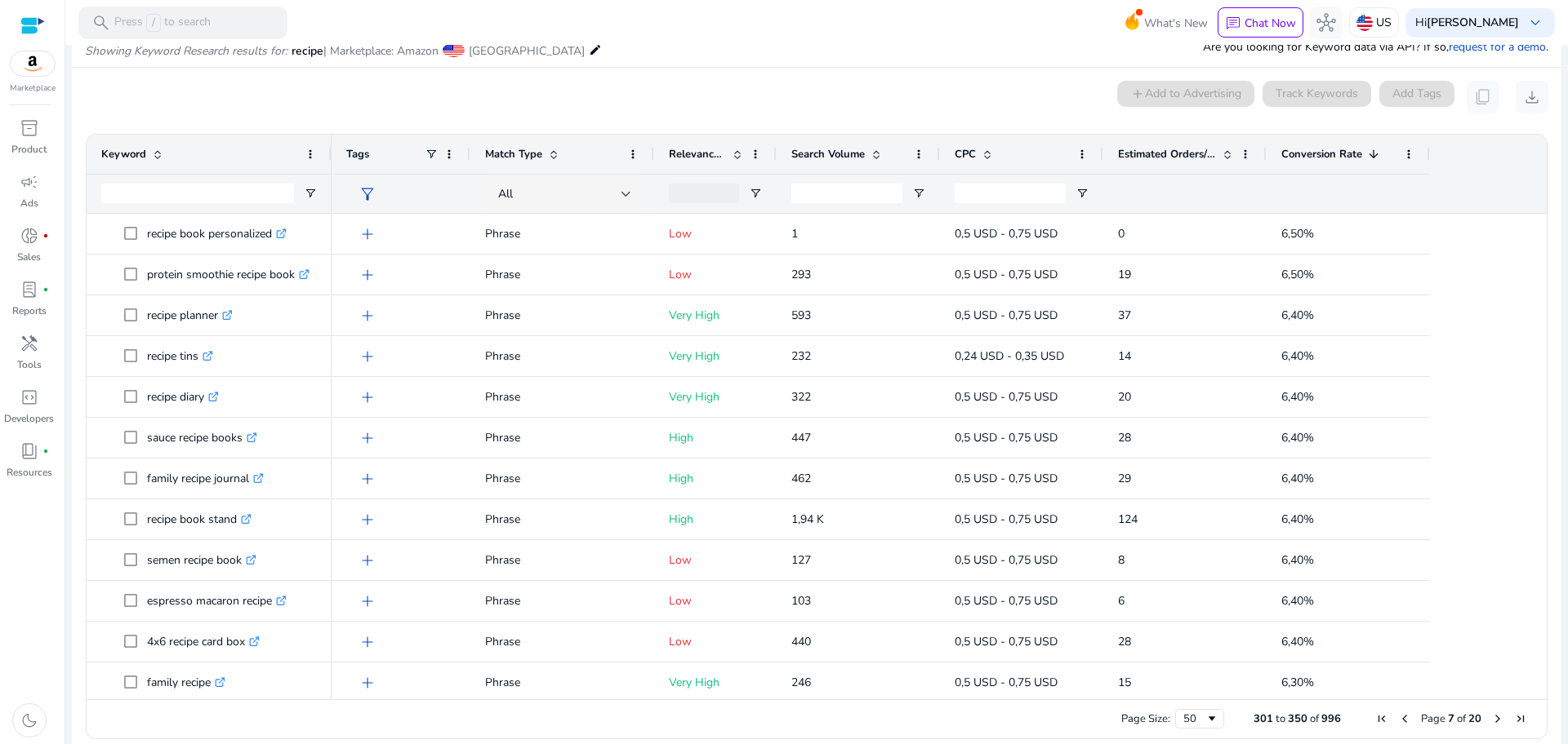
click at [1491, 717] on span "Next Page" at bounding box center [1498, 719] width 13 height 13
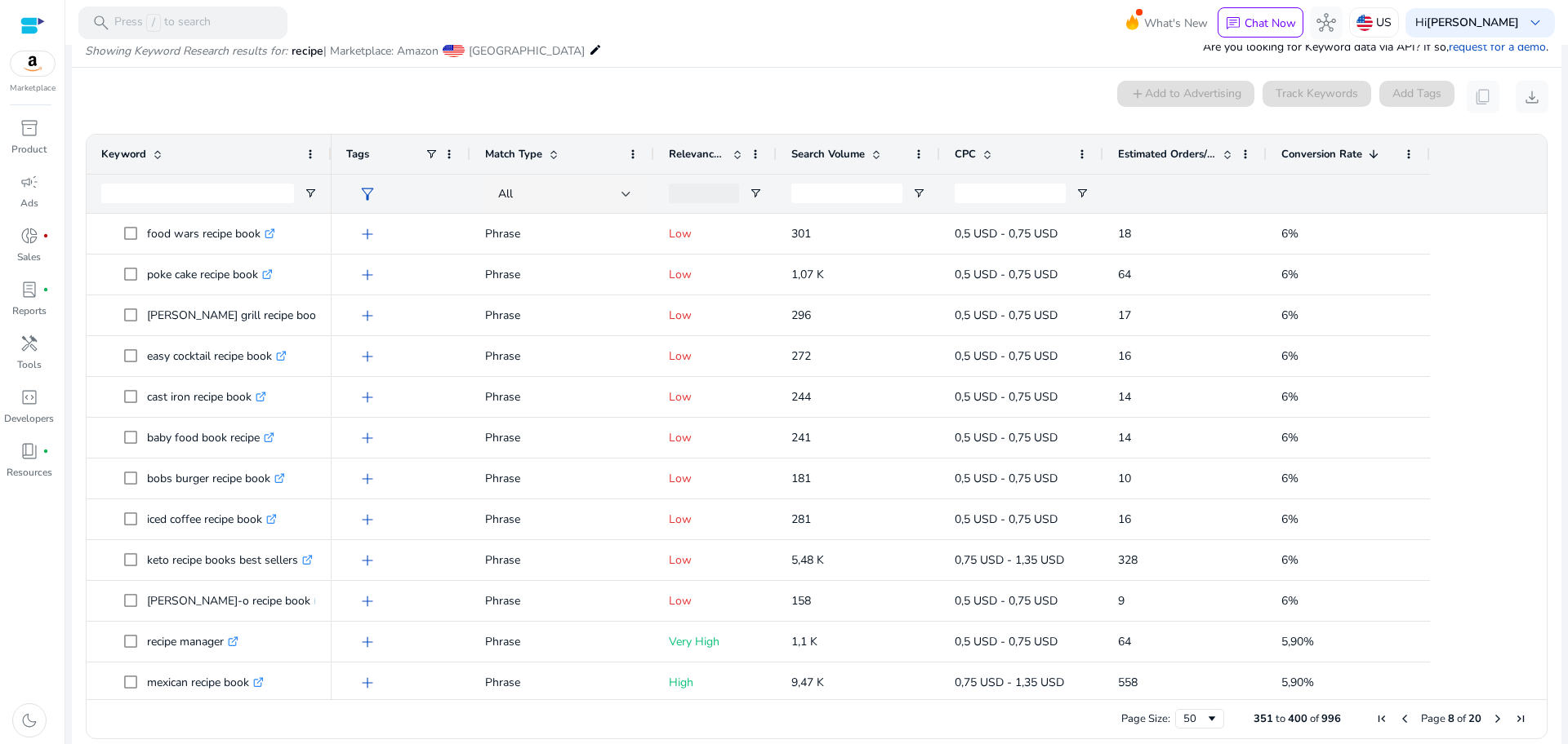
click at [1491, 717] on span "Next Page" at bounding box center [1498, 719] width 13 height 13
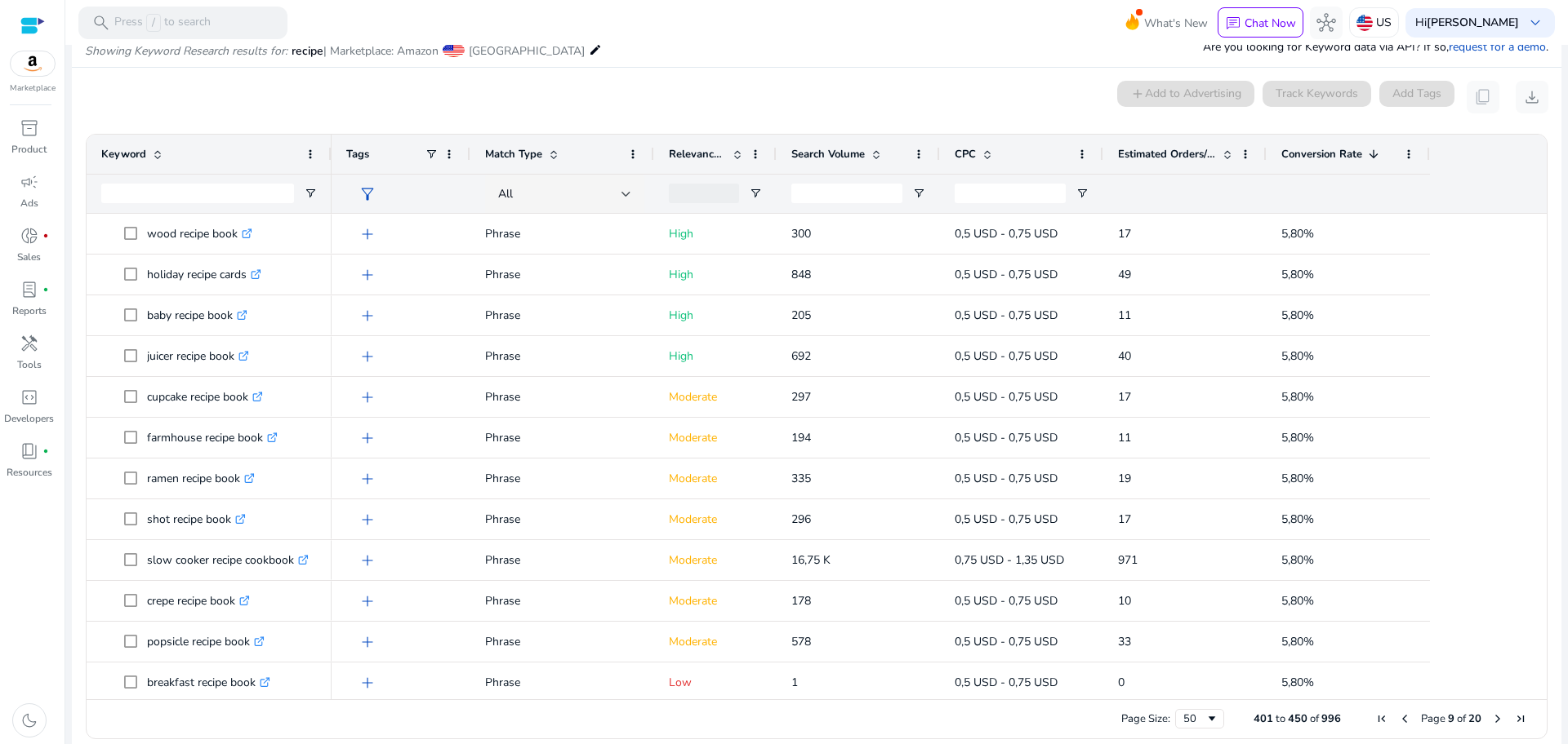
click at [1491, 717] on span "Next Page" at bounding box center [1498, 719] width 13 height 13
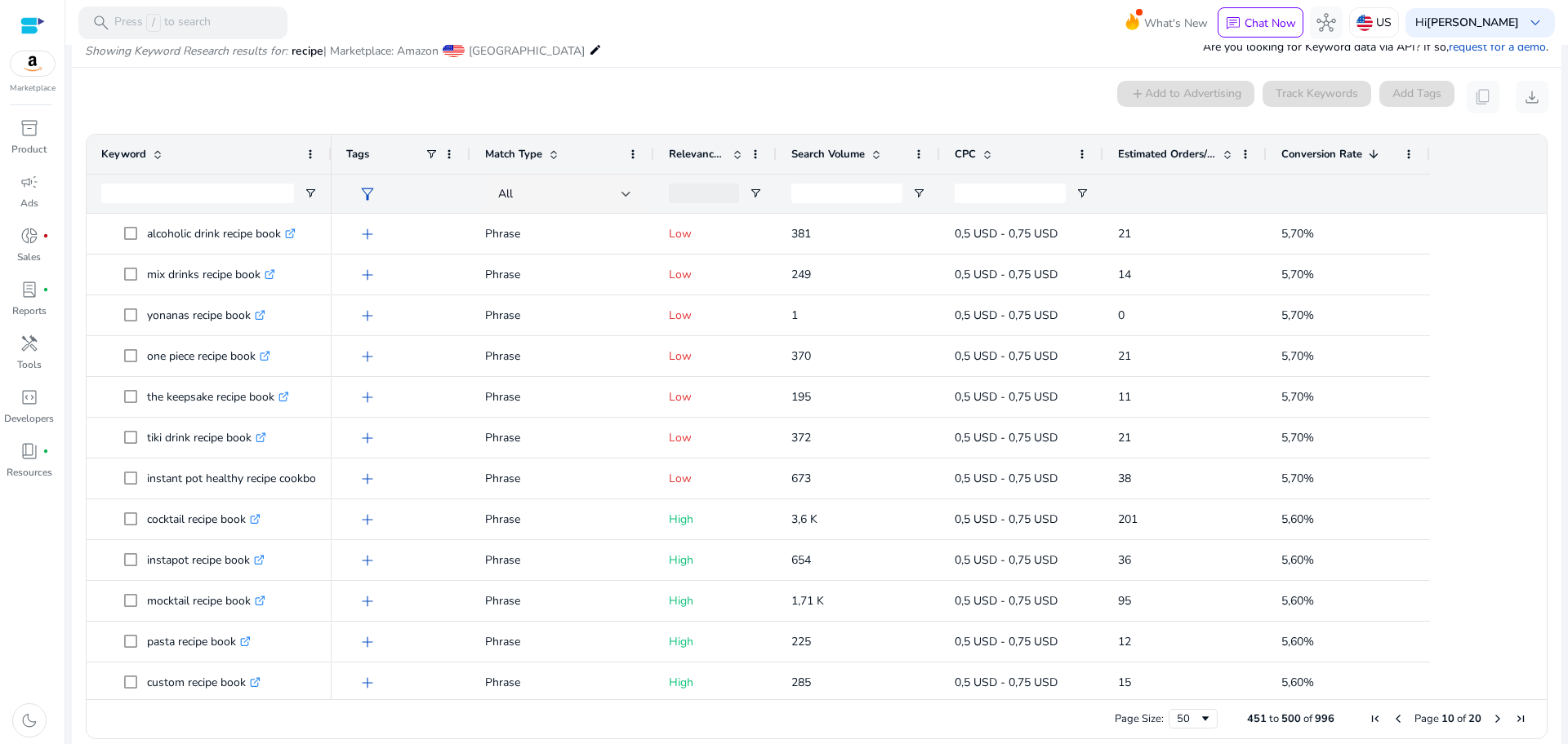
click at [1491, 717] on span "Next Page" at bounding box center [1498, 719] width 13 height 13
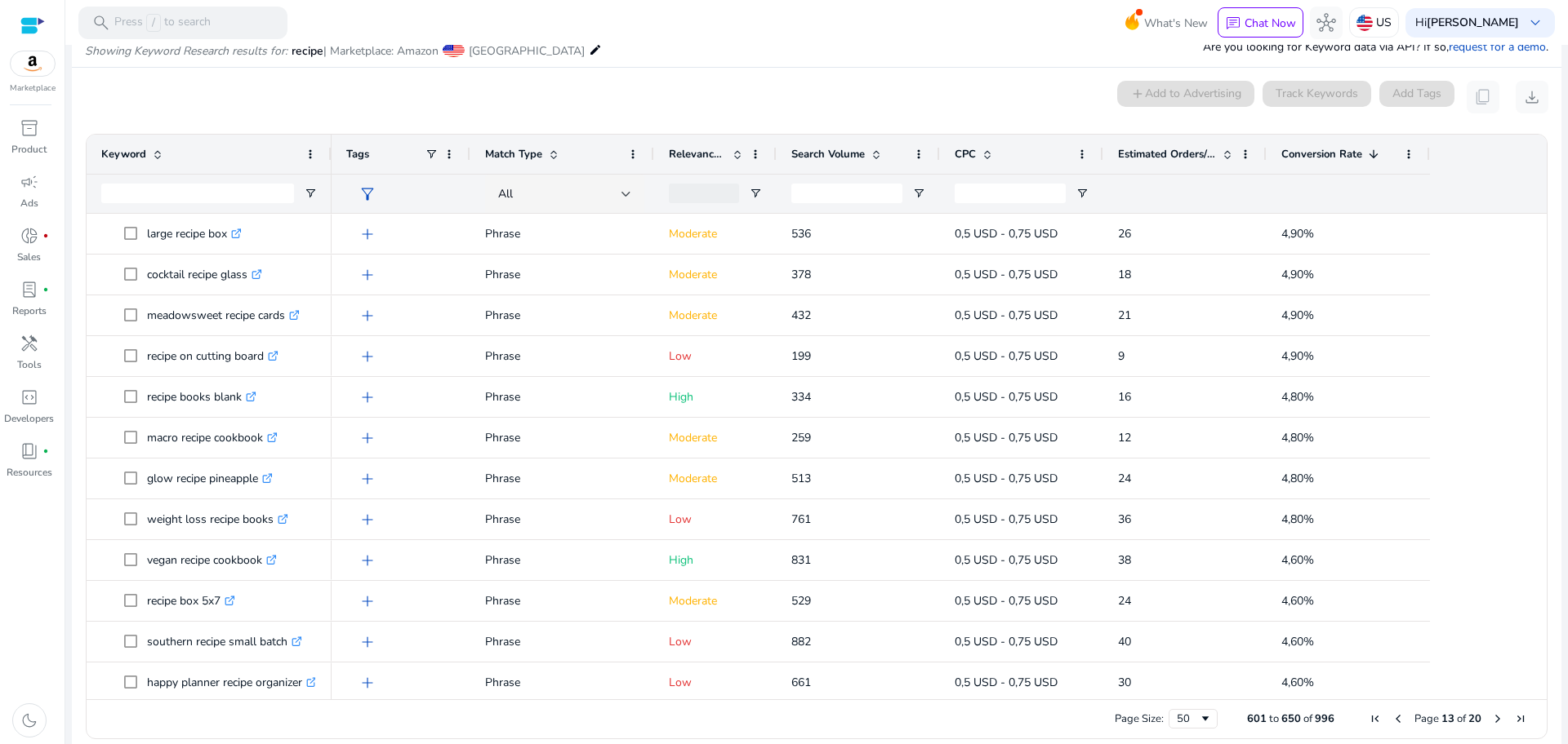
click at [1392, 721] on span "Previous Page" at bounding box center [1398, 719] width 13 height 13
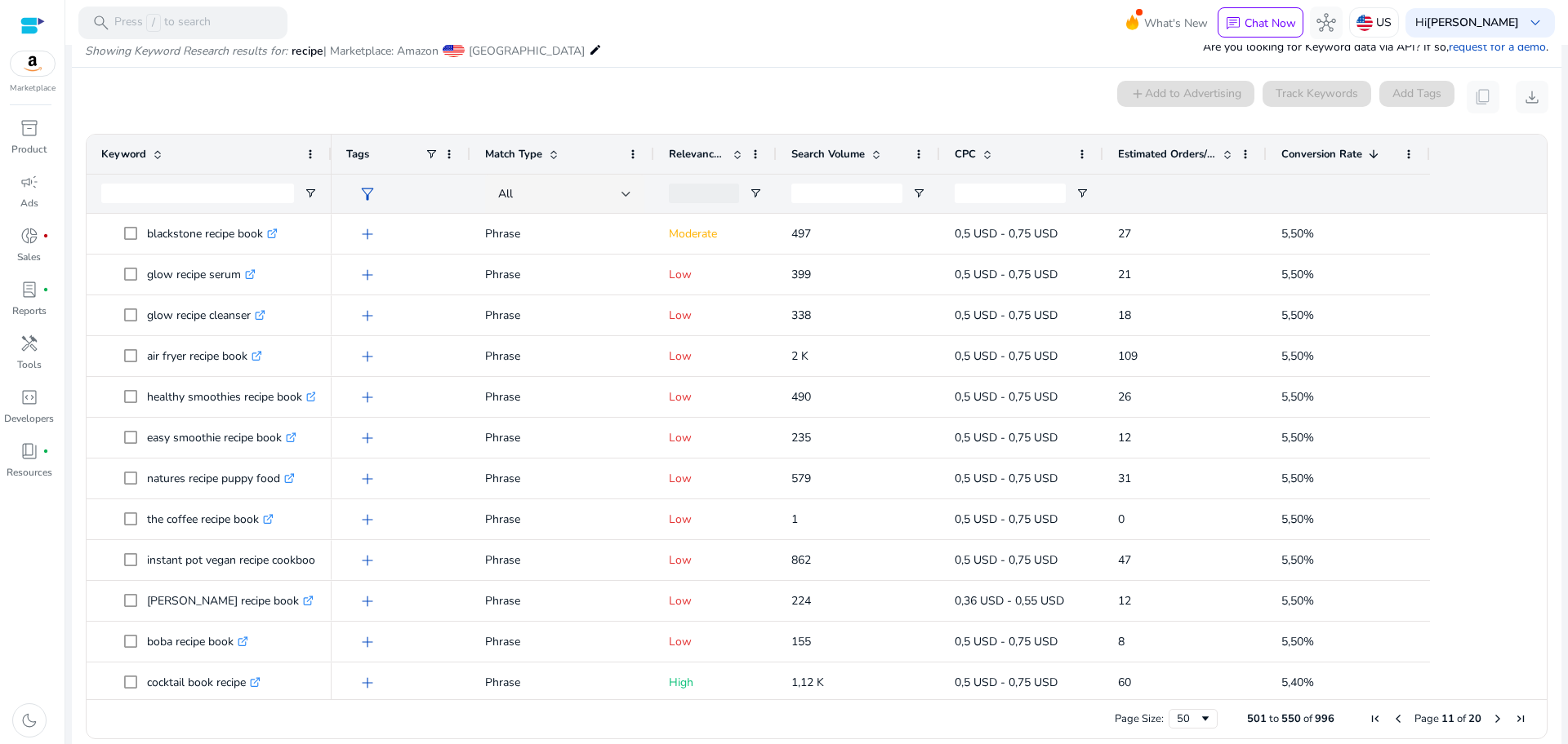
click at [1392, 721] on span "Previous Page" at bounding box center [1398, 719] width 13 height 13
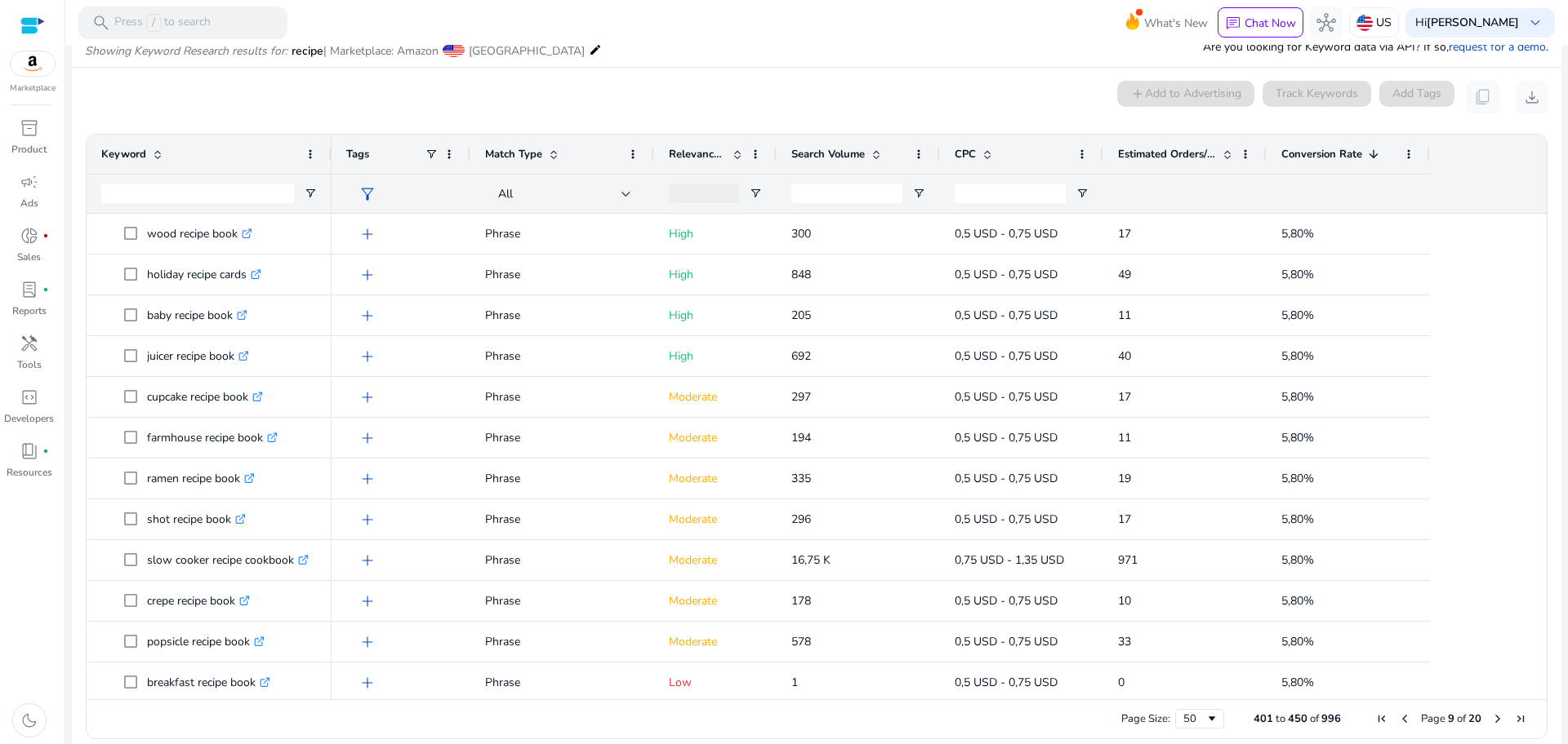
click at [1398, 721] on span "Previous Page" at bounding box center [1405, 719] width 13 height 13
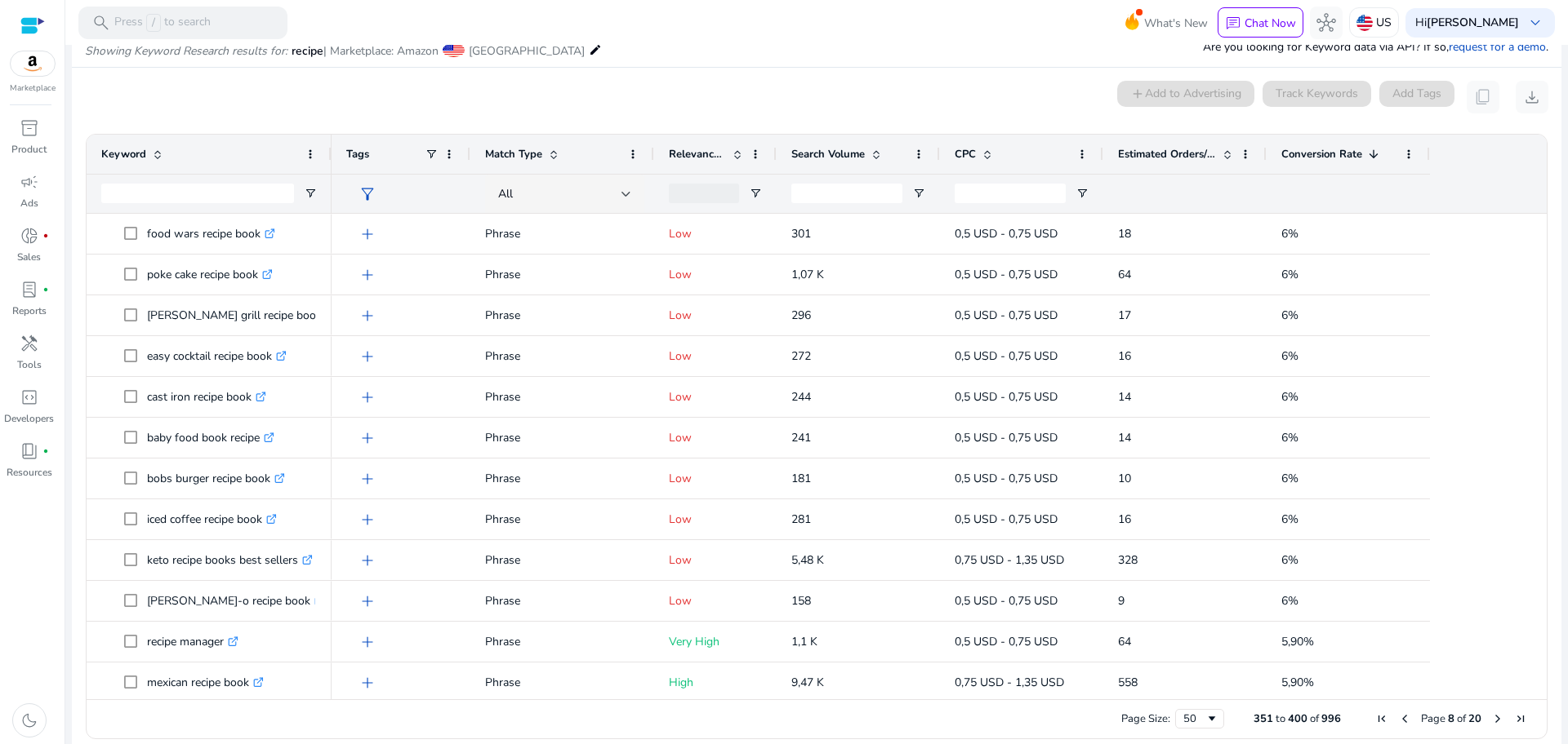
click at [1398, 721] on span "Previous Page" at bounding box center [1405, 719] width 13 height 13
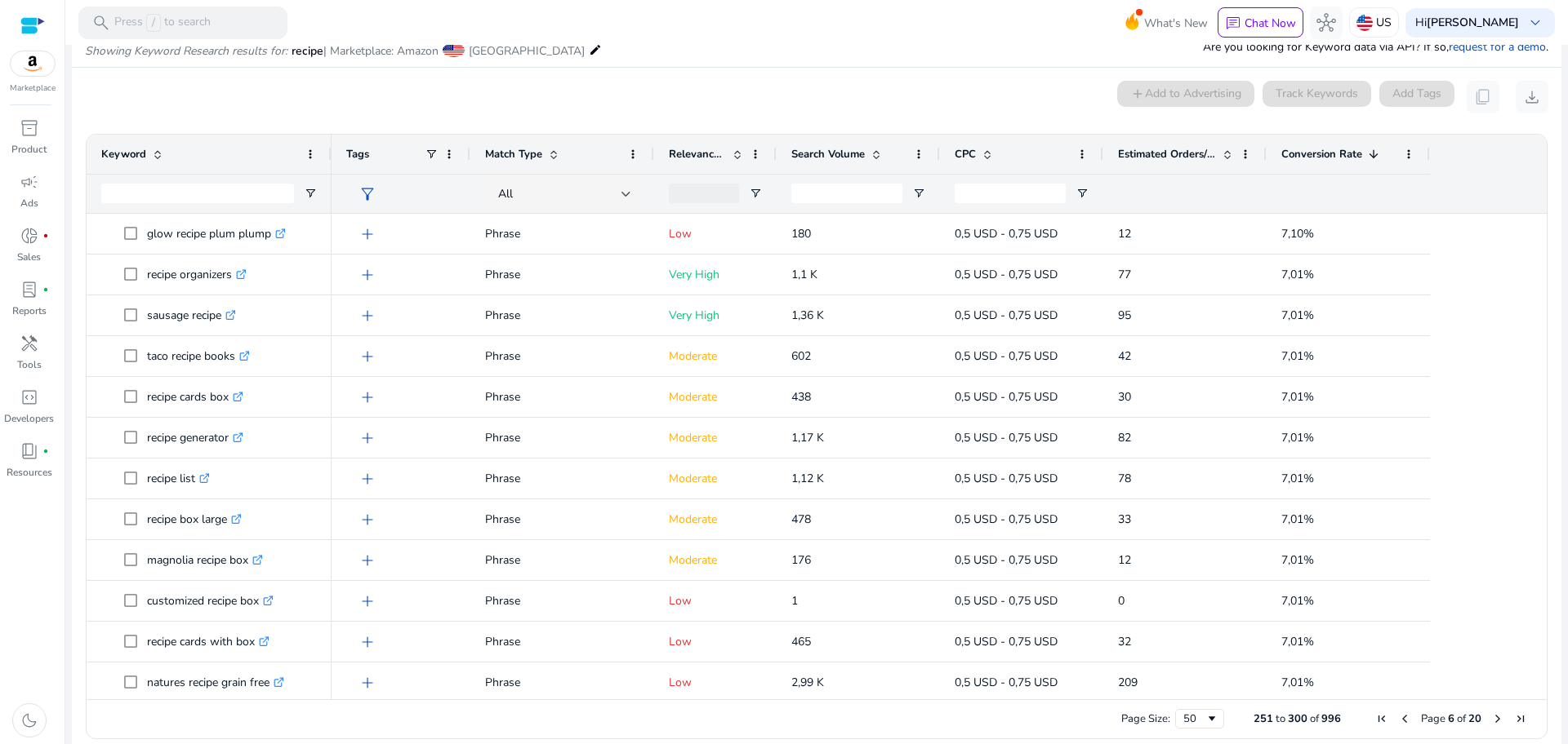
click at [1398, 721] on span "Previous Page" at bounding box center [1405, 719] width 13 height 13
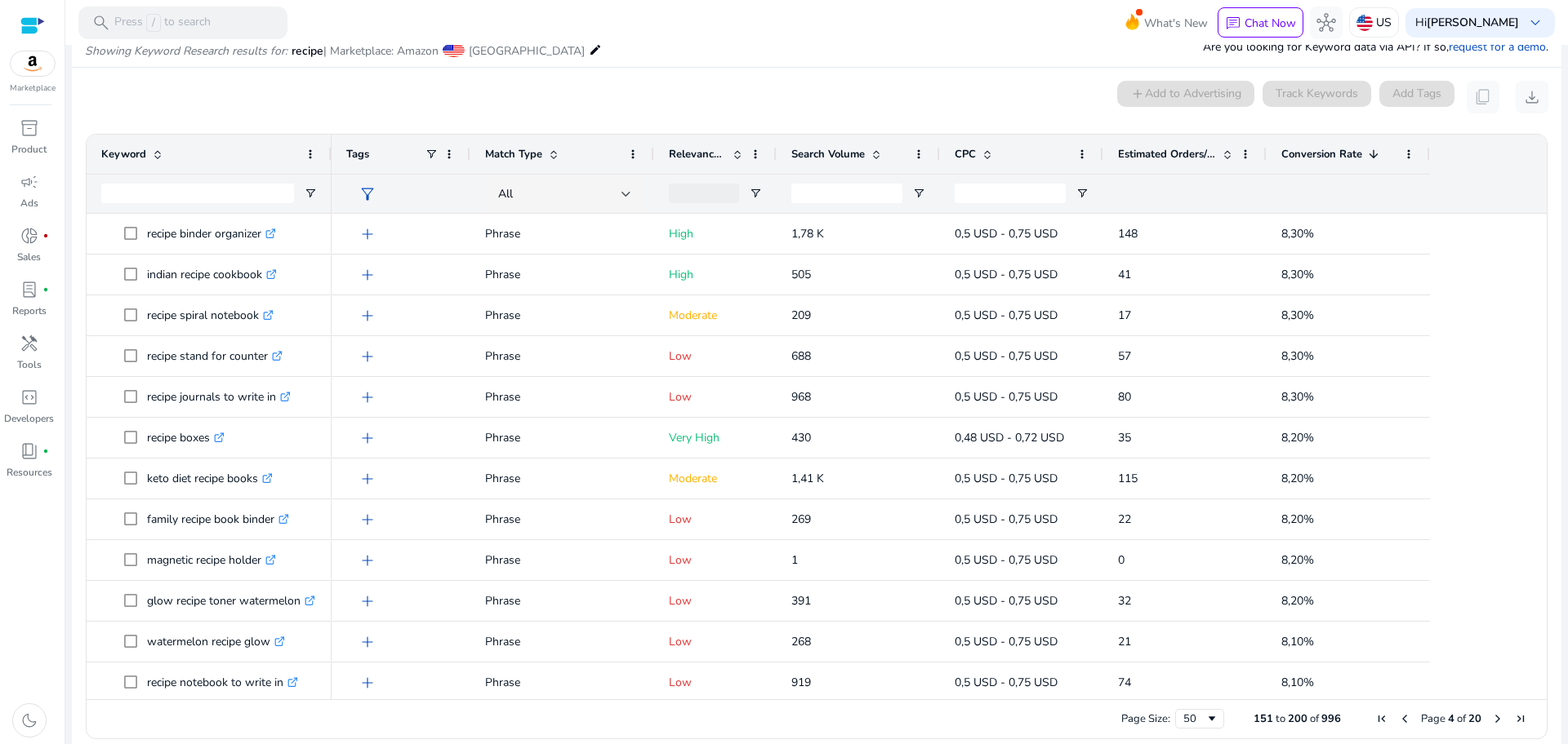
click at [1398, 721] on span "Previous Page" at bounding box center [1405, 719] width 13 height 13
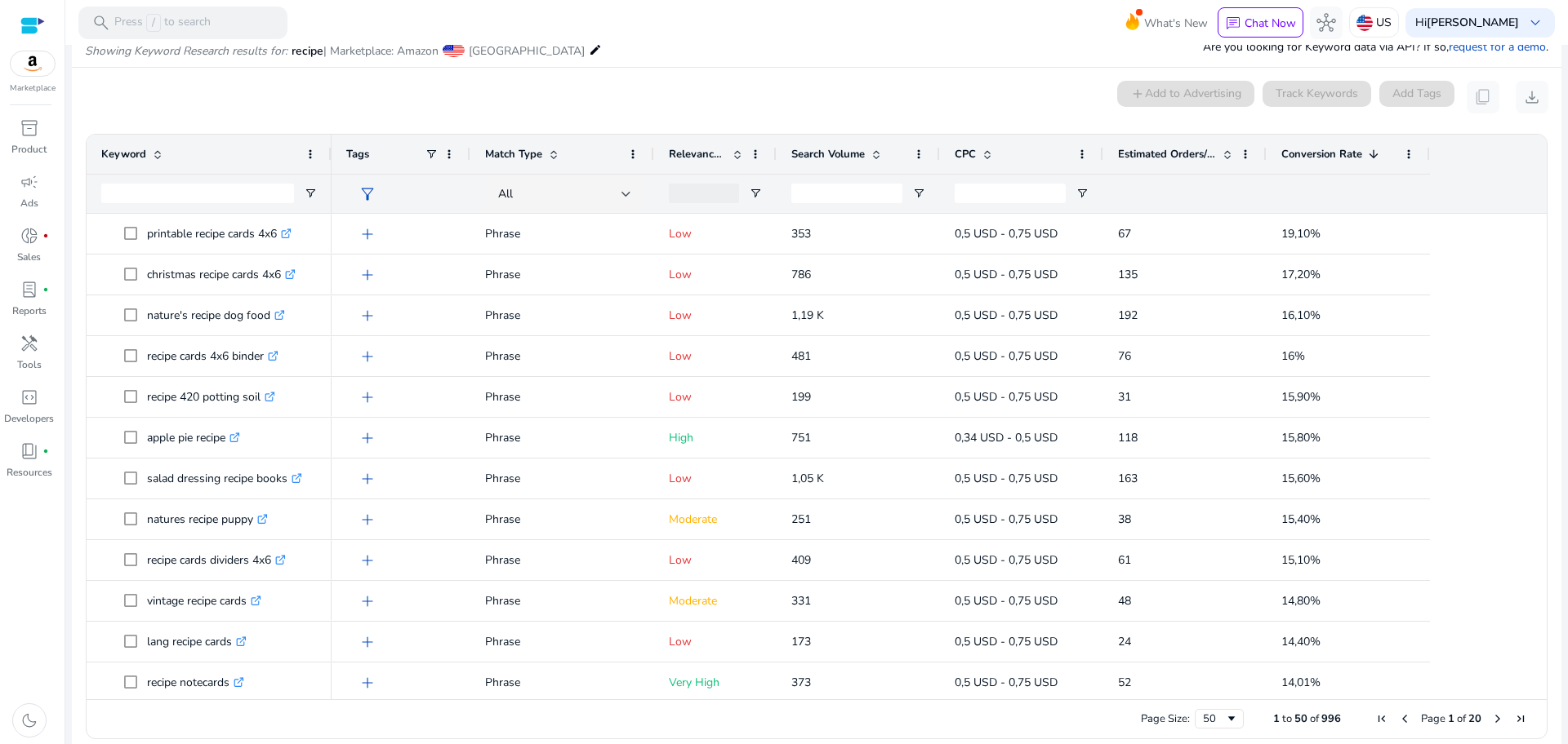
click at [1398, 721] on span "Previous Page" at bounding box center [1405, 719] width 13 height 13
click at [260, 199] on input "Keyword Filter Input" at bounding box center [197, 194] width 193 height 20
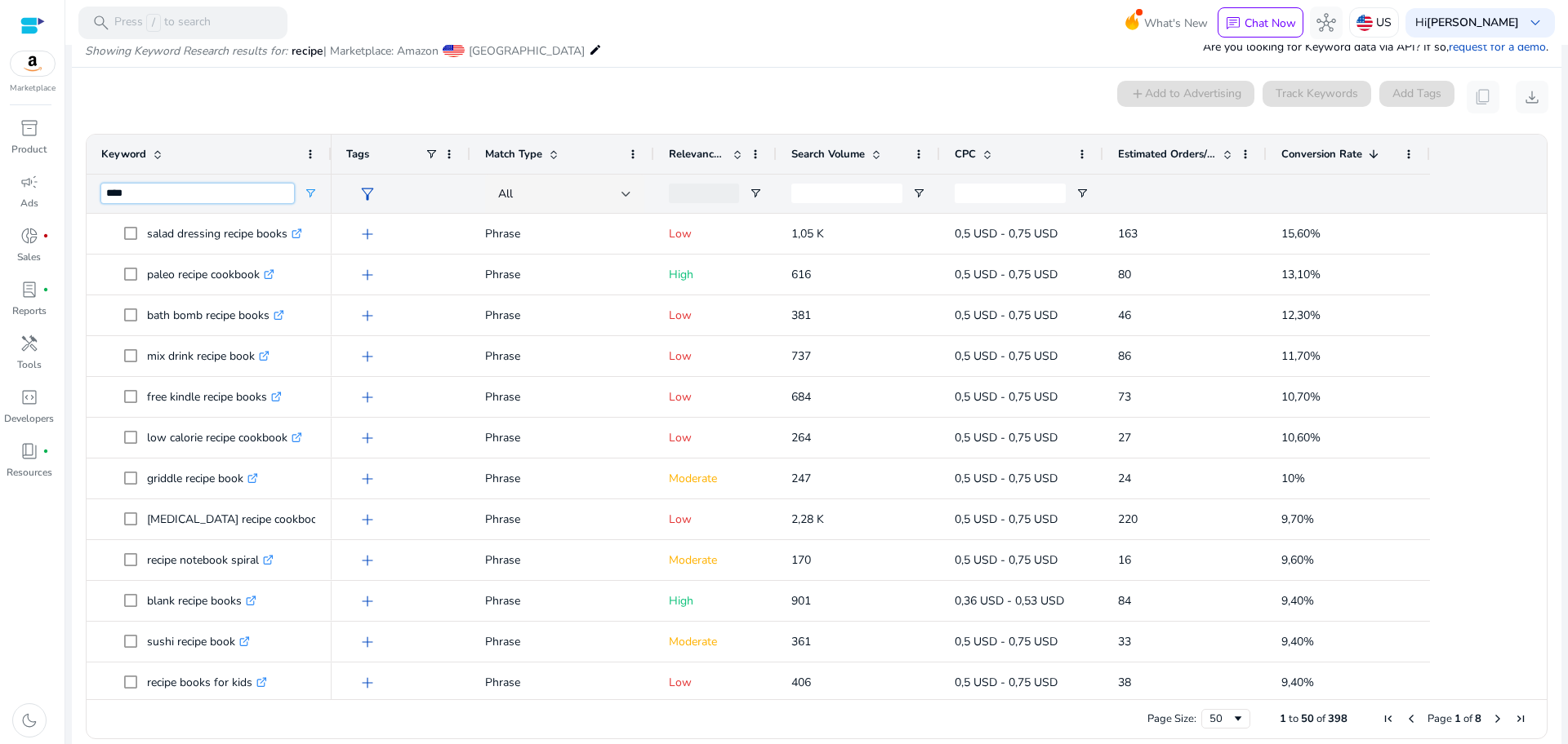
type input "****"
click at [1491, 721] on span "Next Page" at bounding box center [1498, 719] width 13 height 13
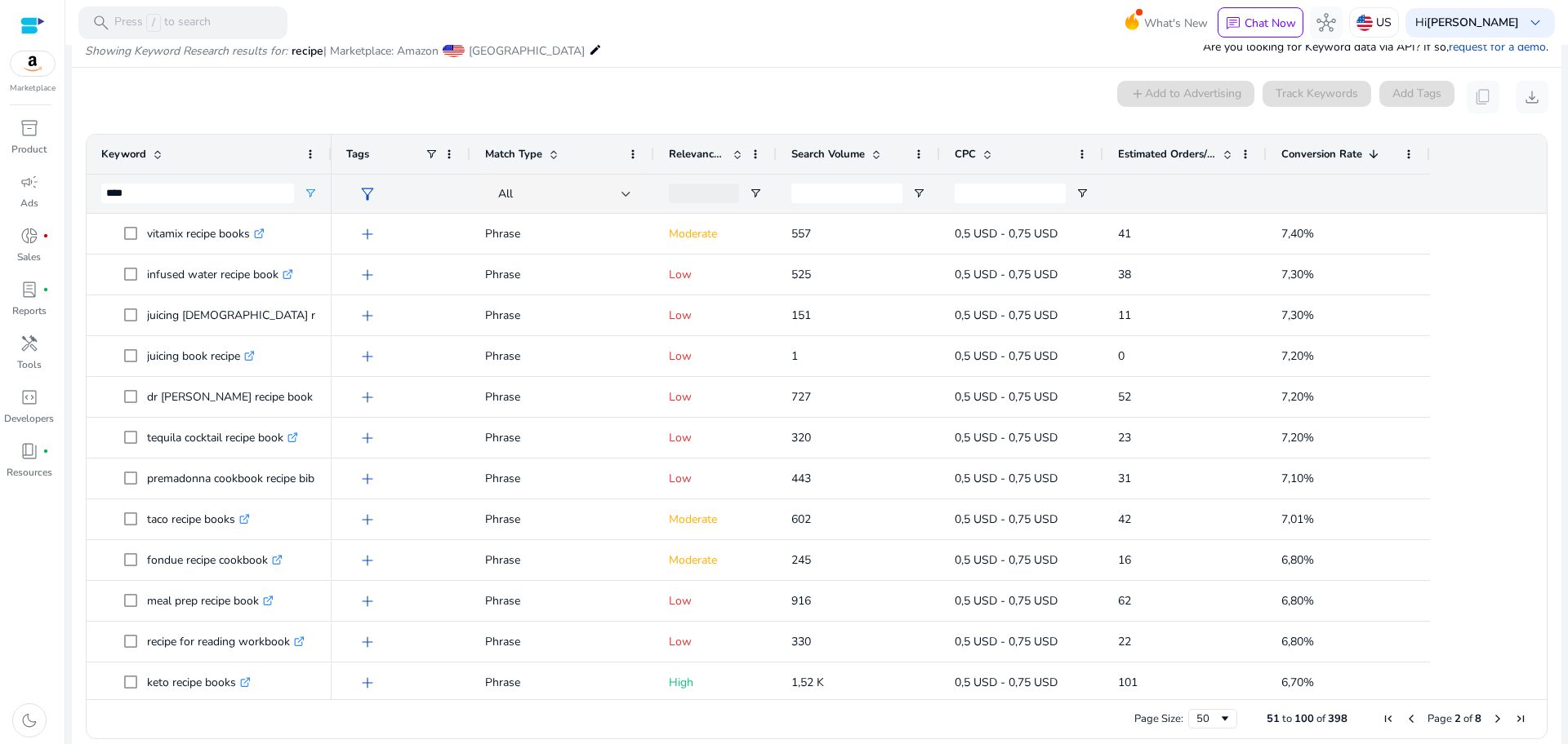
click at [1491, 721] on span "Next Page" at bounding box center [1498, 719] width 13 height 13
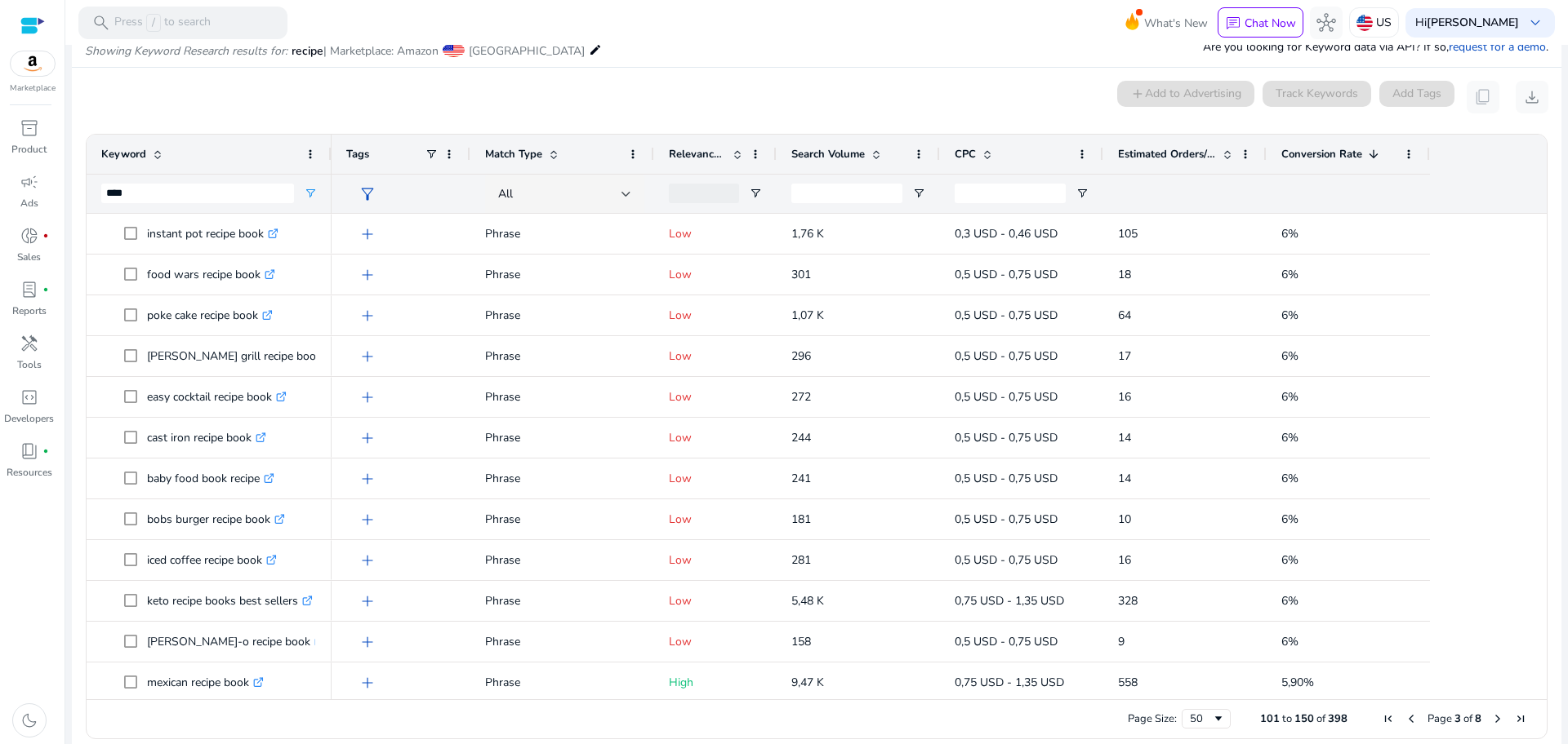
click at [1491, 721] on span "Next Page" at bounding box center [1498, 719] width 13 height 13
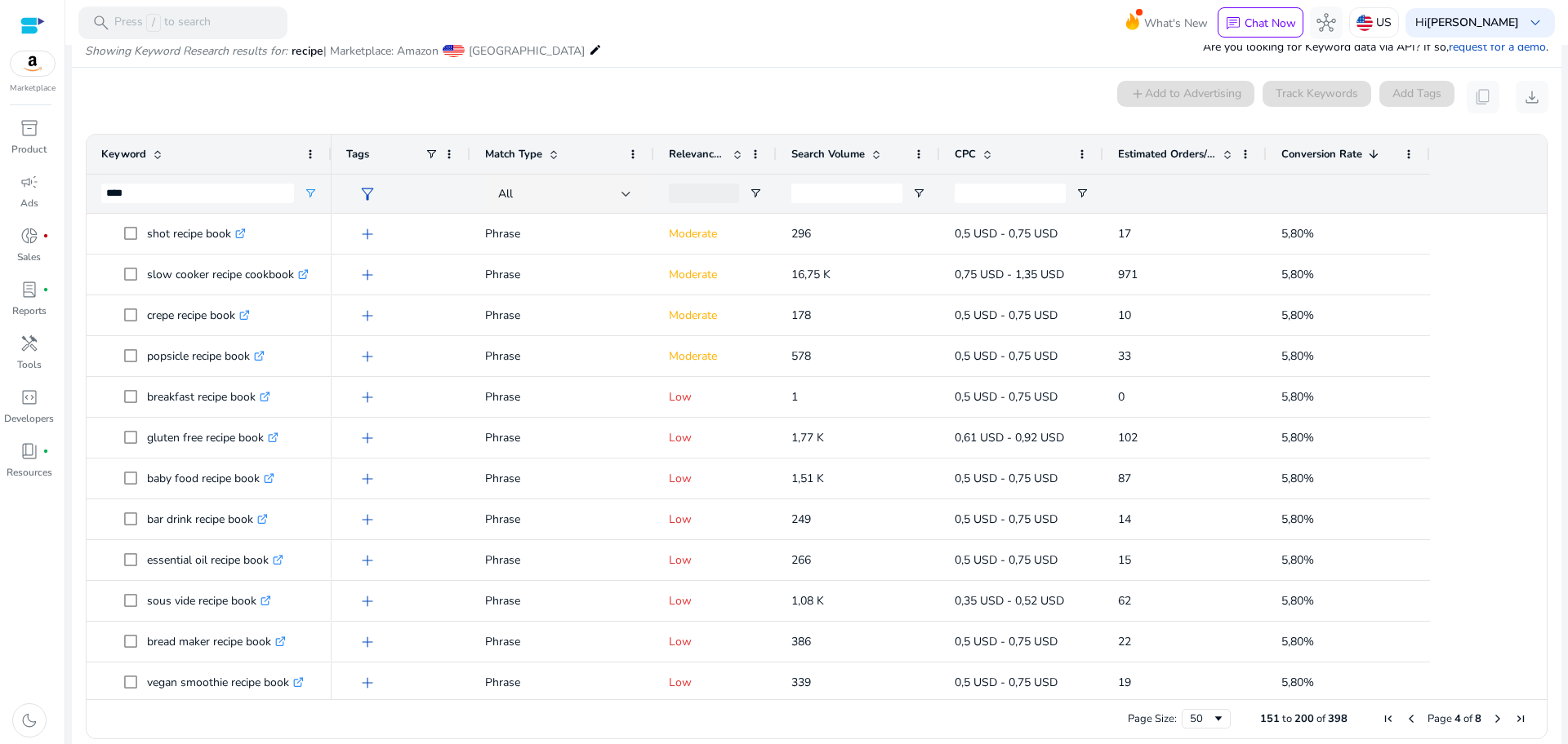
click at [1491, 721] on span "Next Page" at bounding box center [1498, 719] width 13 height 13
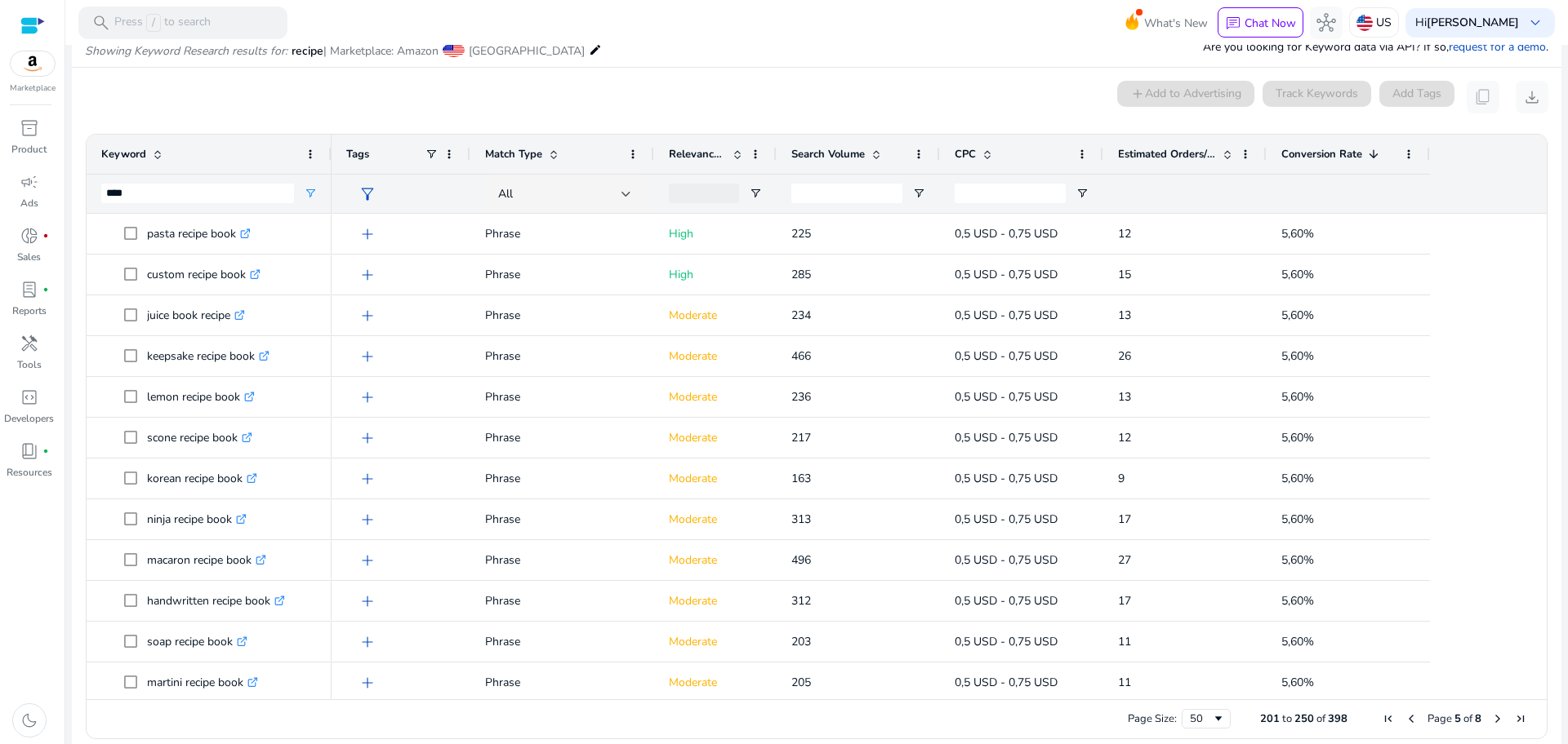
click at [1491, 721] on span "Next Page" at bounding box center [1498, 719] width 13 height 13
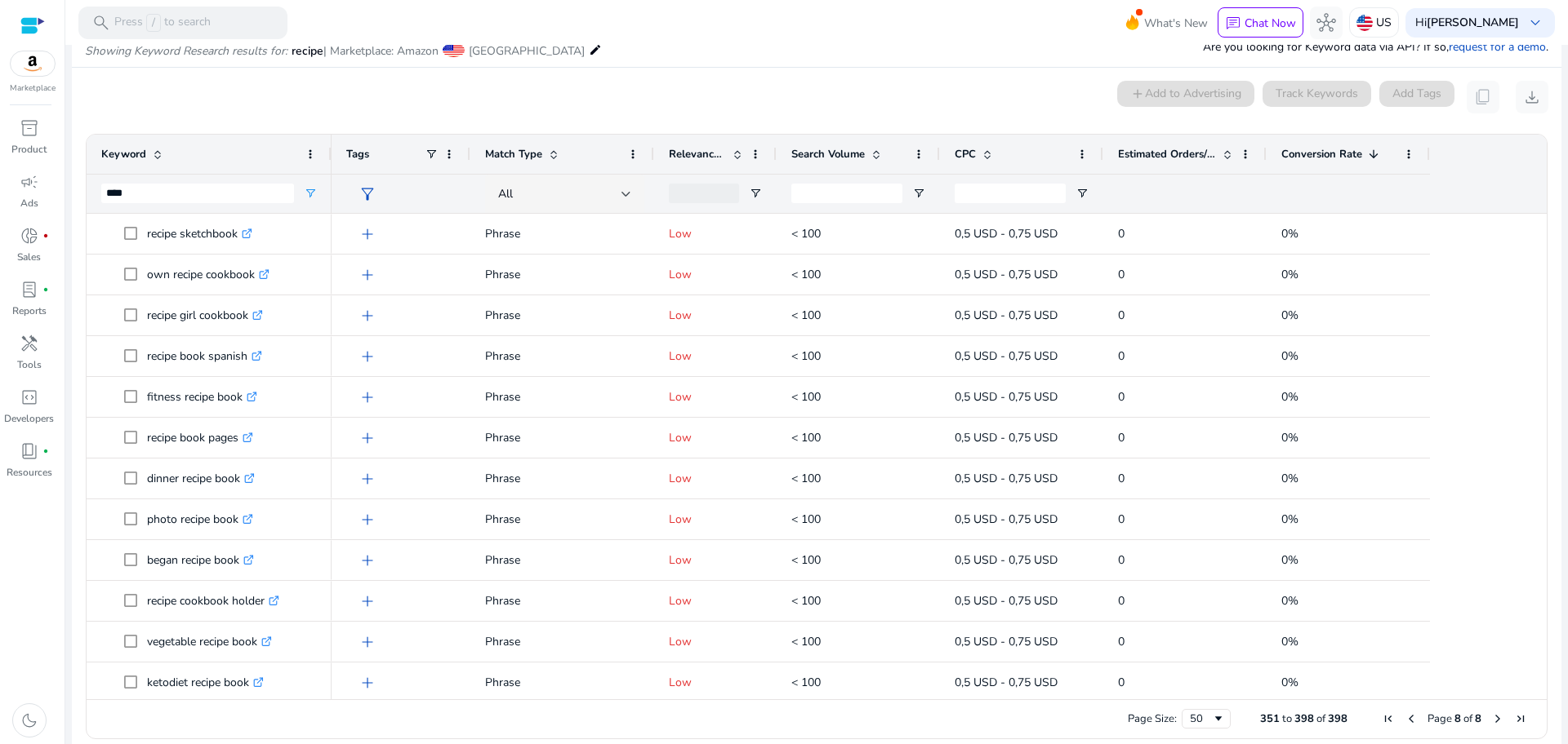
click at [1412, 718] on span "Page 8 of 8" at bounding box center [1453, 718] width 155 height 14
click at [1405, 716] on span "Previous Page" at bounding box center [1411, 719] width 13 height 13
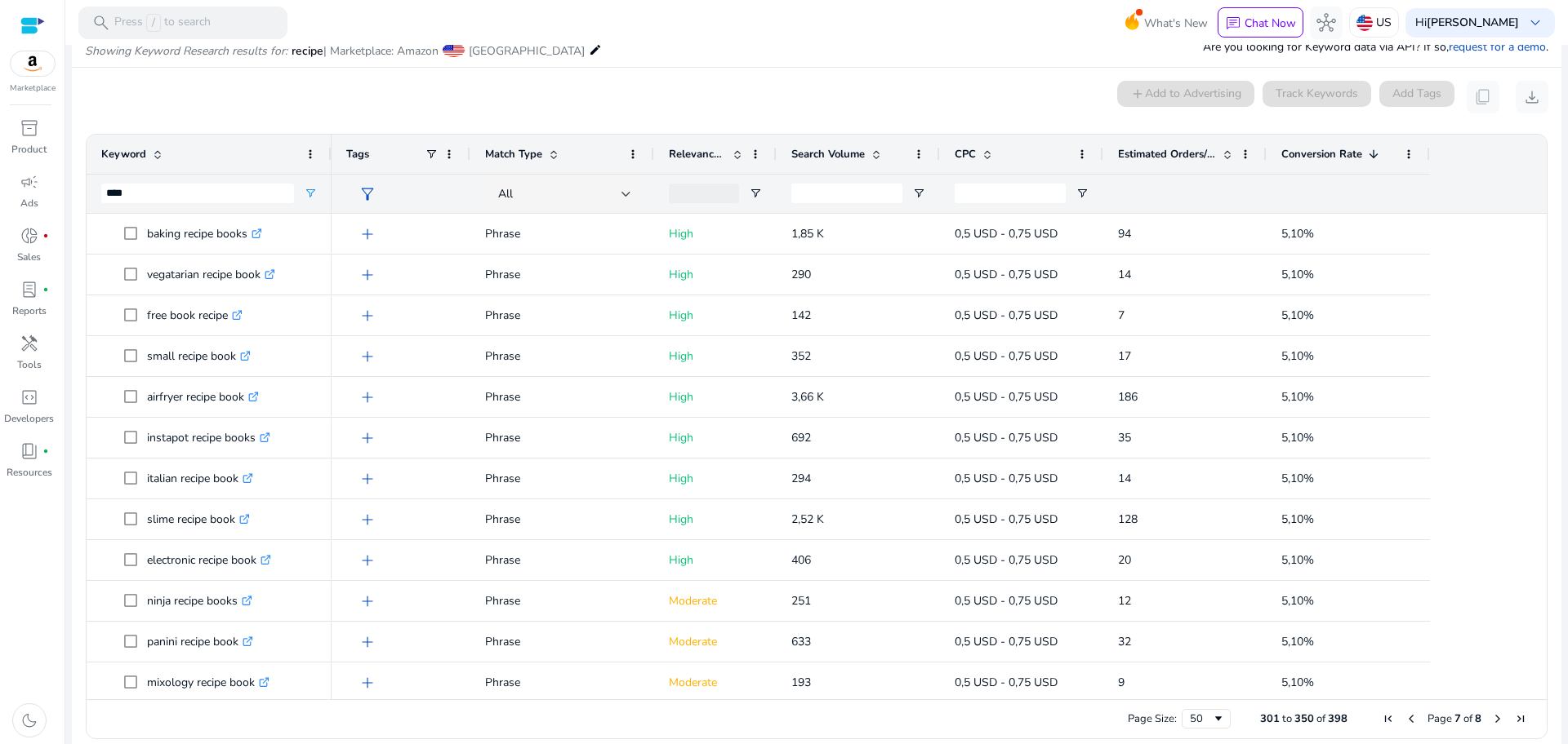
click at [1405, 716] on span "Previous Page" at bounding box center [1411, 719] width 13 height 13
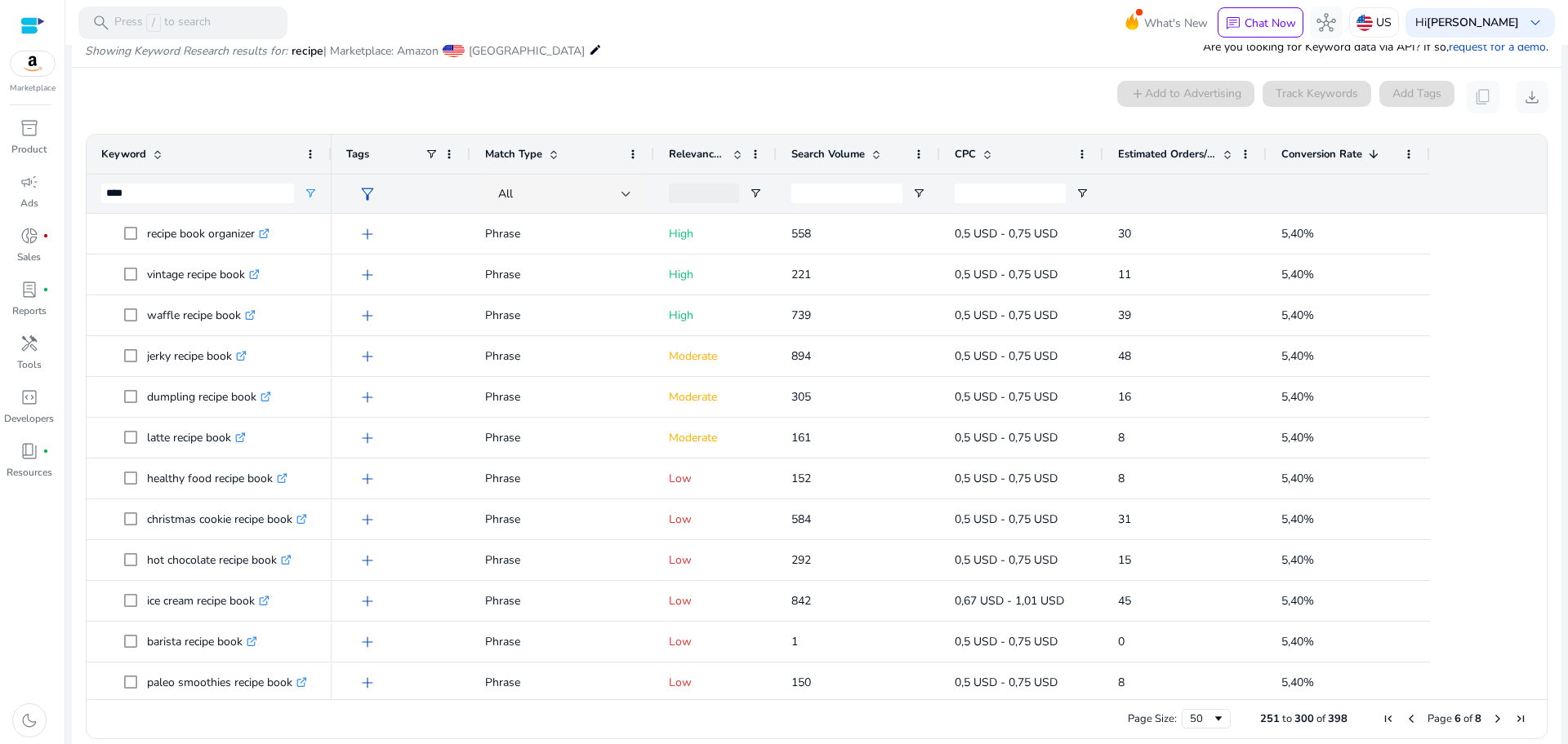
click at [1405, 716] on span "Previous Page" at bounding box center [1411, 719] width 13 height 13
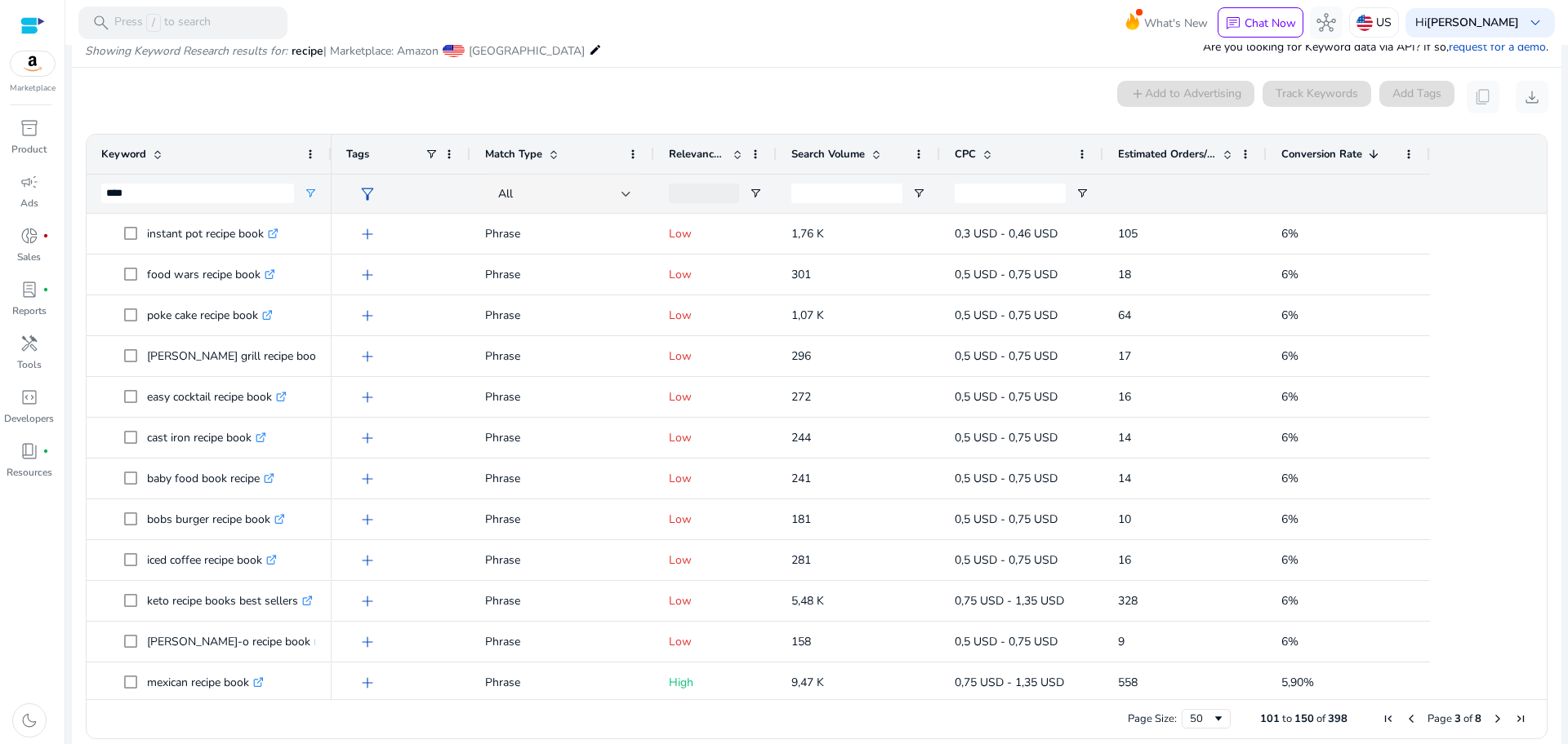
click at [1405, 716] on span "Previous Page" at bounding box center [1411, 719] width 13 height 13
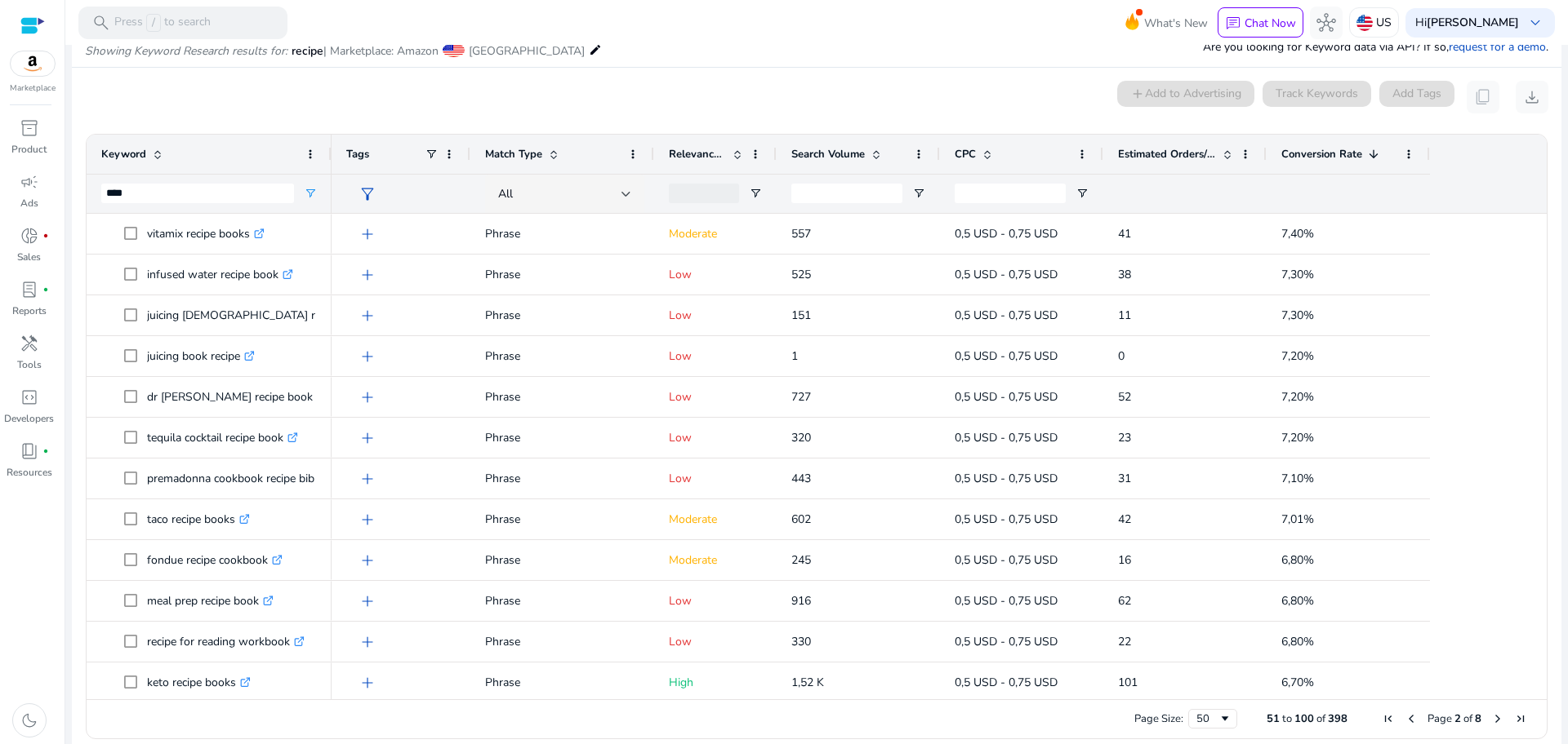
click at [1405, 716] on span "Previous Page" at bounding box center [1411, 719] width 13 height 13
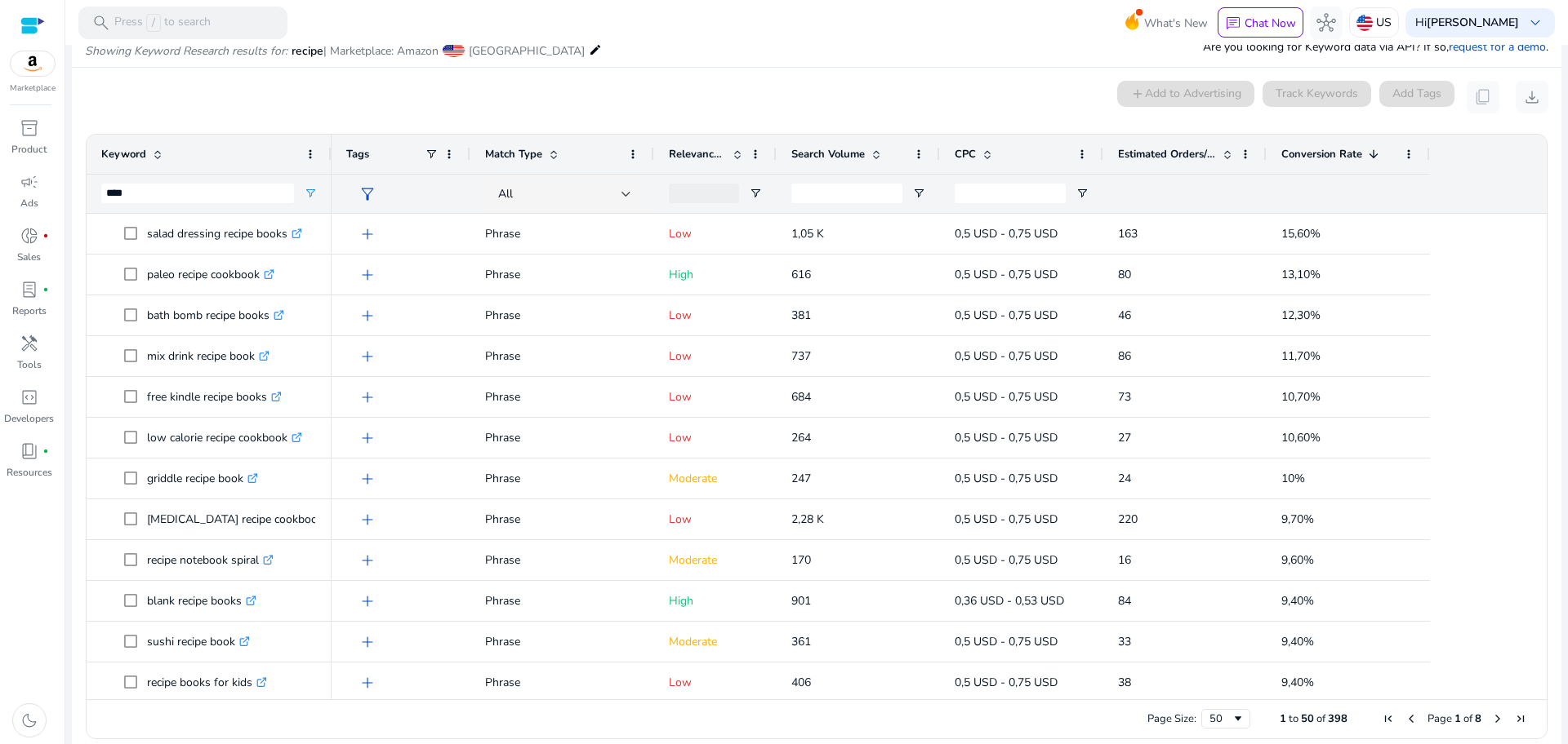
click at [1405, 716] on span "Previous Page" at bounding box center [1411, 719] width 13 height 13
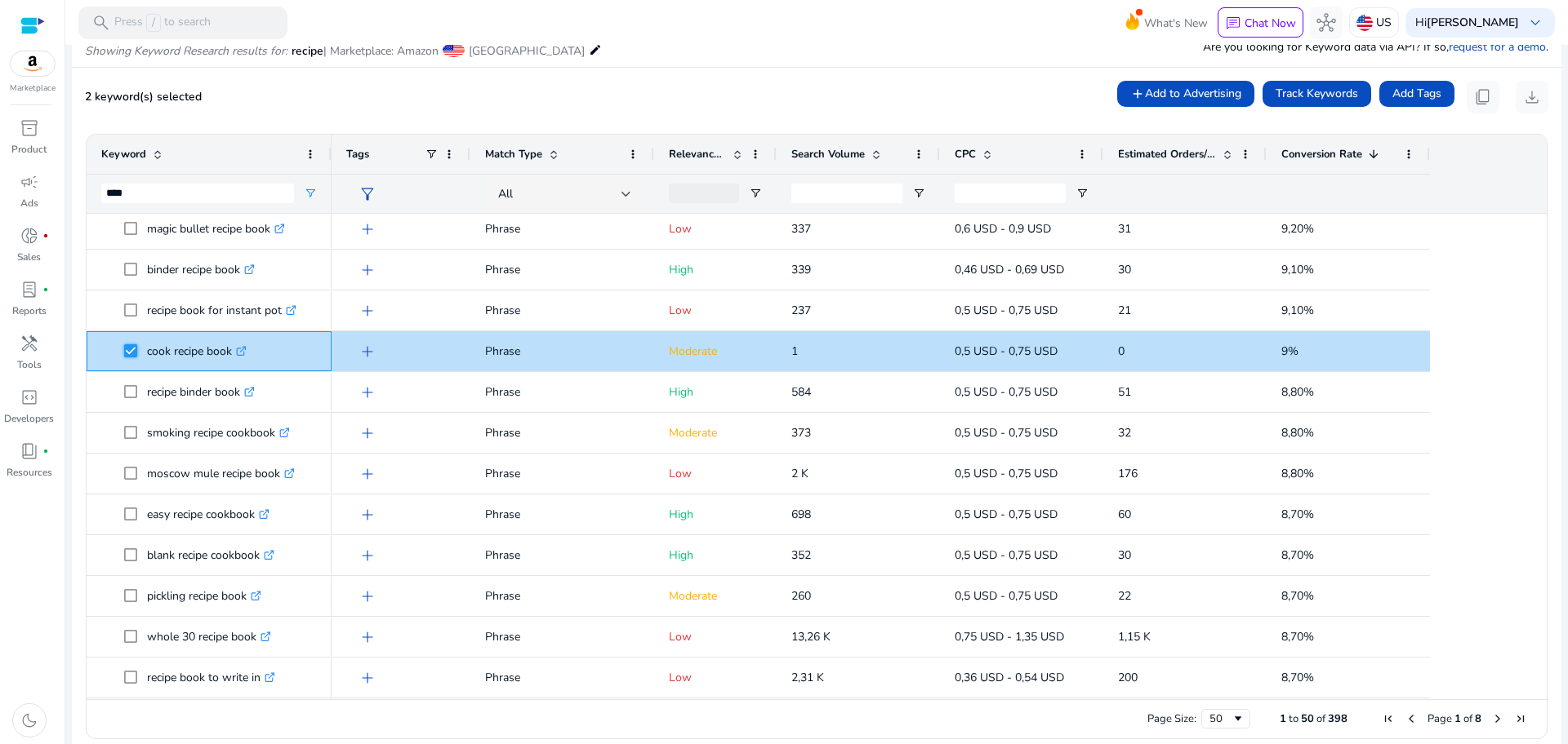
scroll to position [635, 0]
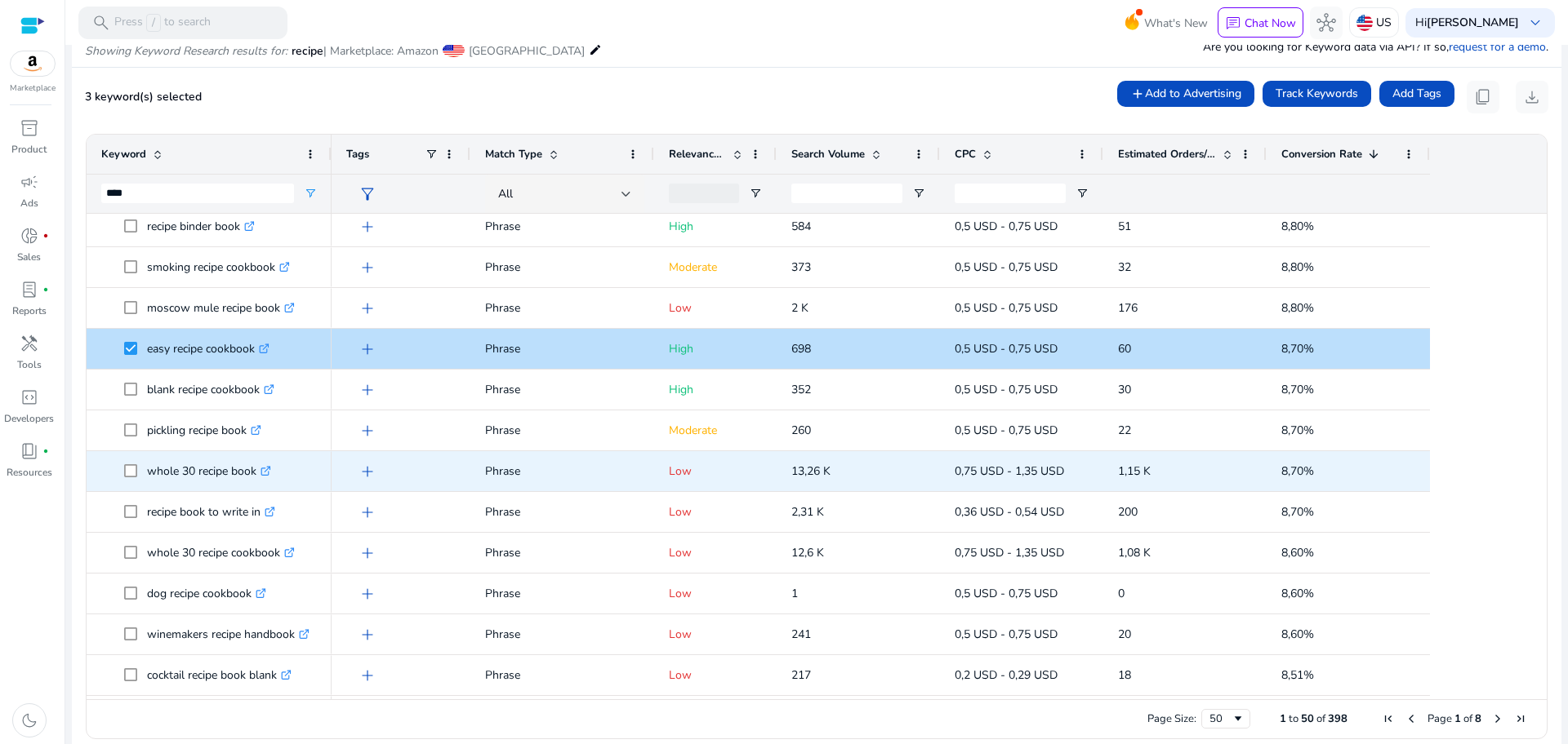
click at [119, 468] on span "whole 30 recipe book .st0{fill:#2c8af8}" at bounding box center [209, 471] width 215 height 33
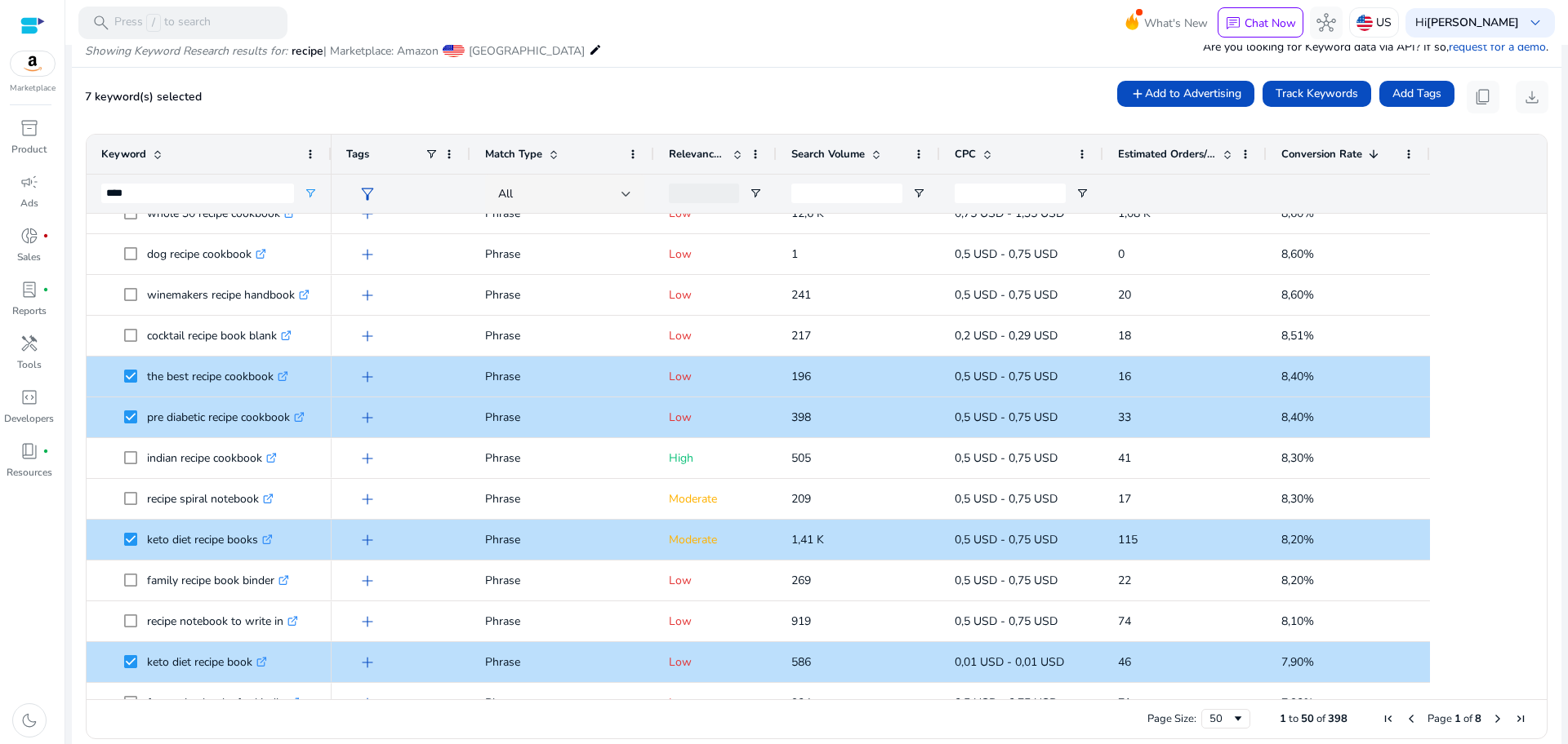
drag, startPoint x: 1540, startPoint y: 540, endPoint x: 1540, endPoint y: 557, distance: 17.0
click at [1540, 557] on ag-grid-angular "Press SPACE to select this row. Drag here to set row groups Drag here to set co…" at bounding box center [816, 436] width 1487 height 622
click at [1537, 558] on ag-grid-angular "Press SPACE to select this row. Drag here to set row groups Drag here to set co…" at bounding box center [816, 436] width 1487 height 622
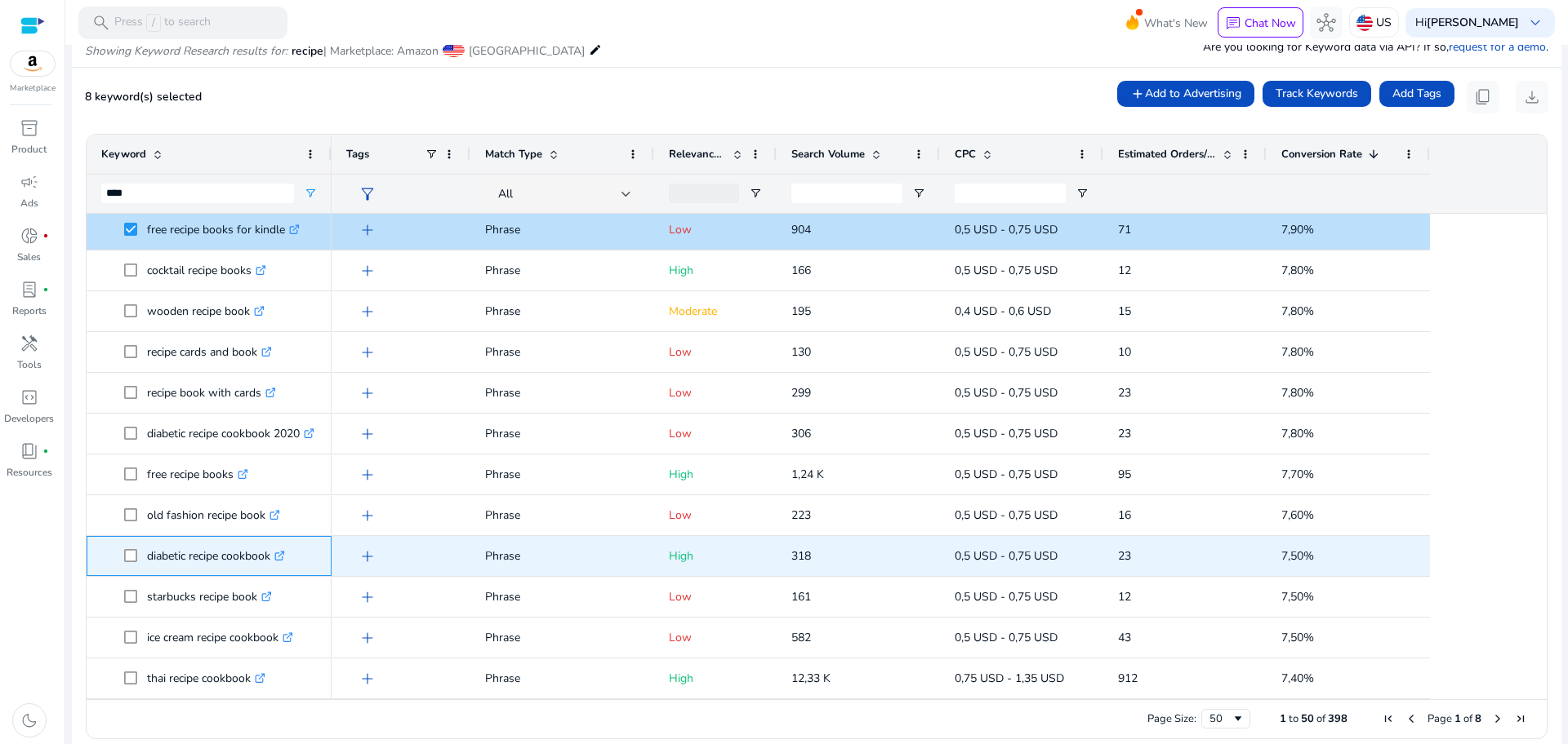
click at [121, 552] on span "diabetic recipe cookbook .st0{fill:#2c8af8}" at bounding box center [209, 556] width 215 height 33
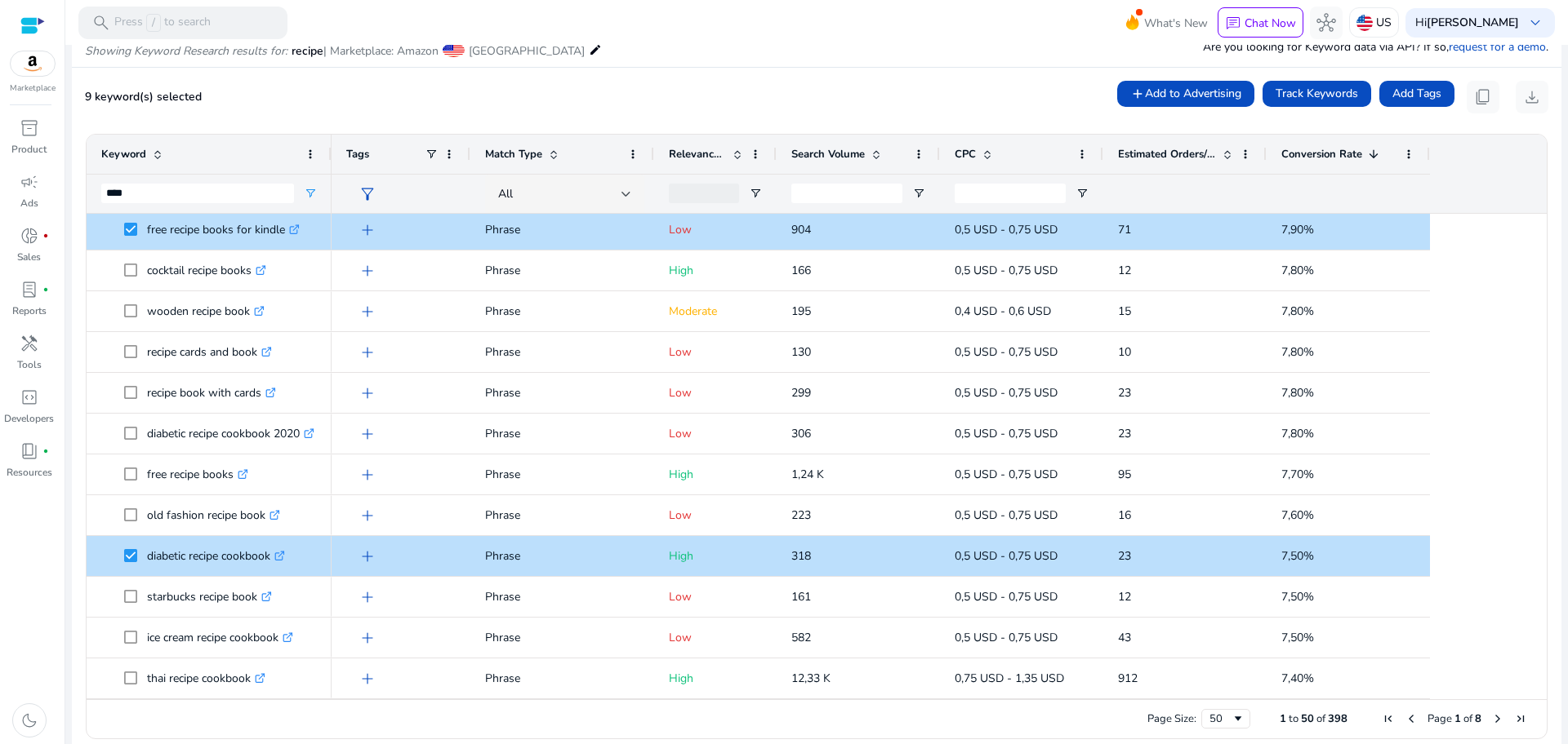
click at [1491, 718] on span "Next Page" at bounding box center [1498, 719] width 13 height 13
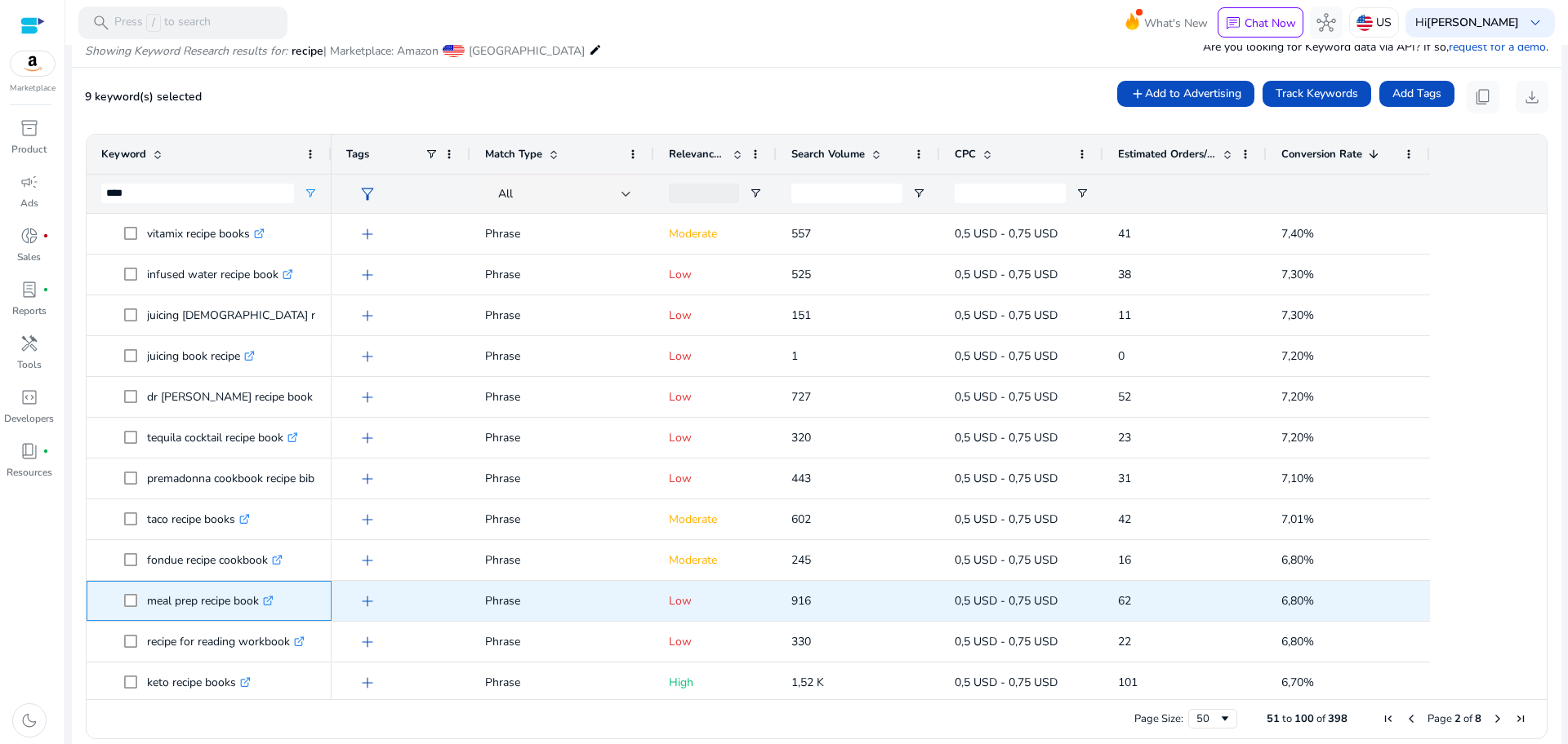
click at [134, 596] on span at bounding box center [136, 601] width 23 height 33
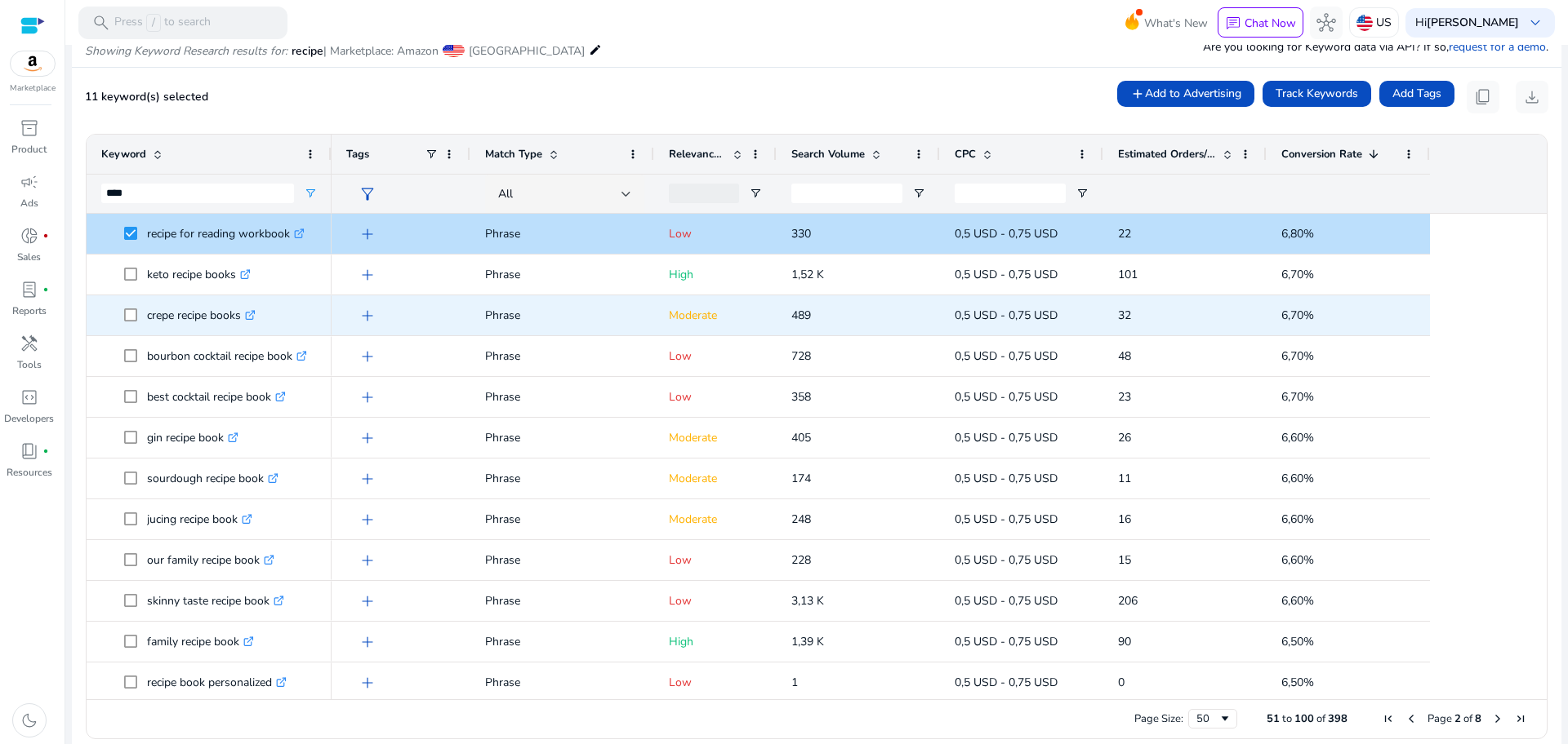
click at [141, 313] on span at bounding box center [136, 315] width 23 height 33
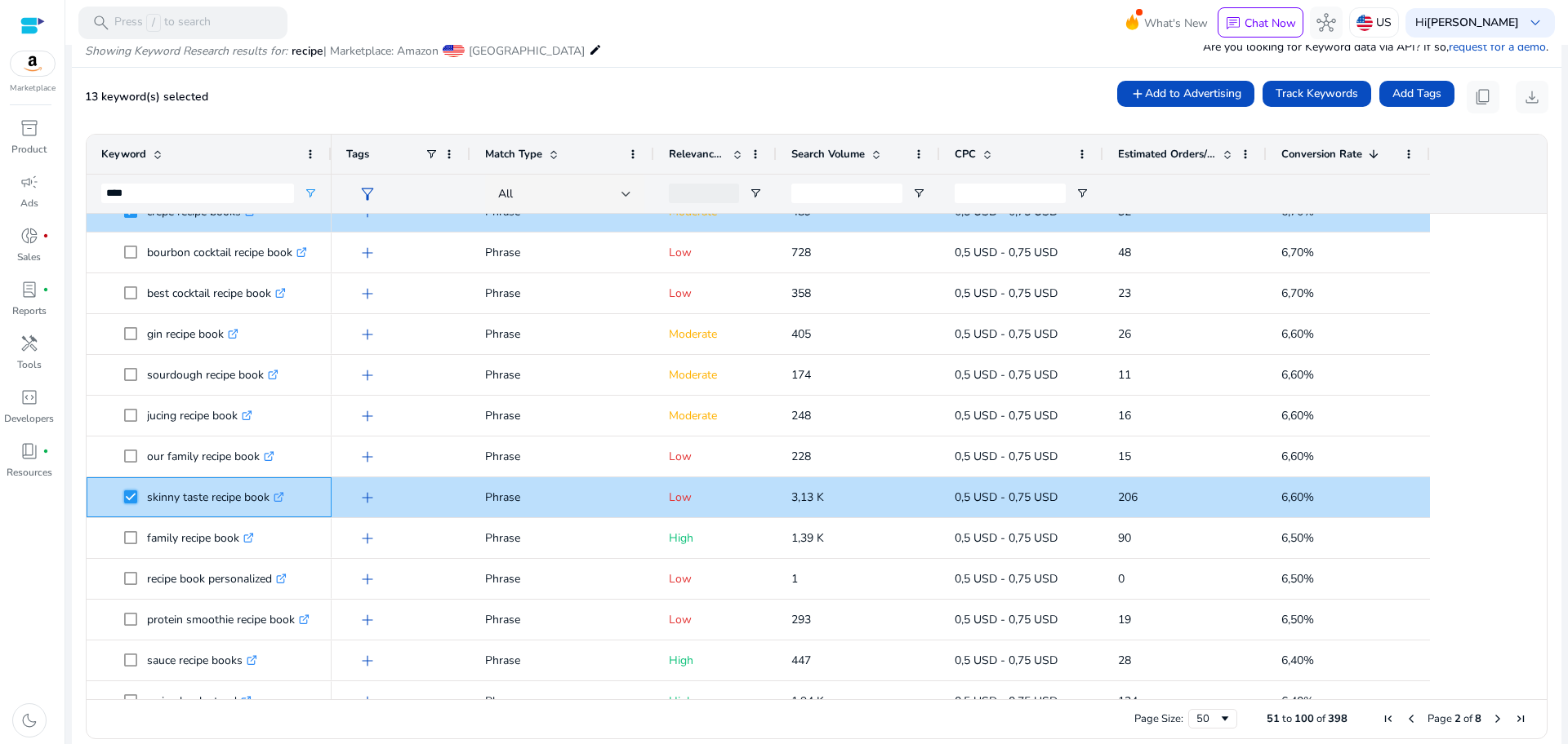
scroll to position [532, 0]
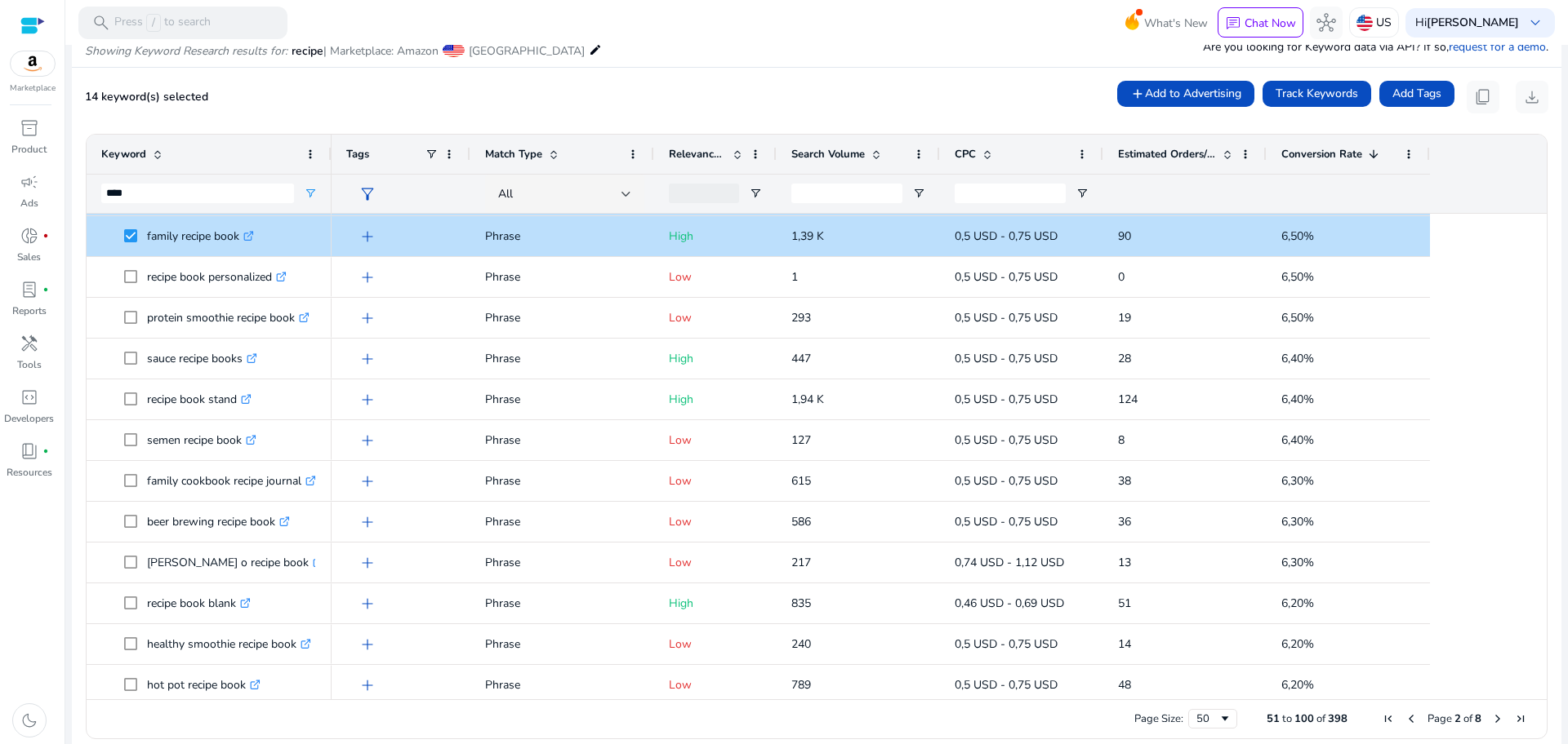
drag, startPoint x: 1533, startPoint y: 474, endPoint x: 1540, endPoint y: 494, distance: 21.2
click at [1540, 494] on ag-grid-angular "Press SPACE to select this row. Drag here to set row groups Drag here to set co…" at bounding box center [816, 436] width 1487 height 622
drag, startPoint x: 1540, startPoint y: 494, endPoint x: 1536, endPoint y: 512, distance: 18.4
click at [1536, 512] on ag-grid-angular "Press SPACE to select this row. Drag here to set row groups Drag here to set co…" at bounding box center [816, 436] width 1487 height 622
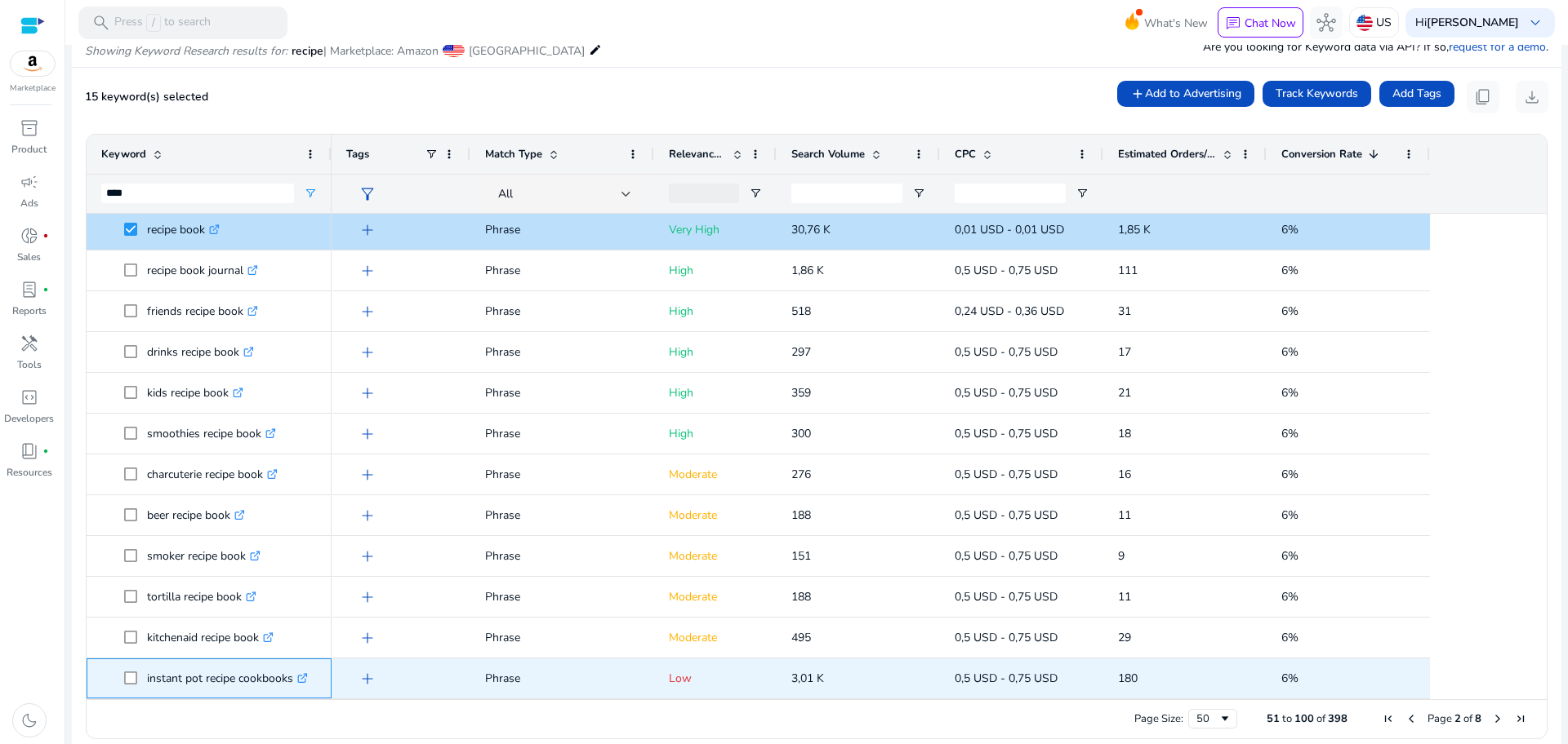
click at [176, 687] on p "instant pot recipe cookbooks .st0{fill:#2c8af8}" at bounding box center [227, 679] width 160 height 33
click at [175, 681] on p "instant pot recipe cookbooks .st0{fill:#2c8af8}" at bounding box center [227, 679] width 160 height 33
click at [159, 673] on p "instant pot recipe cookbooks .st0{fill:#2c8af8}" at bounding box center [227, 679] width 160 height 33
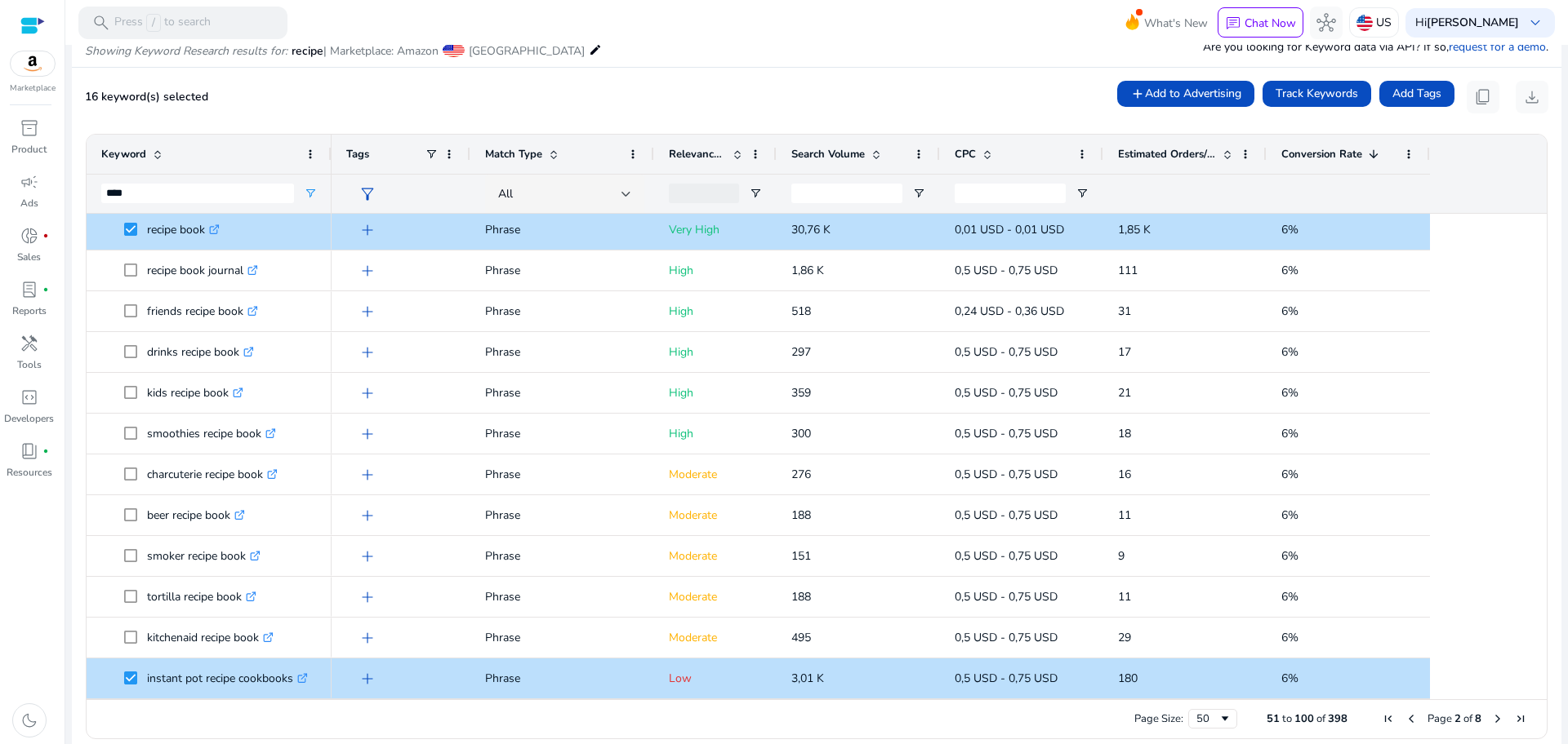
click at [1491, 720] on span "Next Page" at bounding box center [1498, 719] width 13 height 13
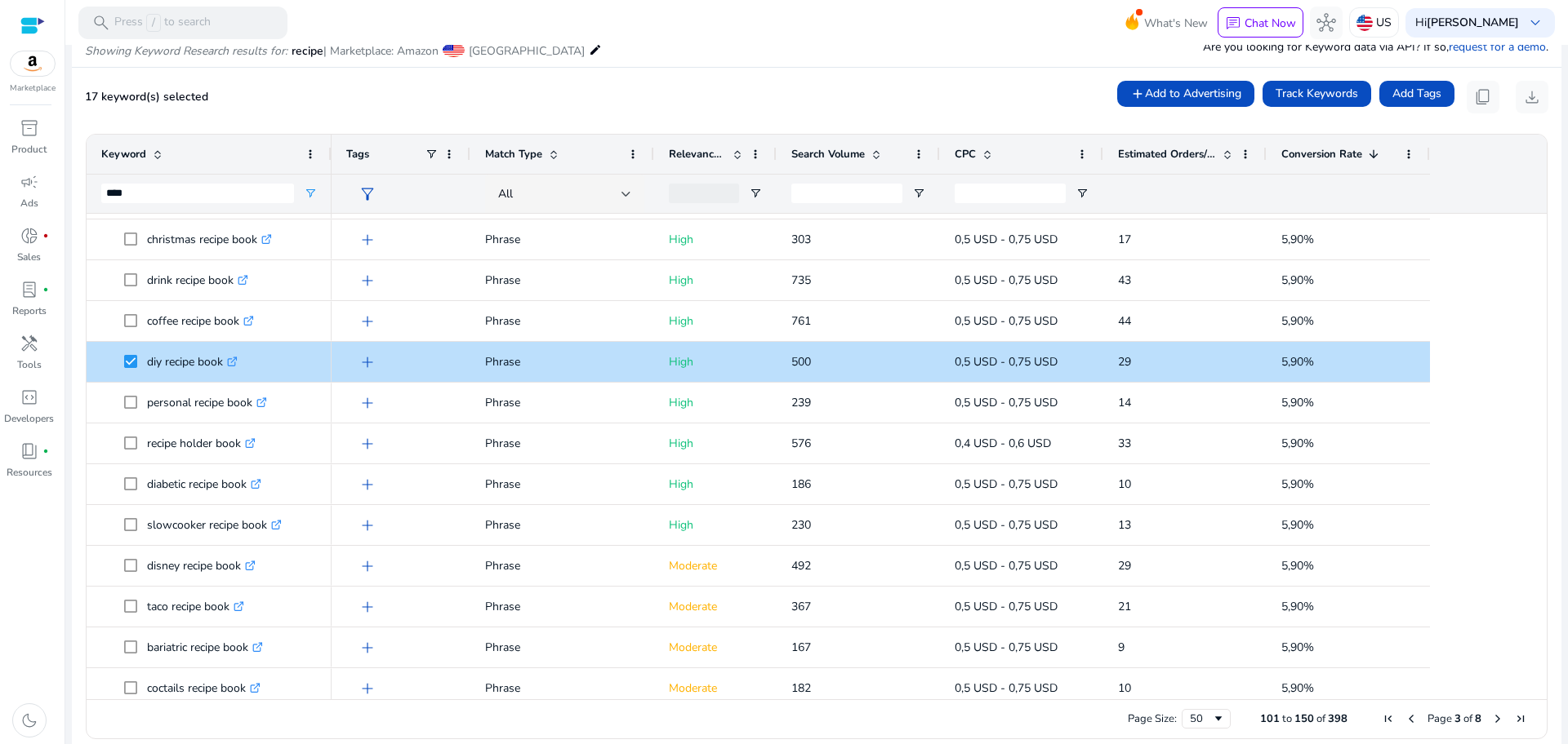
drag, startPoint x: 1541, startPoint y: 409, endPoint x: 1533, endPoint y: 430, distance: 22.5
click at [1533, 430] on ag-grid-angular "Press SPACE to select this row. Drag here to set row groups Drag here to set co…" at bounding box center [816, 436] width 1487 height 622
drag, startPoint x: 1533, startPoint y: 430, endPoint x: 1540, endPoint y: 425, distance: 8.6
click at [1540, 425] on ag-grid-angular "Press SPACE to select this row. Drag here to set row groups Drag here to set co…" at bounding box center [816, 436] width 1487 height 622
click at [1537, 432] on ag-grid-angular "Press SPACE to select this row. Drag here to set row groups Drag here to set co…" at bounding box center [816, 436] width 1487 height 622
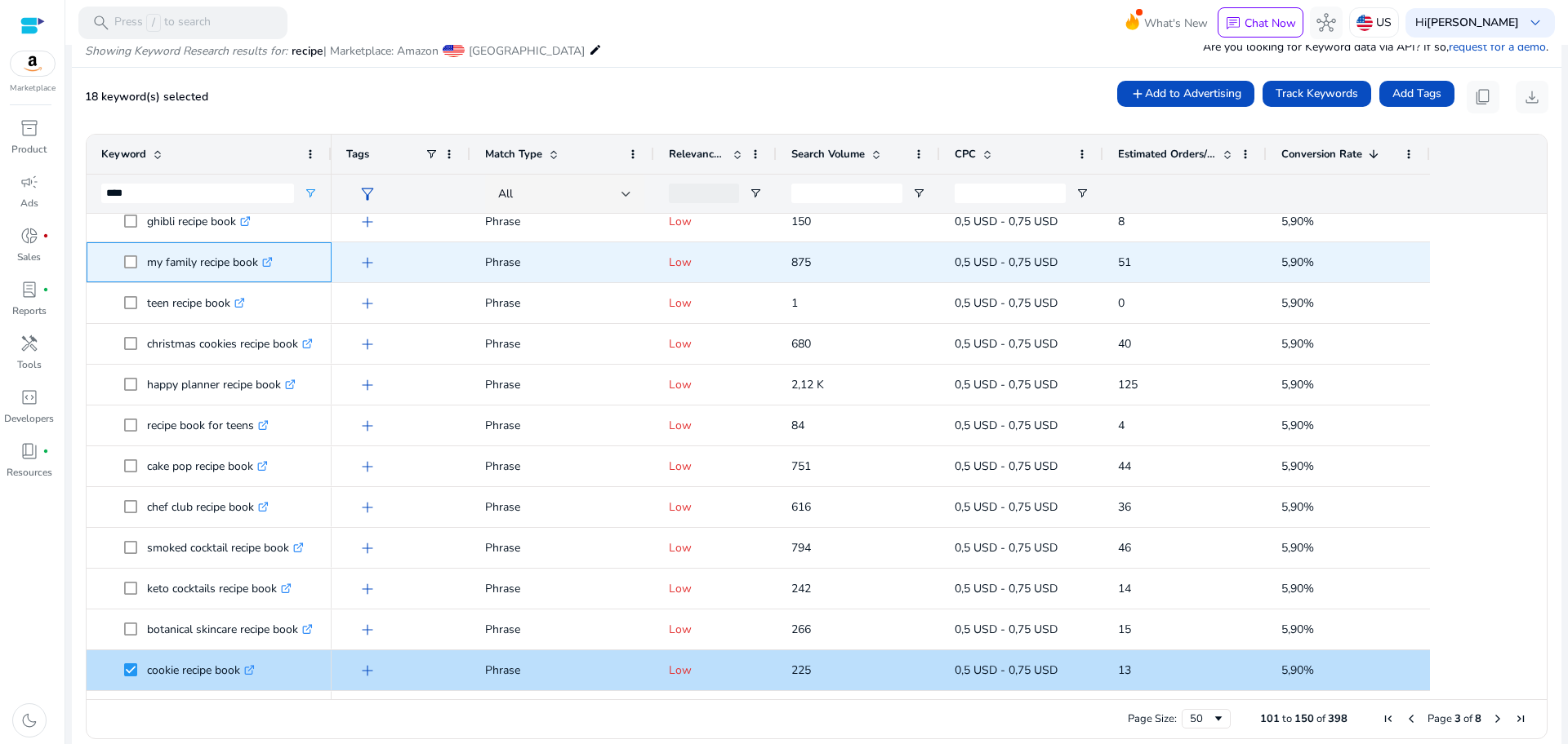
click at [162, 265] on p "my family recipe book .st0{fill:#2c8af8}" at bounding box center [210, 262] width 125 height 33
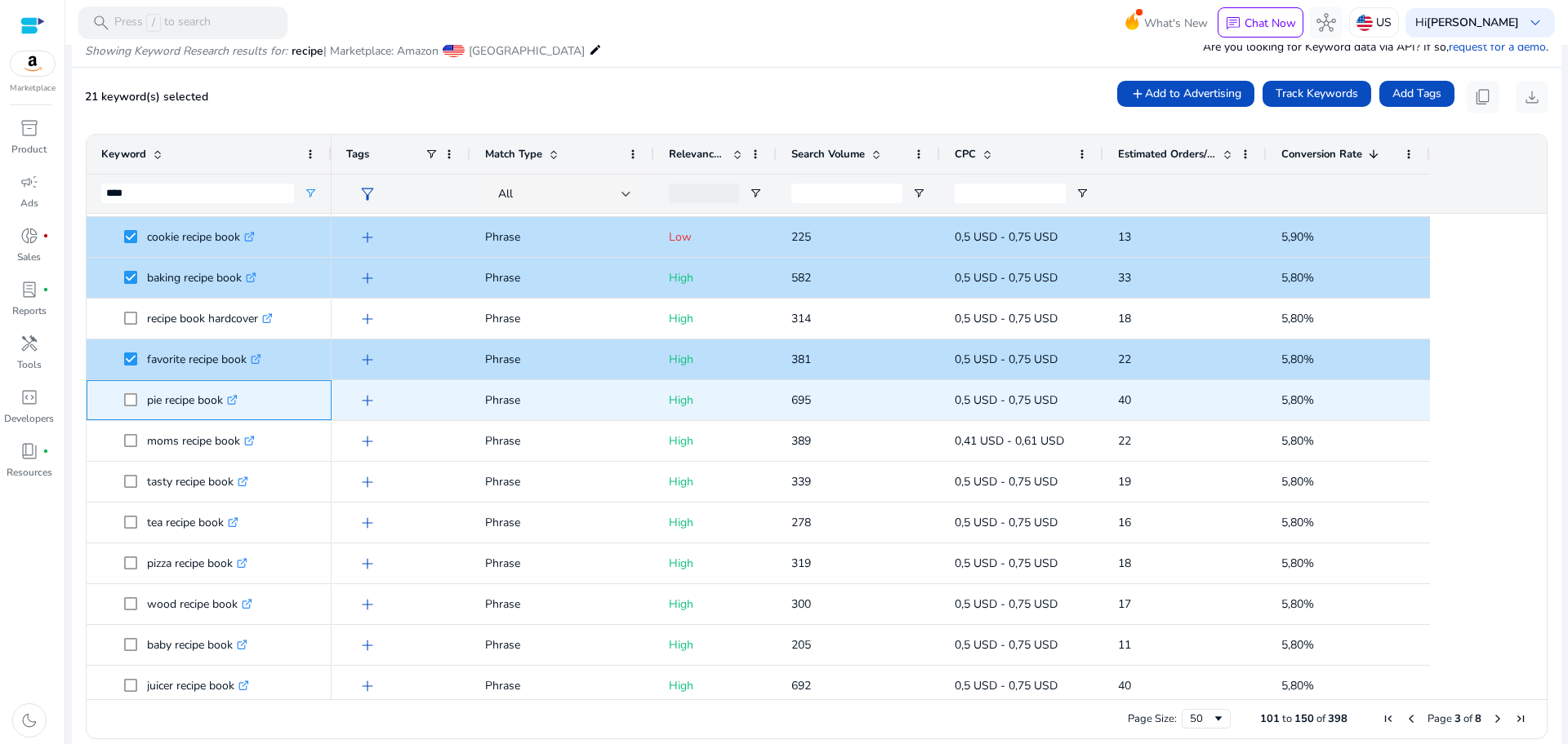
click at [131, 408] on span at bounding box center [136, 400] width 23 height 33
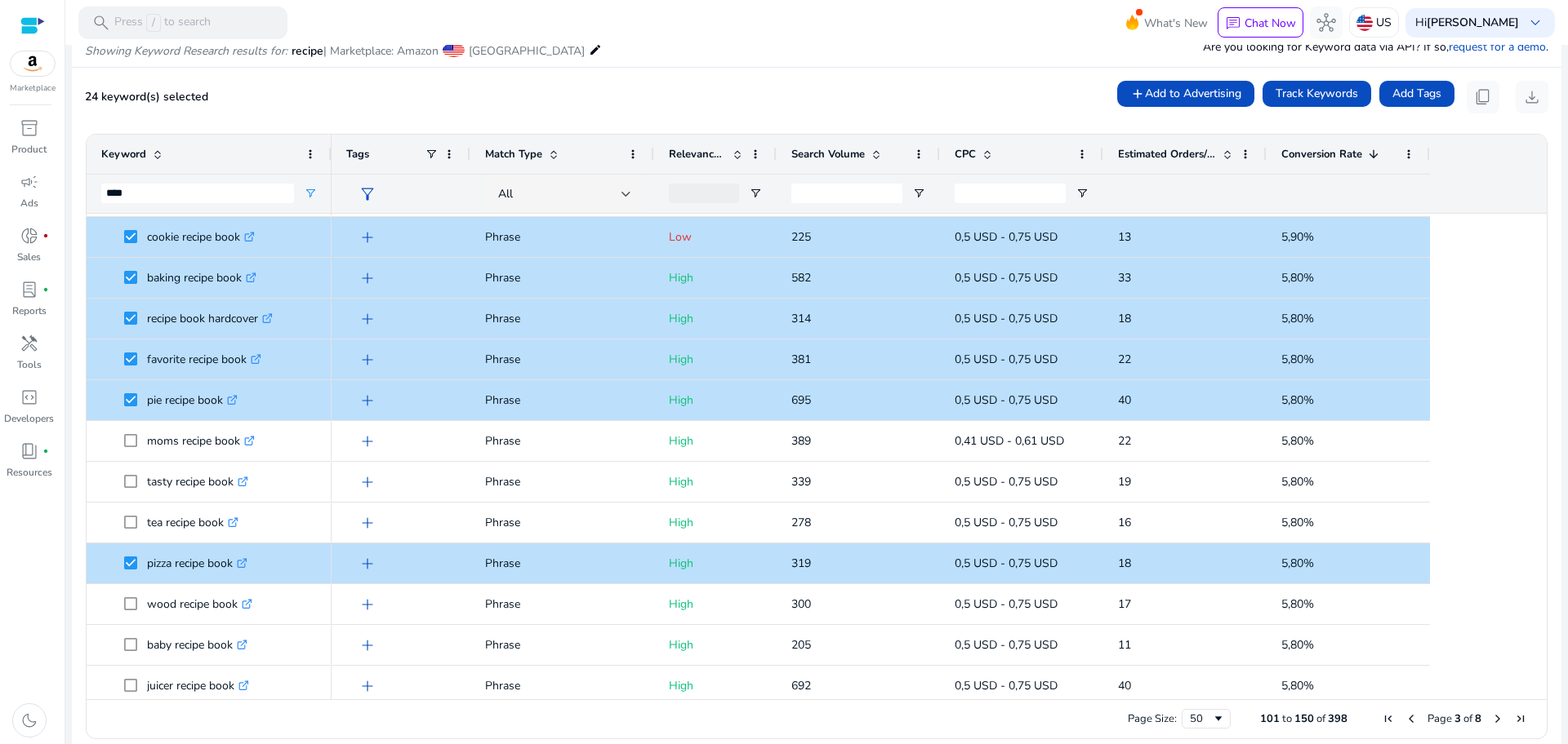
scroll to position [1555, 0]
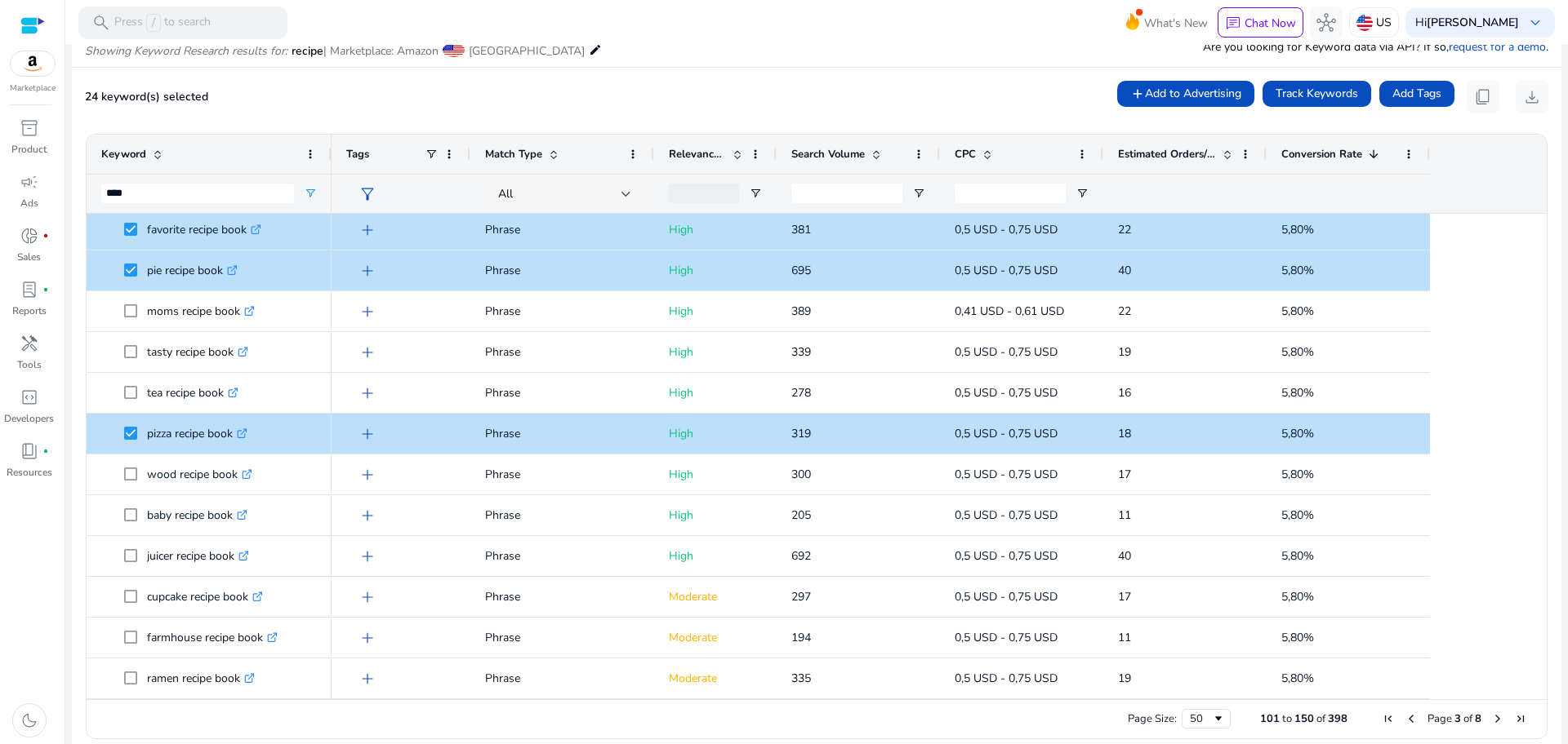
click at [1491, 721] on span "Next Page" at bounding box center [1498, 719] width 13 height 13
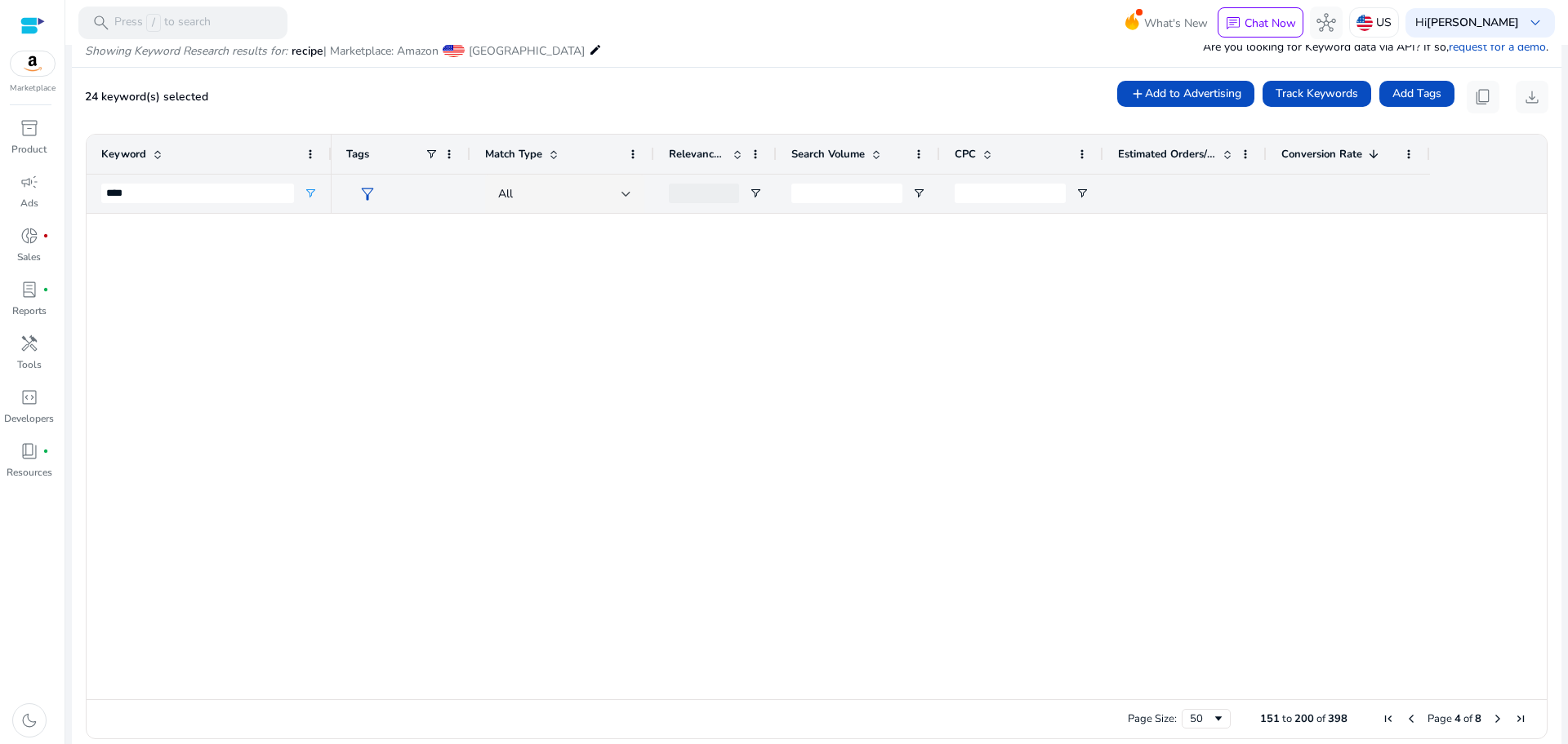
scroll to position [0, 0]
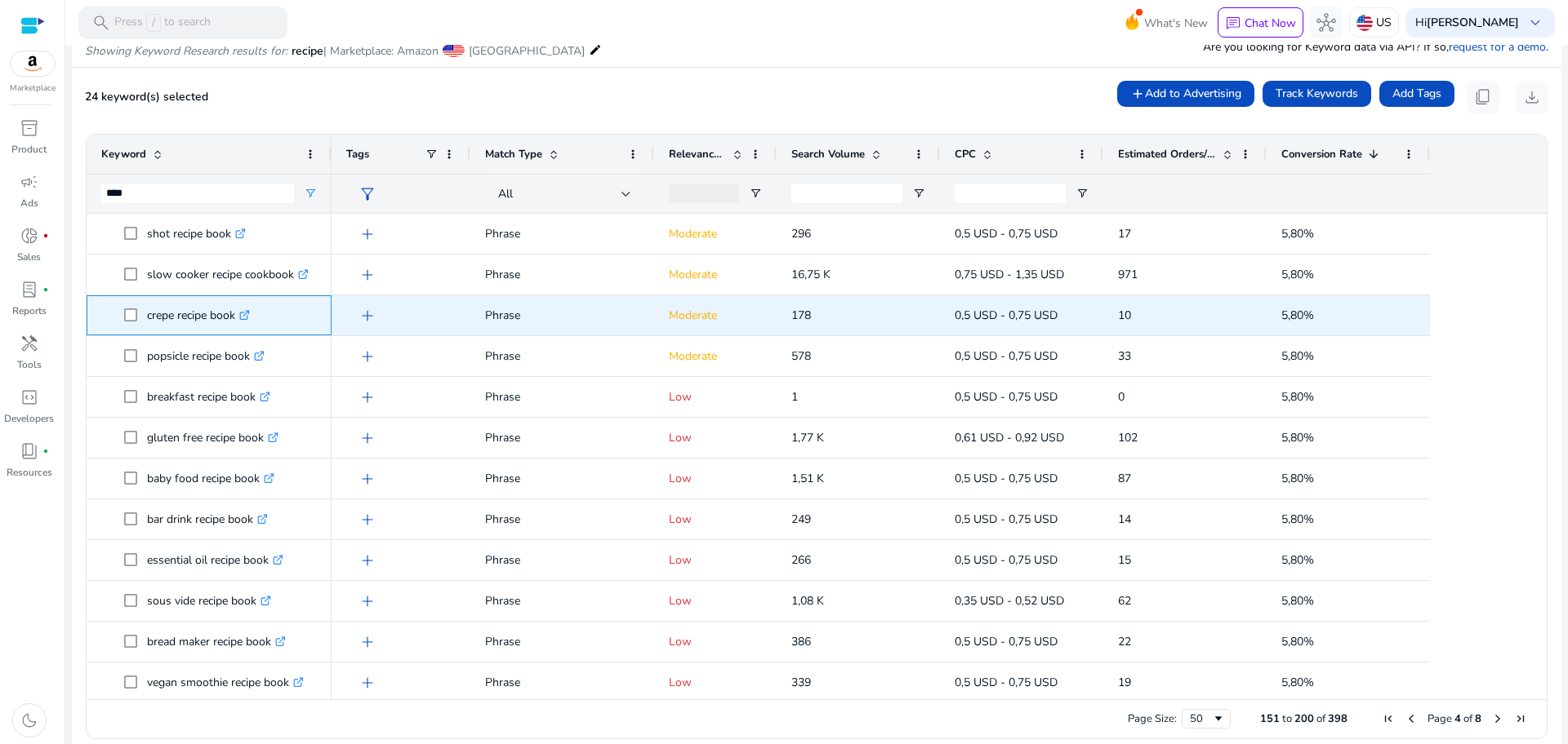
click at [160, 319] on p "crepe recipe book .st0{fill:#2c8af8}" at bounding box center [198, 315] width 103 height 33
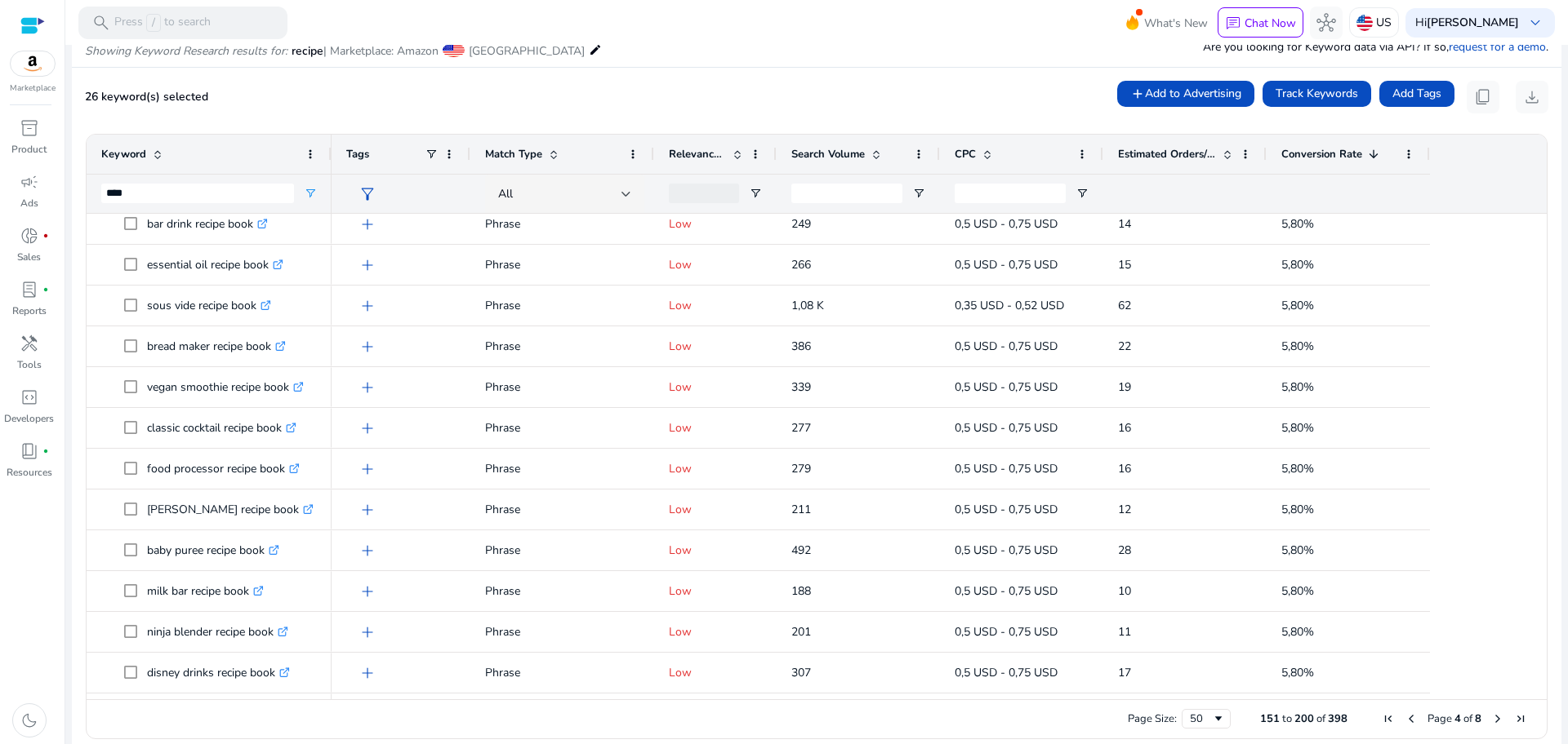
scroll to position [361, 0]
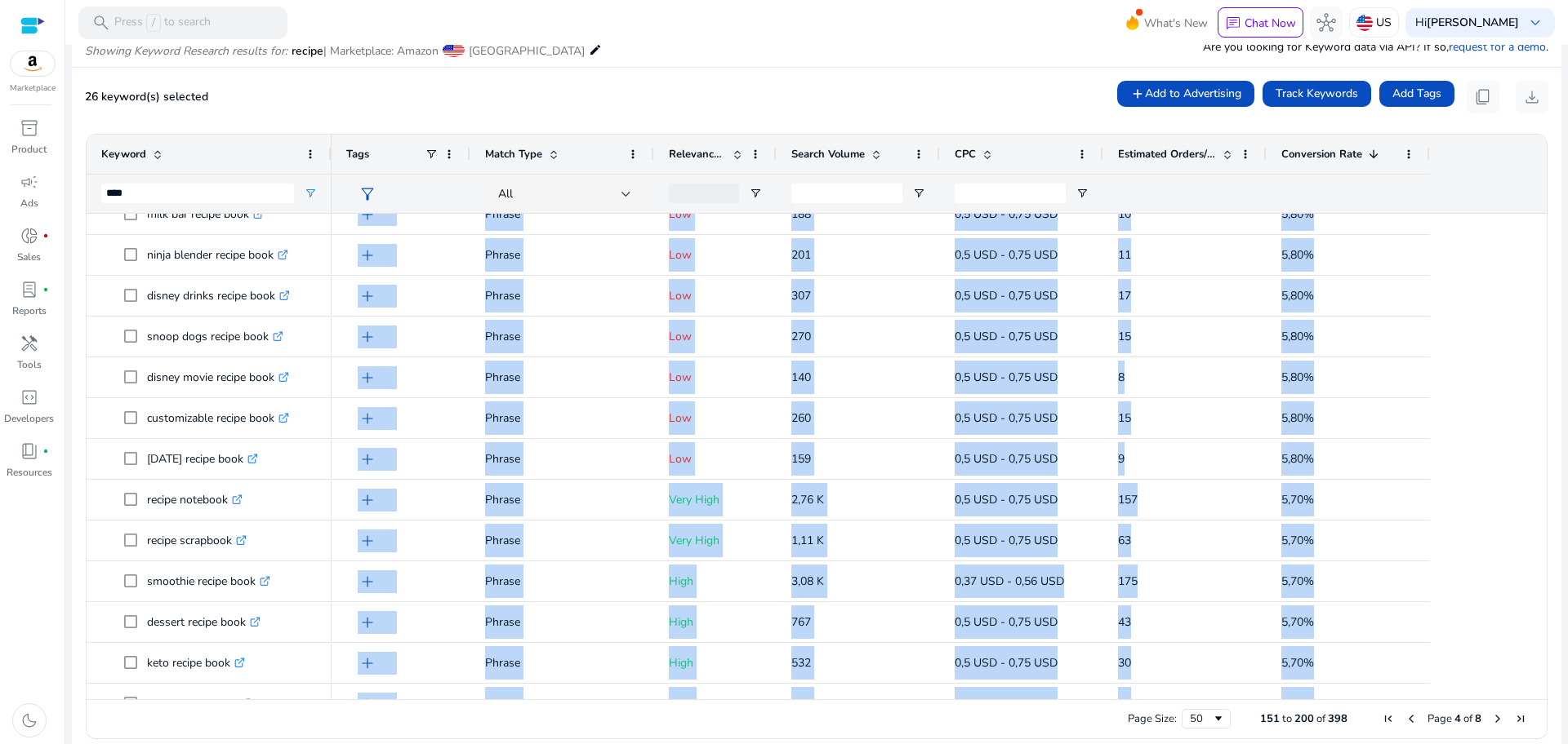
drag, startPoint x: 1517, startPoint y: 410, endPoint x: 1539, endPoint y: 427, distance: 27.8
click at [1539, 427] on div "breakfast recipe book .st0{fill:#2c8af8} baby food recipe book .st0{fill:#2c8af…" at bounding box center [816, 456] width 1460 height 486
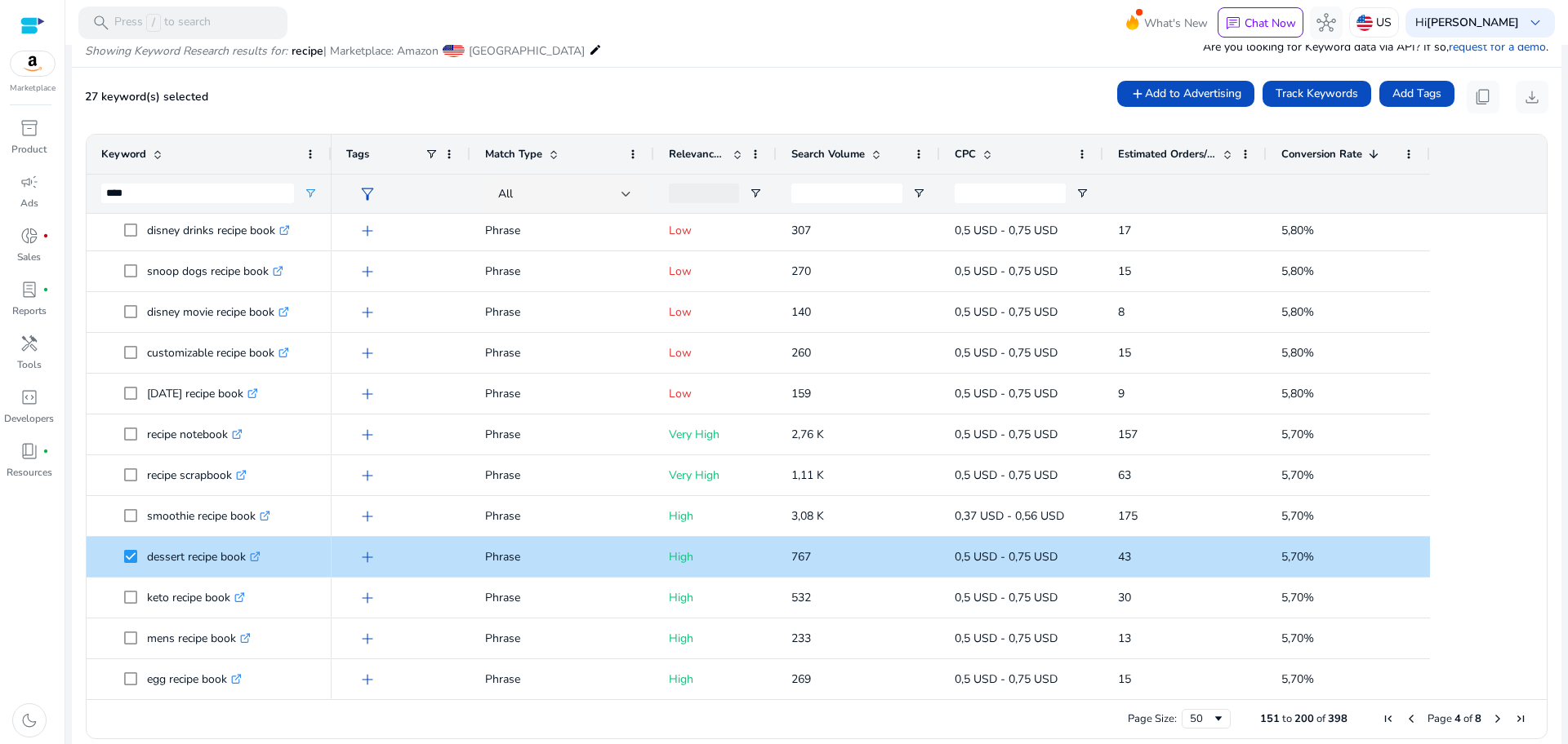
click at [27, 651] on div "inventory_2 Product campaign Ads donut_small fiber_manual_record Sales lab_prof…" at bounding box center [32, 429] width 65 height 629
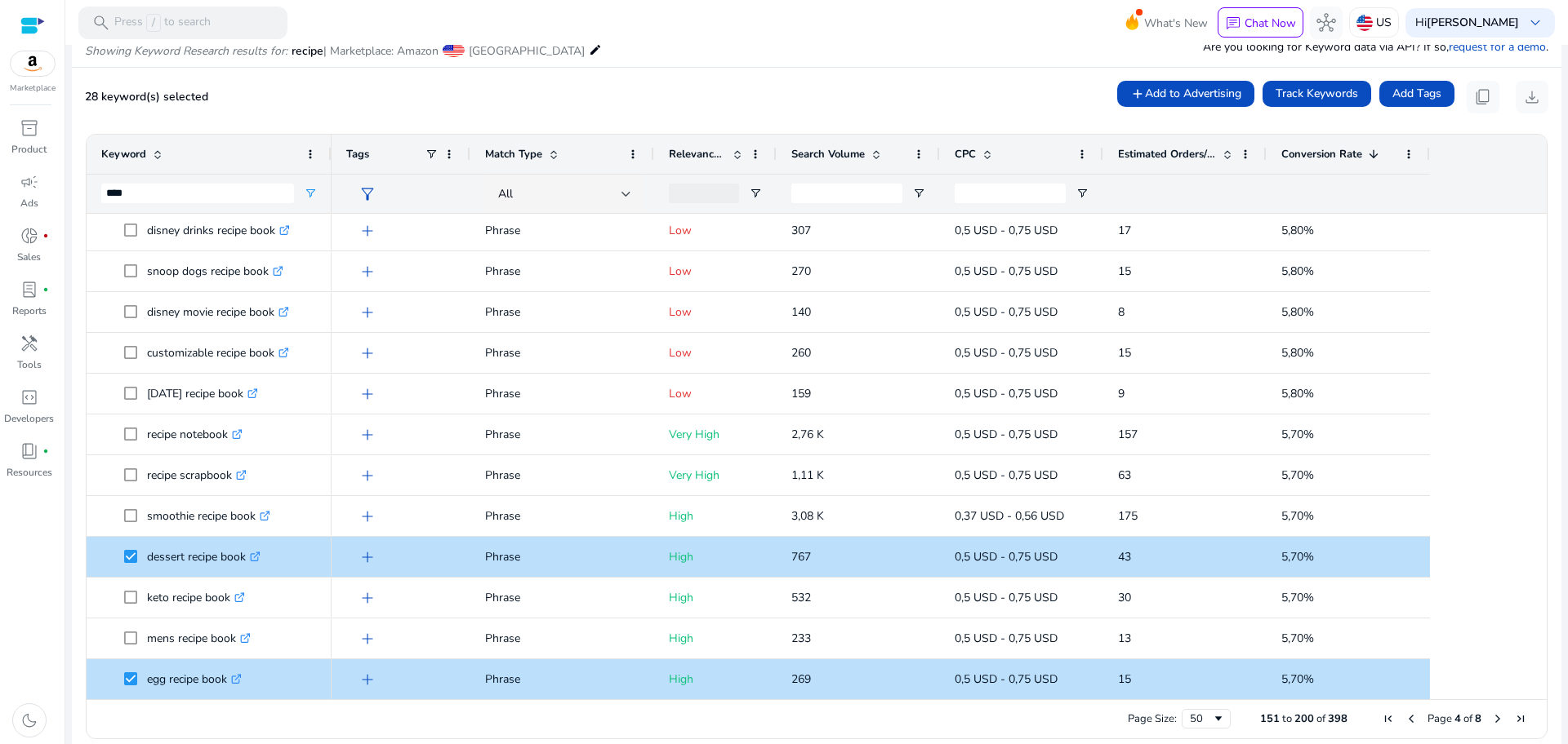
click at [1523, 494] on div "add Phrase Low 1 0,5 USD - 0,75 USD 0 5,80% add Phrase Low 266 0,5 USD - 0,75 U…" at bounding box center [931, 496] width 1200 height 2040
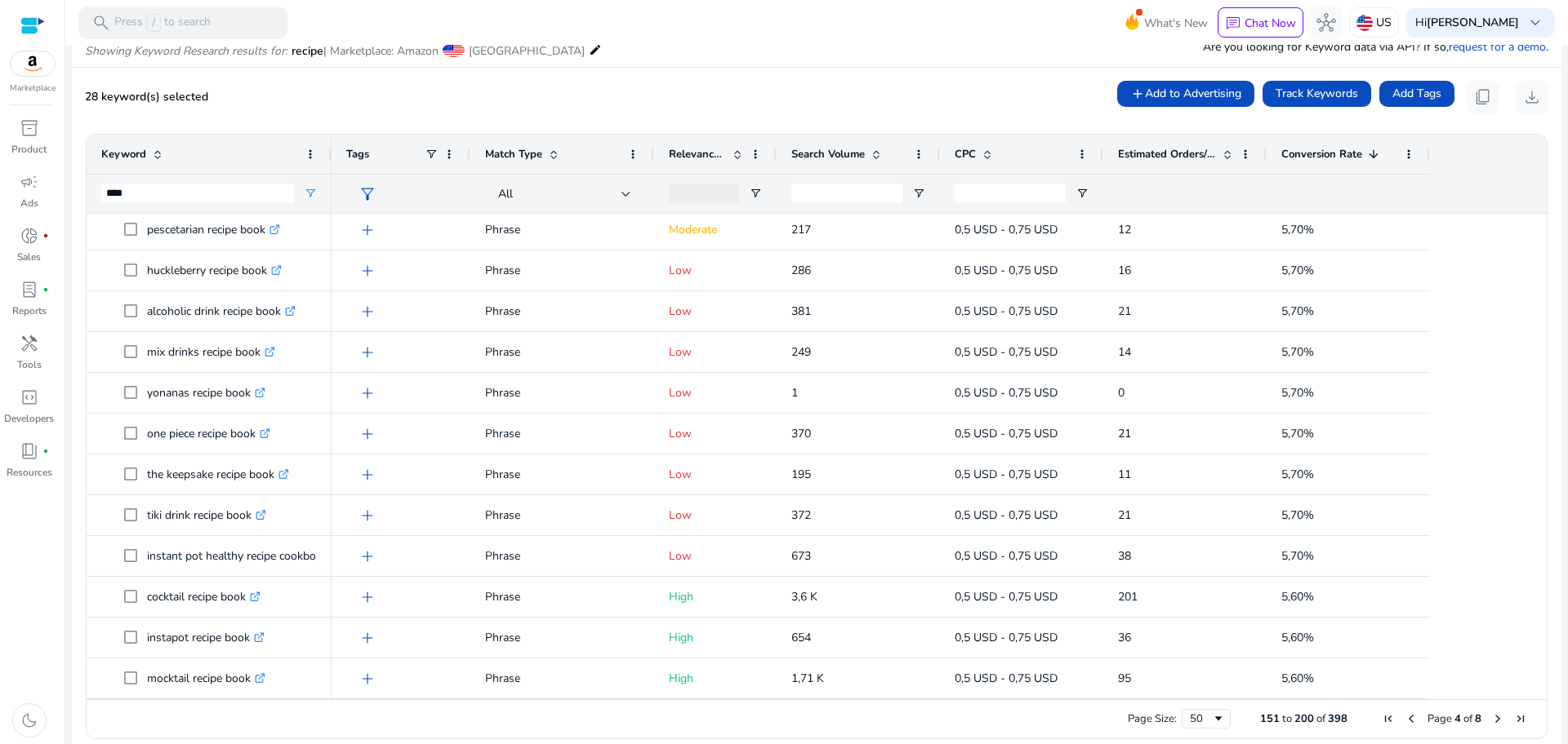
click at [1491, 721] on span "Next Page" at bounding box center [1498, 719] width 13 height 13
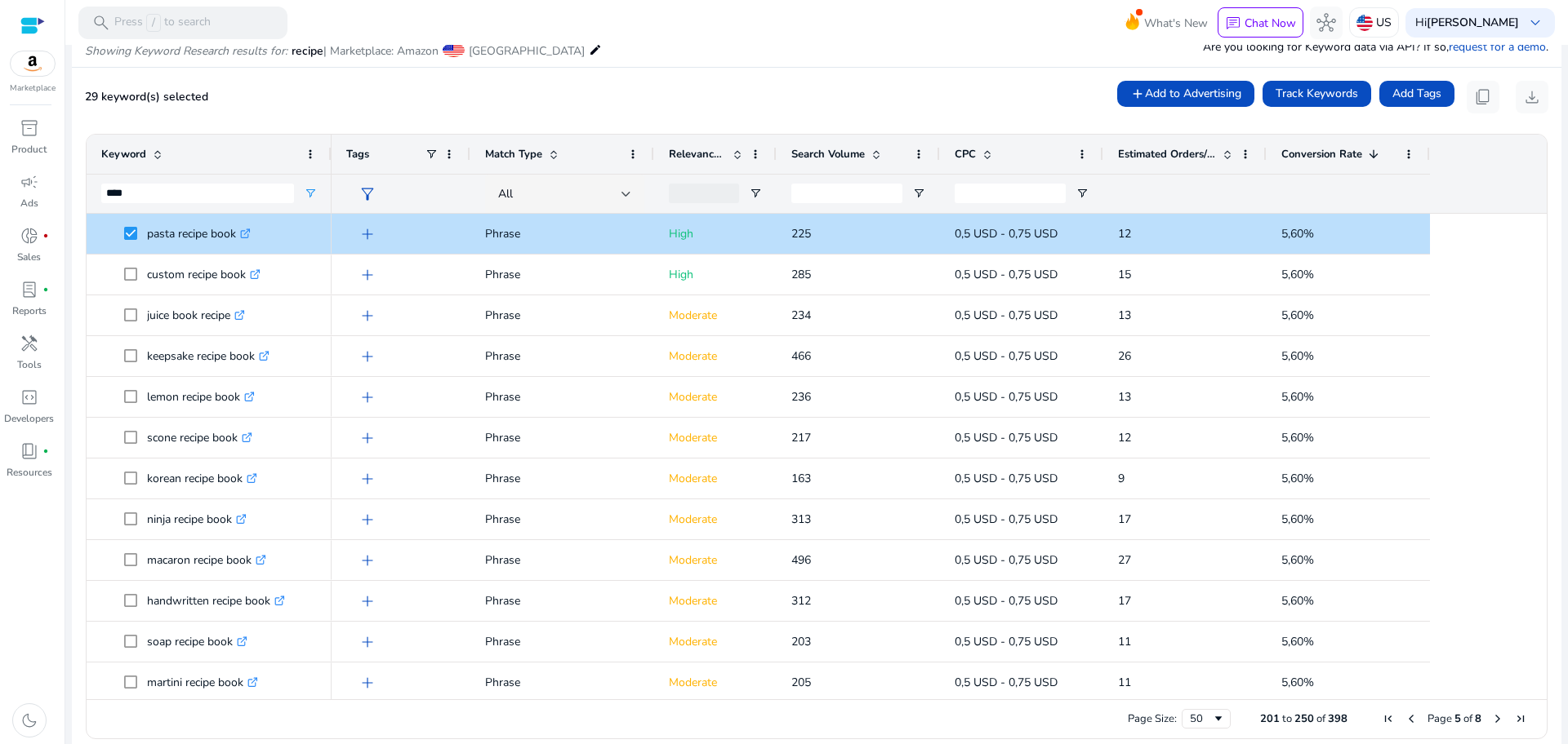
drag, startPoint x: 1541, startPoint y: 318, endPoint x: 1530, endPoint y: 320, distance: 11.2
click at [1530, 320] on ag-grid-angular "Press SPACE to select this row. Drag here to set row groups Drag here to set co…" at bounding box center [816, 436] width 1487 height 622
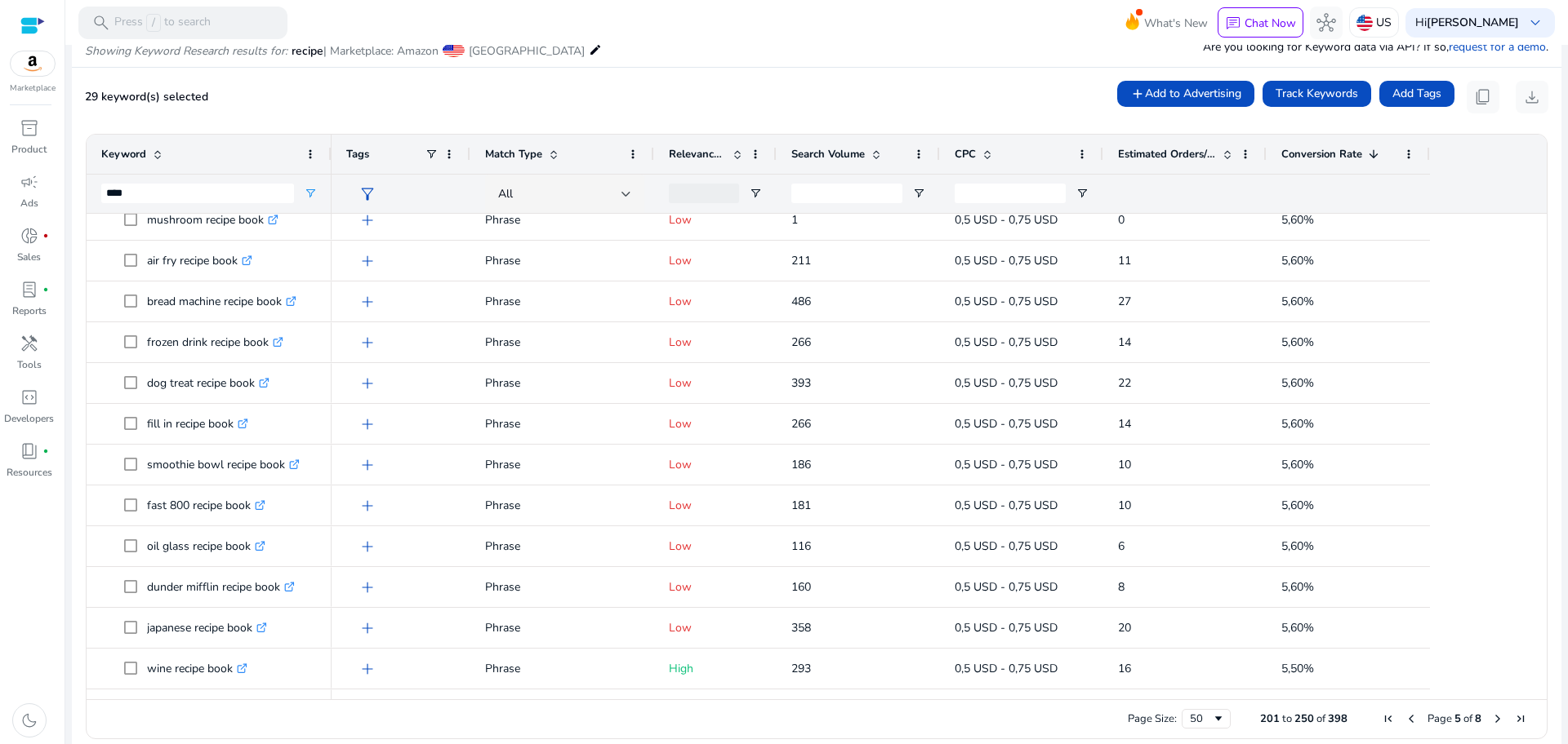
drag, startPoint x: 1533, startPoint y: 425, endPoint x: 1533, endPoint y: 444, distance: 19.0
click at [1533, 444] on div at bounding box center [1539, 527] width 14 height 2040
drag, startPoint x: 1541, startPoint y: 443, endPoint x: 1534, endPoint y: 453, distance: 12.2
click at [1534, 453] on ag-grid-angular "Press SPACE to select this row. Drag here to set row groups Drag here to set co…" at bounding box center [816, 436] width 1487 height 622
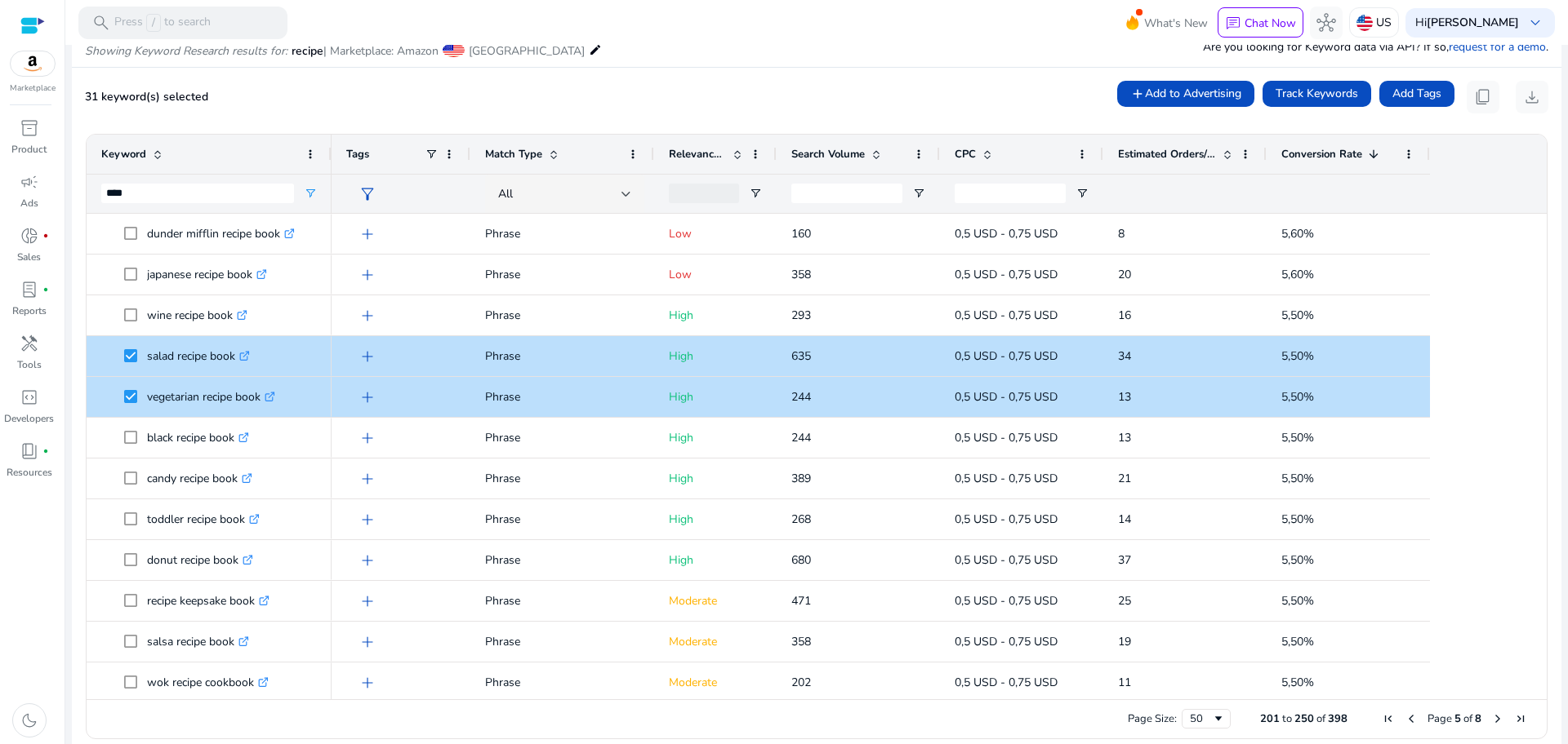
click at [1537, 554] on ag-grid-angular "Press SPACE to select this row. Drag here to set row groups Drag here to set co…" at bounding box center [816, 436] width 1487 height 622
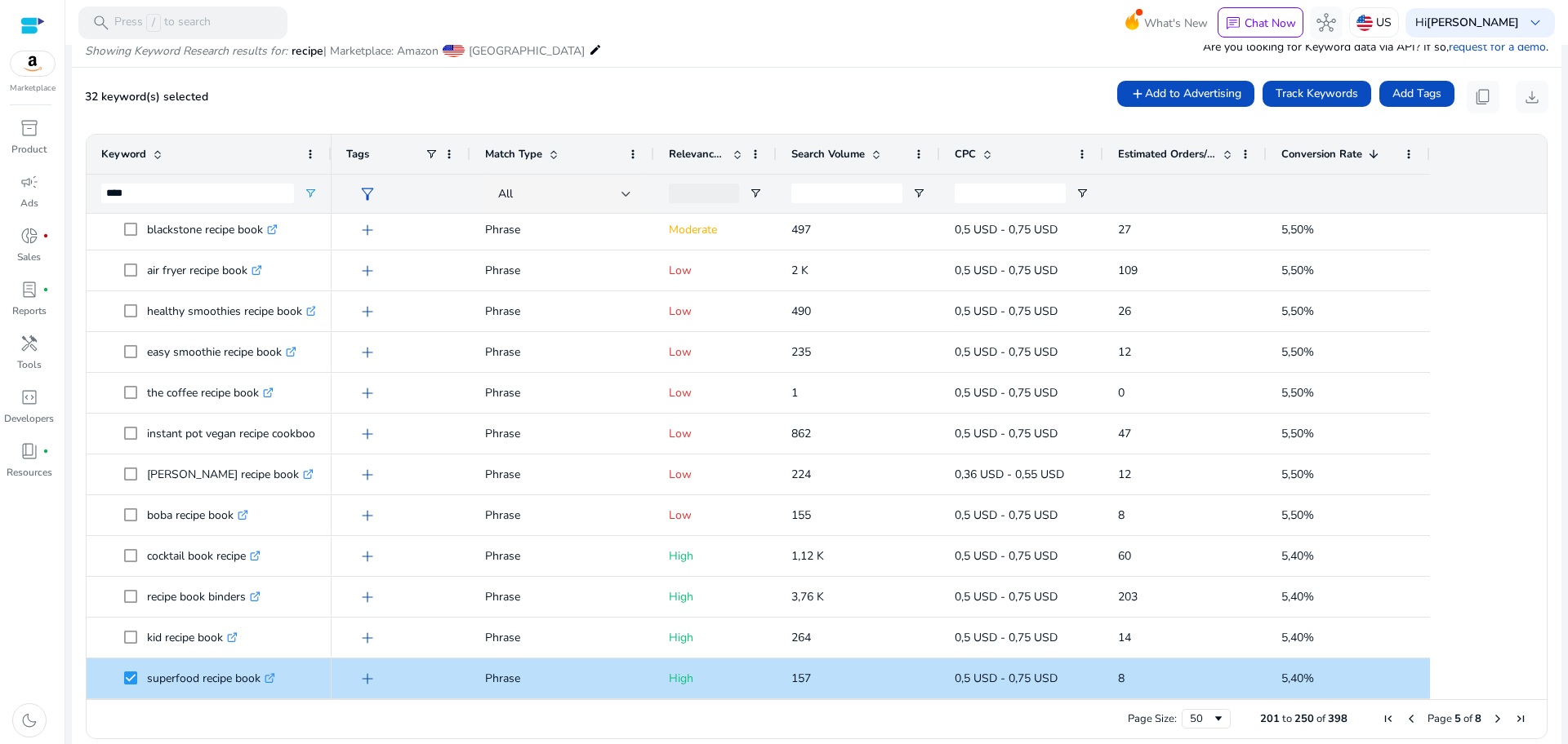
click at [1483, 721] on span "Page 5 of 8" at bounding box center [1453, 718] width 155 height 14
click at [1491, 718] on span "Next Page" at bounding box center [1498, 719] width 13 height 13
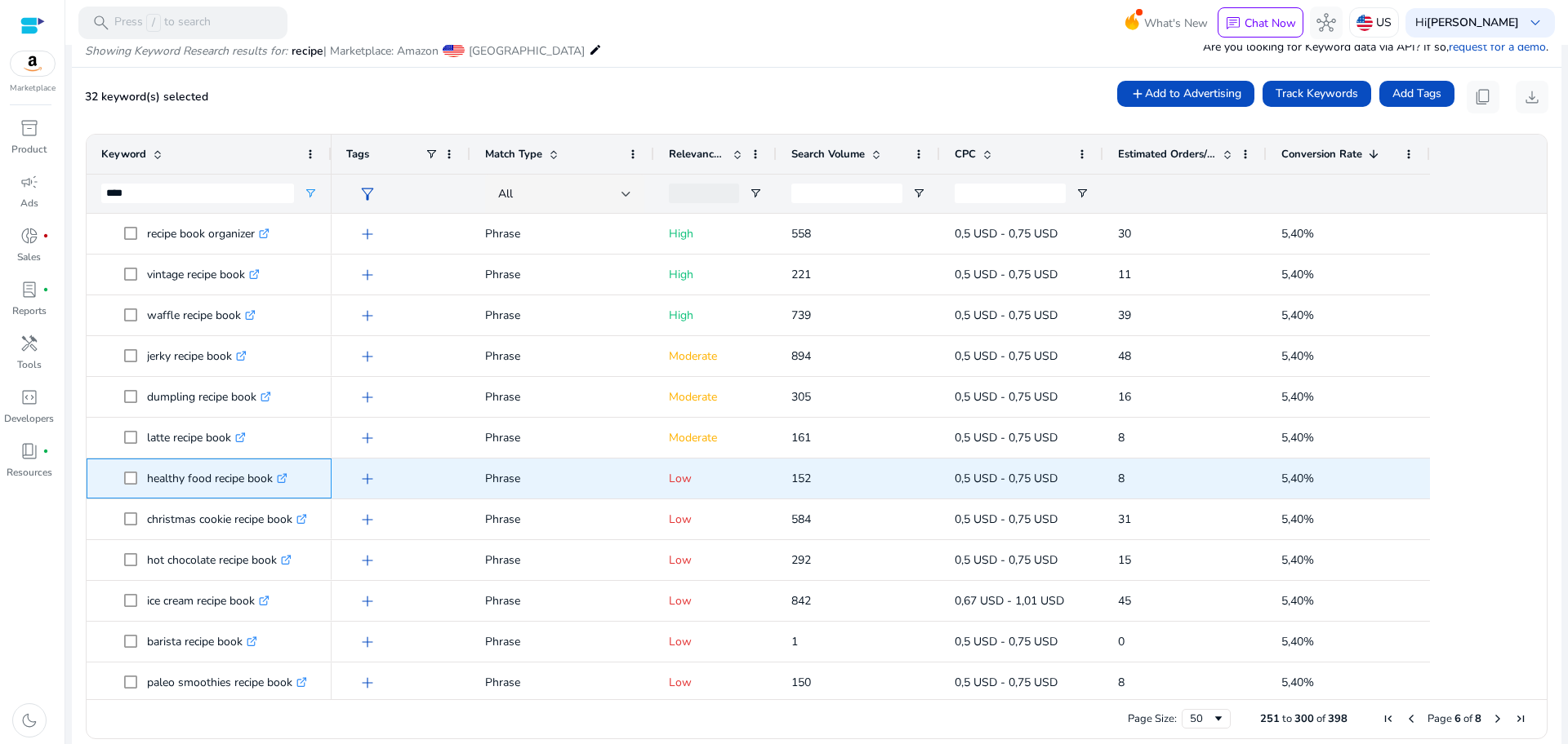
click at [121, 476] on span "healthy food recipe book .st0{fill:#2c8af8}" at bounding box center [209, 478] width 215 height 33
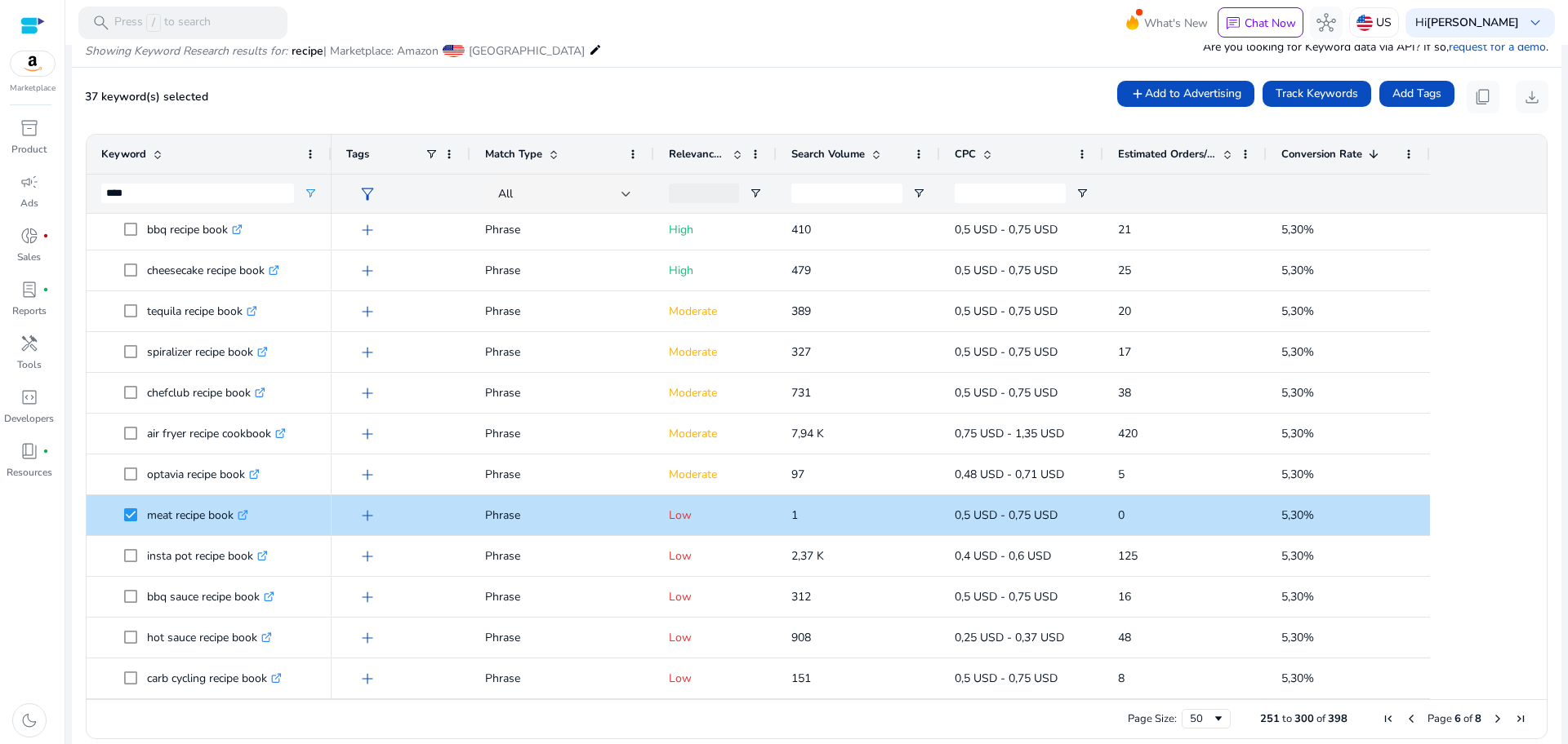
click at [1542, 507] on ag-grid-angular "Press SPACE to select this row. Drag here to set row groups Drag here to set co…" at bounding box center [816, 436] width 1487 height 622
click at [1542, 506] on ag-grid-angular "Press SPACE to select this row. Drag here to set row groups Drag here to set co…" at bounding box center [816, 436] width 1487 height 622
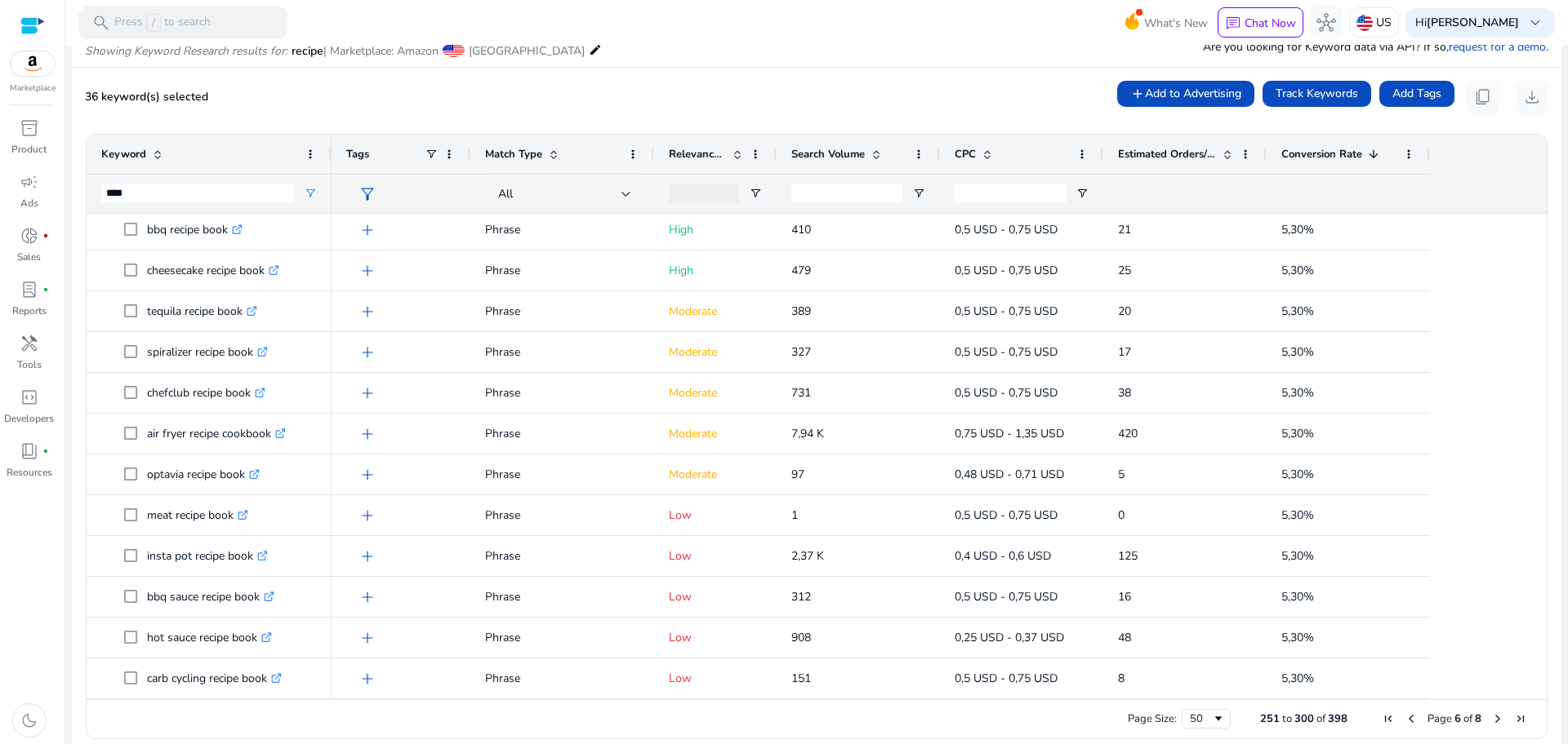
drag, startPoint x: 1531, startPoint y: 486, endPoint x: 1539, endPoint y: 510, distance: 25.3
click at [1539, 510] on div at bounding box center [1539, 456] width 14 height 486
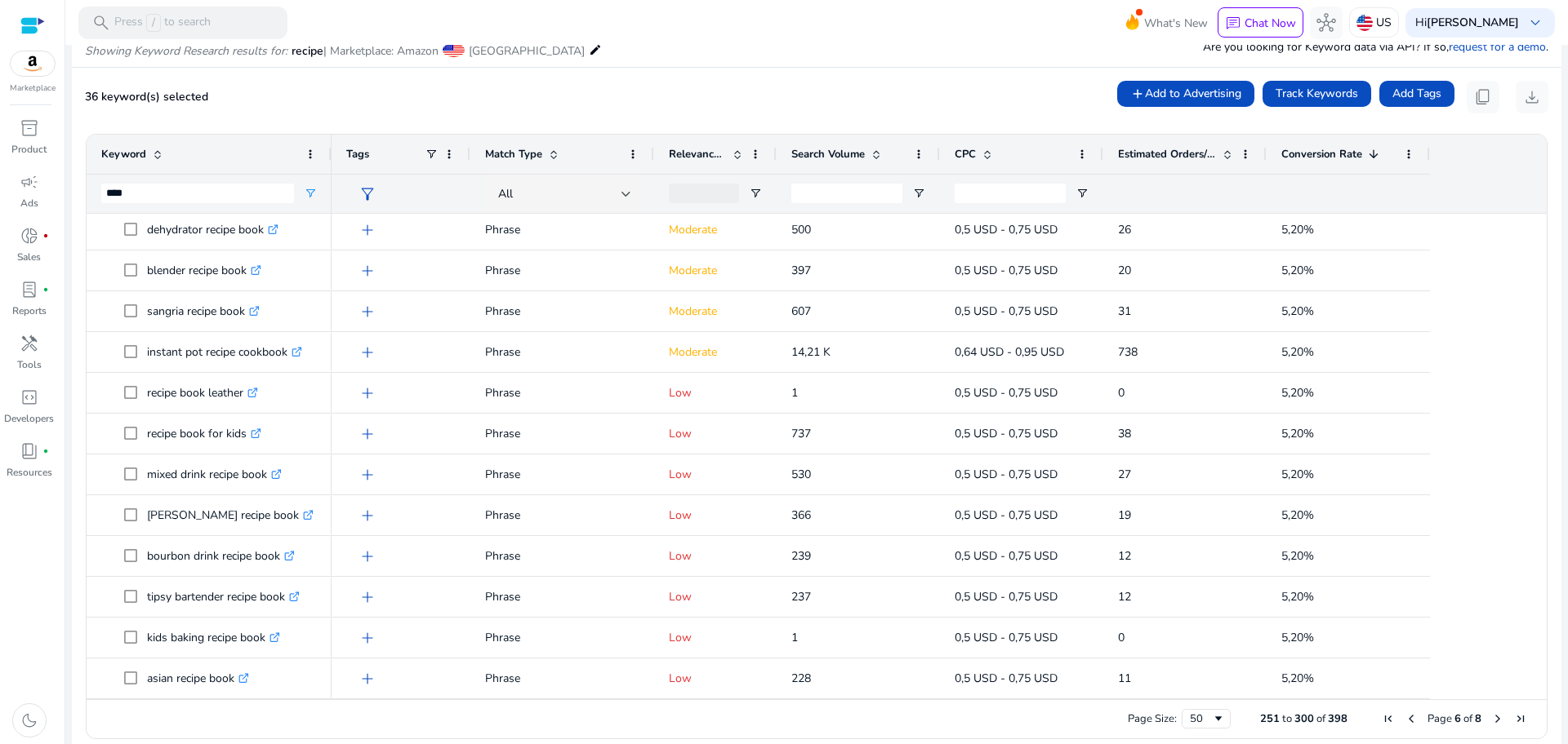
click at [1491, 717] on span "Next Page" at bounding box center [1498, 719] width 13 height 13
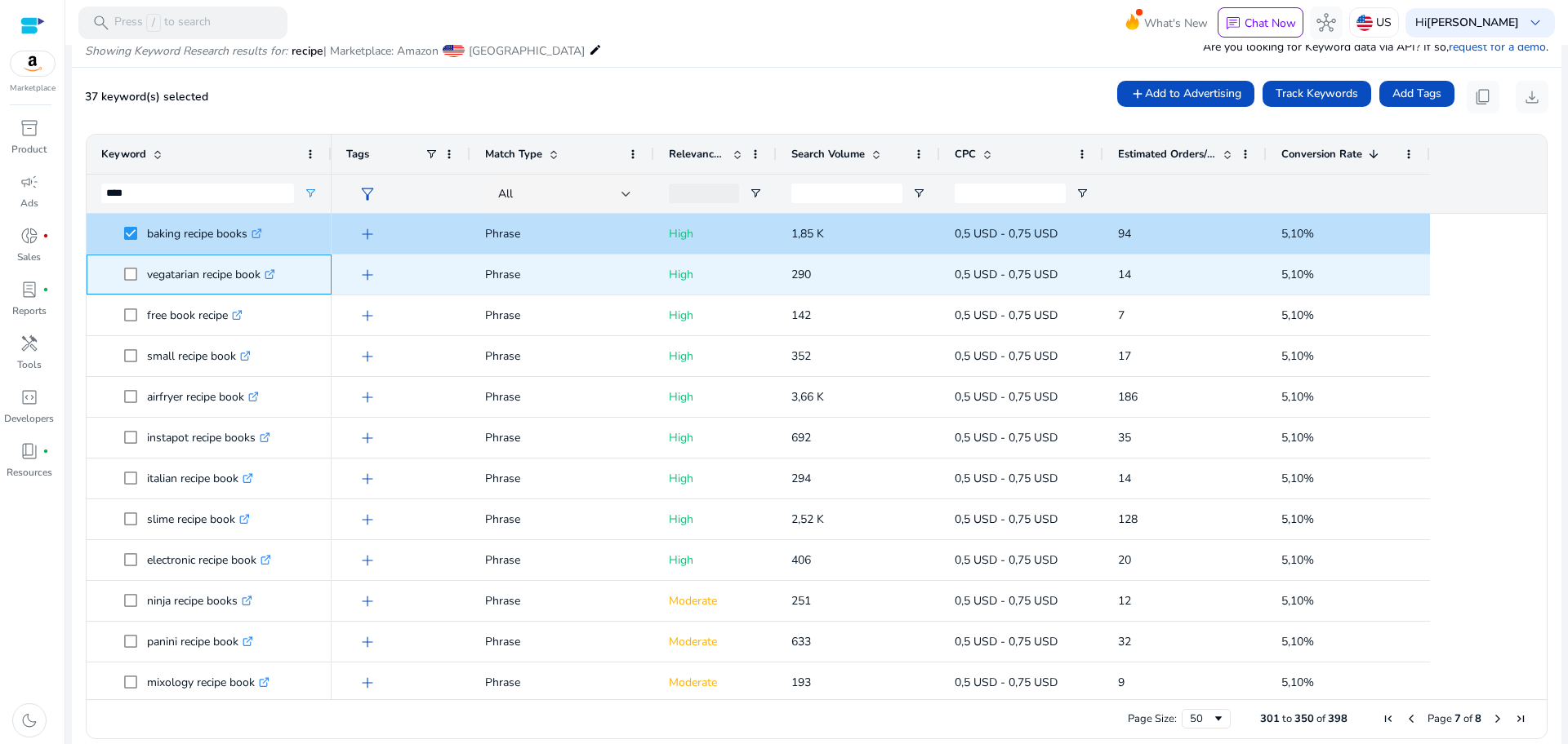
click at [123, 269] on span "vegatarian recipe book .st0{fill:#2c8af8}" at bounding box center [209, 274] width 215 height 33
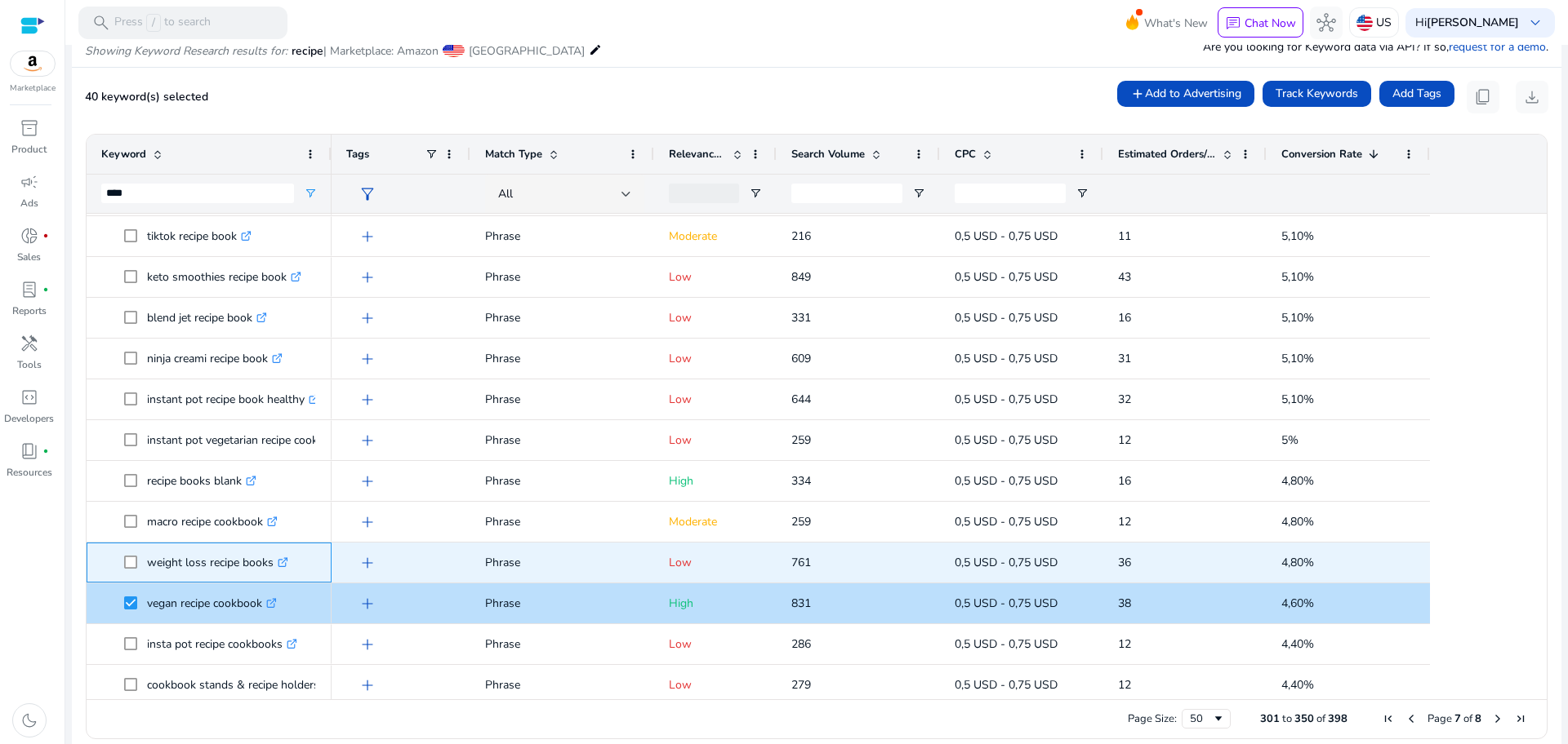
click at [121, 567] on span "weight loss recipe books .st0{fill:#2c8af8}" at bounding box center [209, 562] width 215 height 33
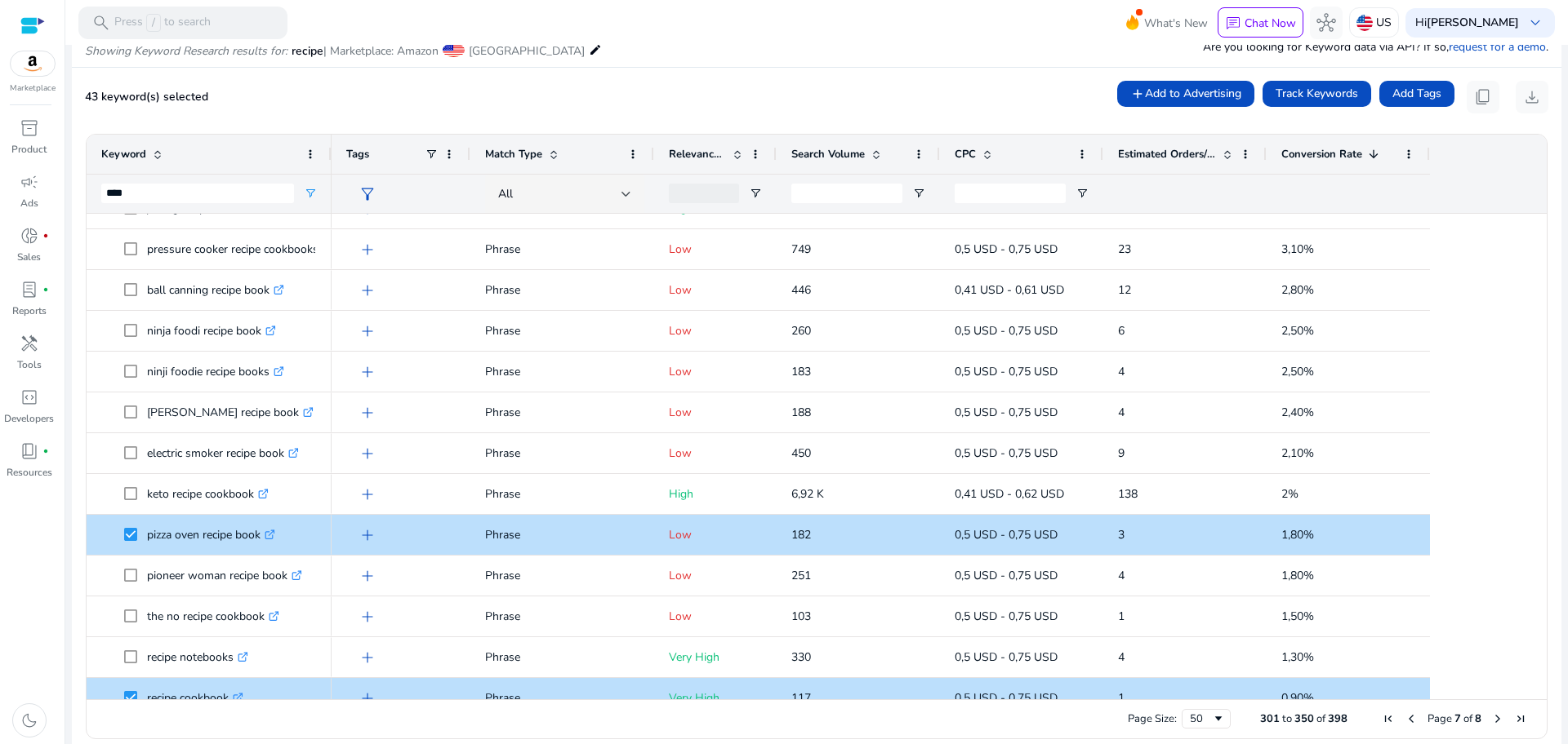
drag, startPoint x: 1541, startPoint y: 508, endPoint x: 1534, endPoint y: 520, distance: 13.9
click at [1534, 520] on ag-grid-angular "Press SPACE to select this row. Drag here to set row groups Drag here to set co…" at bounding box center [816, 436] width 1487 height 622
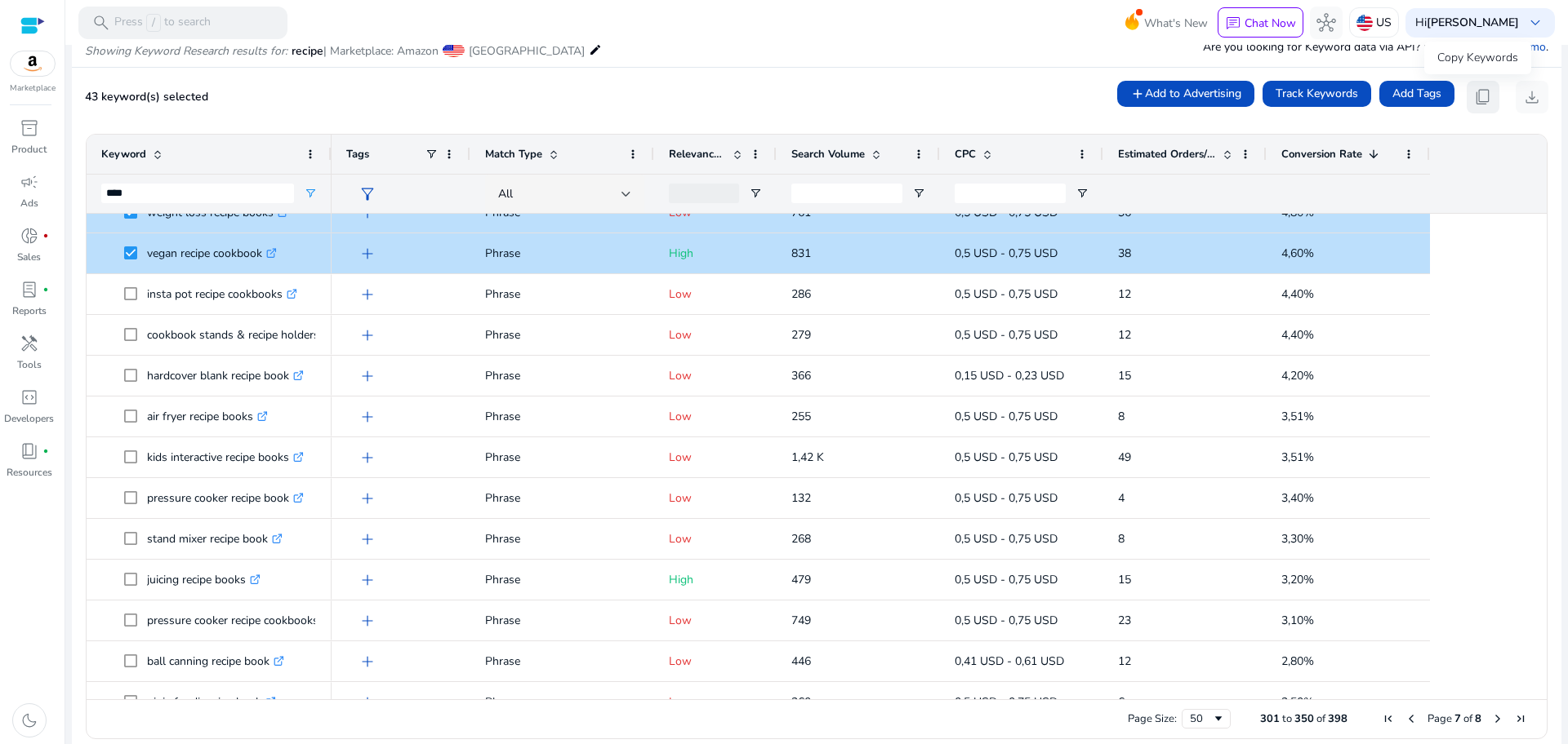
click at [1484, 100] on span "content_copy" at bounding box center [1483, 97] width 20 height 20
